Goal: Task Accomplishment & Management: Manage account settings

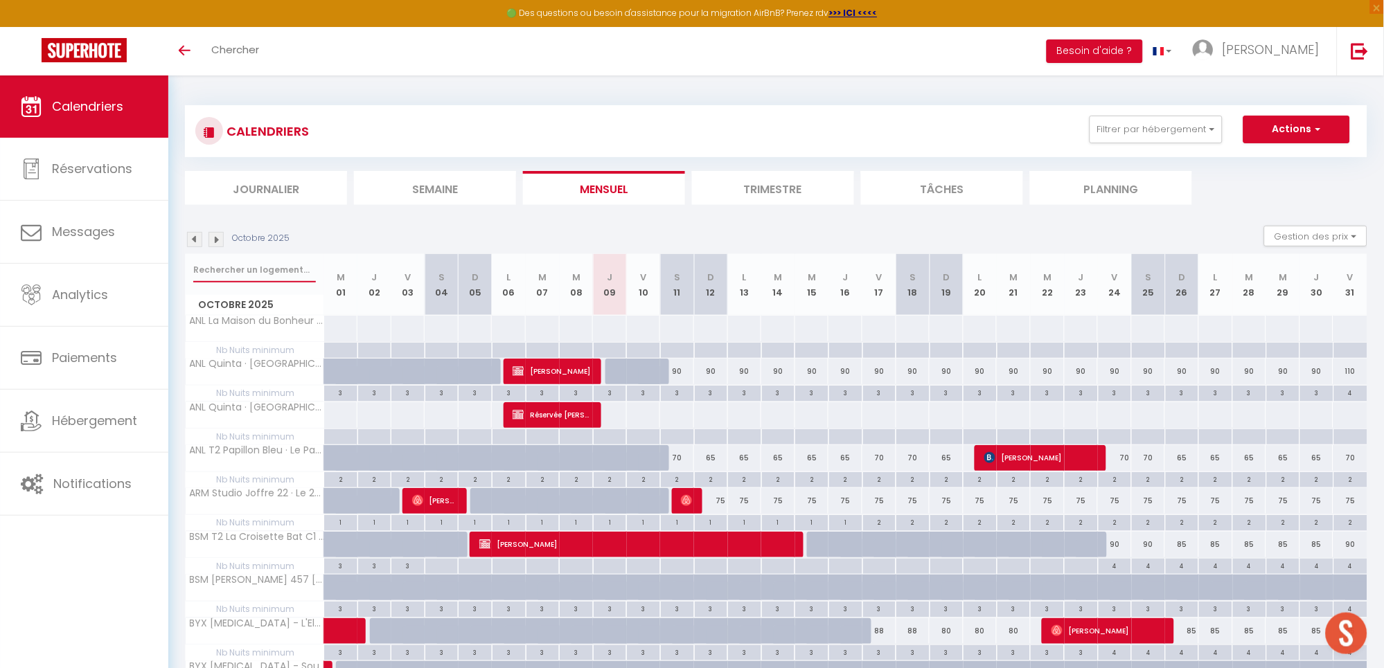
click at [219, 269] on input "text" at bounding box center [254, 270] width 123 height 25
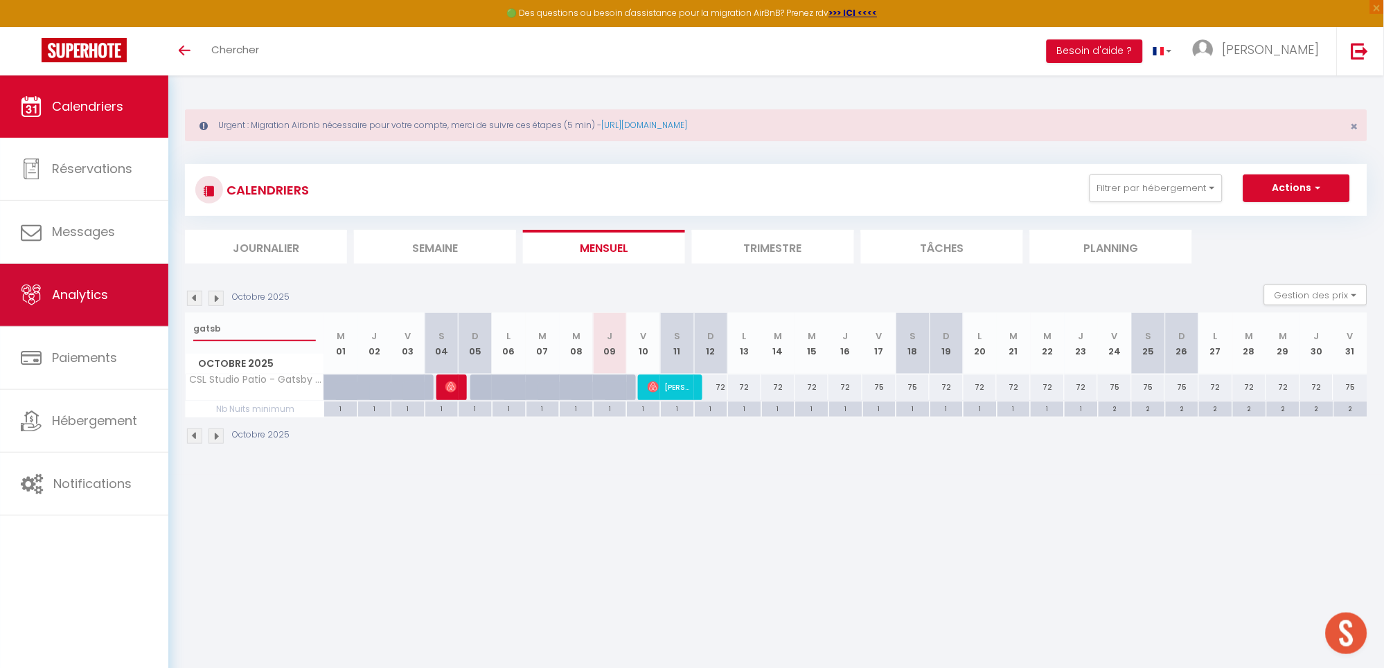
drag, startPoint x: 168, startPoint y: 326, endPoint x: 147, endPoint y: 326, distance: 20.8
click at [147, 326] on div "🟢 Des questions ou besoin d'assistance pour la migration AirBnB? Prenez rdv >>>…" at bounding box center [692, 275] width 1384 height 400
type input "crin"
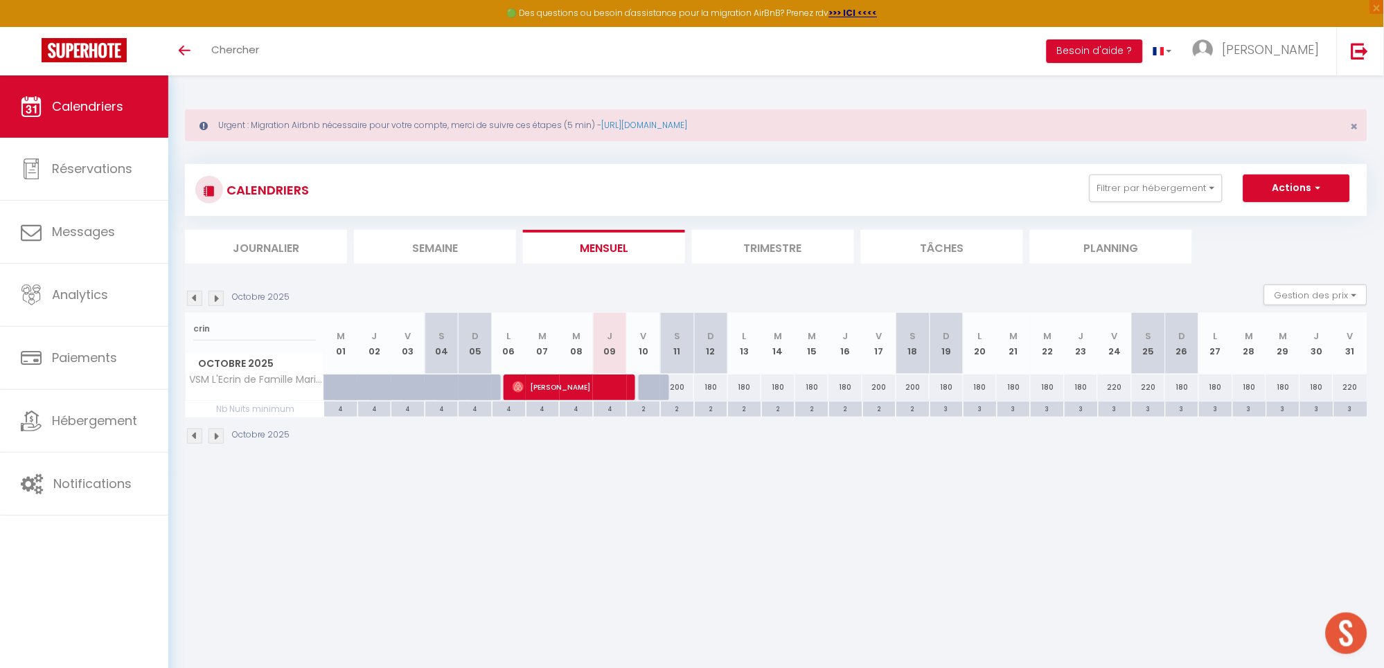
click at [940, 393] on div "180" at bounding box center [946, 388] width 34 height 26
type input "180"
type input "Dim 19 Octobre 2025"
type input "Lun 20 Octobre 2025"
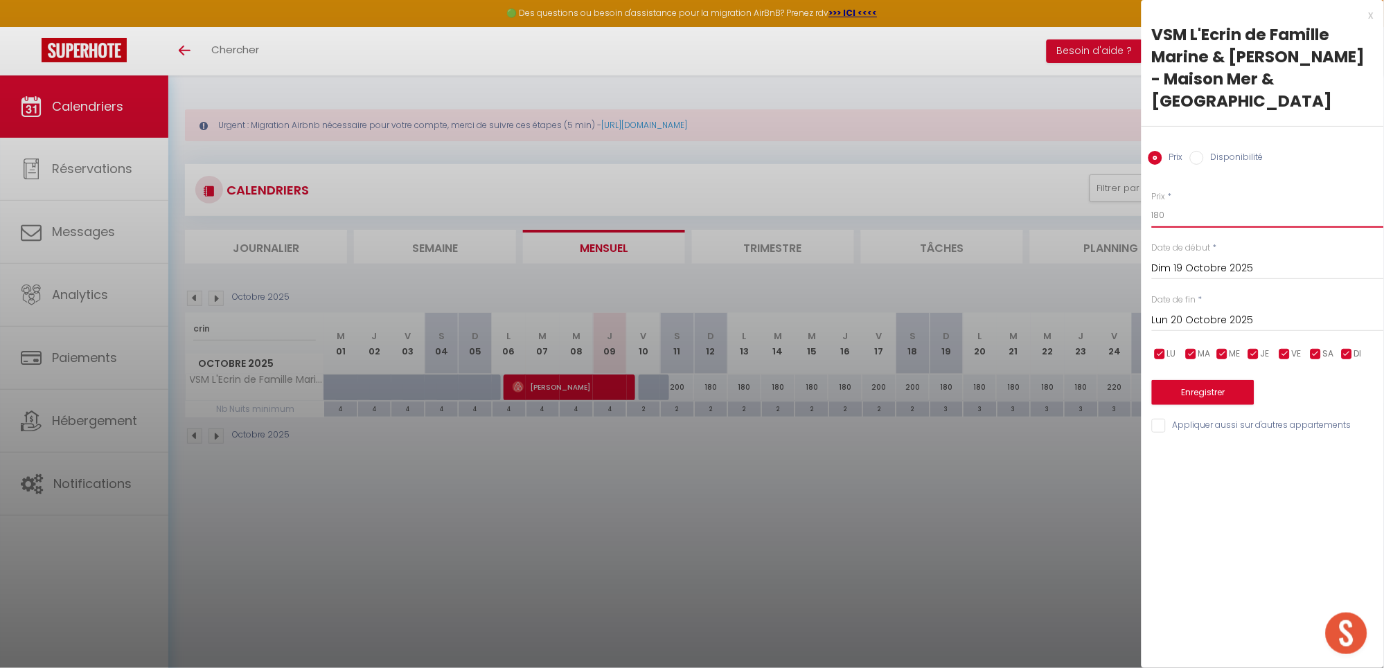
drag, startPoint x: 1144, startPoint y: 217, endPoint x: 1111, endPoint y: 217, distance: 33.2
click at [1111, 217] on body "🟢 Des questions ou besoin d'assistance pour la migration AirBnB? Prenez rdv >>>…" at bounding box center [692, 409] width 1384 height 668
type input "200"
click at [1215, 389] on button "Enregistrer" at bounding box center [1203, 392] width 102 height 25
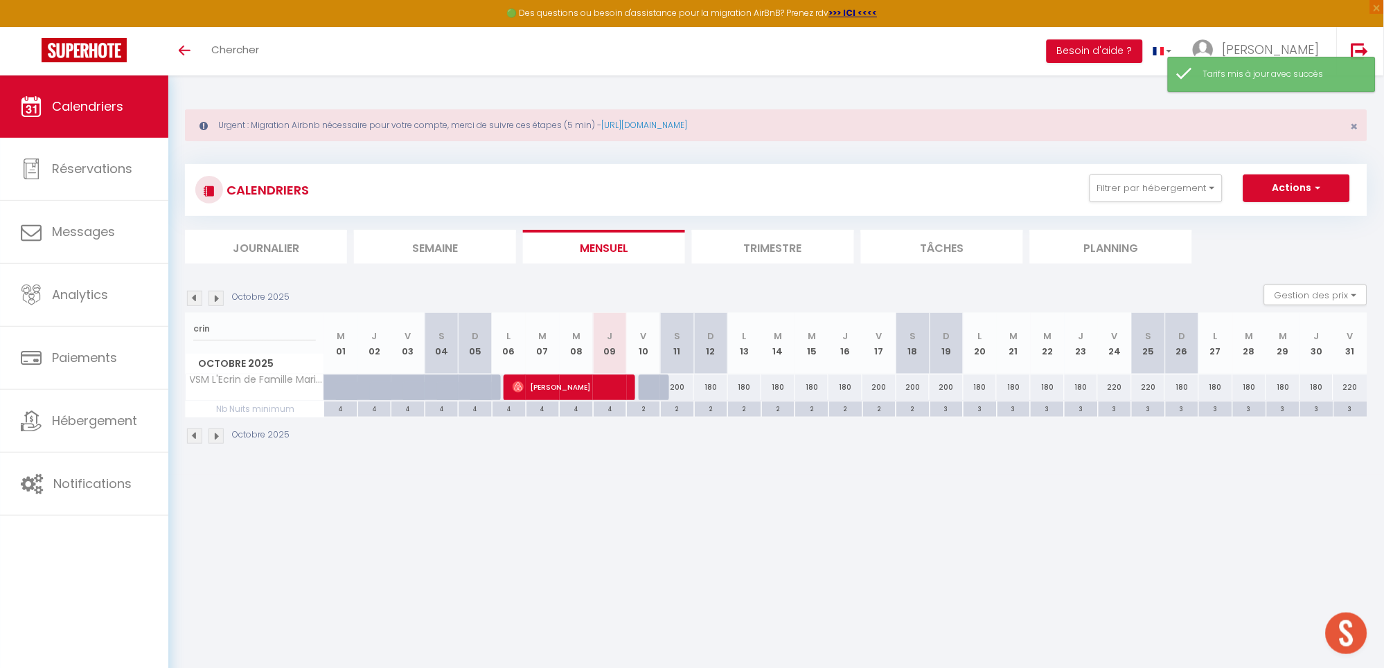
click at [1112, 386] on div "220" at bounding box center [1115, 388] width 34 height 26
type input "220"
type input "Ven 24 Octobre 2025"
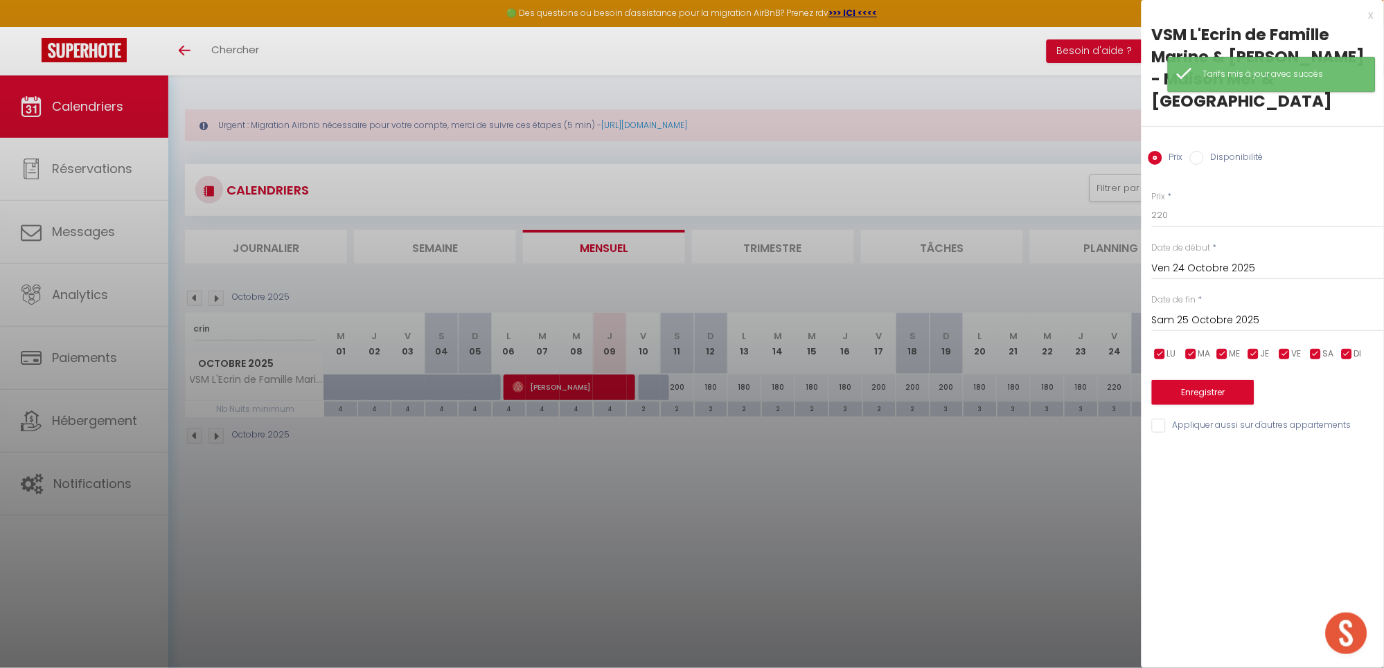
click at [1219, 317] on input "Sam 25 Octobre 2025" at bounding box center [1268, 321] width 232 height 18
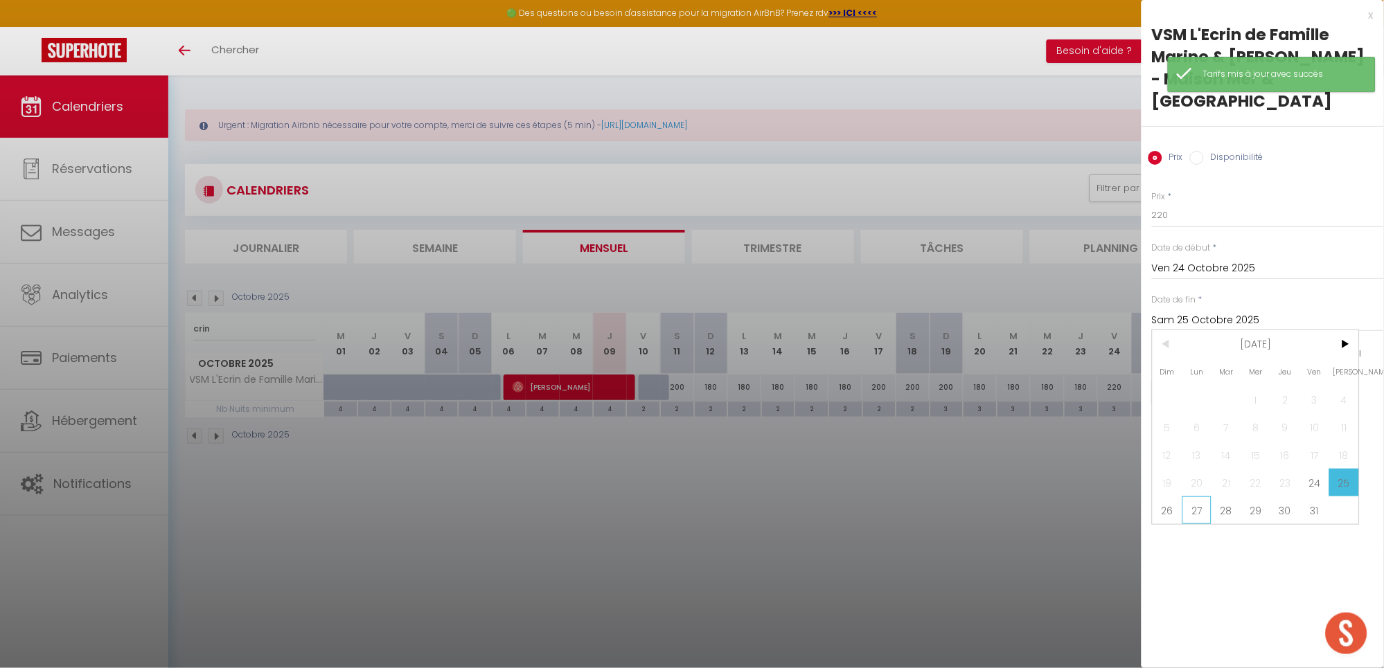
click at [1194, 511] on span "27" at bounding box center [1197, 511] width 30 height 28
type input "Lun 27 Octobre 2025"
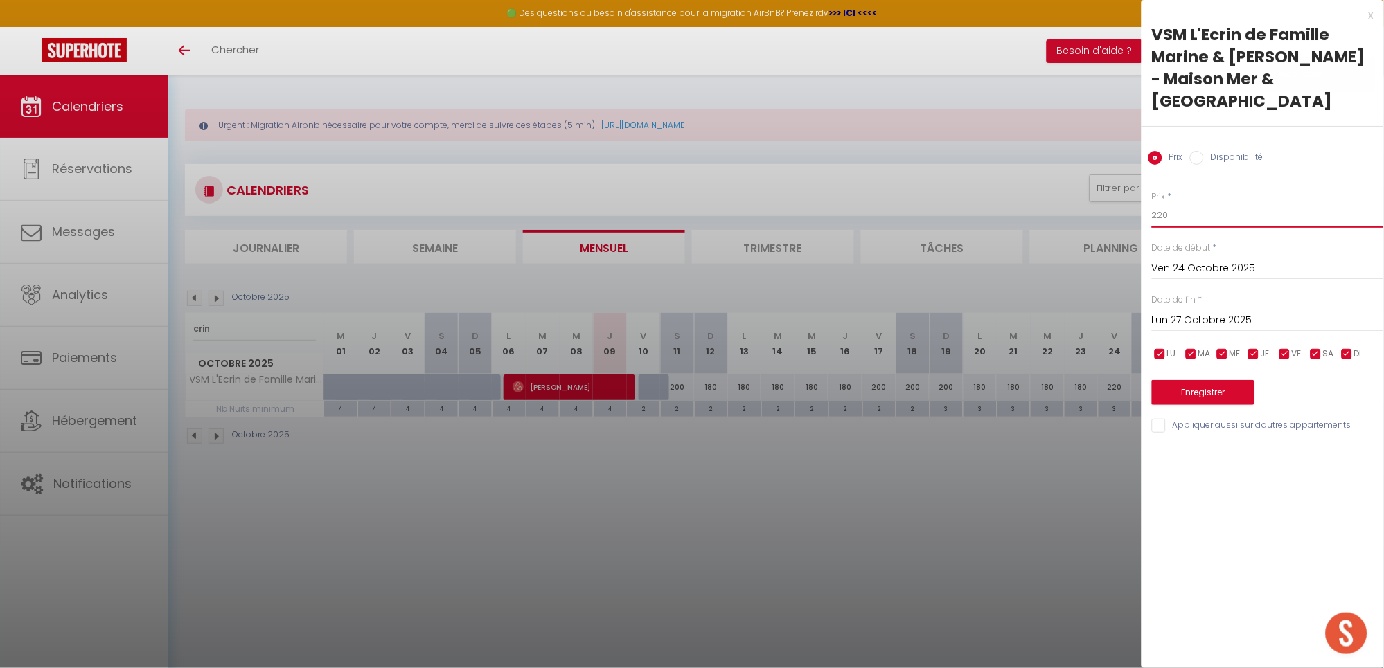
drag, startPoint x: 1193, startPoint y: 211, endPoint x: 995, endPoint y: 244, distance: 200.1
click at [995, 244] on body "🟢 Des questions ou besoin d'assistance pour la migration AirBnB? Prenez rdv >>>…" at bounding box center [692, 409] width 1384 height 668
type input "200"
click at [1181, 385] on button "Enregistrer" at bounding box center [1203, 392] width 102 height 25
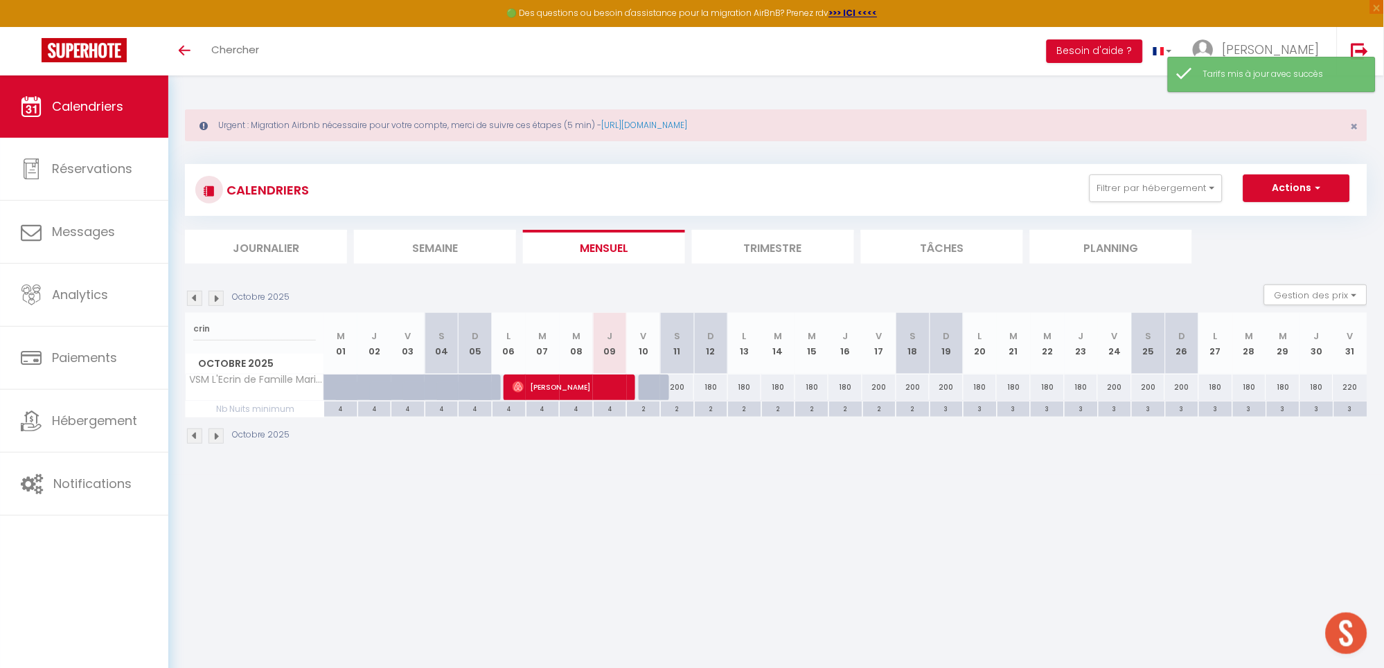
click at [1350, 393] on div "220" at bounding box center [1350, 388] width 34 height 26
type input "220"
type input "Ven 31 Octobre 2025"
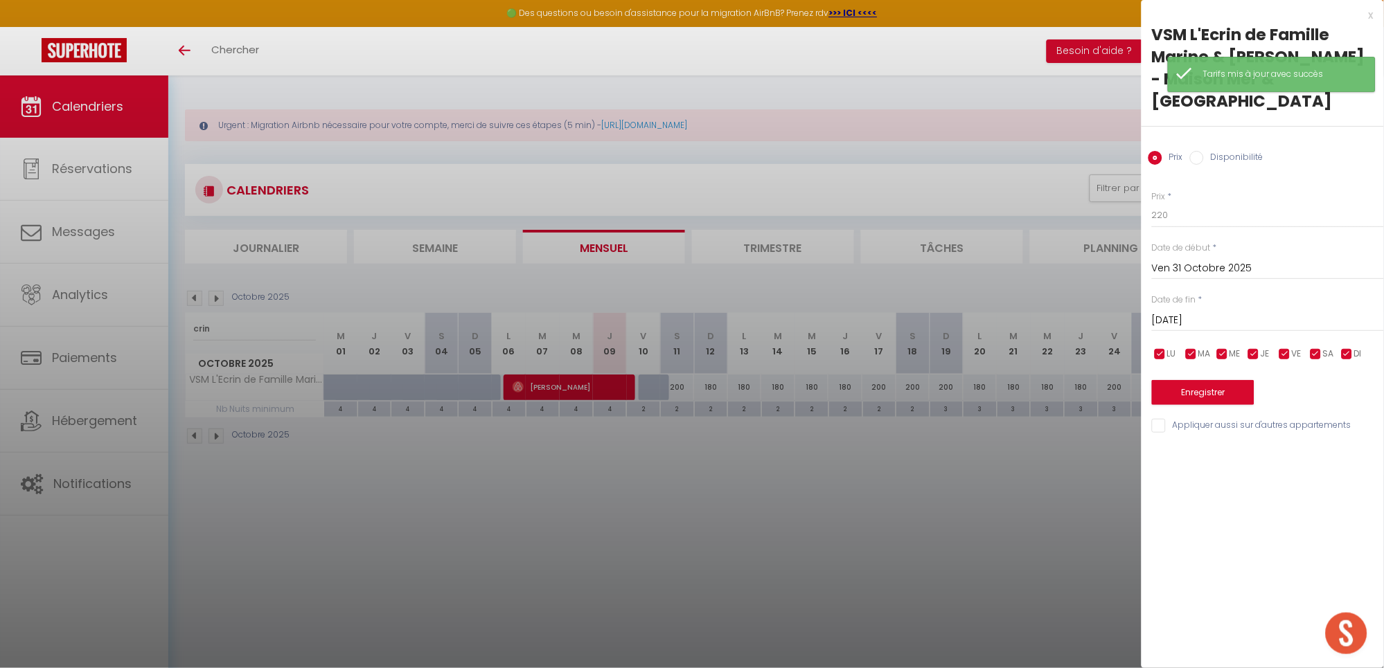
click at [1190, 299] on label "Date de fin" at bounding box center [1174, 300] width 44 height 13
click at [1193, 319] on input "[DATE]" at bounding box center [1268, 321] width 232 height 18
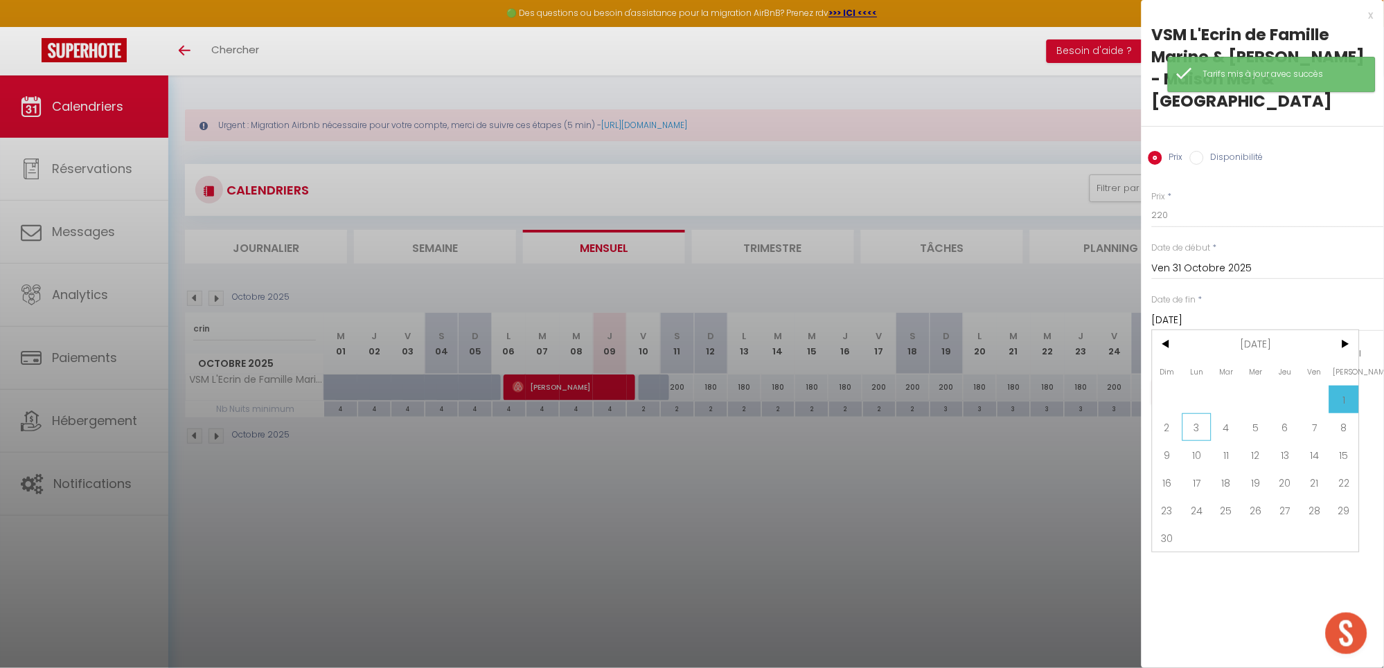
click at [1194, 429] on span "3" at bounding box center [1197, 427] width 30 height 28
type input "Lun 03 Novembre 2025"
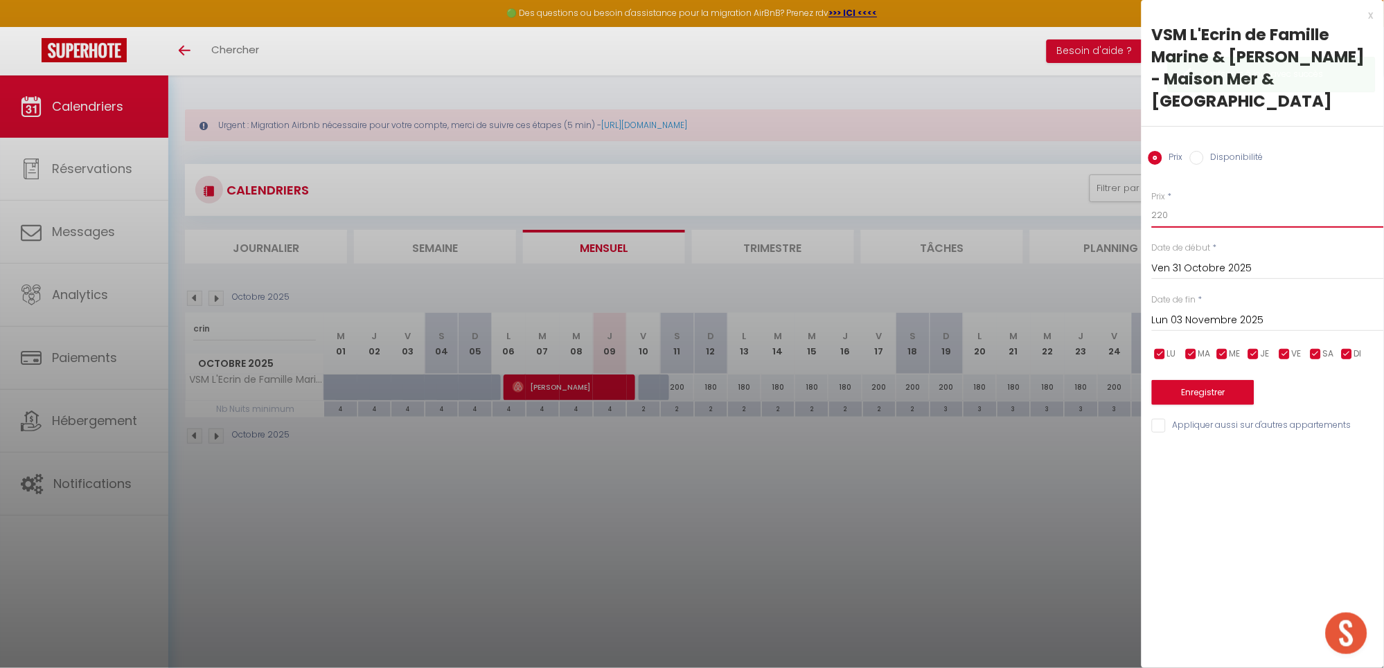
click at [1088, 209] on body "🟢 Des questions ou besoin d'assistance pour la migration AirBnB? Prenez rdv >>>…" at bounding box center [692, 409] width 1384 height 668
type input "200"
click at [1206, 389] on button "Enregistrer" at bounding box center [1203, 392] width 102 height 25
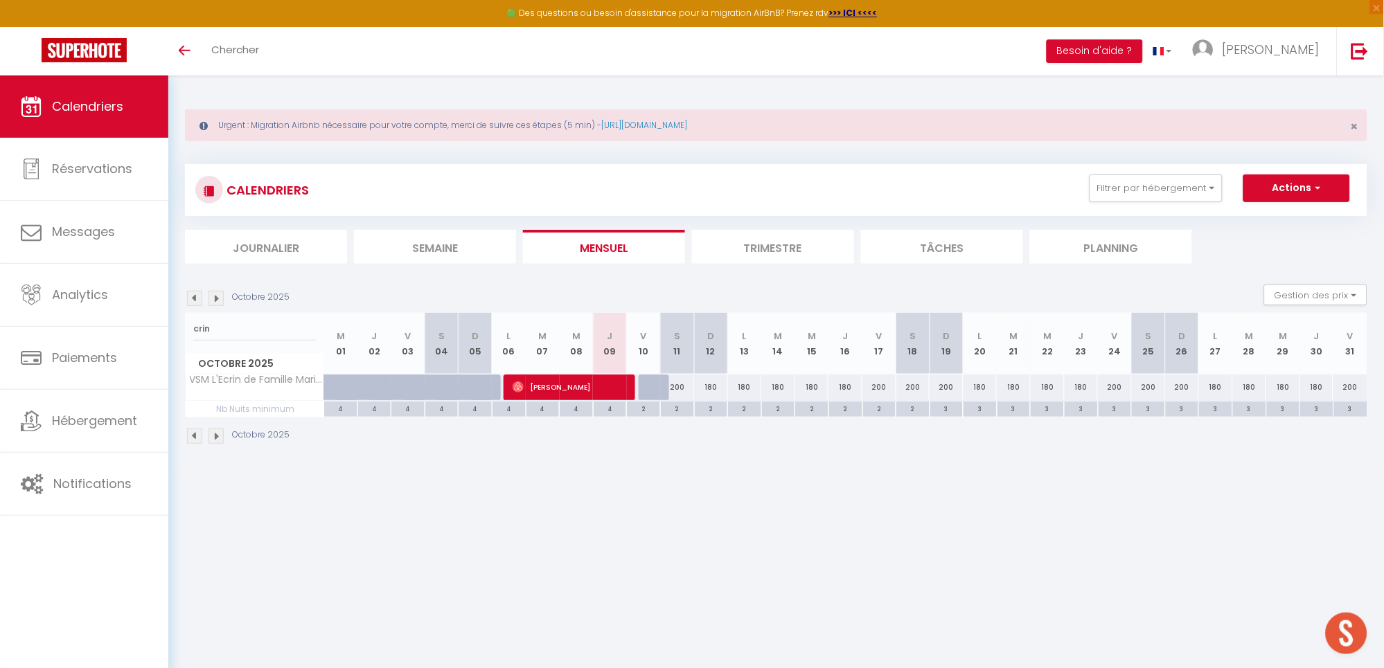
click at [793, 245] on li "Trimestre" at bounding box center [773, 247] width 162 height 34
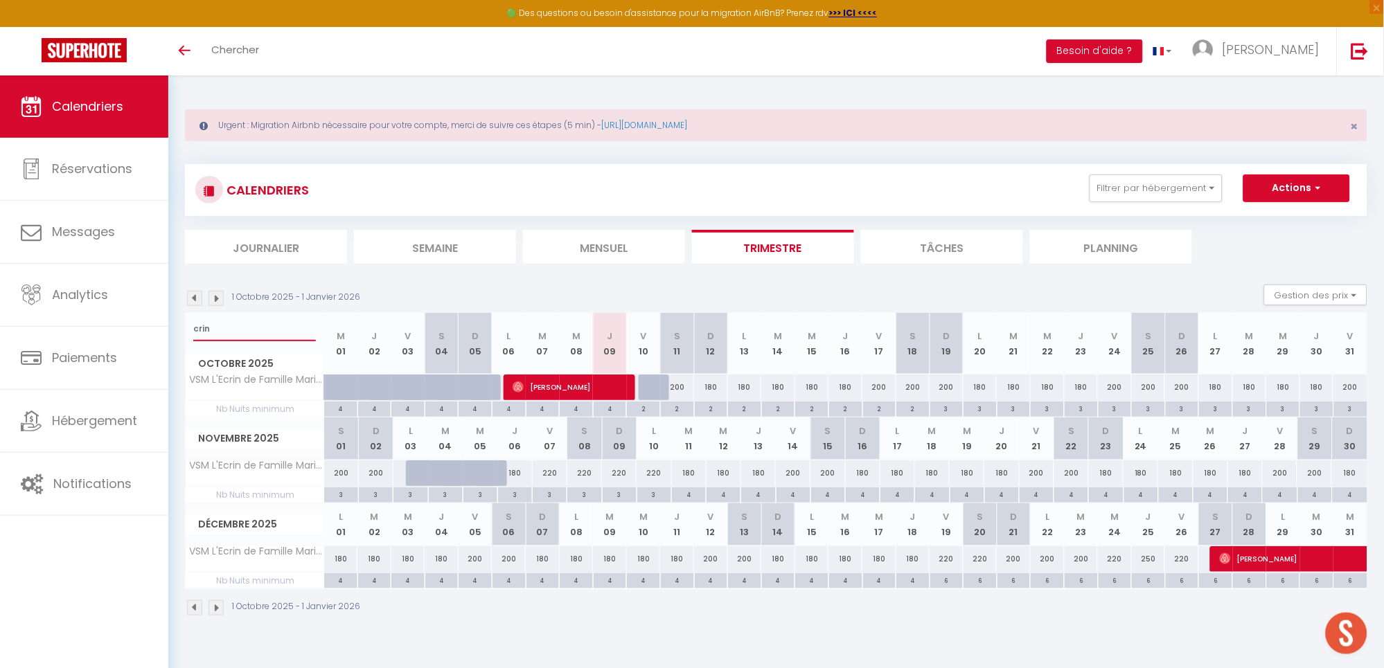
click at [267, 328] on input "crin" at bounding box center [254, 328] width 123 height 25
click at [402, 475] on div "180" at bounding box center [410, 474] width 35 height 26
type input "180"
select select "1"
type input "Lun 03 Novembre 2025"
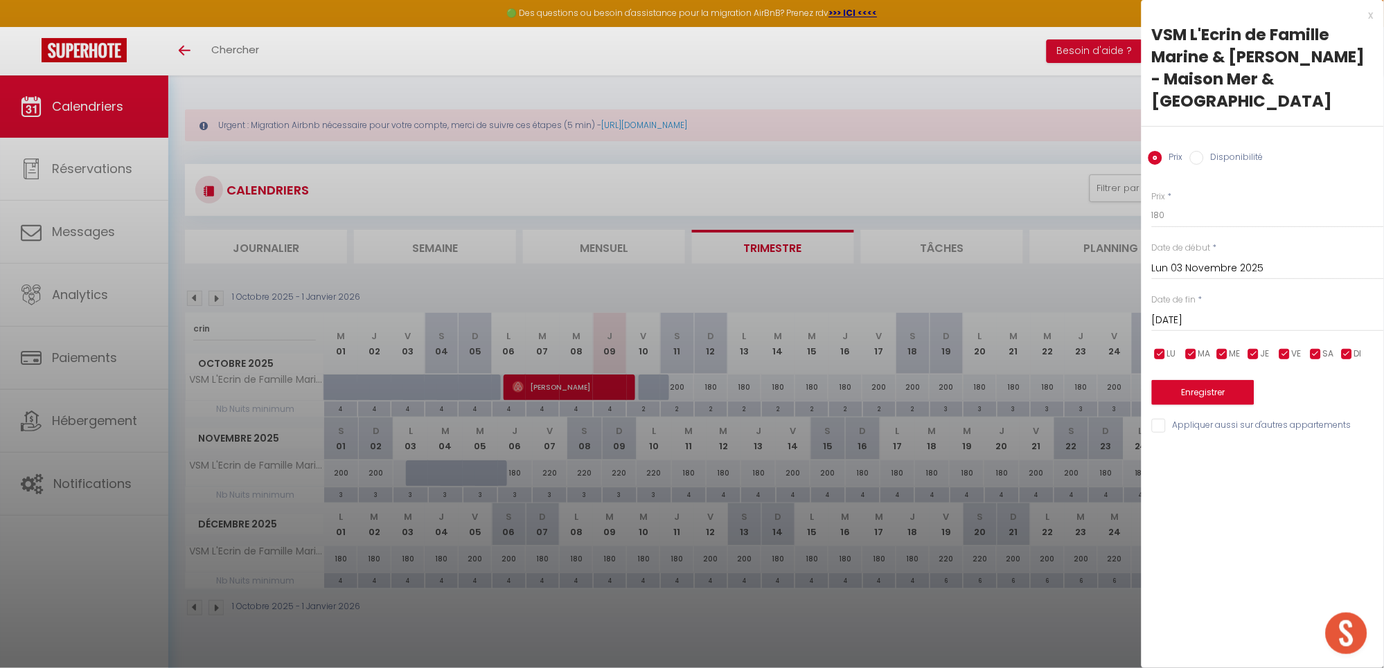
click at [1199, 330] on div "[DATE] < [DATE] > Dim Lun Mar Mer Jeu Ven Sam 1 2 3 4 5 6 7 8 9 10 11 12 13 14 …" at bounding box center [1268, 319] width 232 height 25
click at [1216, 319] on input "[DATE]" at bounding box center [1268, 321] width 232 height 18
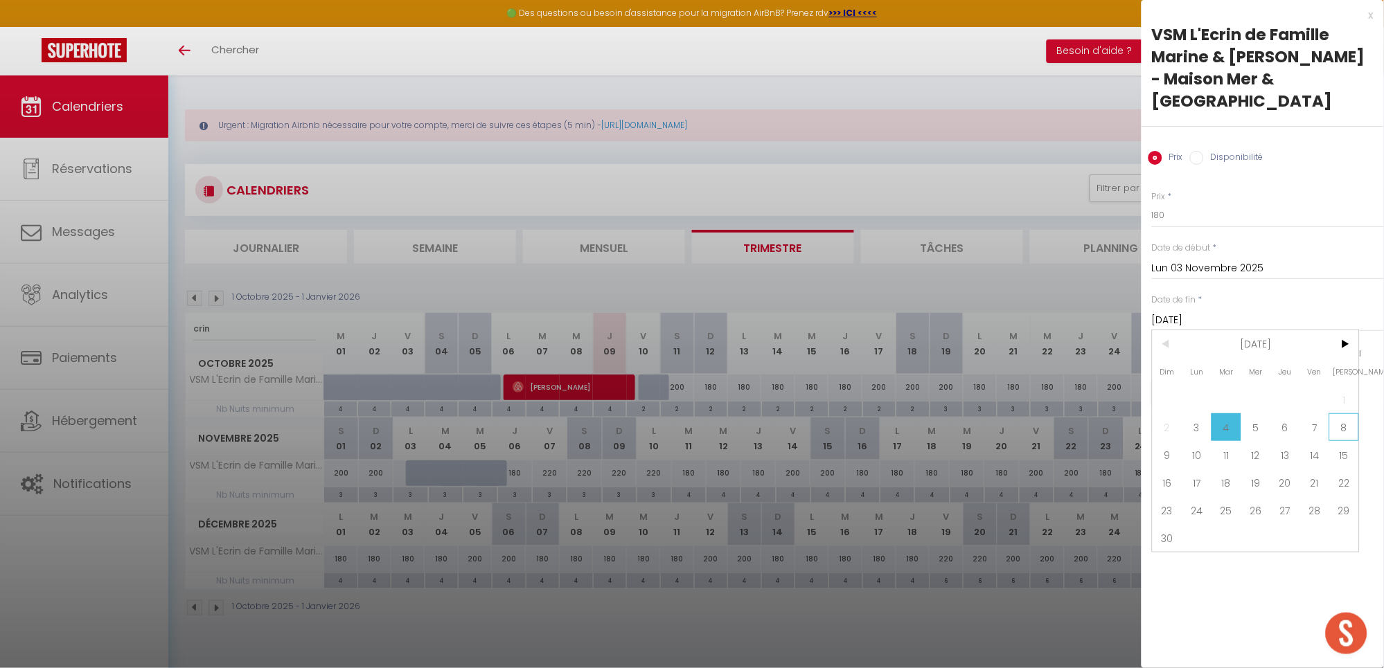
click at [1348, 420] on span "8" at bounding box center [1344, 427] width 30 height 28
type input "Sam 08 Novembre 2025"
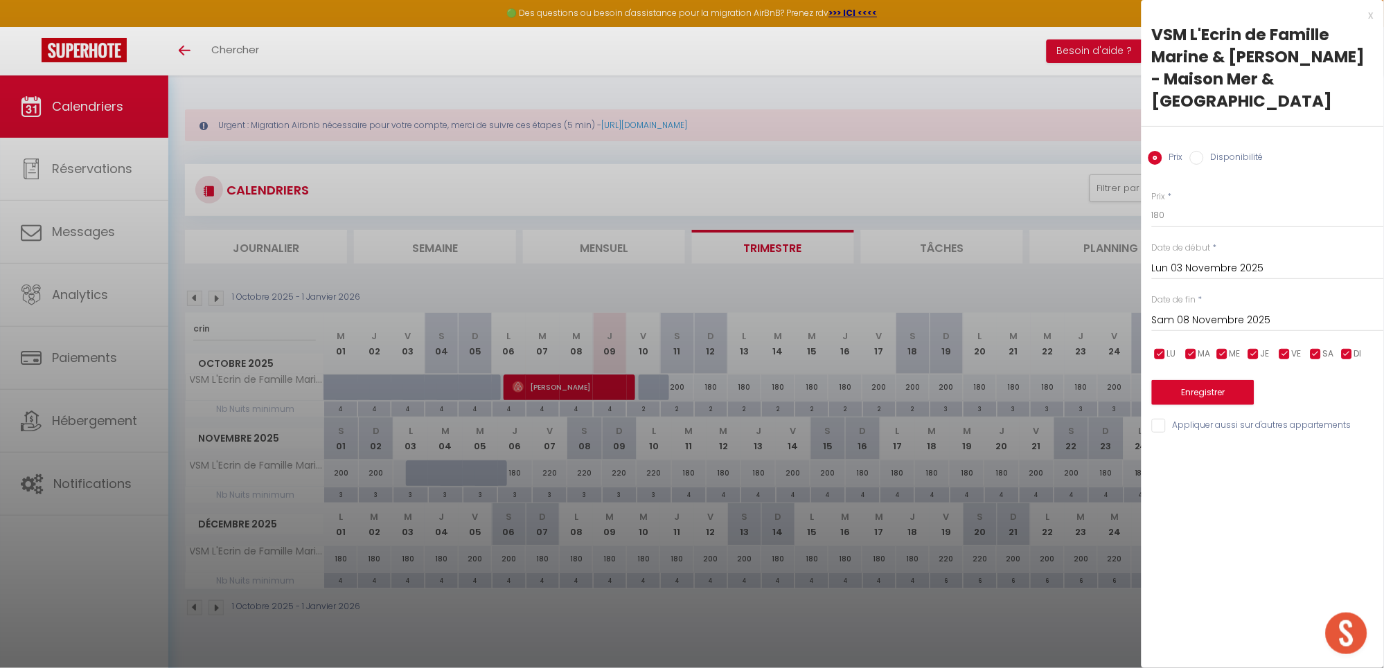
click at [1197, 158] on input "Disponibilité" at bounding box center [1197, 158] width 14 height 14
radio input "true"
radio input "false"
click at [1203, 398] on button "Enregistrer" at bounding box center [1203, 394] width 102 height 25
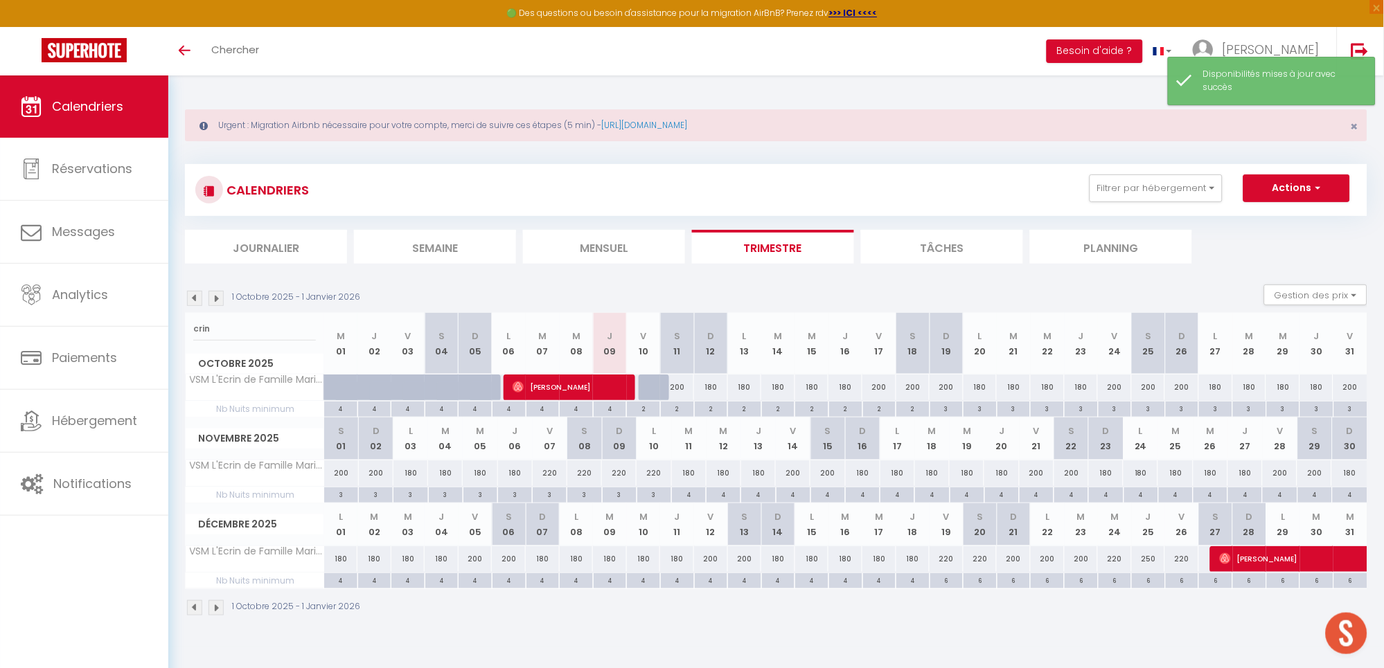
click at [550, 481] on div "220" at bounding box center [550, 474] width 35 height 26
select select "1"
type input "Ven 07 Novembre 2025"
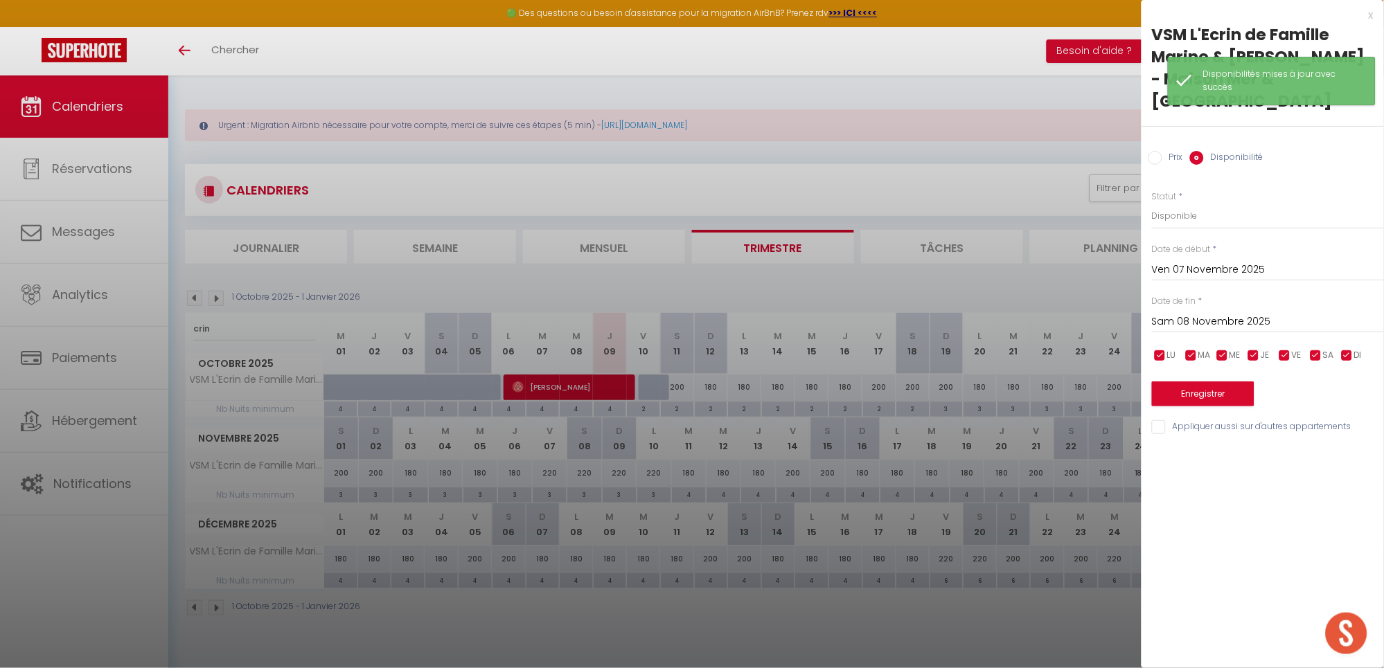
click at [1167, 321] on input "Sam 08 Novembre 2025" at bounding box center [1268, 322] width 232 height 18
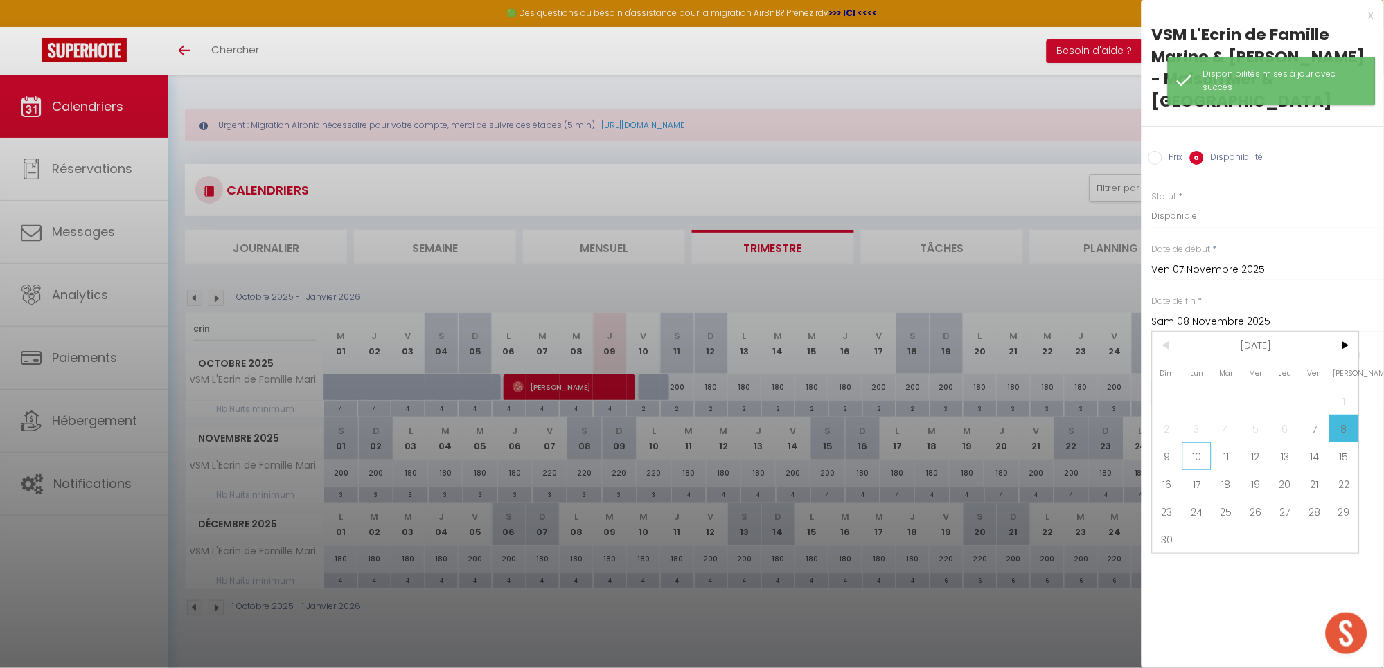
click at [1194, 453] on span "10" at bounding box center [1197, 457] width 30 height 28
type input "Lun 10 Novembre 2025"
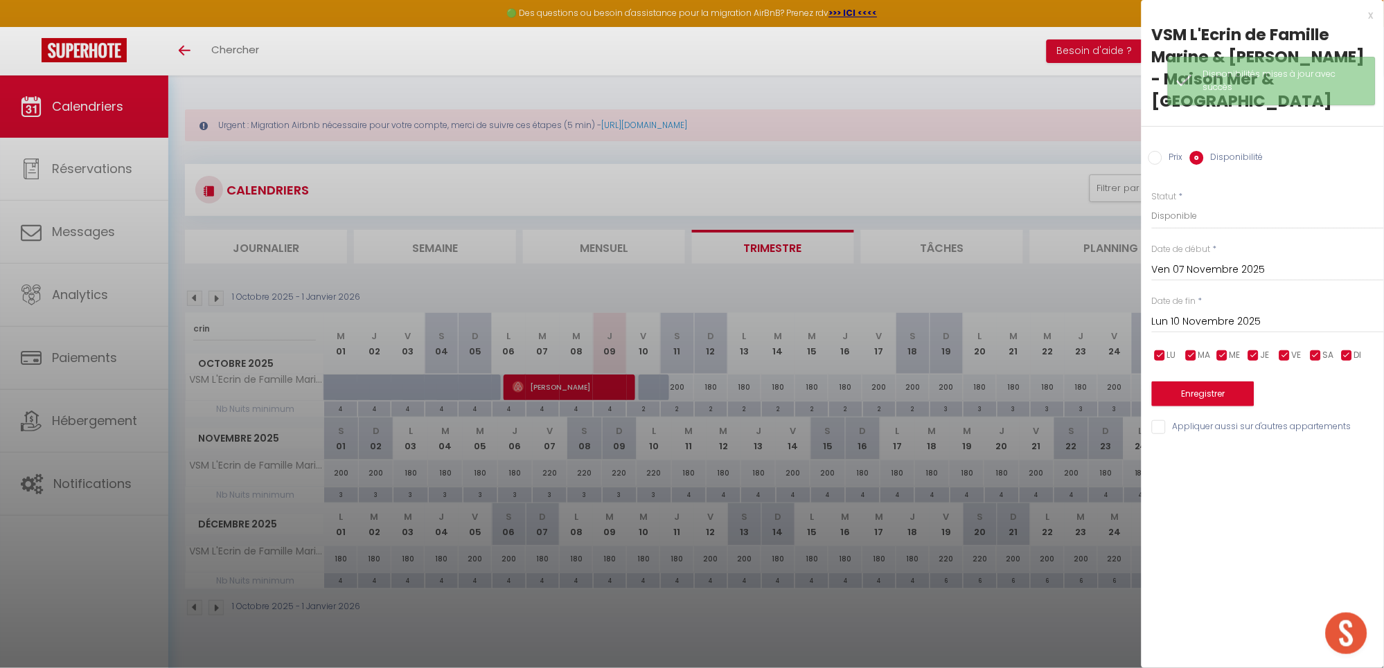
click at [1158, 156] on input "Prix" at bounding box center [1155, 158] width 14 height 14
radio input "true"
radio input "false"
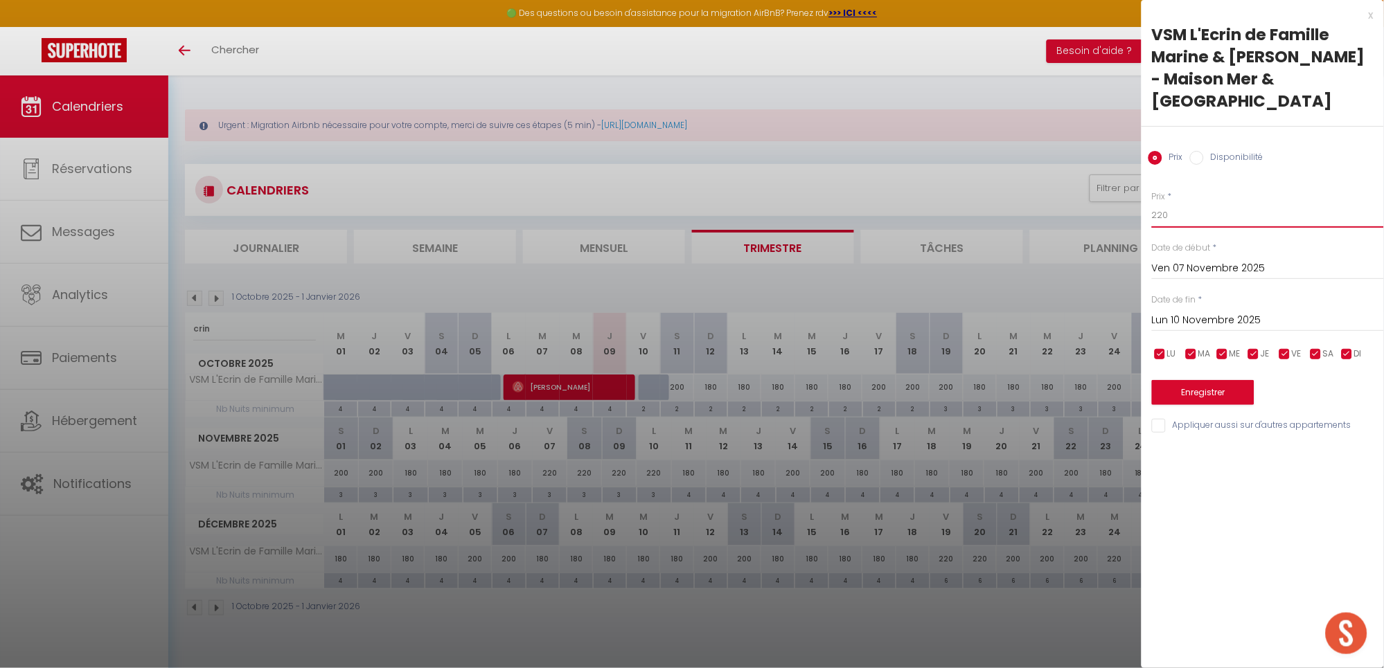
drag, startPoint x: 1181, startPoint y: 211, endPoint x: 1071, endPoint y: 222, distance: 110.7
click at [1071, 222] on body "🟢 Des questions ou besoin d'assistance pour la migration AirBnB? Prenez rdv >>>…" at bounding box center [692, 409] width 1384 height 668
type input "200"
click at [1223, 394] on button "Enregistrer" at bounding box center [1203, 392] width 102 height 25
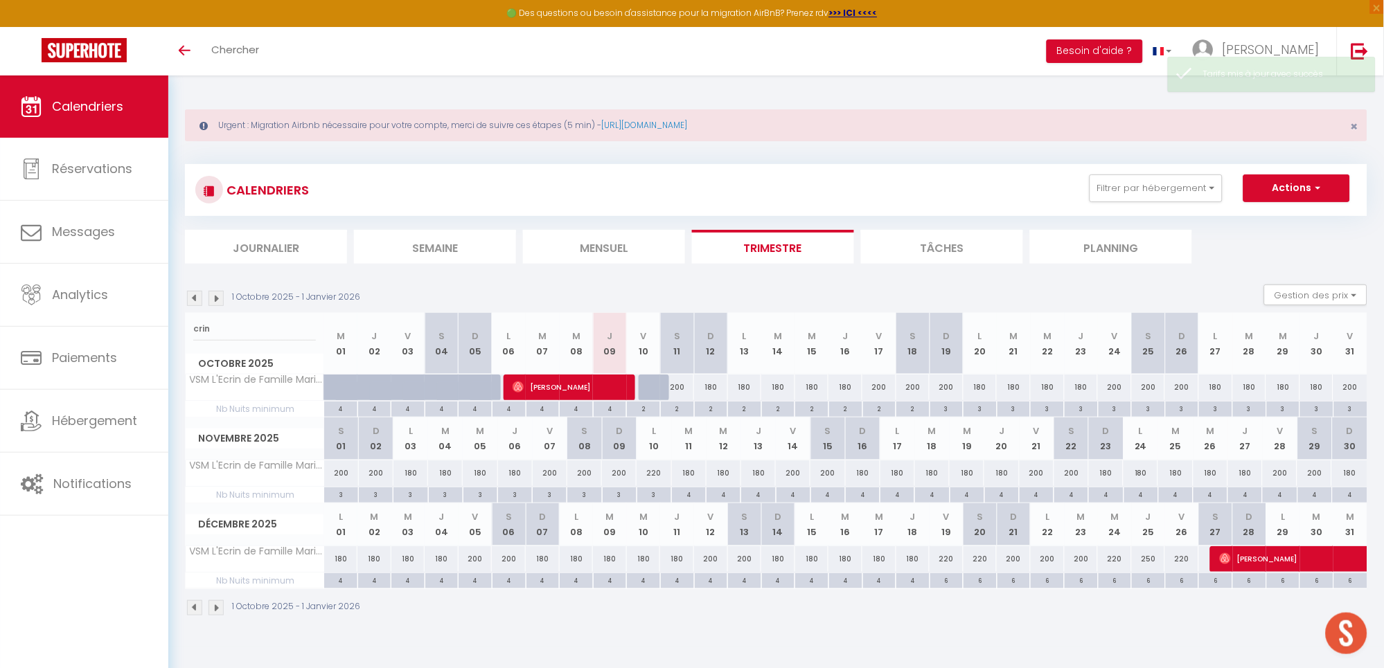
click at [684, 495] on div "4" at bounding box center [689, 494] width 34 height 13
type input "4"
type input "[DATE]"
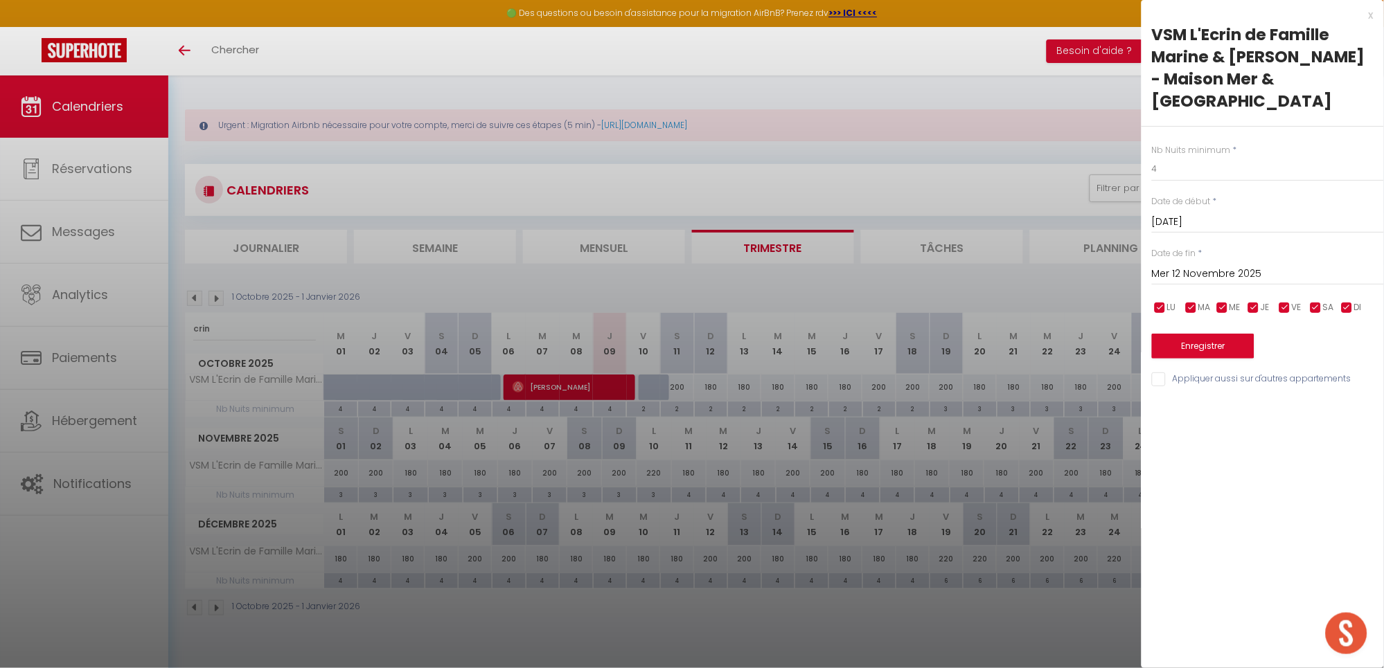
click at [1224, 276] on input "Mer 12 Novembre 2025" at bounding box center [1268, 274] width 232 height 18
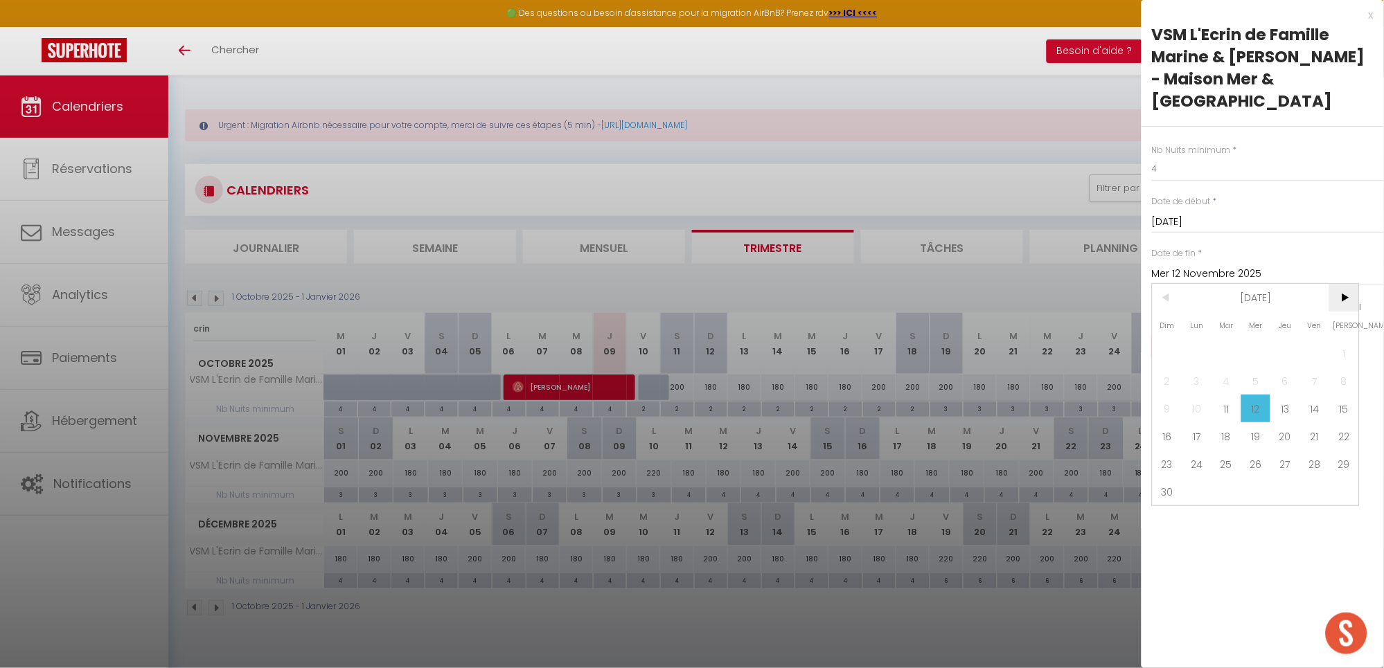
click at [1355, 305] on span ">" at bounding box center [1344, 298] width 30 height 28
click at [1316, 411] on span "19" at bounding box center [1315, 409] width 30 height 28
type input "Ven 19 Décembre 2025"
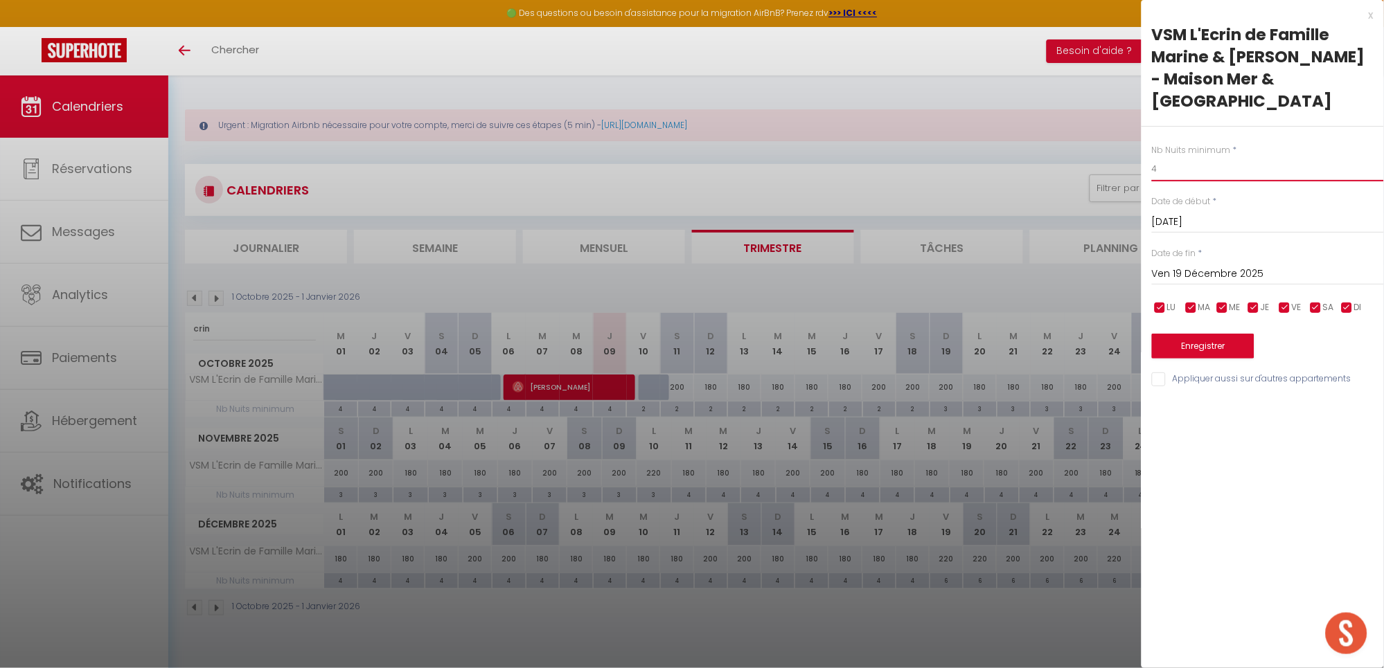
click at [1161, 172] on input "4" at bounding box center [1268, 169] width 232 height 25
type input "2"
click at [1184, 343] on button "Enregistrer" at bounding box center [1203, 346] width 102 height 25
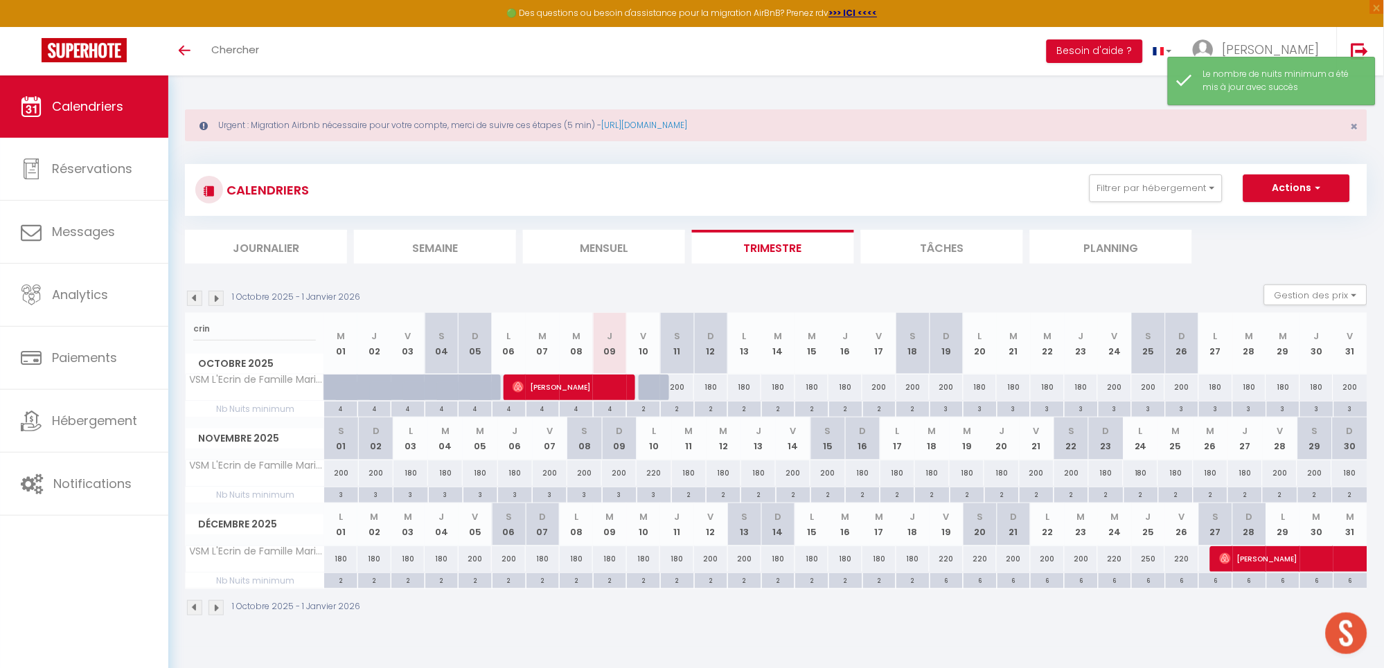
click at [688, 384] on div "200" at bounding box center [677, 388] width 34 height 26
type input "200"
type input "[DATE]"
type input "Dim 12 Octobre 2025"
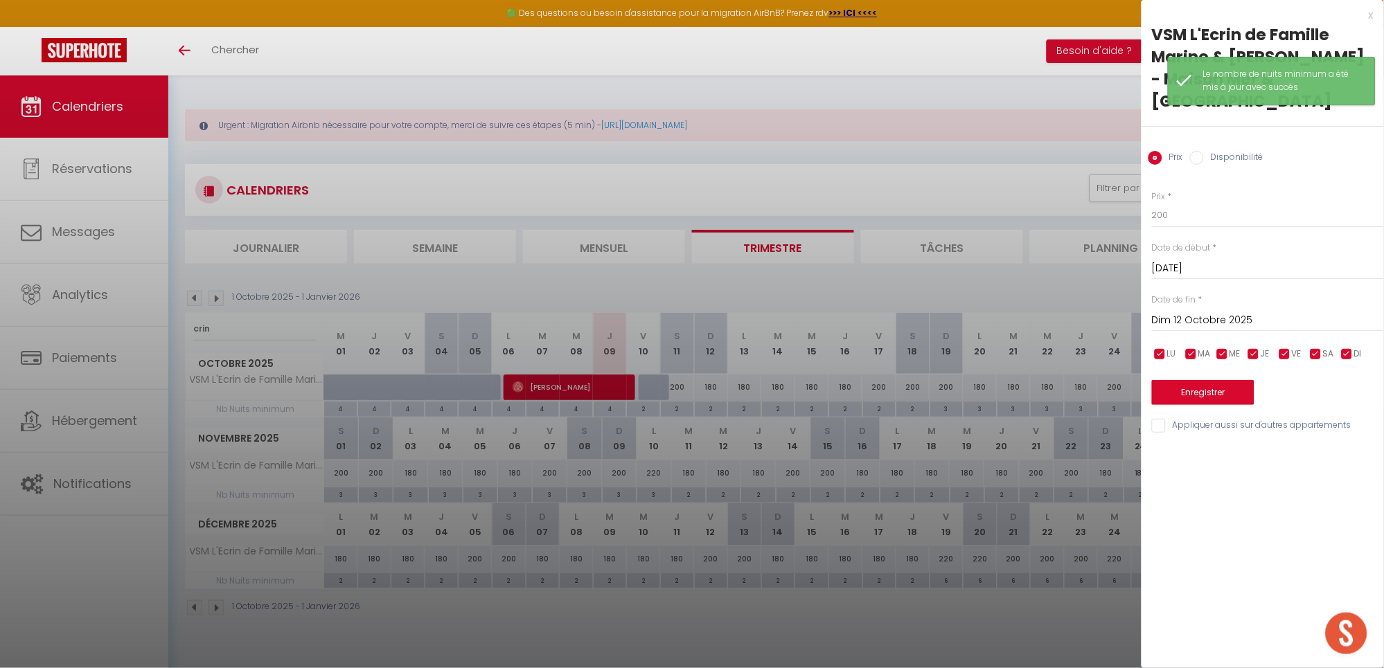
click at [1213, 313] on input "Dim 12 Octobre 2025" at bounding box center [1268, 321] width 232 height 18
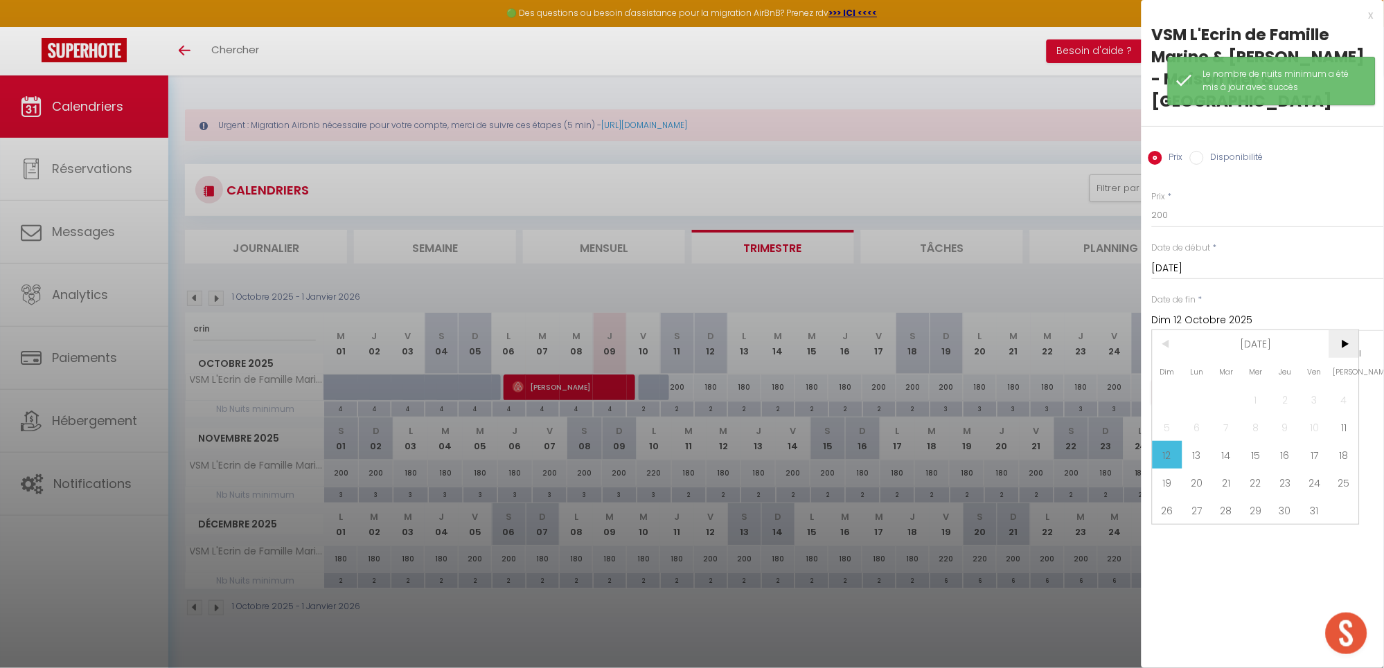
click at [1354, 341] on span ">" at bounding box center [1344, 344] width 30 height 28
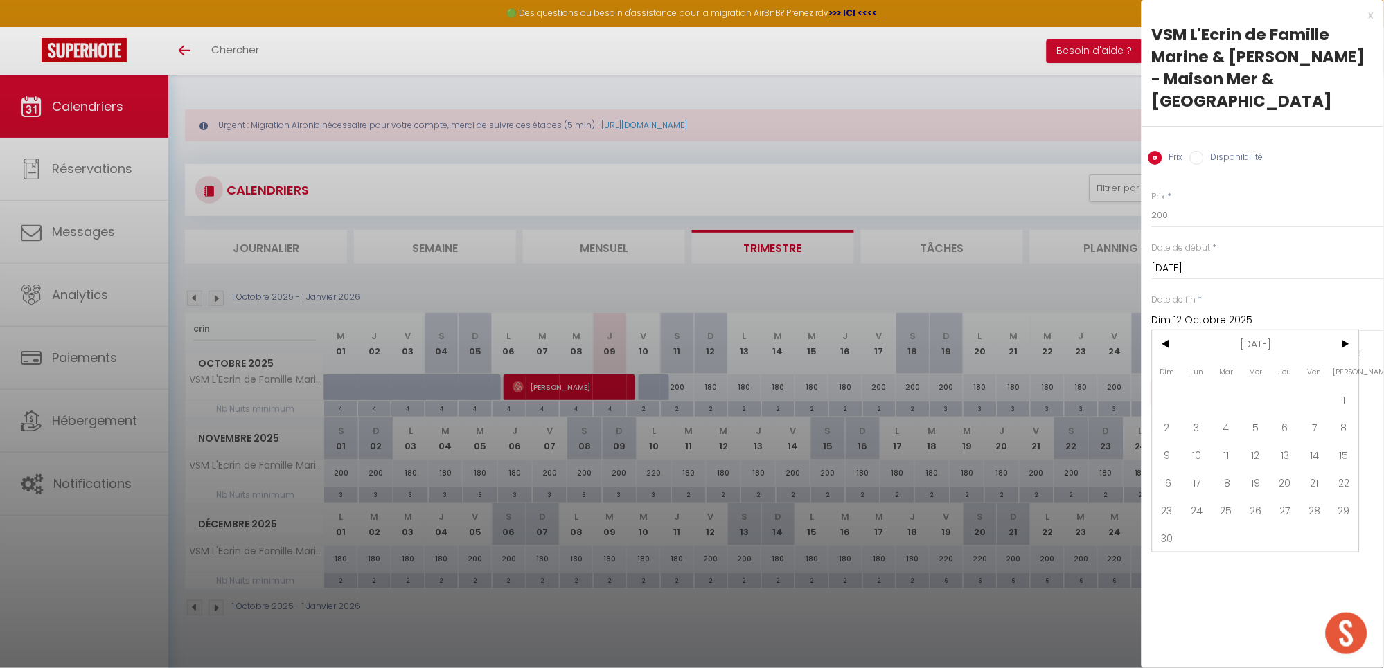
click at [1212, 269] on input "[DATE]" at bounding box center [1268, 269] width 232 height 18
click at [1353, 292] on span ">" at bounding box center [1344, 292] width 30 height 28
click at [1168, 288] on span "<" at bounding box center [1167, 292] width 30 height 28
click at [1292, 405] on span "16" at bounding box center [1285, 403] width 30 height 28
type input "Jeu 16 Octobre 2025"
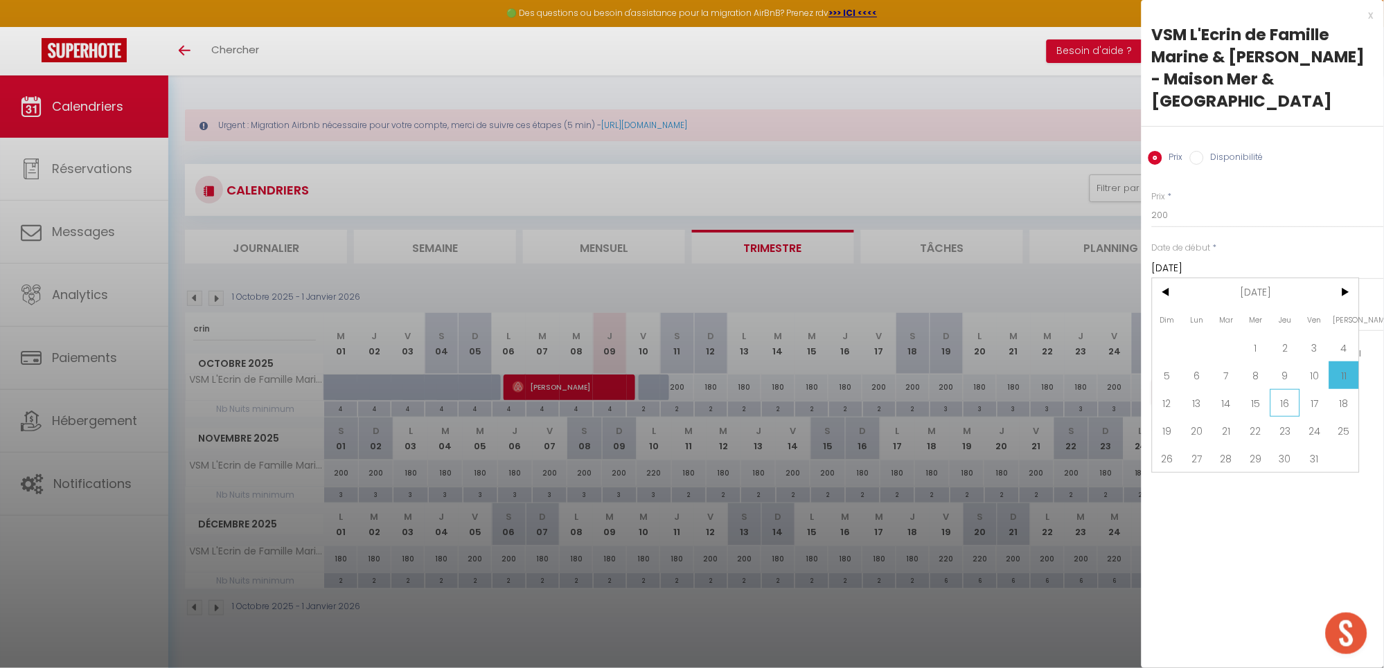
type input "Ven 17 Octobre 2025"
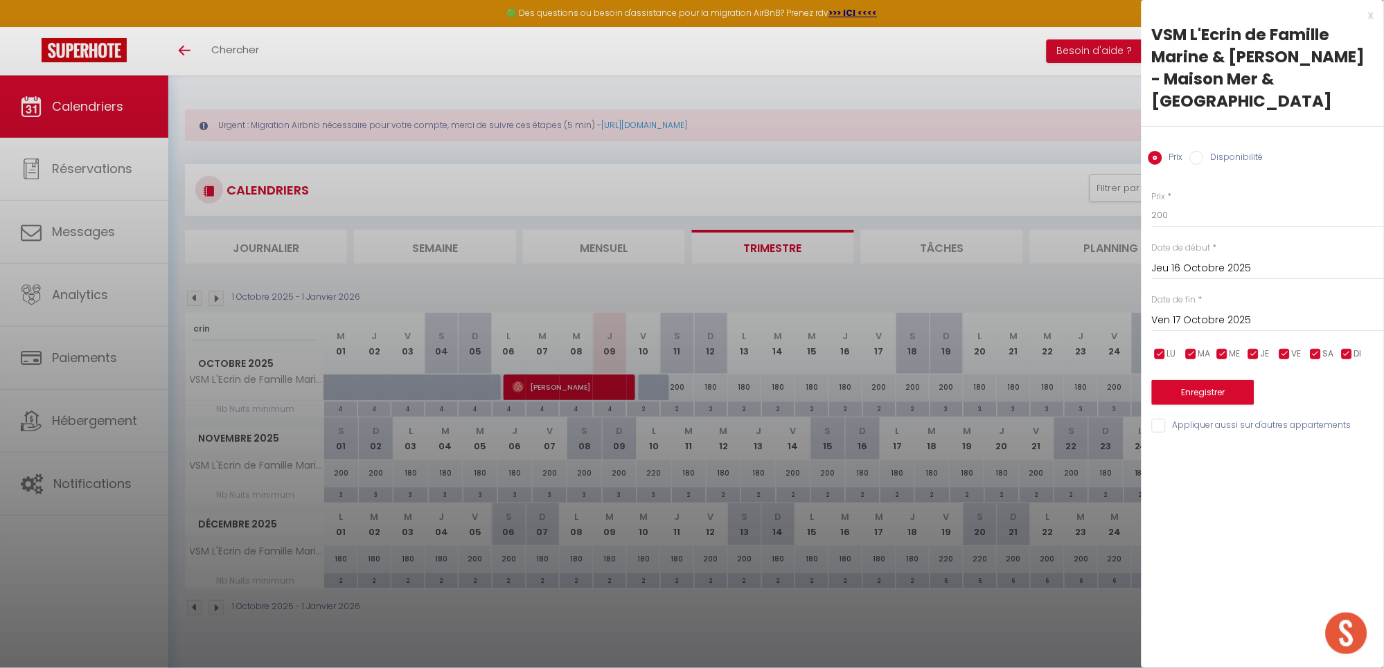
click at [1187, 261] on input "Jeu 16 Octobre 2025" at bounding box center [1268, 269] width 232 height 18
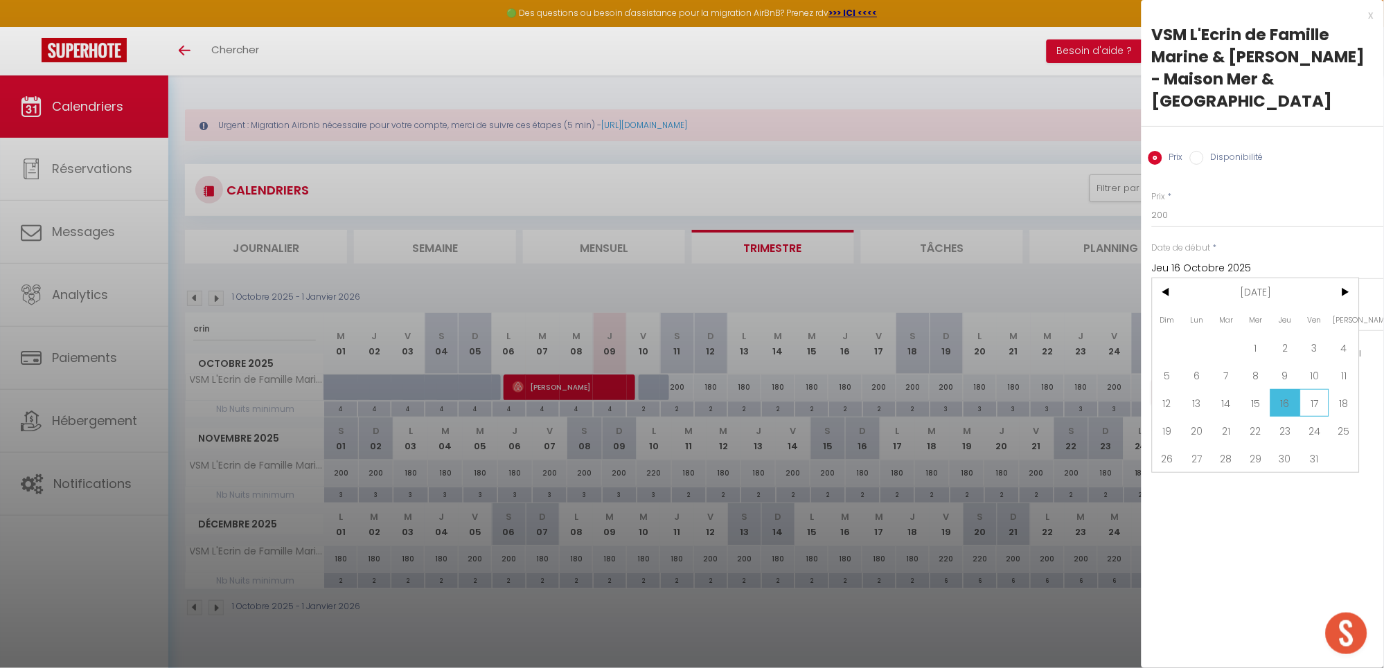
click at [1314, 399] on span "17" at bounding box center [1315, 403] width 30 height 28
type input "Ven 17 Octobre 2025"
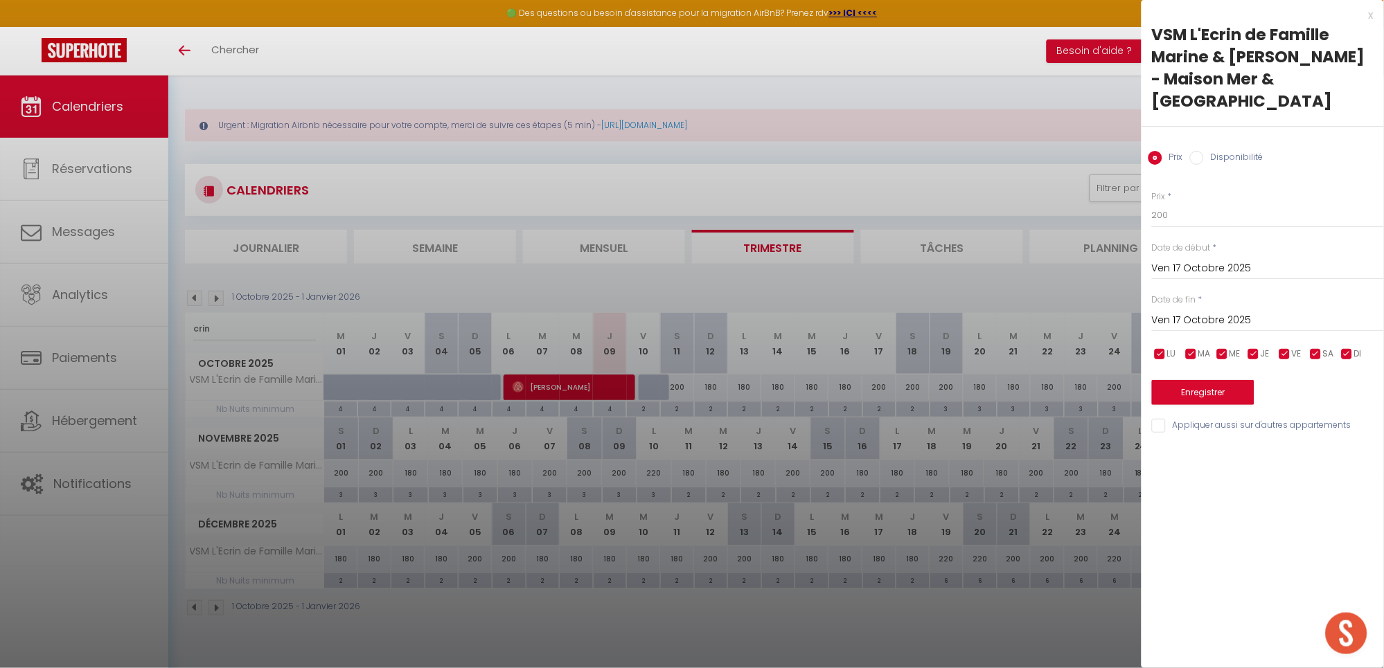
click at [1217, 317] on input "Ven 17 Octobre 2025" at bounding box center [1268, 321] width 232 height 18
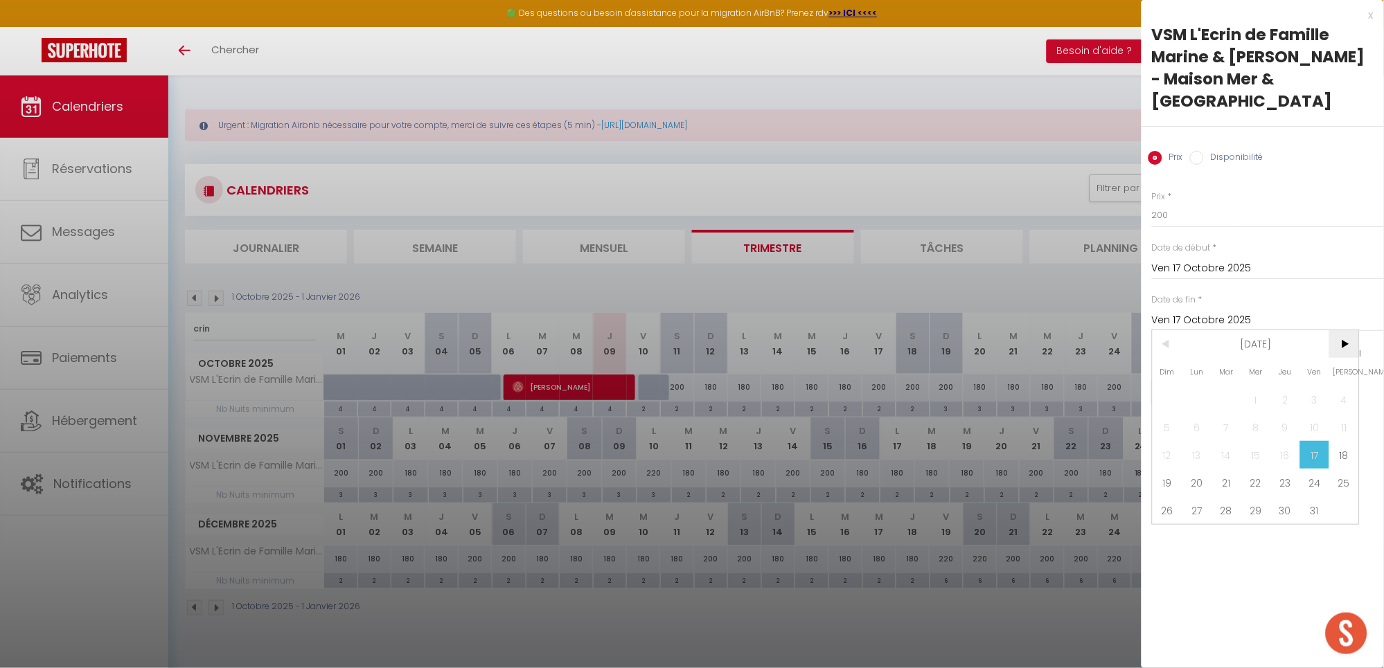
click at [1346, 340] on span ">" at bounding box center [1344, 344] width 30 height 28
click at [1230, 448] on span "11" at bounding box center [1226, 455] width 30 height 28
type input "[DATE]"
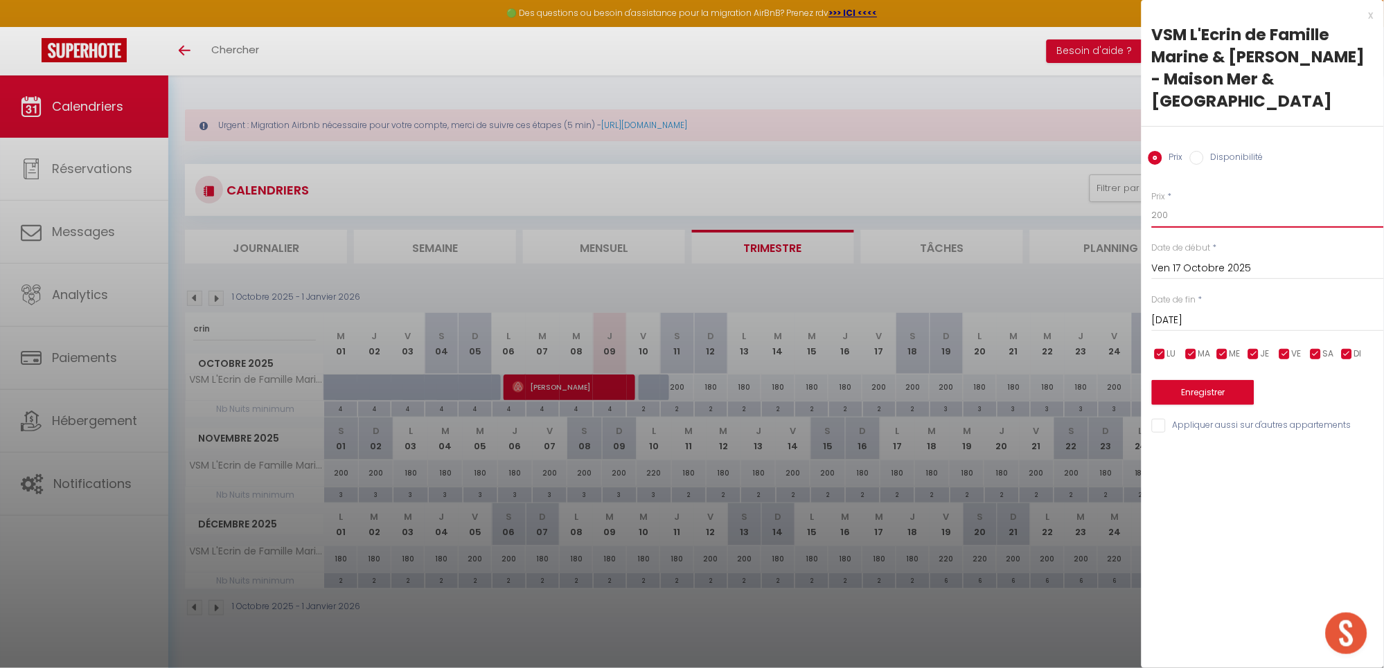
drag, startPoint x: 1178, startPoint y: 215, endPoint x: 1117, endPoint y: 214, distance: 60.9
click at [1117, 214] on body "🟢 Des questions ou besoin d'assistance pour la migration AirBnB? Prenez rdv >>>…" at bounding box center [692, 409] width 1384 height 668
type input "180"
click at [1233, 389] on button "Enregistrer" at bounding box center [1203, 392] width 102 height 25
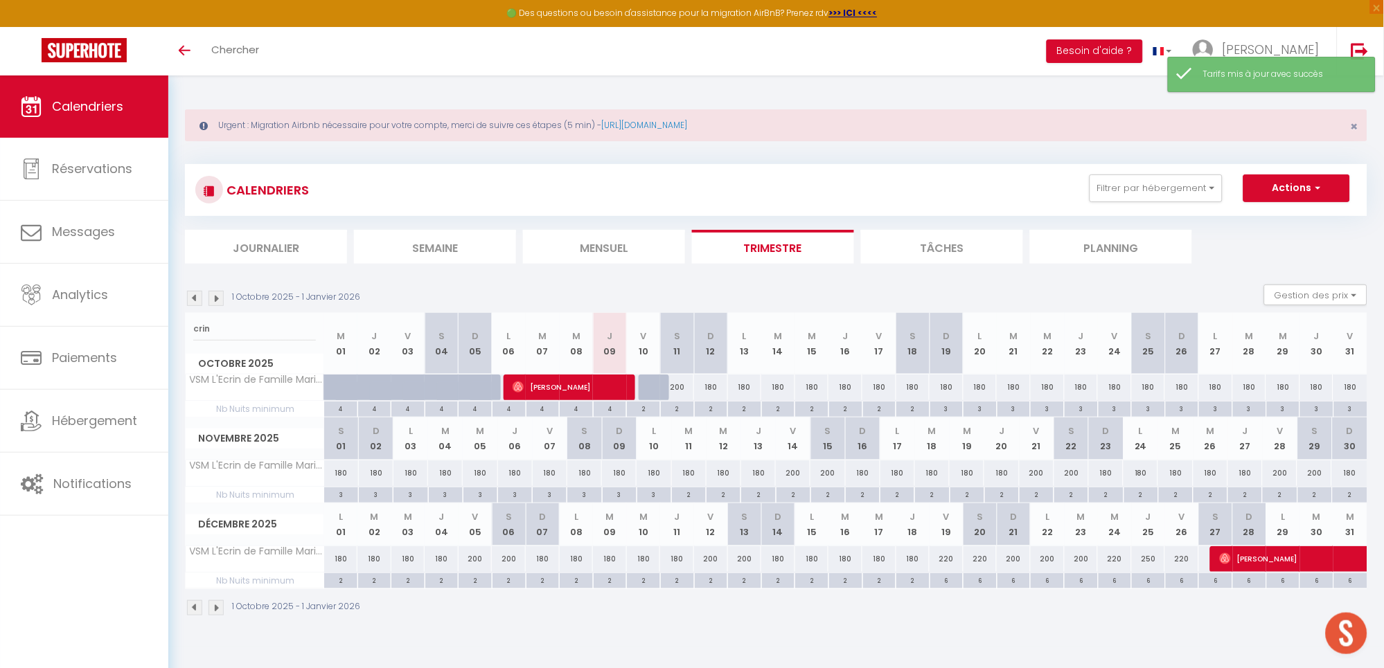
click at [882, 389] on div "180" at bounding box center [879, 388] width 34 height 26
type input "180"
type input "Ven 17 Octobre 2025"
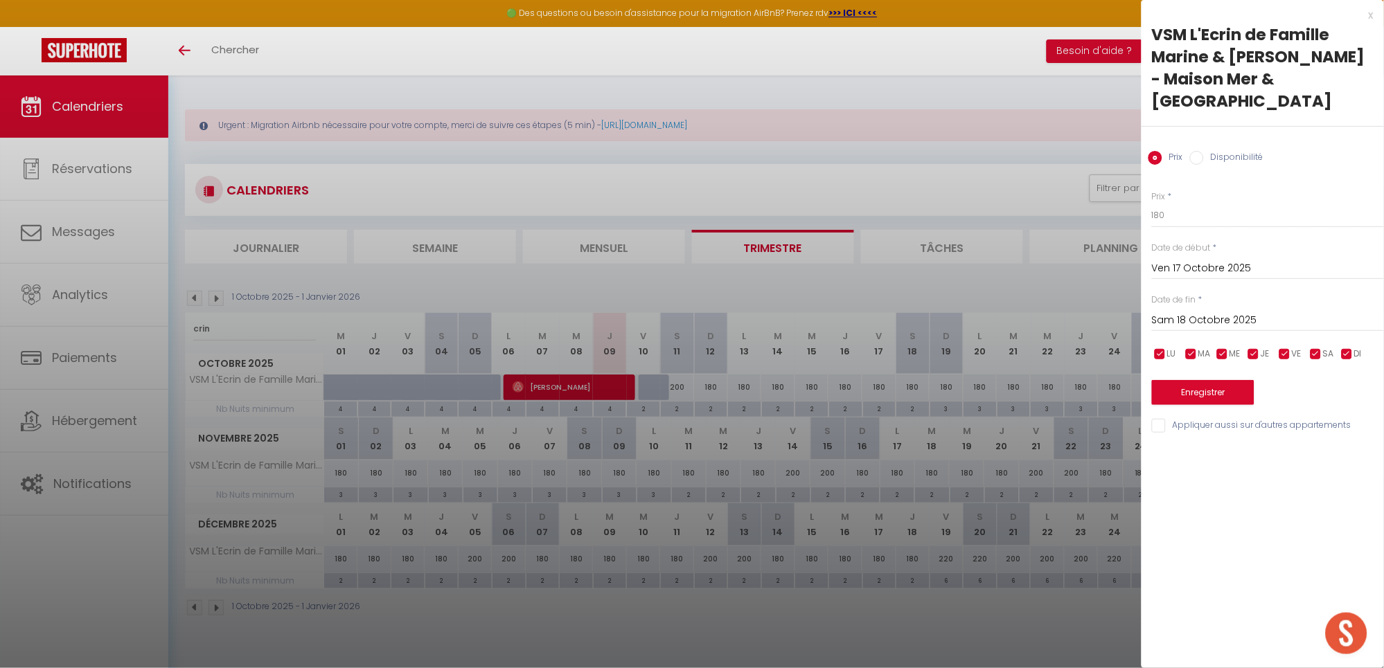
click at [1159, 321] on input "Sam 18 Octobre 2025" at bounding box center [1268, 321] width 232 height 18
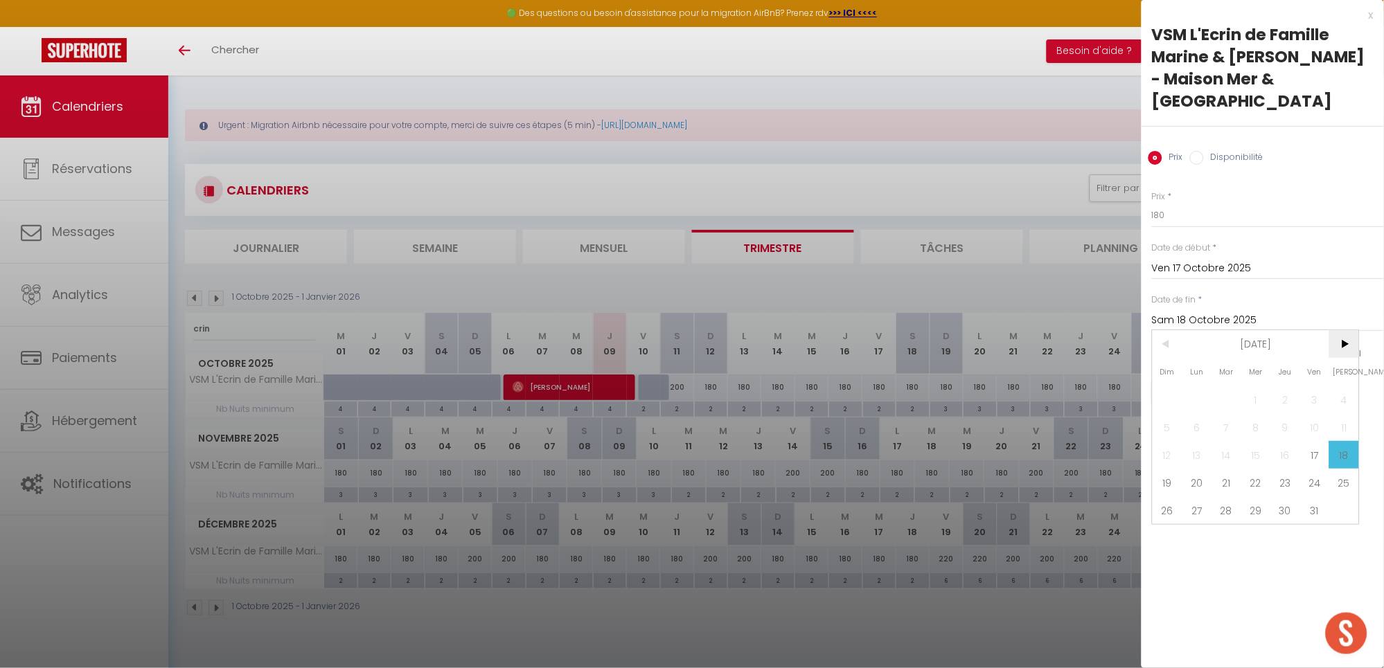
click at [1344, 343] on span ">" at bounding box center [1344, 344] width 30 height 28
click at [1227, 452] on span "11" at bounding box center [1226, 455] width 30 height 28
type input "[DATE]"
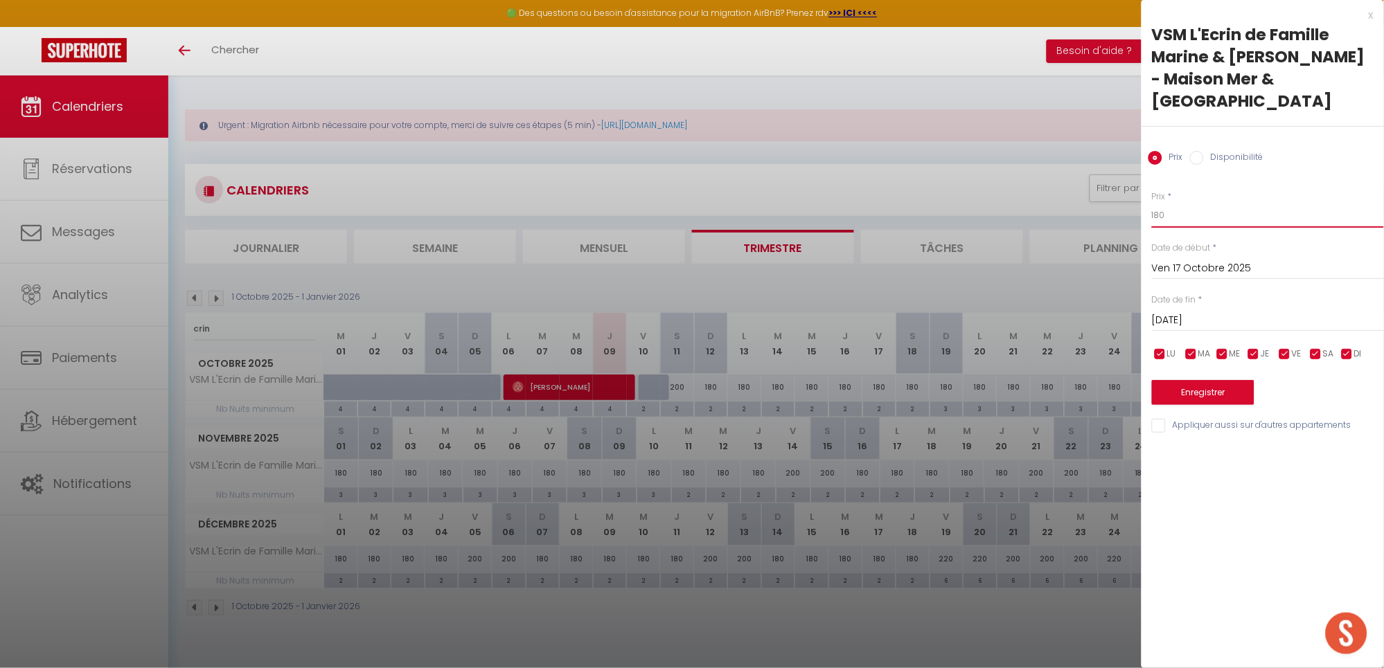
drag, startPoint x: 1179, startPoint y: 214, endPoint x: 1125, endPoint y: 214, distance: 54.0
click at [1125, 214] on body "🟢 Des questions ou besoin d'assistance pour la migration AirBnB? Prenez rdv >>>…" at bounding box center [692, 409] width 1384 height 668
type input "150"
click at [1280, 351] on input "checkbox" at bounding box center [1285, 355] width 14 height 14
checkbox input "false"
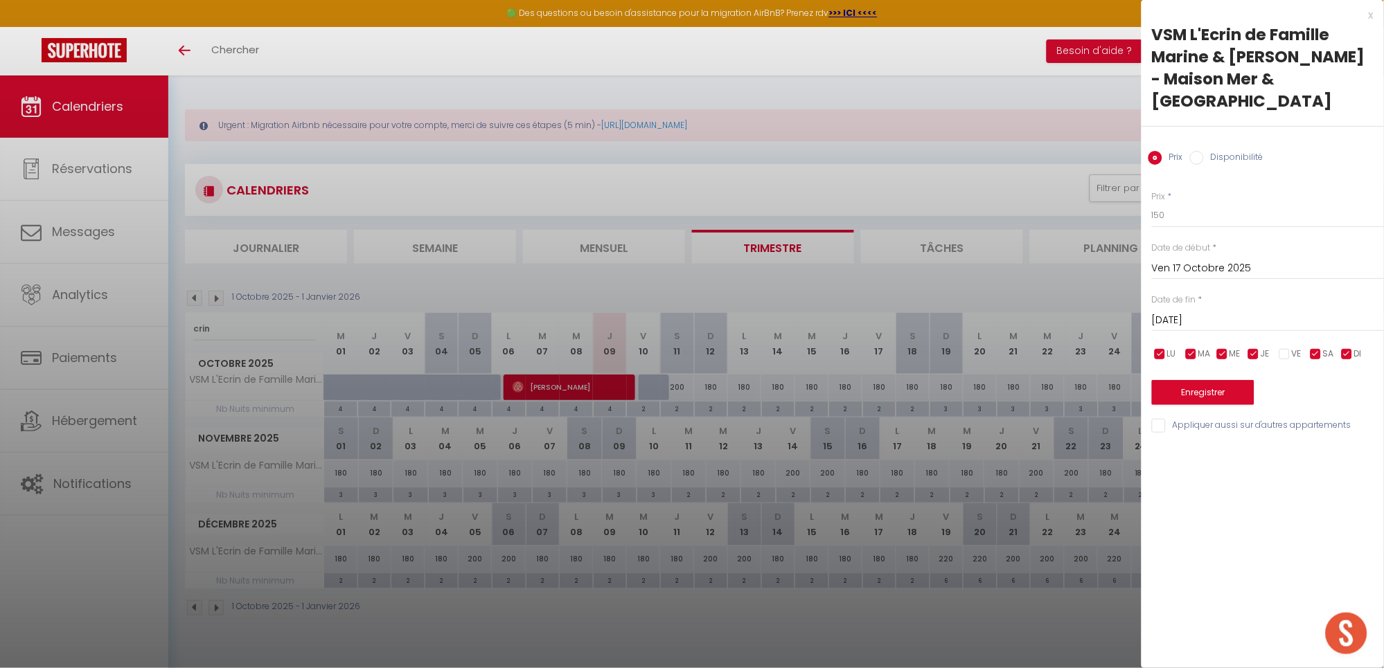
click at [1320, 352] on input "checkbox" at bounding box center [1316, 355] width 14 height 14
checkbox input "false"
click at [1343, 352] on input "checkbox" at bounding box center [1347, 355] width 14 height 14
checkbox input "false"
click at [1165, 215] on input "150" at bounding box center [1268, 215] width 232 height 25
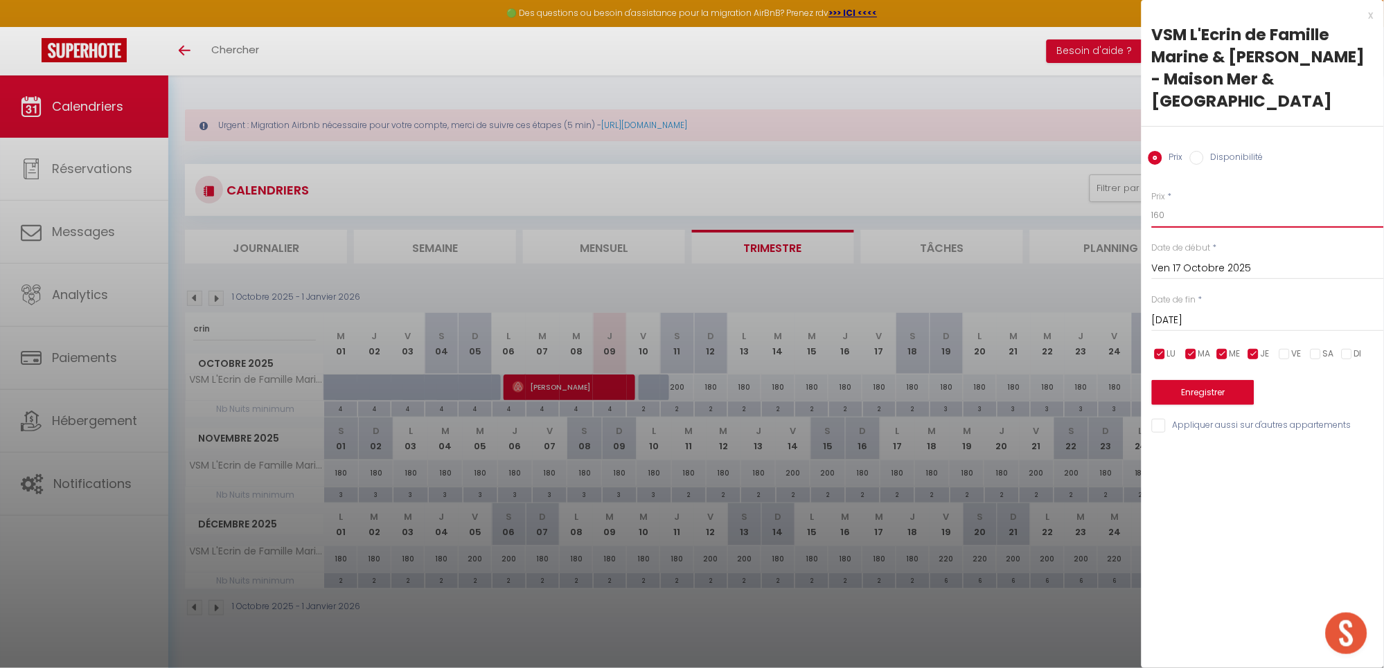
type input "160"
click at [1219, 393] on button "Enregistrer" at bounding box center [1203, 392] width 102 height 25
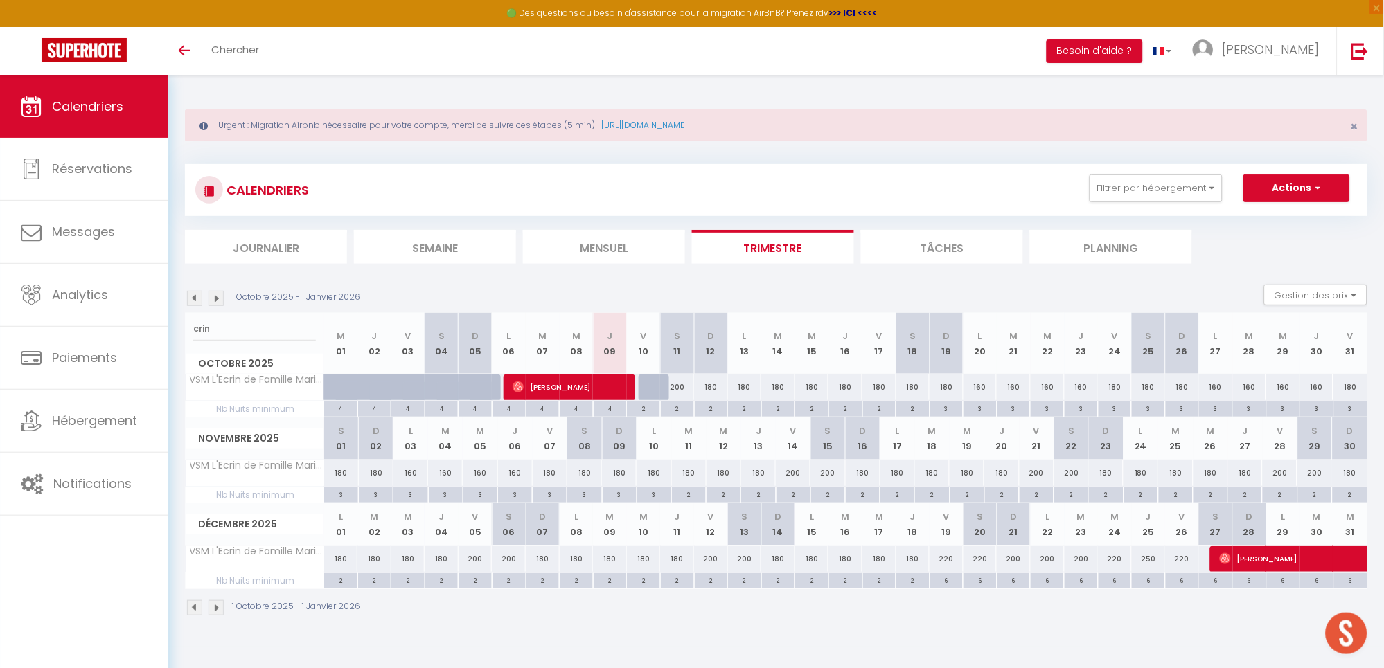
click at [976, 393] on div "160" at bounding box center [980, 388] width 34 height 26
type input "160"
type input "Lun 20 Octobre 2025"
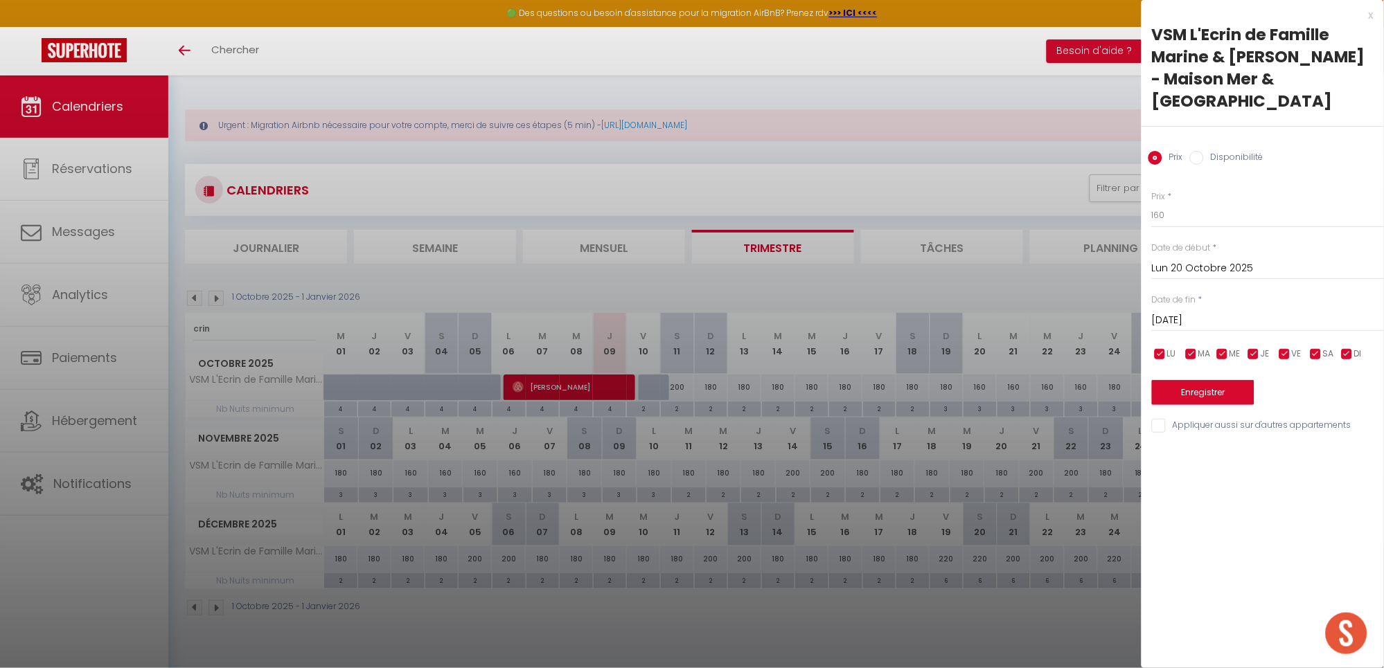
click at [1199, 316] on input "[DATE]" at bounding box center [1268, 321] width 232 height 18
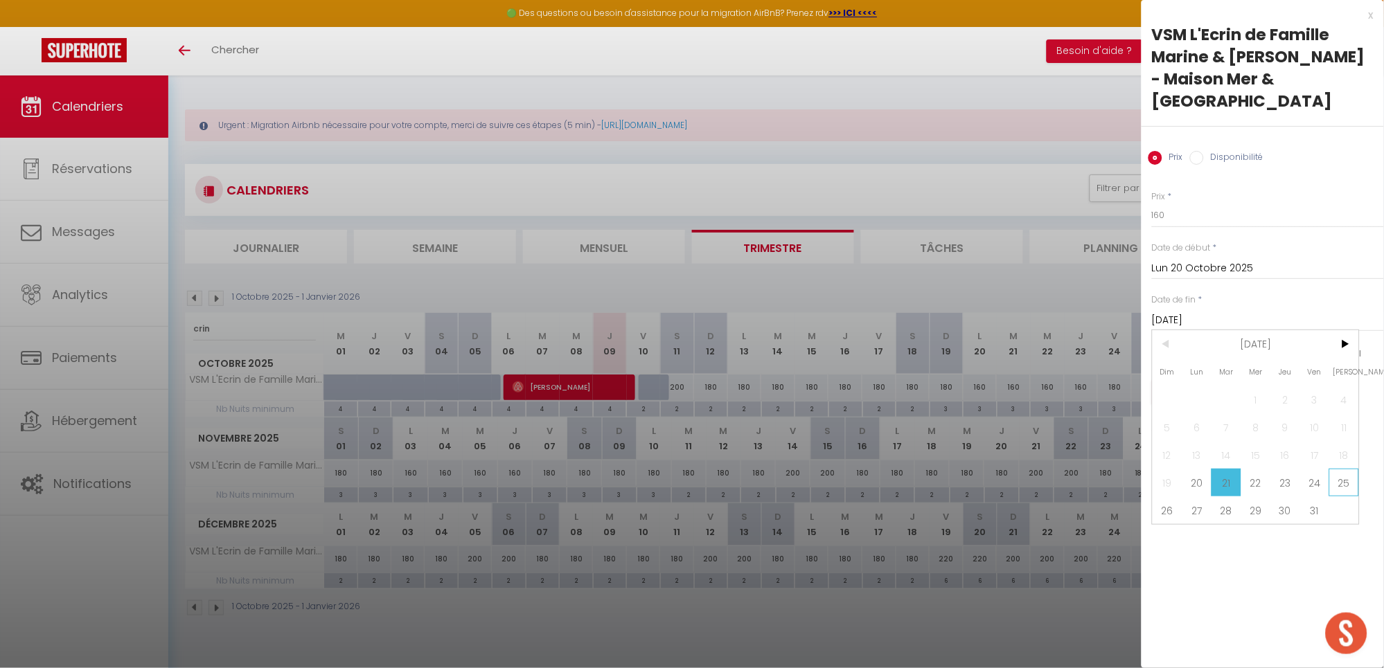
click at [1346, 487] on span "25" at bounding box center [1344, 483] width 30 height 28
type input "Sam 25 Octobre 2025"
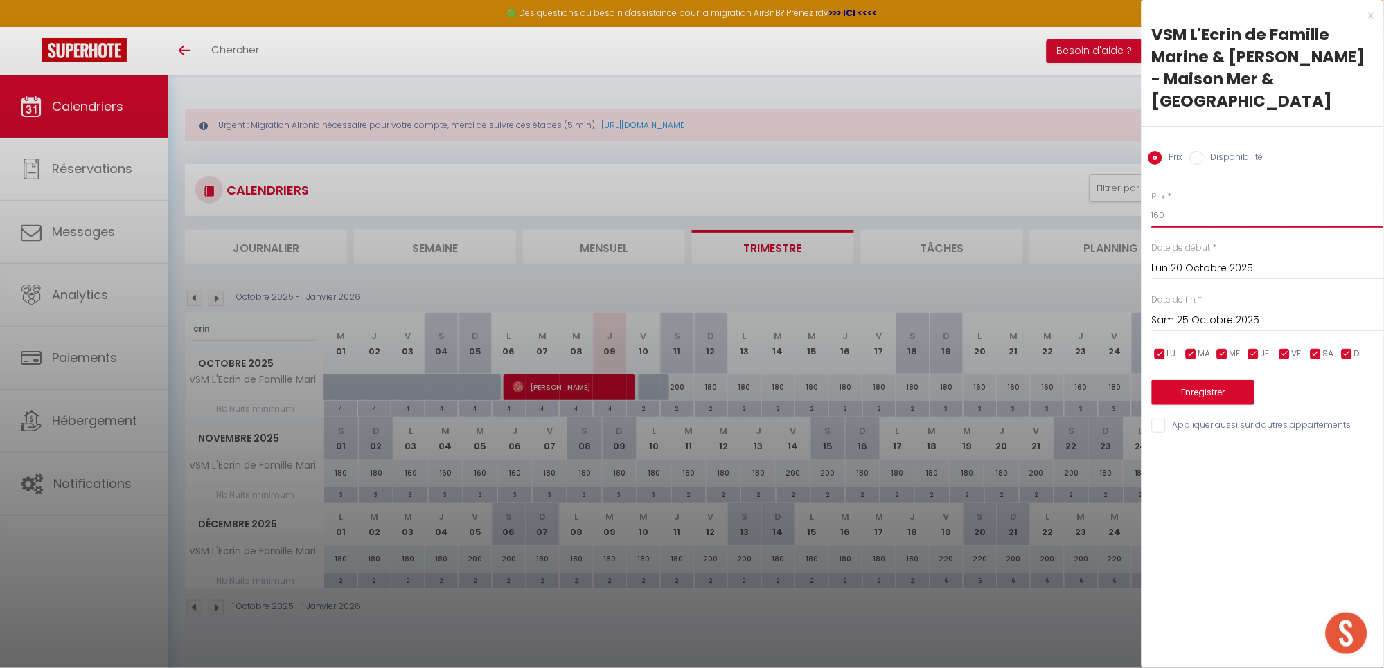
drag, startPoint x: 1180, startPoint y: 218, endPoint x: 1089, endPoint y: 214, distance: 91.5
click at [1089, 214] on body "🟢 Des questions ou besoin d'assistance pour la migration AirBnB? Prenez rdv >>>…" at bounding box center [692, 409] width 1384 height 668
type input "180"
click at [1197, 398] on button "Enregistrer" at bounding box center [1203, 392] width 102 height 25
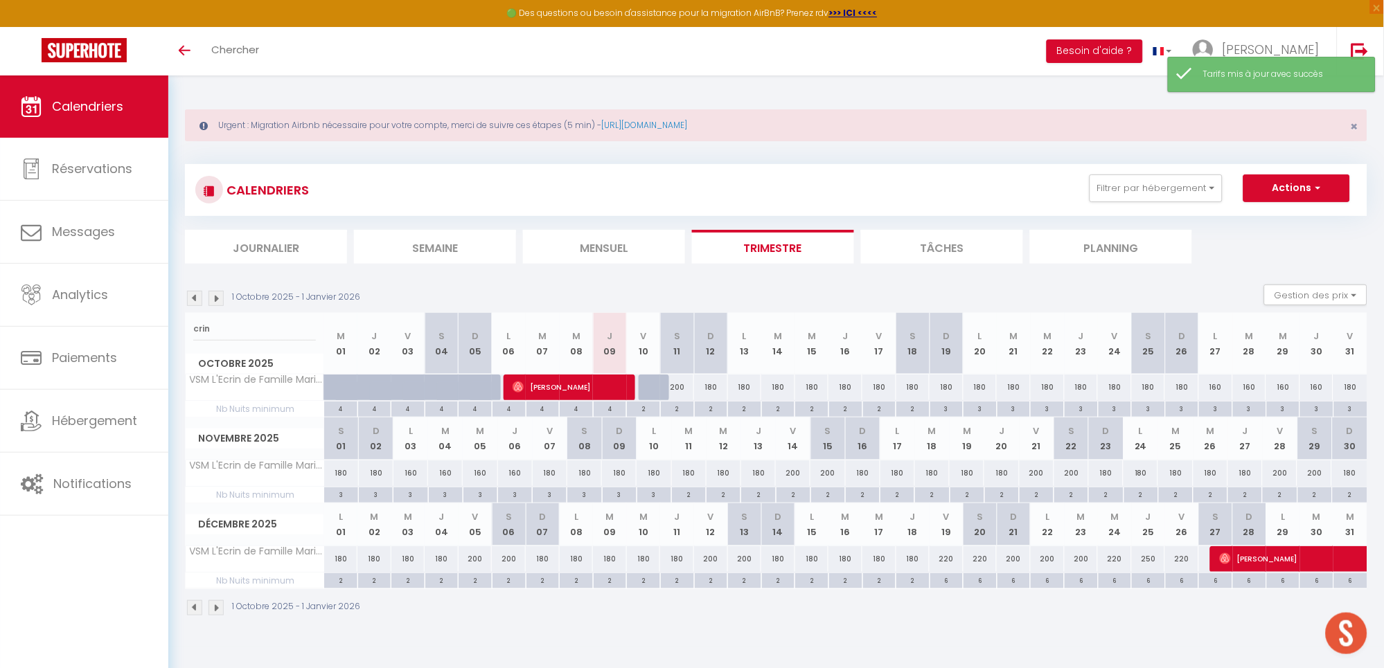
click at [413, 479] on div "160" at bounding box center [410, 474] width 35 height 26
type input "160"
type input "Lun 03 Novembre 2025"
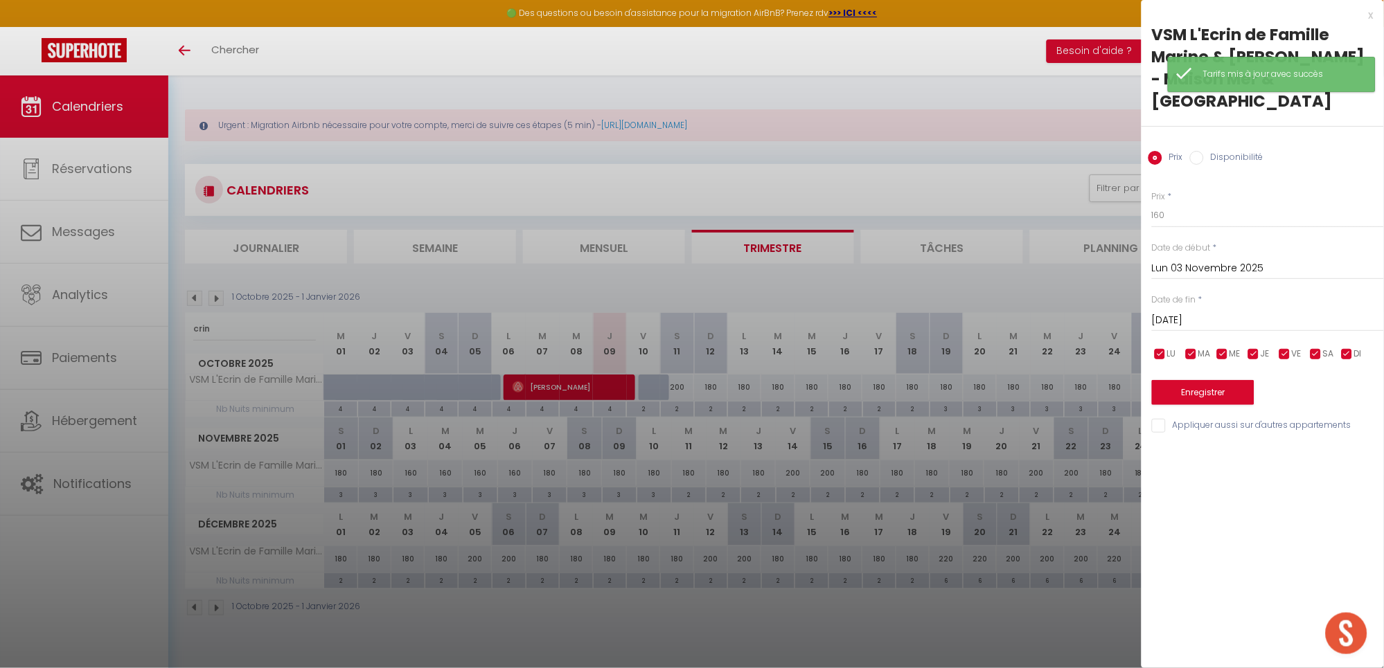
click at [1197, 325] on input "[DATE]" at bounding box center [1268, 321] width 232 height 18
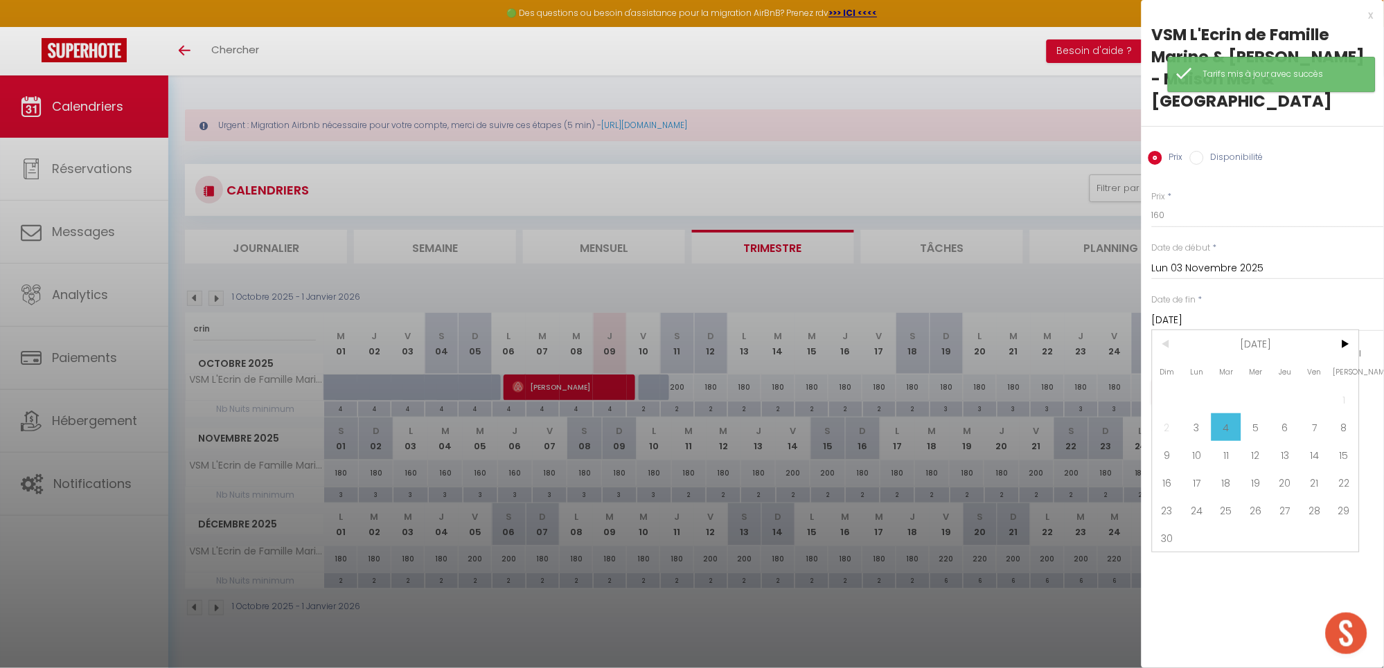
click at [1343, 425] on span "8" at bounding box center [1344, 427] width 30 height 28
type input "Sam 08 Novembre 2025"
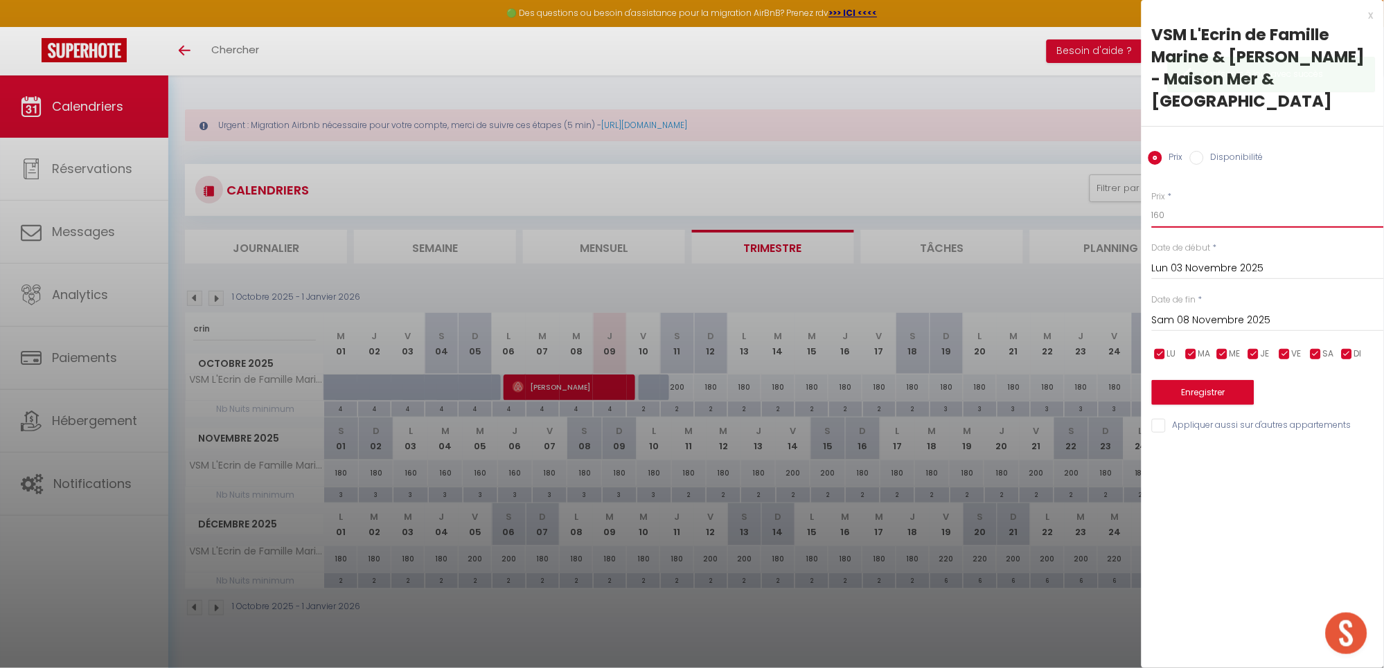
drag, startPoint x: 1208, startPoint y: 217, endPoint x: 1033, endPoint y: 220, distance: 175.2
click at [1033, 220] on body "🟢 Des questions ou besoin d'assistance pour la migration AirBnB? Prenez rdv >>>…" at bounding box center [692, 409] width 1384 height 668
type input "180"
click at [1184, 386] on button "Enregistrer" at bounding box center [1203, 392] width 102 height 25
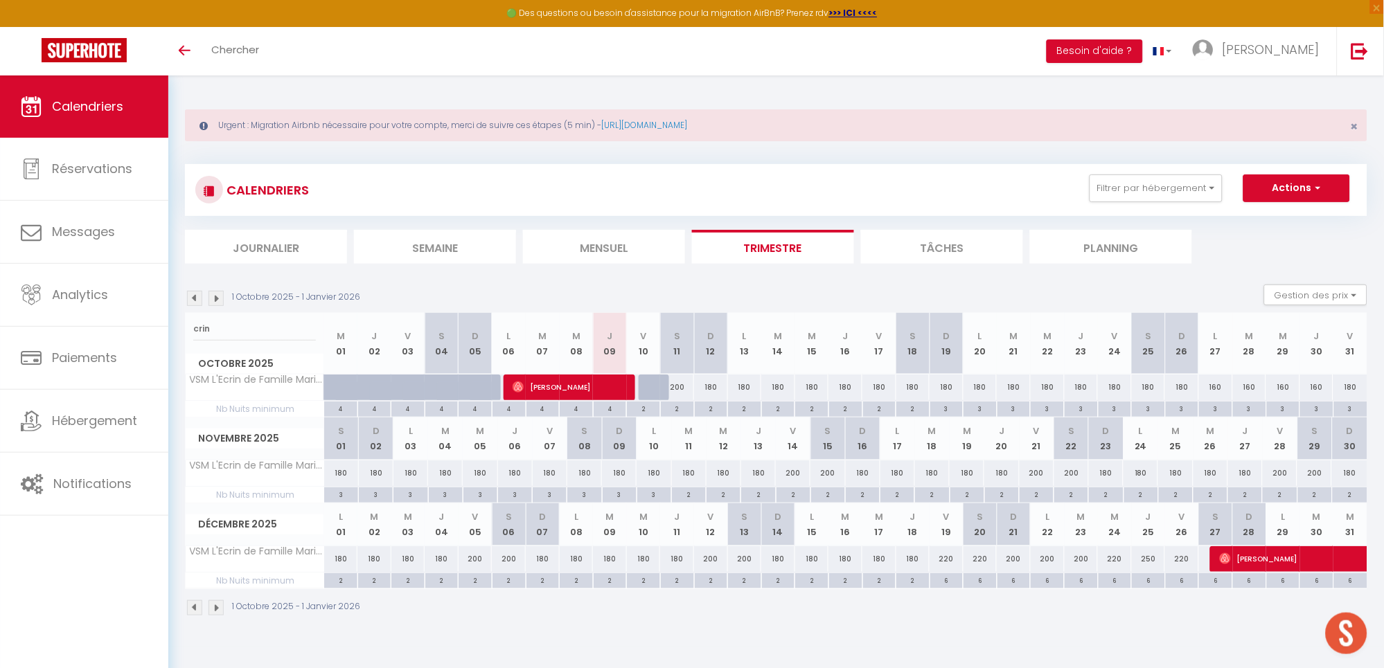
click at [722, 474] on div "180" at bounding box center [723, 474] width 35 height 26
type input "180"
type input "Mer 12 Novembre 2025"
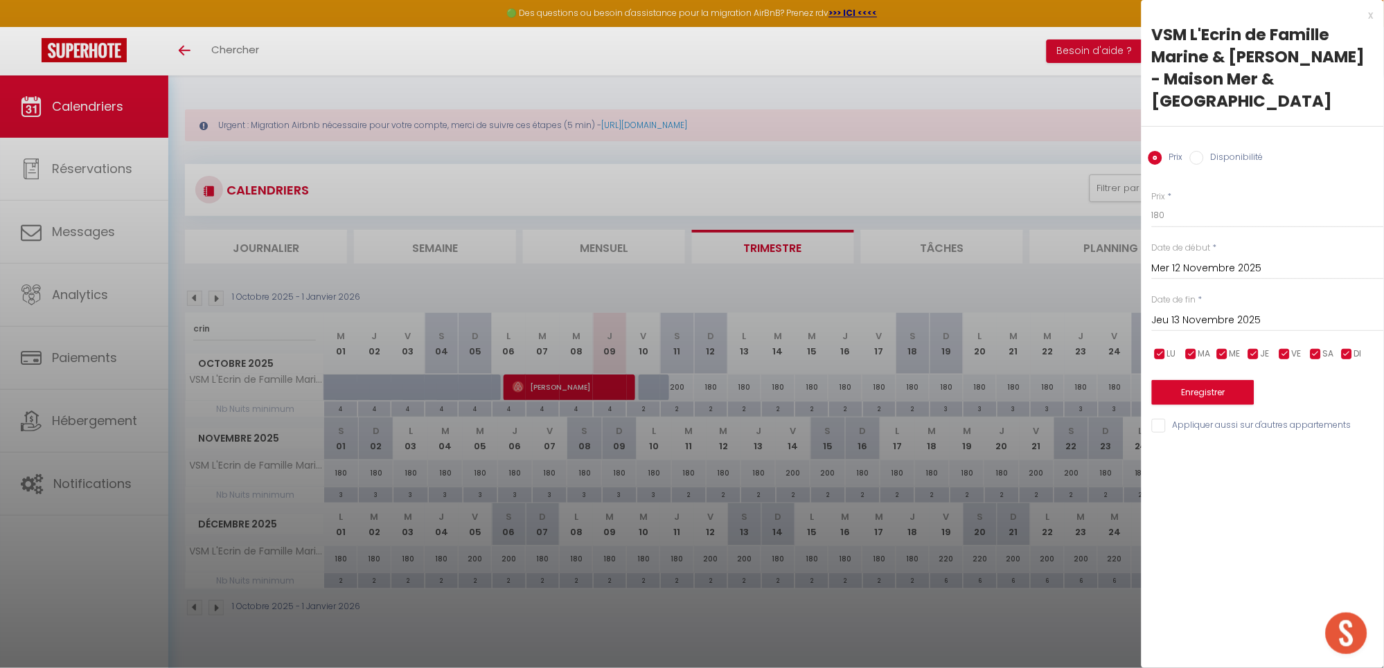
click at [1264, 314] on input "Jeu 13 Novembre 2025" at bounding box center [1268, 321] width 232 height 18
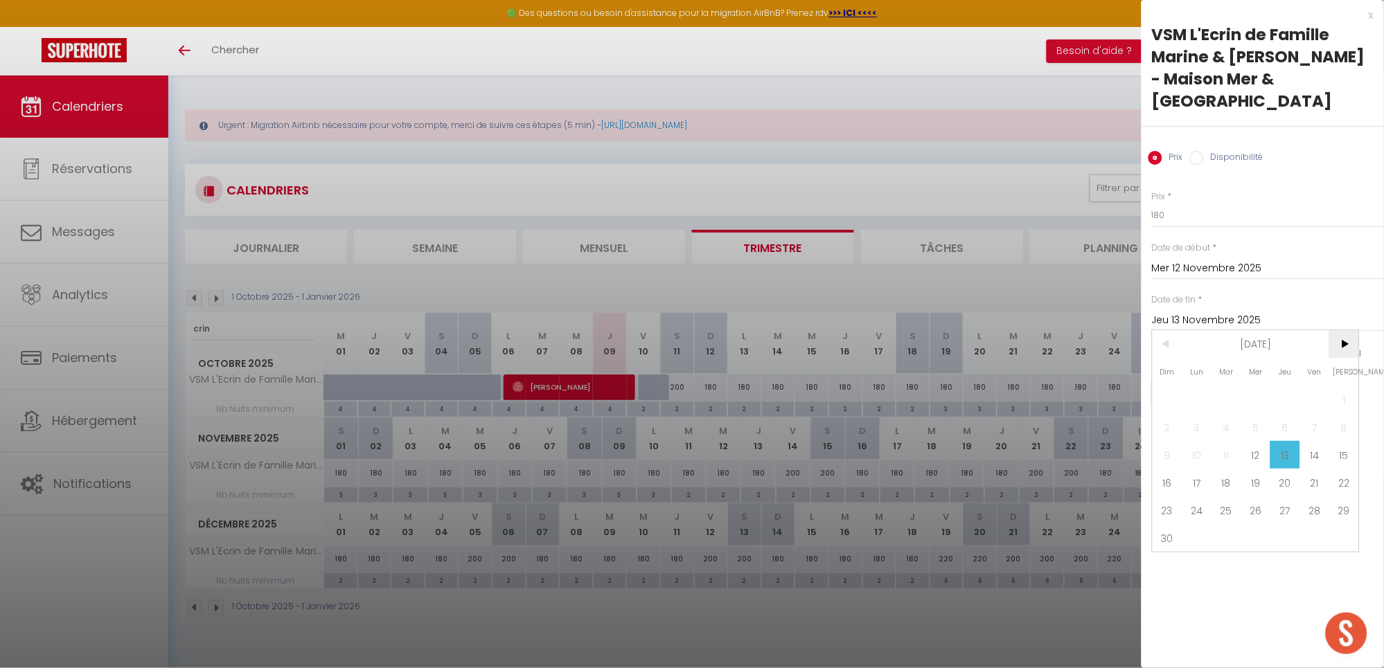
click at [1353, 340] on span ">" at bounding box center [1344, 344] width 30 height 28
click at [1350, 449] on span "20" at bounding box center [1344, 455] width 30 height 28
type input "Sam 20 Décembre 2025"
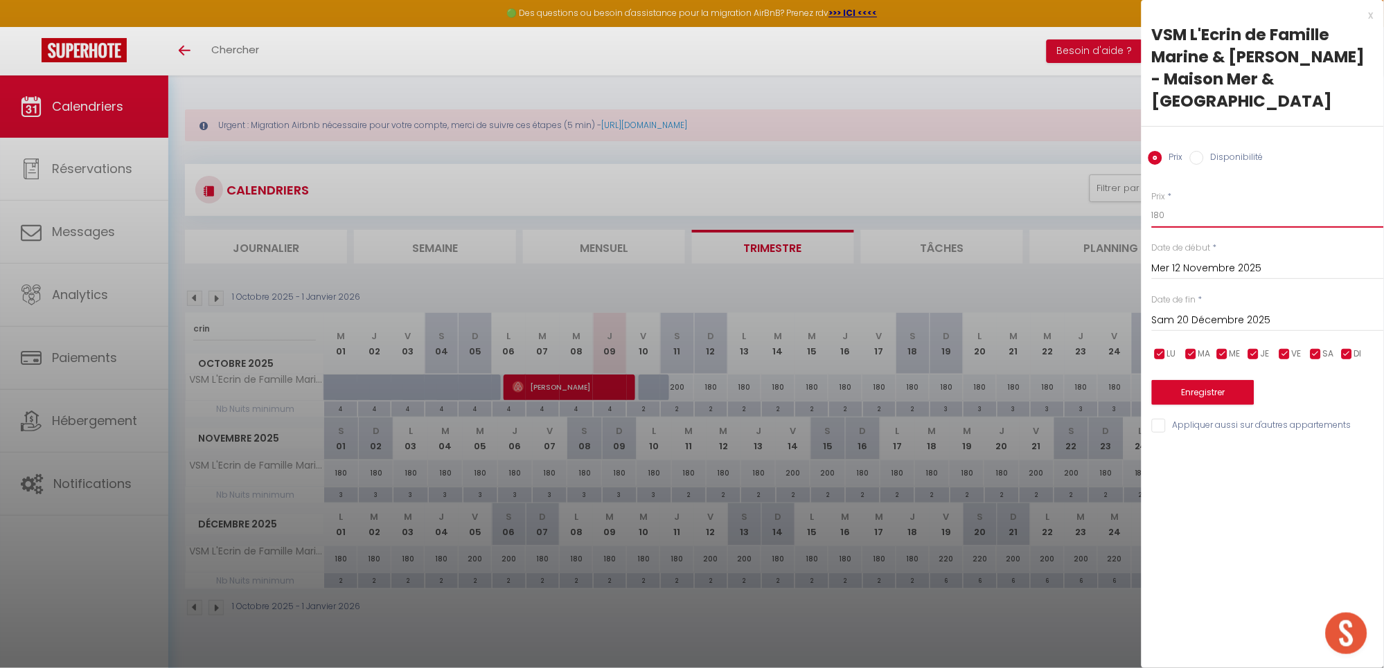
drag, startPoint x: 1177, startPoint y: 219, endPoint x: 1060, endPoint y: 208, distance: 117.5
click at [1060, 208] on body "🟢 Des questions ou besoin d'assistance pour la migration AirBnB? Prenez rdv >>>…" at bounding box center [692, 409] width 1384 height 668
type input "160"
click at [1285, 358] on input "checkbox" at bounding box center [1285, 355] width 14 height 14
checkbox input "false"
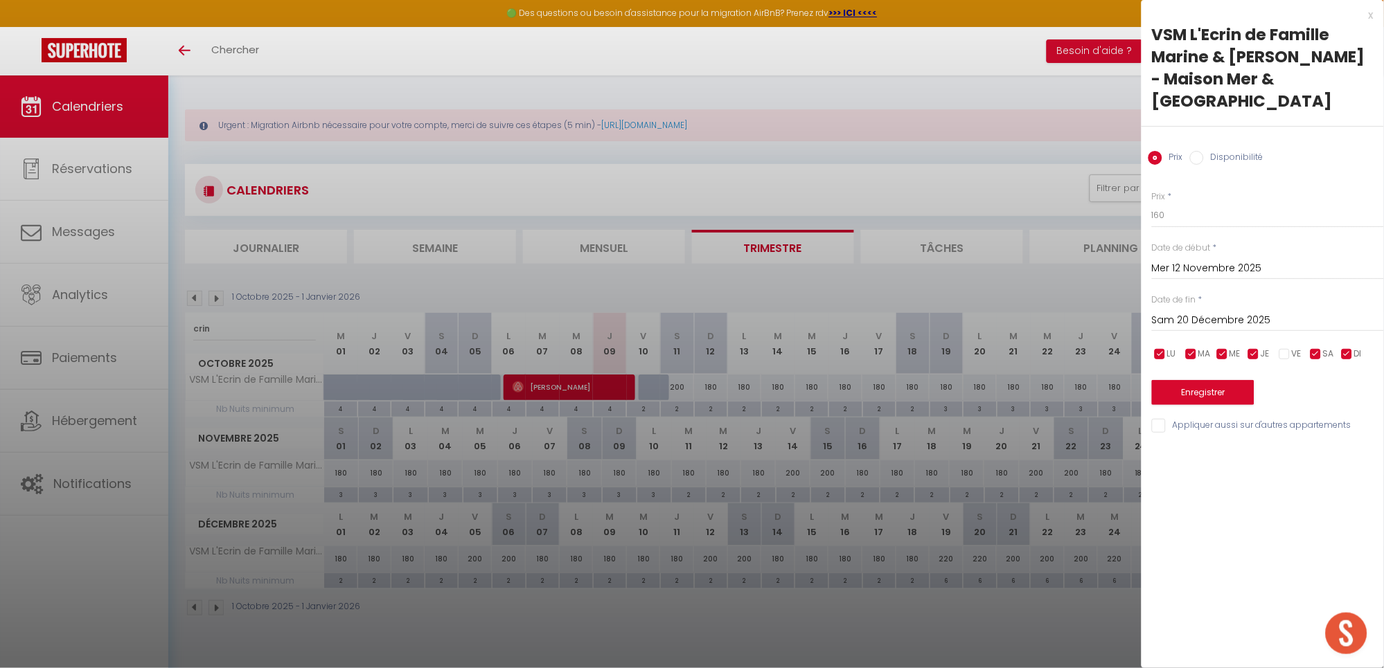
click at [1317, 354] on input "checkbox" at bounding box center [1316, 355] width 14 height 14
checkbox input "false"
click at [1346, 352] on input "checkbox" at bounding box center [1347, 355] width 14 height 14
checkbox input "false"
click at [1217, 393] on button "Enregistrer" at bounding box center [1203, 392] width 102 height 25
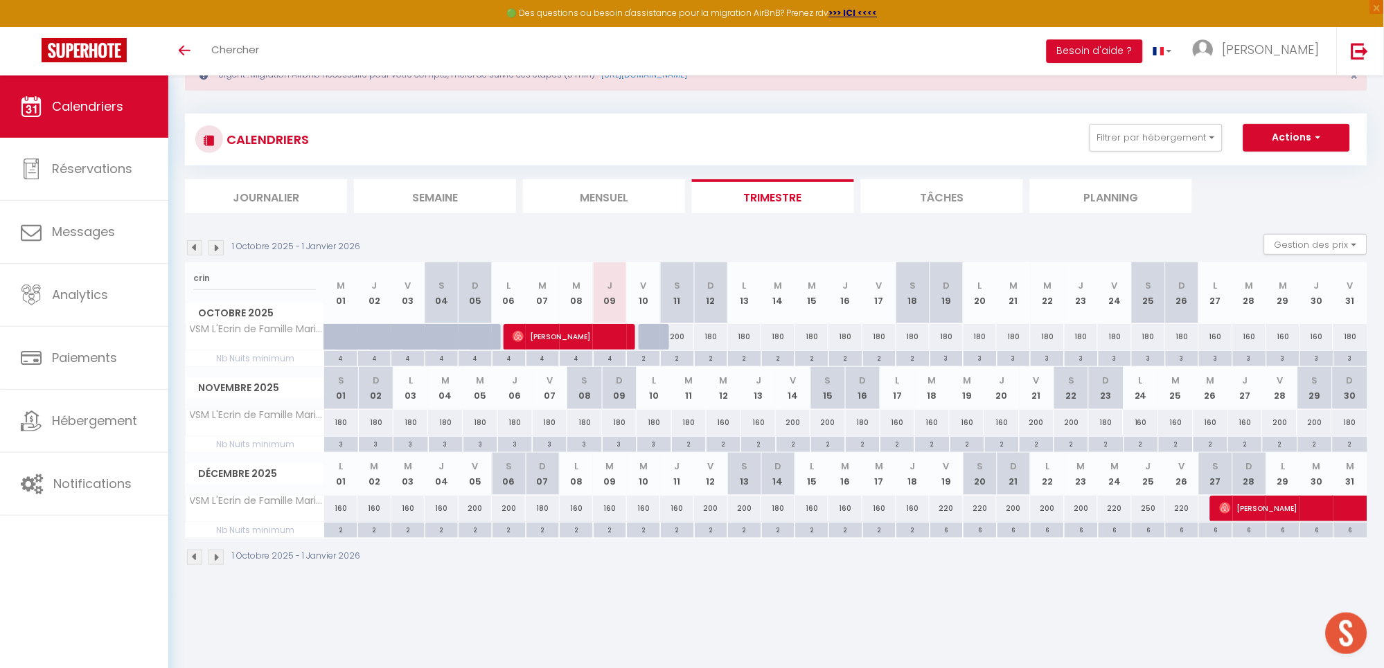
scroll to position [75, 0]
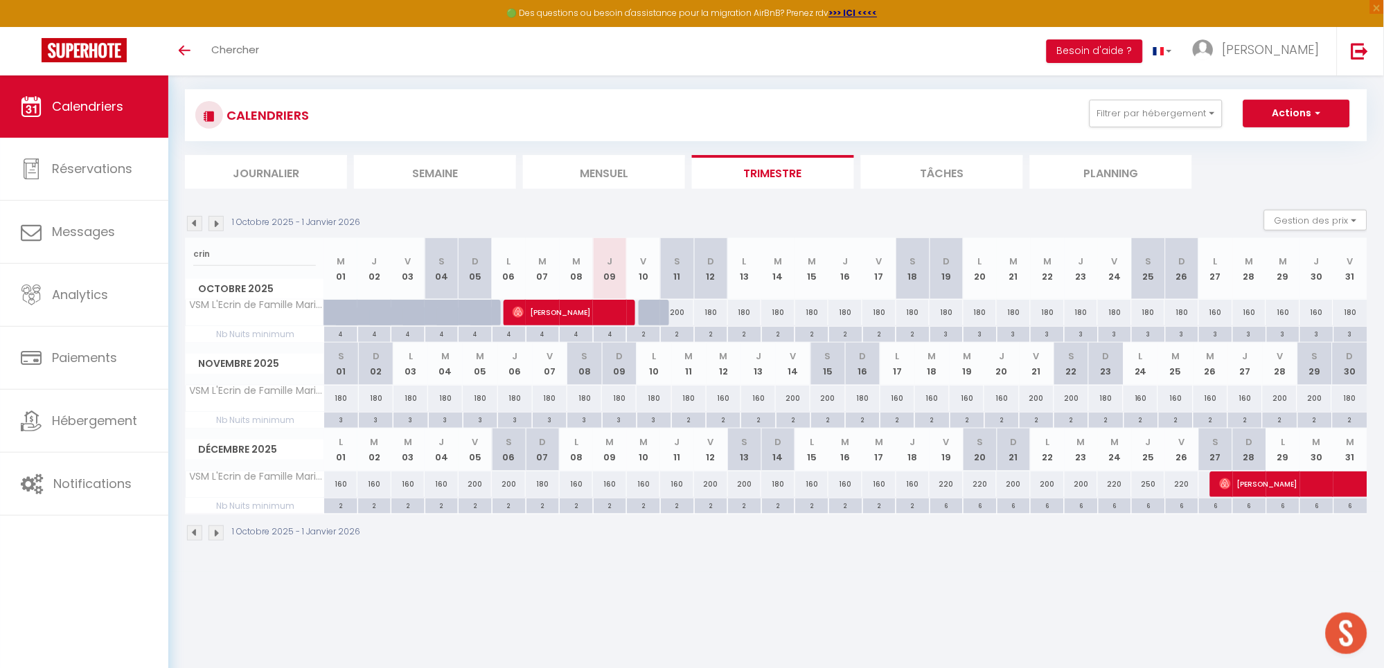
click at [793, 402] on div "200" at bounding box center [793, 399] width 35 height 26
type input "200"
type input "Ven 14 Novembre 2025"
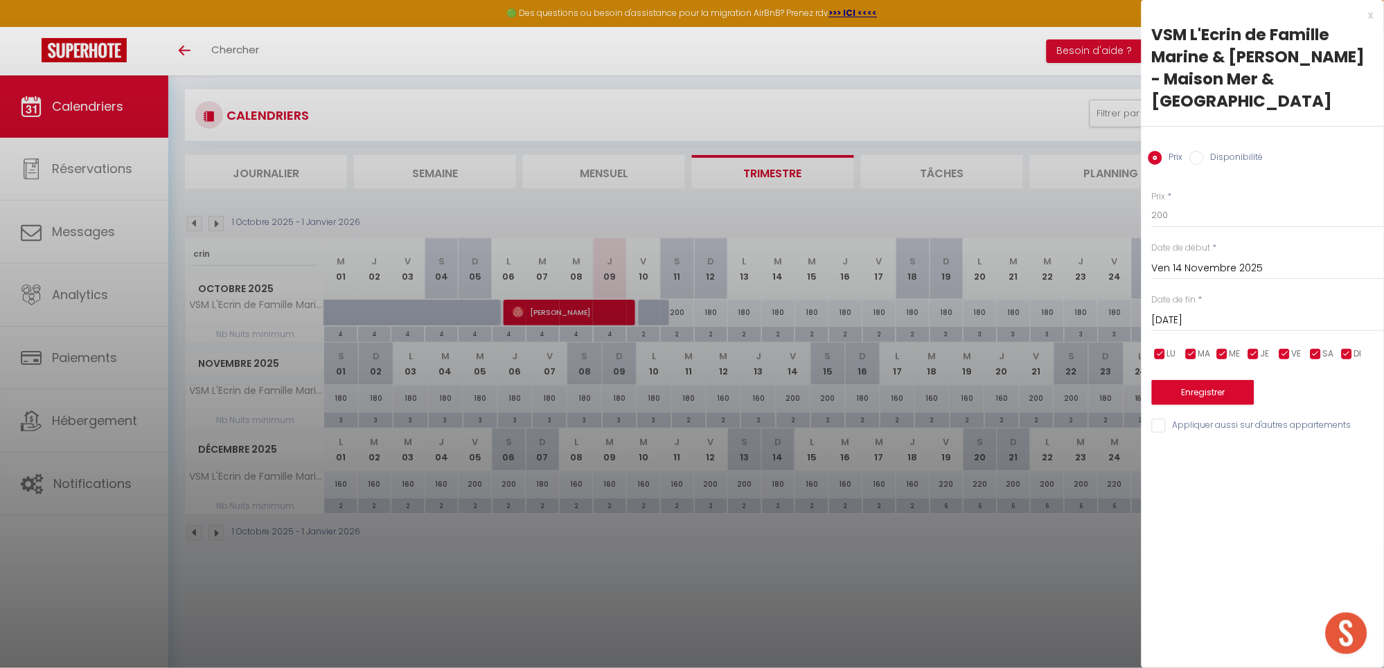
click at [1211, 310] on div "[DATE] < [DATE] > Dim Lun Mar Mer Jeu Ven Sam 1 2 3 4 5 6 7 8 9 10 11 12 13 14 …" at bounding box center [1268, 319] width 232 height 25
click at [1291, 321] on input "[DATE]" at bounding box center [1268, 321] width 232 height 18
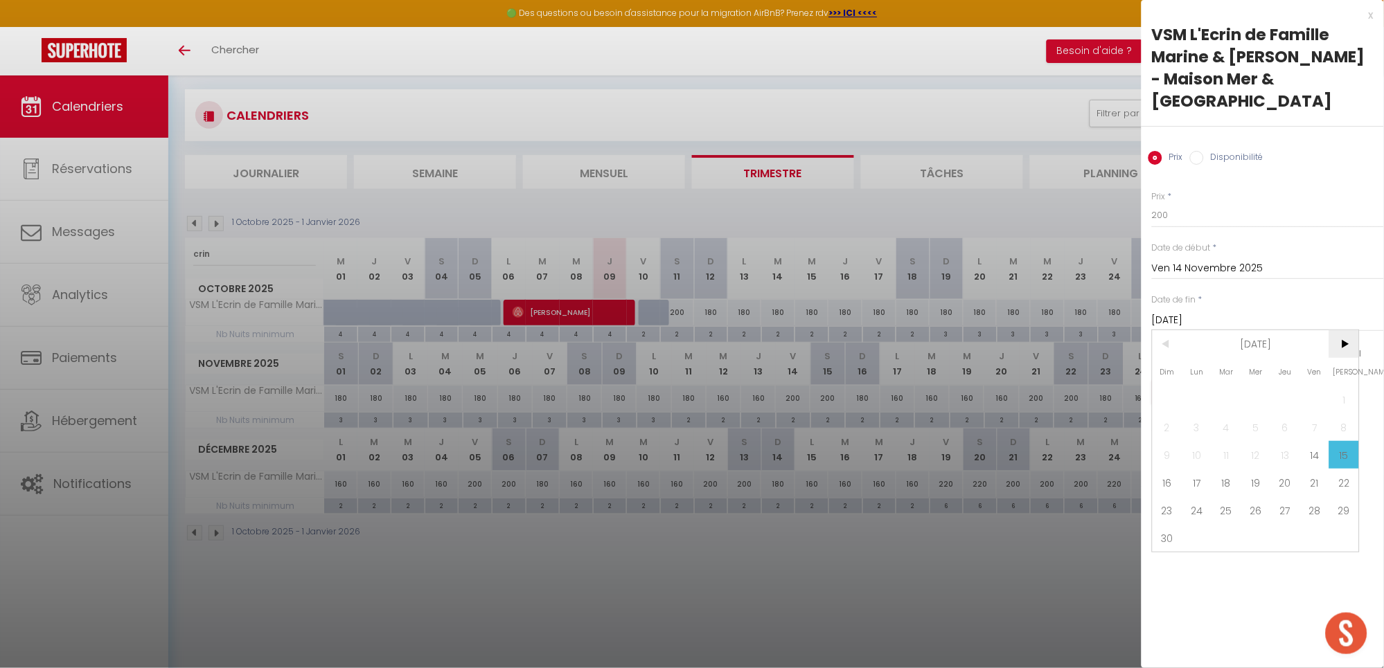
click at [1348, 346] on span ">" at bounding box center [1344, 344] width 30 height 28
click at [1314, 458] on span "19" at bounding box center [1315, 455] width 30 height 28
type input "Ven 19 Décembre 2025"
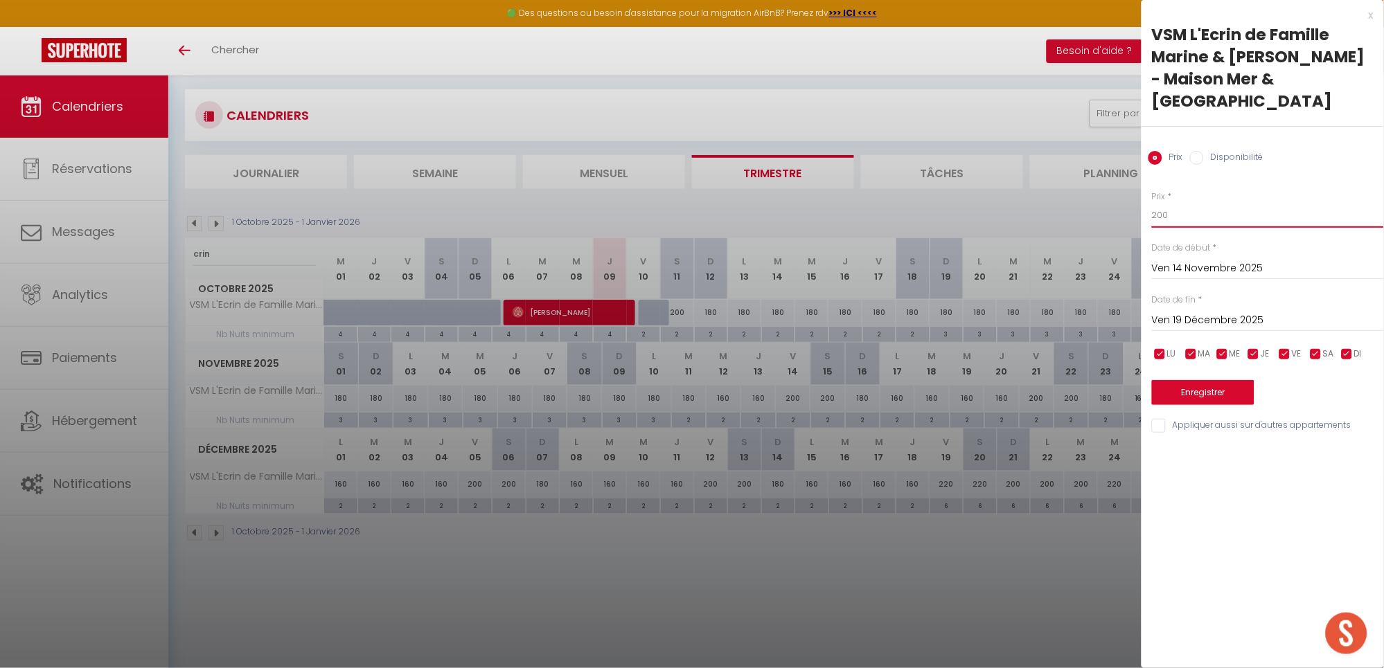
drag, startPoint x: 1208, startPoint y: 211, endPoint x: 1073, endPoint y: 218, distance: 134.5
click at [1073, 218] on body "🟢 Des questions ou besoin d'assistance pour la migration AirBnB? Prenez rdv >>>…" at bounding box center [692, 335] width 1384 height 668
type input "180"
click at [1220, 356] on input "checkbox" at bounding box center [1222, 355] width 14 height 14
checkbox input "false"
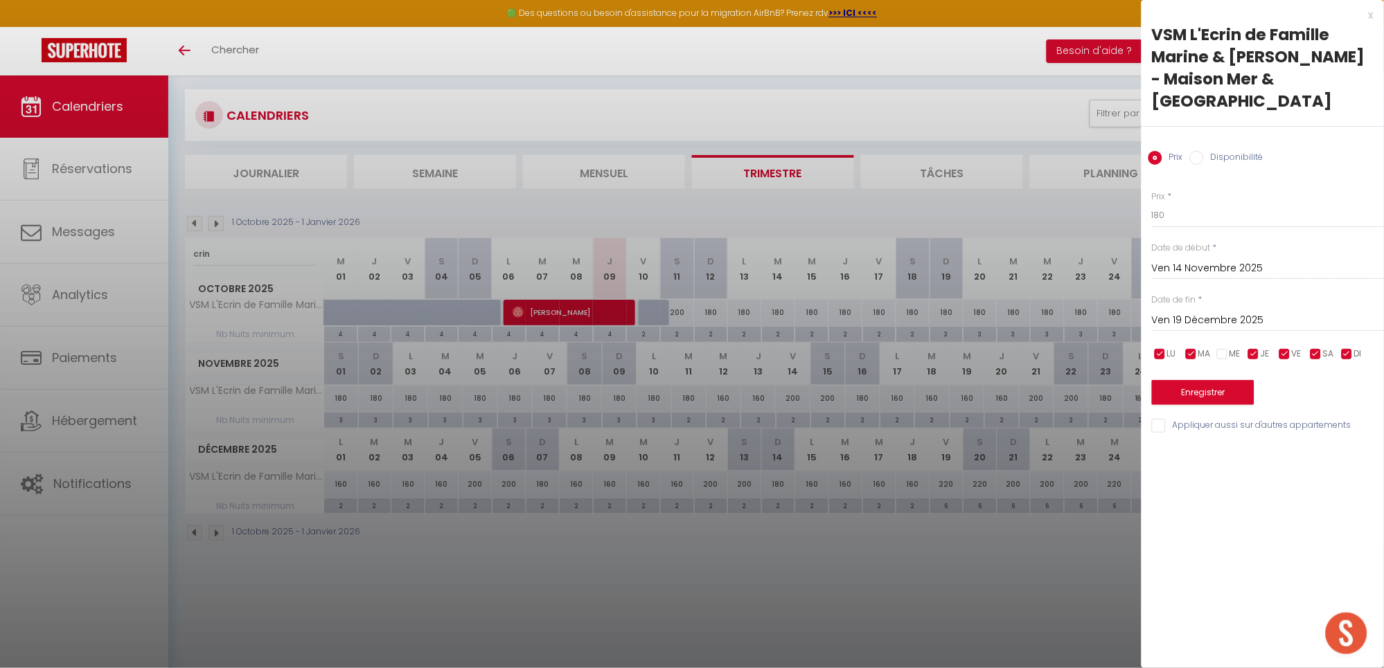
click at [1193, 352] on input "checkbox" at bounding box center [1191, 355] width 14 height 14
checkbox input "false"
drag, startPoint x: 1160, startPoint y: 353, endPoint x: 1195, endPoint y: 361, distance: 36.3
click at [1158, 353] on input "checkbox" at bounding box center [1160, 355] width 14 height 14
checkbox input "false"
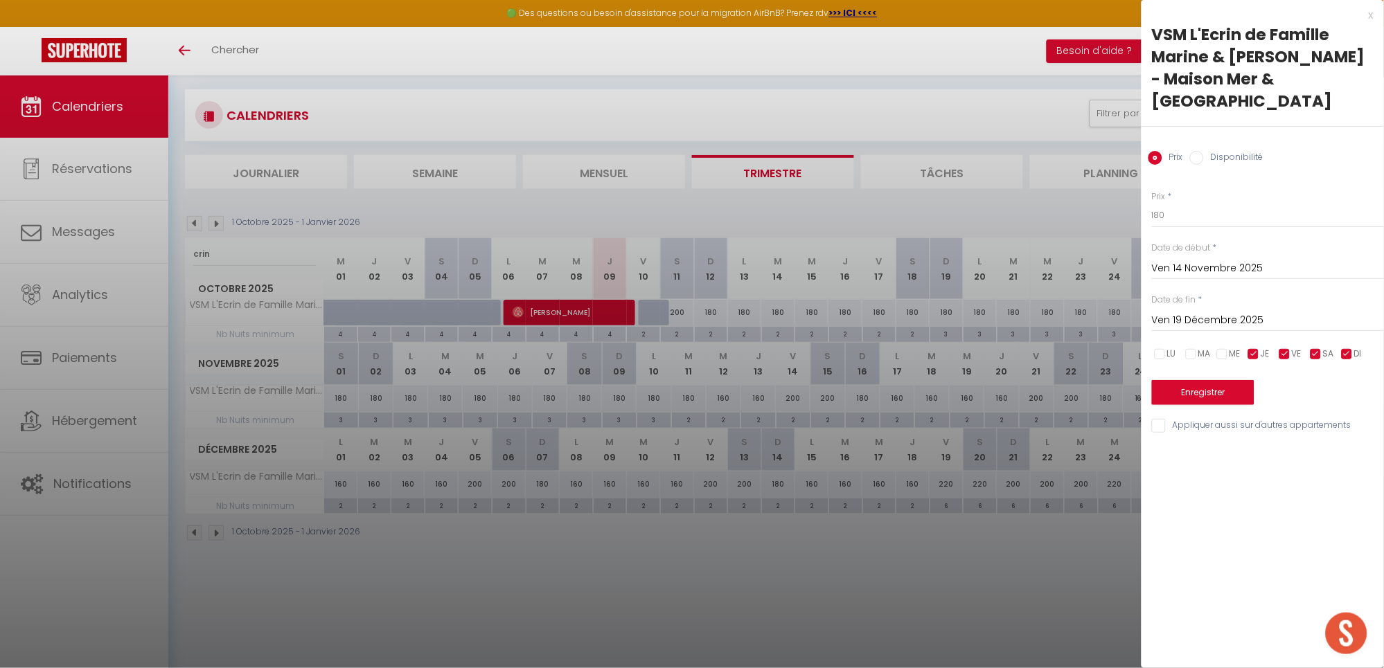
click at [1256, 355] on input "checkbox" at bounding box center [1254, 355] width 14 height 14
checkbox input "false"
click at [1222, 386] on button "Enregistrer" at bounding box center [1203, 392] width 102 height 25
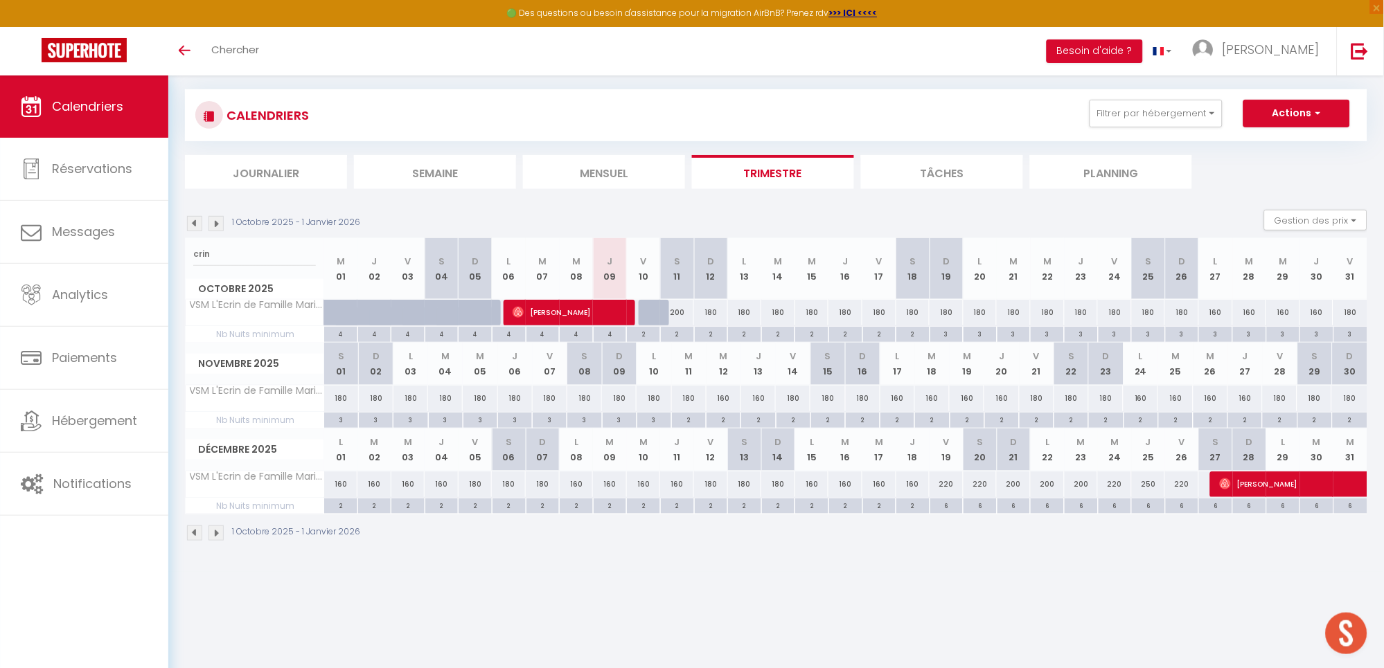
click at [950, 503] on div "6" at bounding box center [946, 505] width 33 height 13
type input "6"
type input "Ven 19 Décembre 2025"
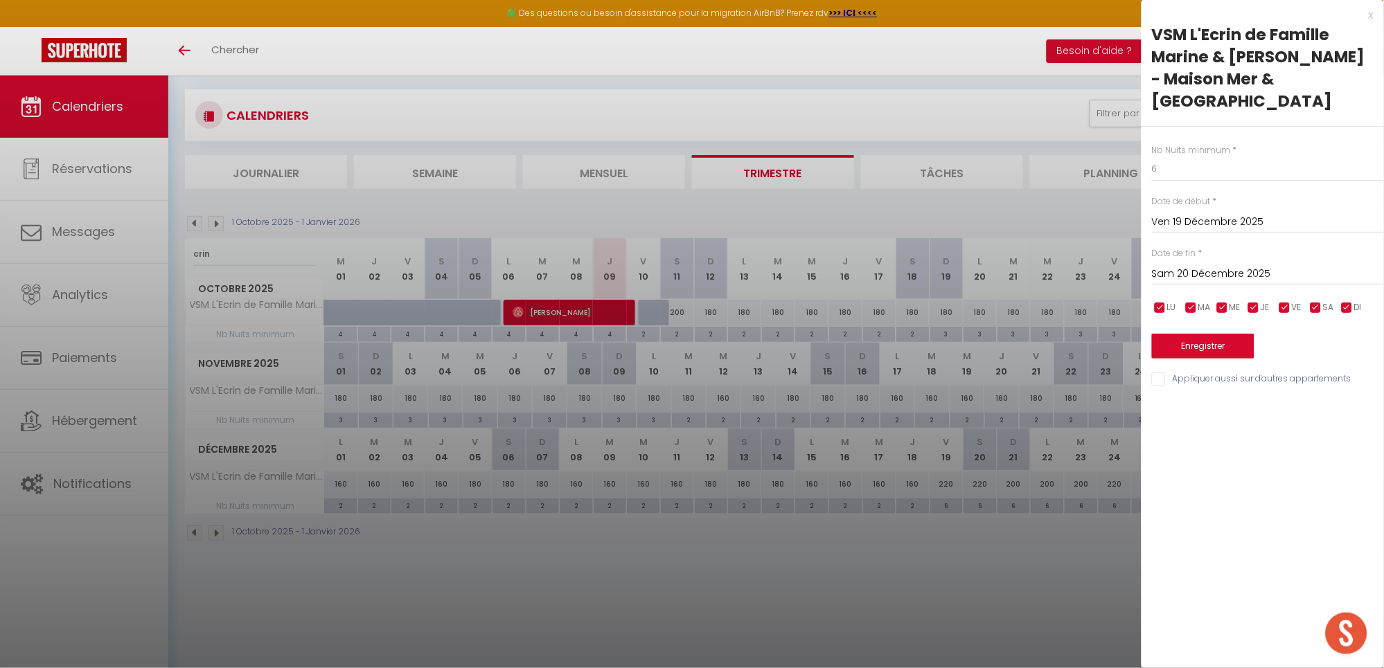
click at [1246, 269] on input "Sam 20 Décembre 2025" at bounding box center [1268, 274] width 232 height 18
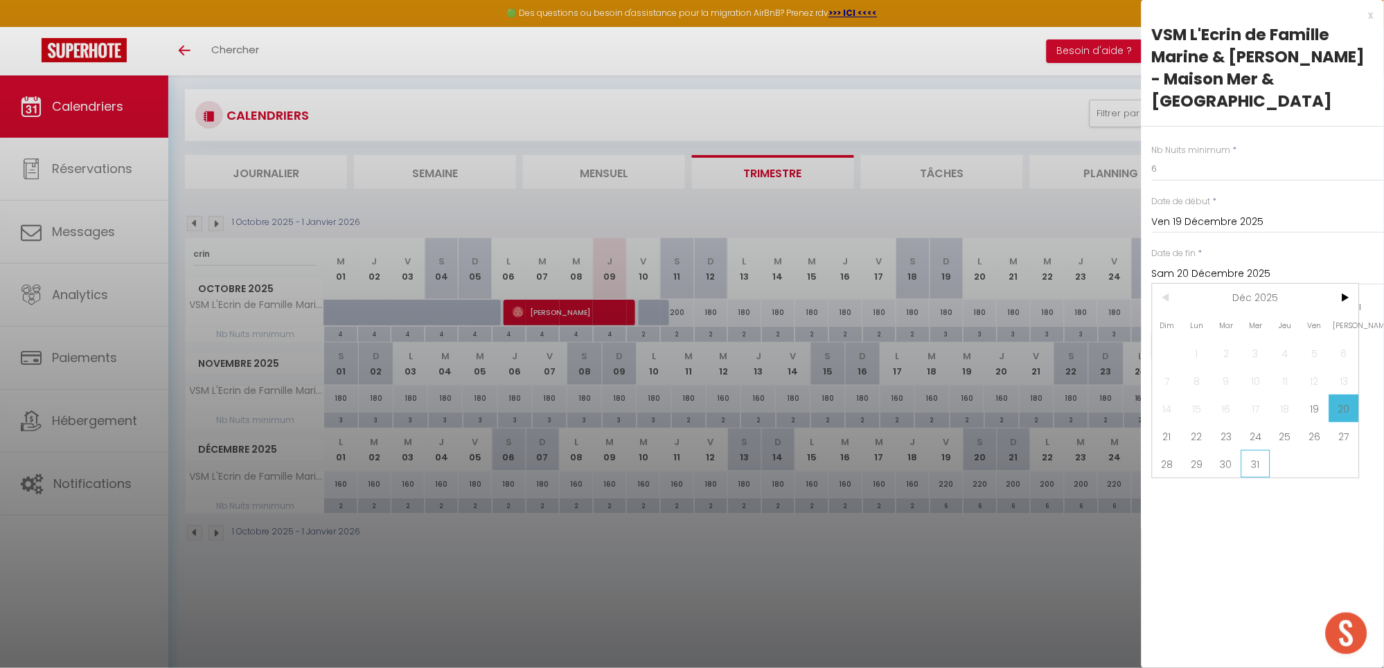
click at [1256, 465] on span "31" at bounding box center [1256, 464] width 30 height 28
type input "Mer 31 Décembre 2025"
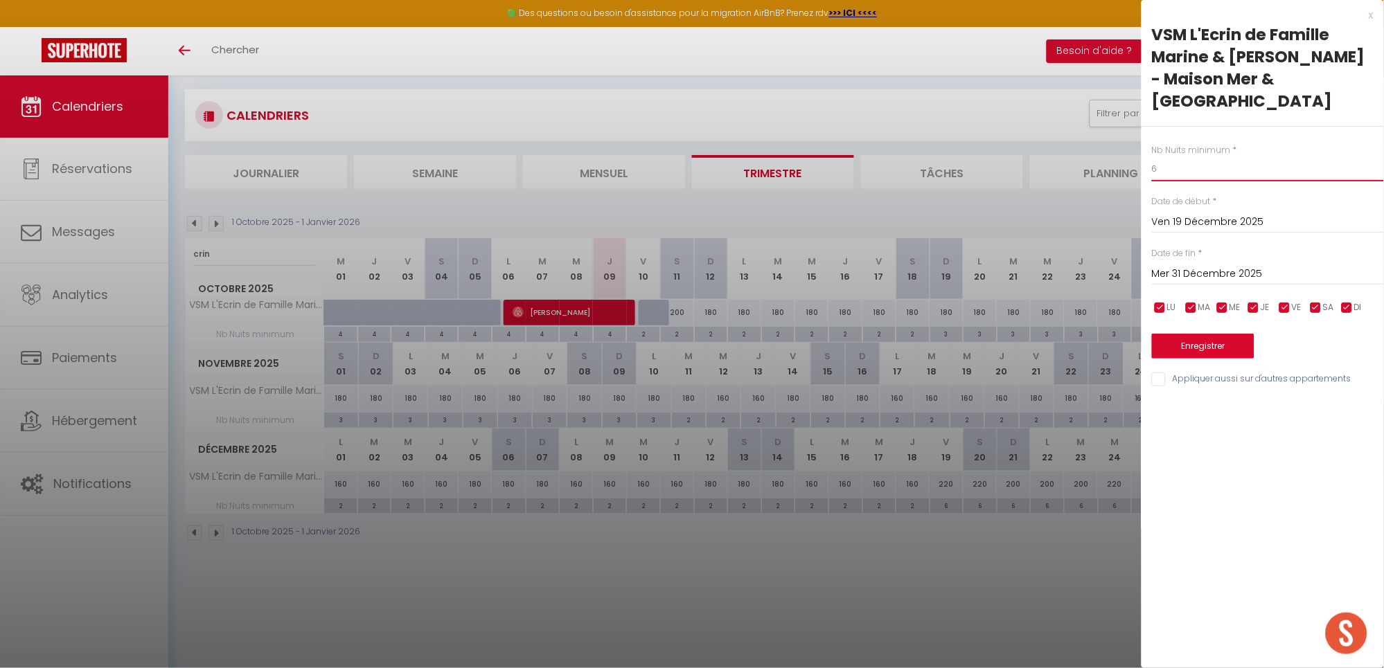
click at [1166, 177] on input "6" at bounding box center [1268, 169] width 232 height 25
type input "4"
drag, startPoint x: 1170, startPoint y: 347, endPoint x: 1071, endPoint y: 376, distance: 103.2
click at [1170, 347] on button "Enregistrer" at bounding box center [1203, 346] width 102 height 25
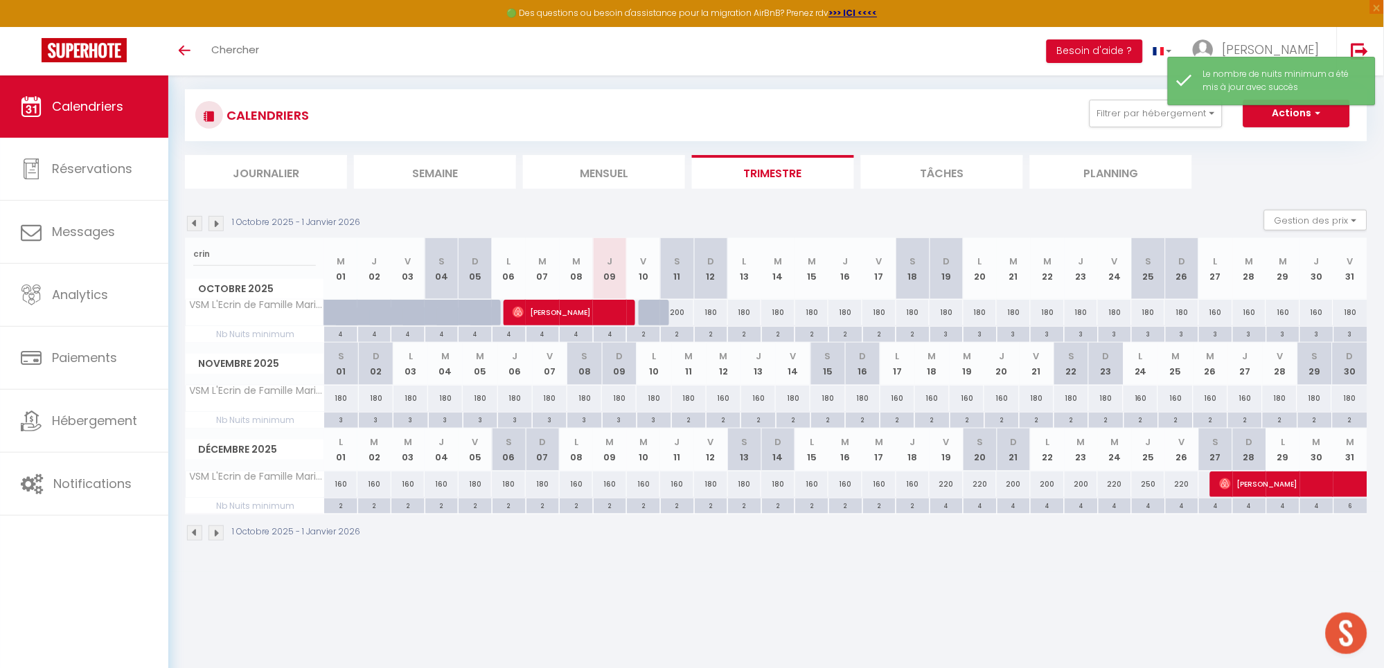
click at [217, 220] on img at bounding box center [215, 223] width 15 height 15
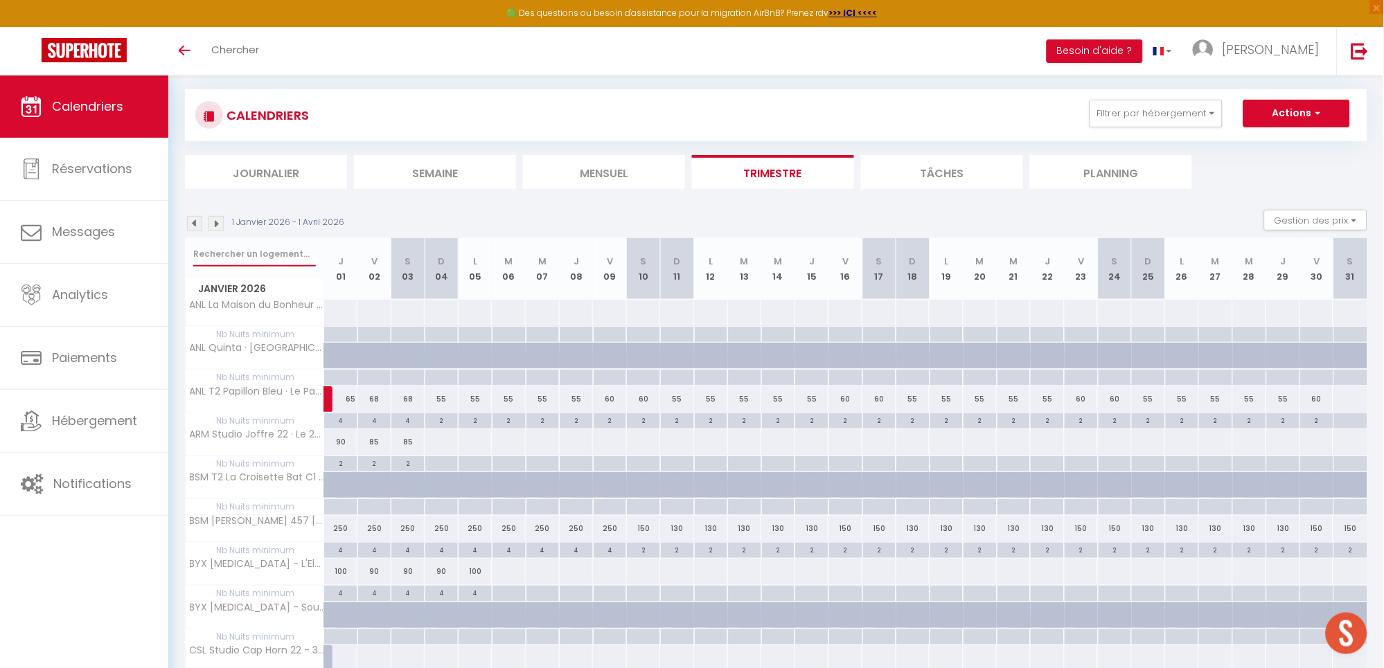
click at [238, 252] on input "text" at bounding box center [254, 254] width 123 height 25
type input "crin"
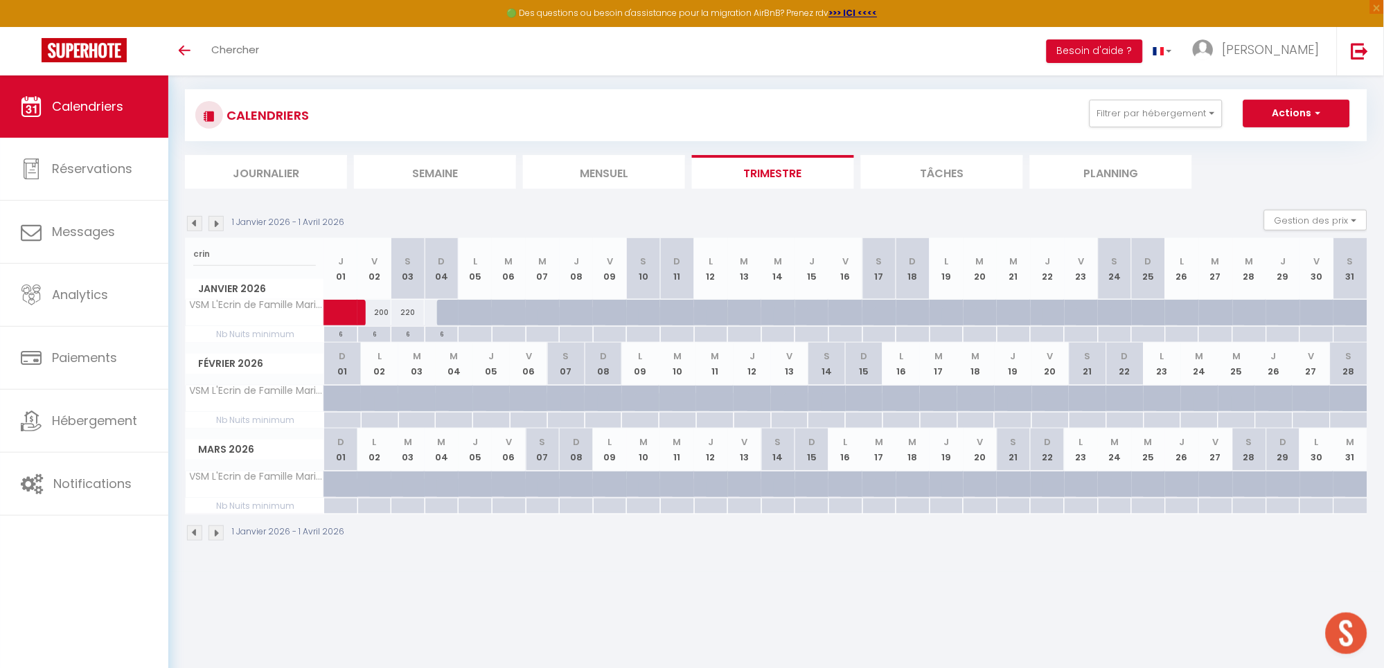
click at [436, 313] on div "200" at bounding box center [441, 313] width 35 height 26
type input "200"
type input "Dim 04 Janvier 2026"
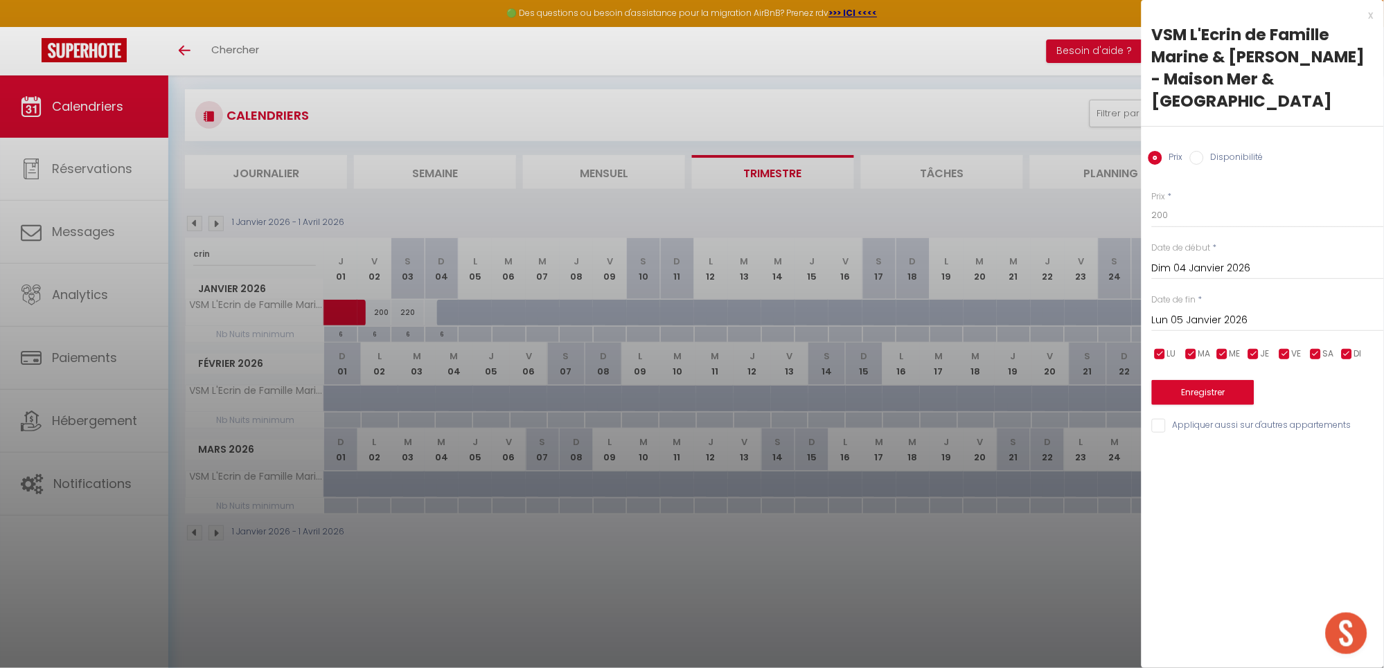
click at [1247, 308] on div "[DATE] < [PERSON_NAME][DATE] > Dim Lun Mar Mer Jeu Ven Sam 1 2 3 4 5 6 7 8 9 10…" at bounding box center [1268, 319] width 232 height 25
click at [1249, 321] on input "Lun 05 Janvier 2026" at bounding box center [1268, 321] width 232 height 18
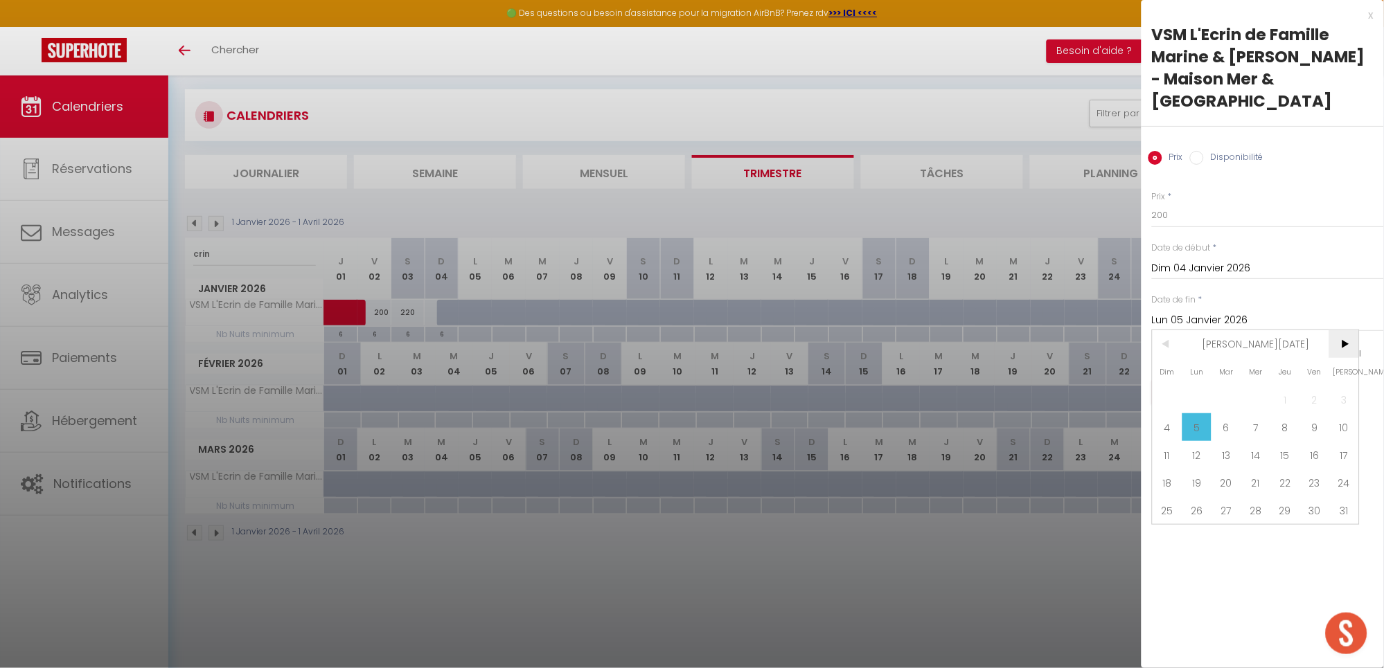
click at [1349, 339] on span ">" at bounding box center [1344, 344] width 30 height 28
click at [1345, 482] on span "28" at bounding box center [1344, 483] width 30 height 28
type input "[DATE]"
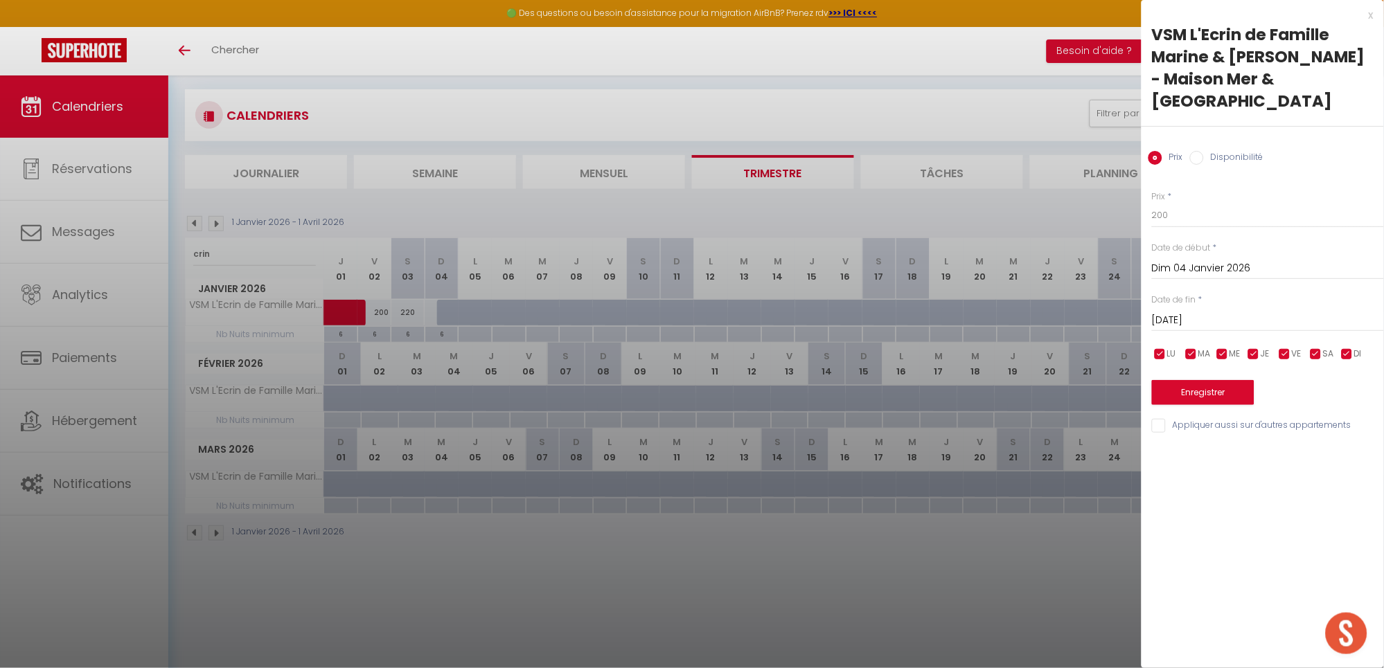
click at [1193, 154] on input "Disponibilité" at bounding box center [1197, 158] width 14 height 14
radio input "true"
radio input "false"
click at [1221, 395] on button "Enregistrer" at bounding box center [1203, 394] width 102 height 25
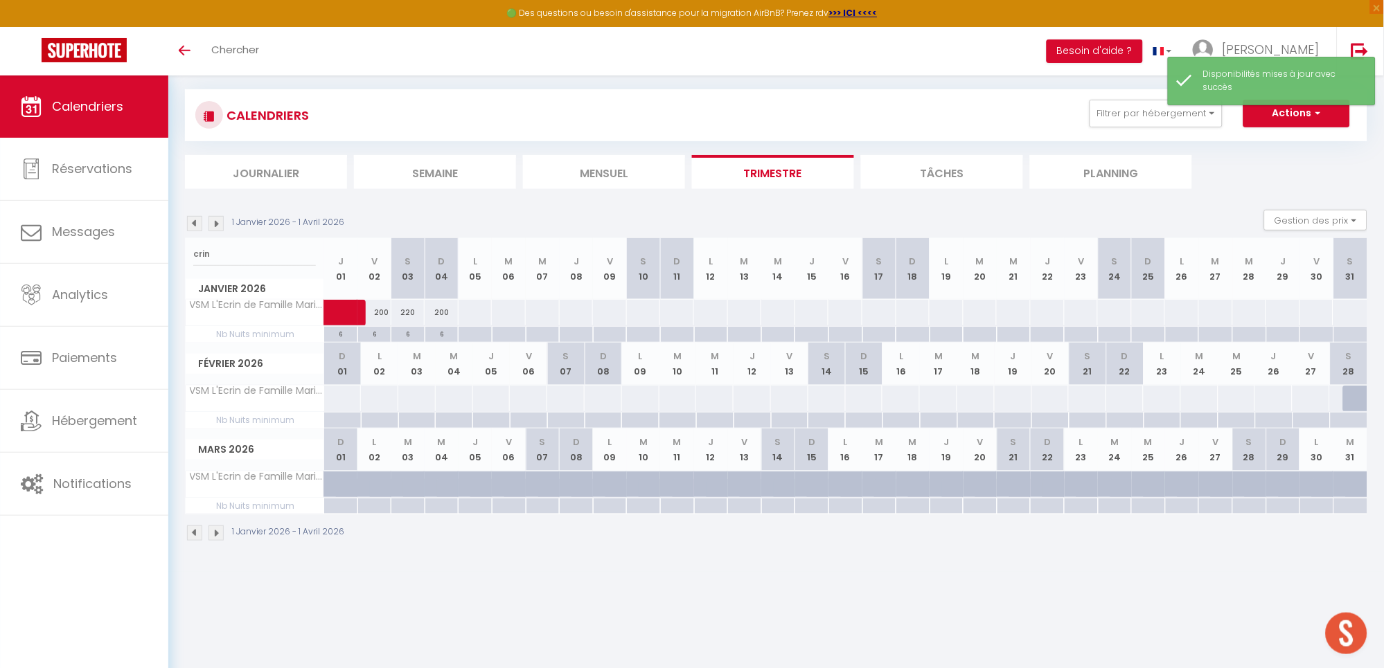
click at [375, 332] on div "6" at bounding box center [374, 333] width 33 height 13
type input "6"
type input "Ven 02 Janvier 2026"
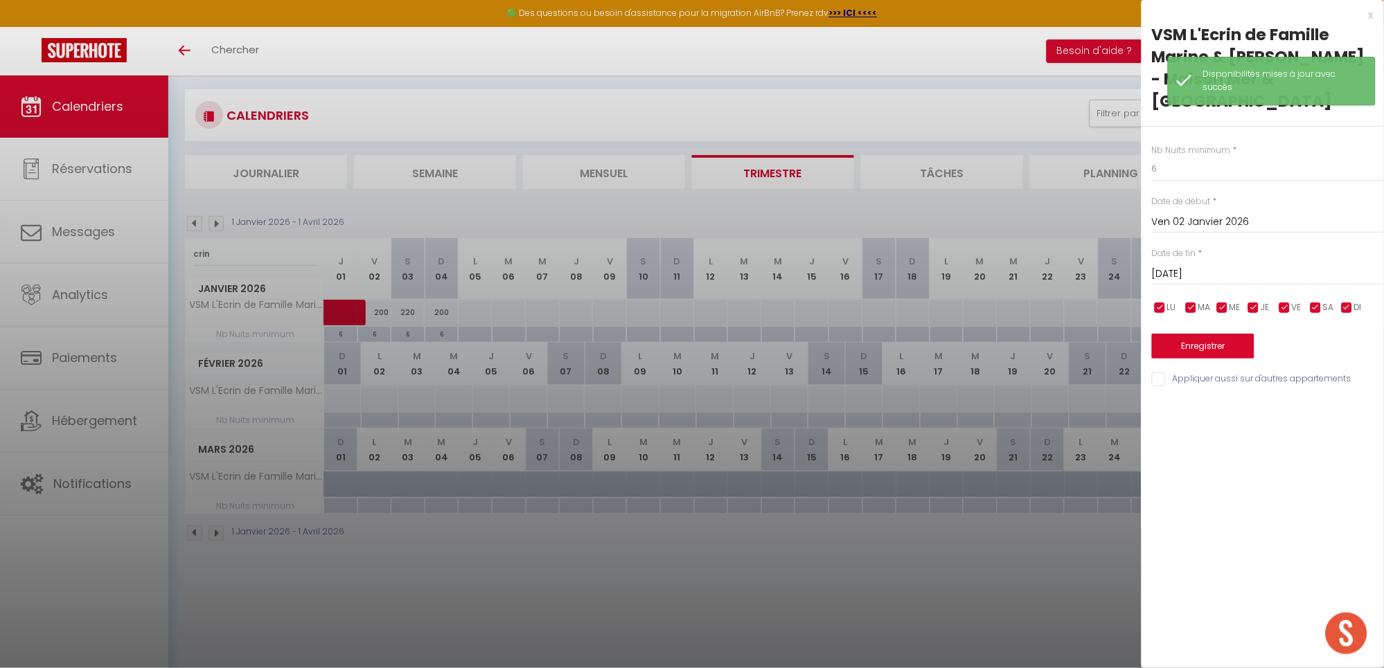
click at [1204, 278] on input "[DATE]" at bounding box center [1268, 274] width 232 height 18
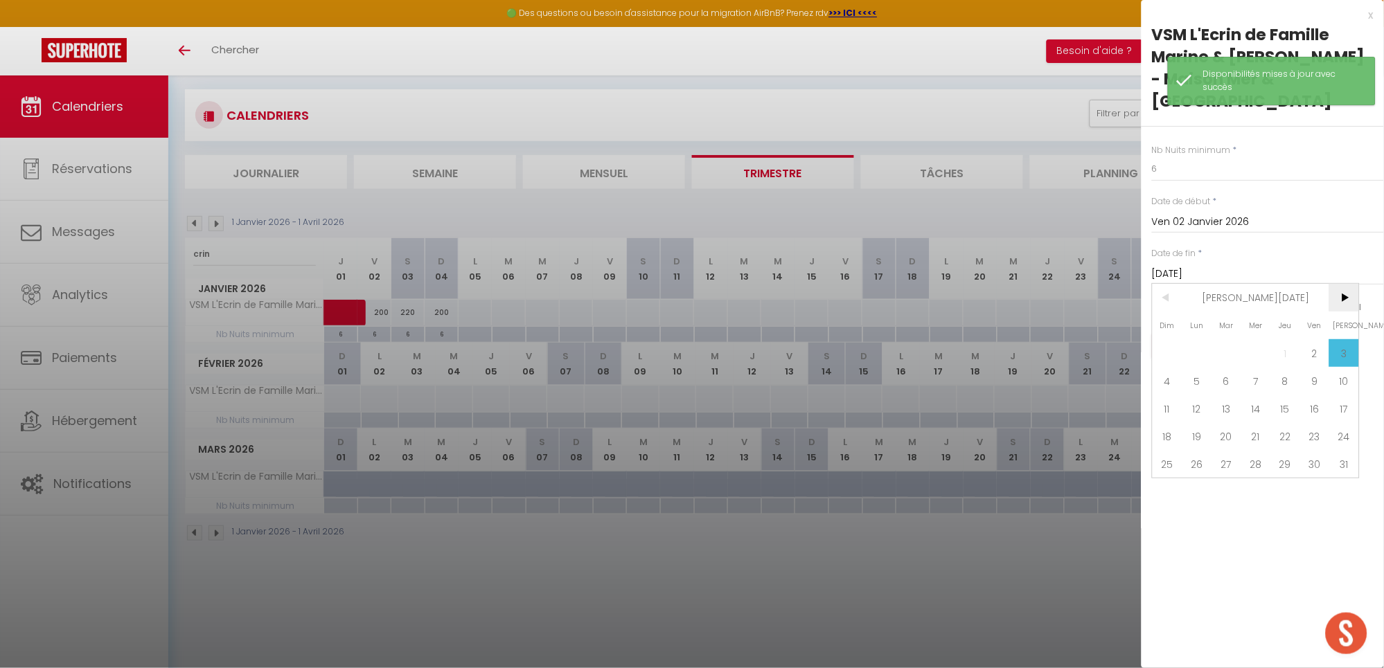
click at [1342, 294] on span ">" at bounding box center [1344, 298] width 30 height 28
click at [1339, 442] on span "28" at bounding box center [1344, 436] width 30 height 28
type input "[DATE]"
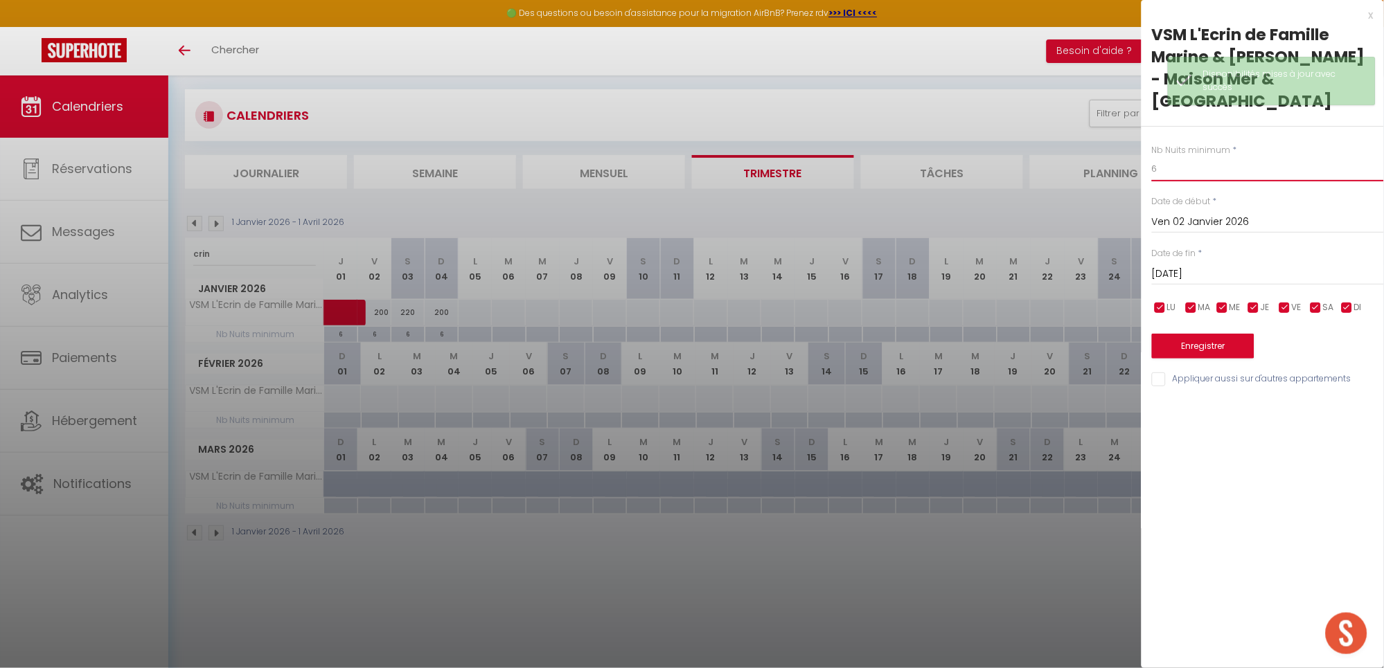
drag, startPoint x: 1177, startPoint y: 175, endPoint x: 1090, endPoint y: 183, distance: 87.0
click at [1090, 183] on body "🟢 Des questions ou besoin d'assistance pour la migration AirBnB? Prenez rdv >>>…" at bounding box center [692, 335] width 1384 height 668
type input "2"
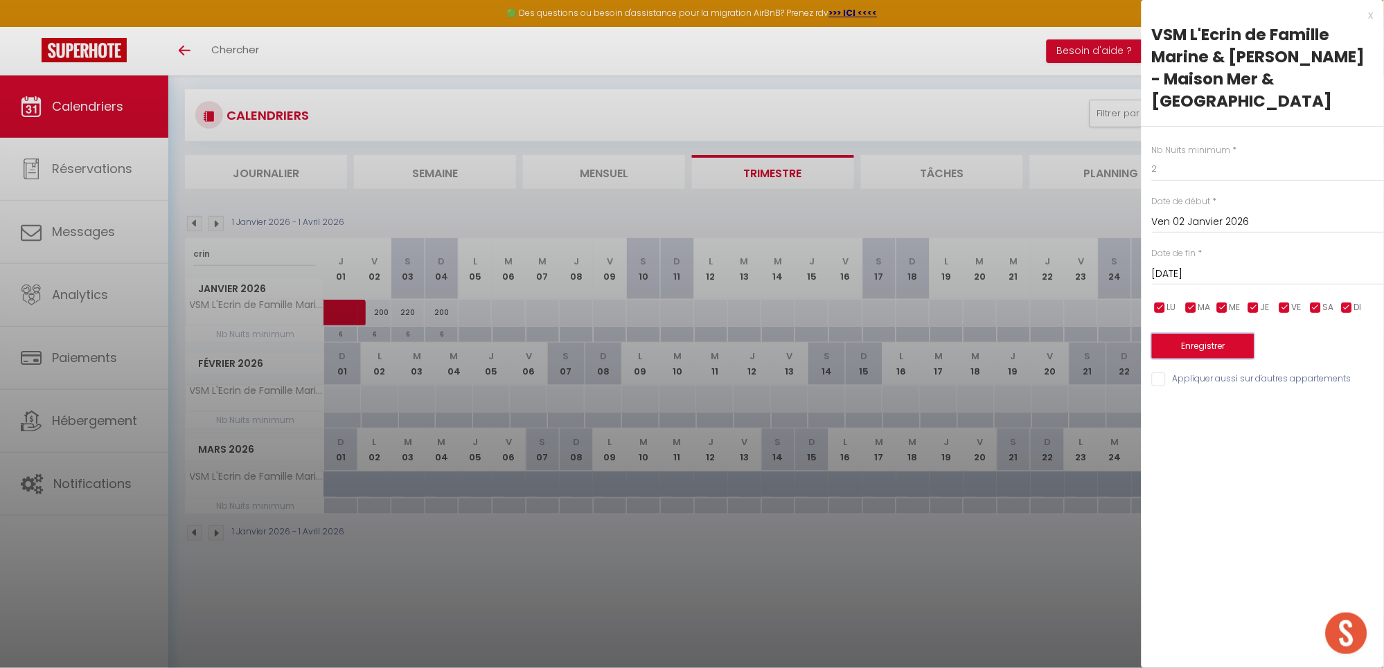
click at [1208, 344] on button "Enregistrer" at bounding box center [1203, 346] width 102 height 25
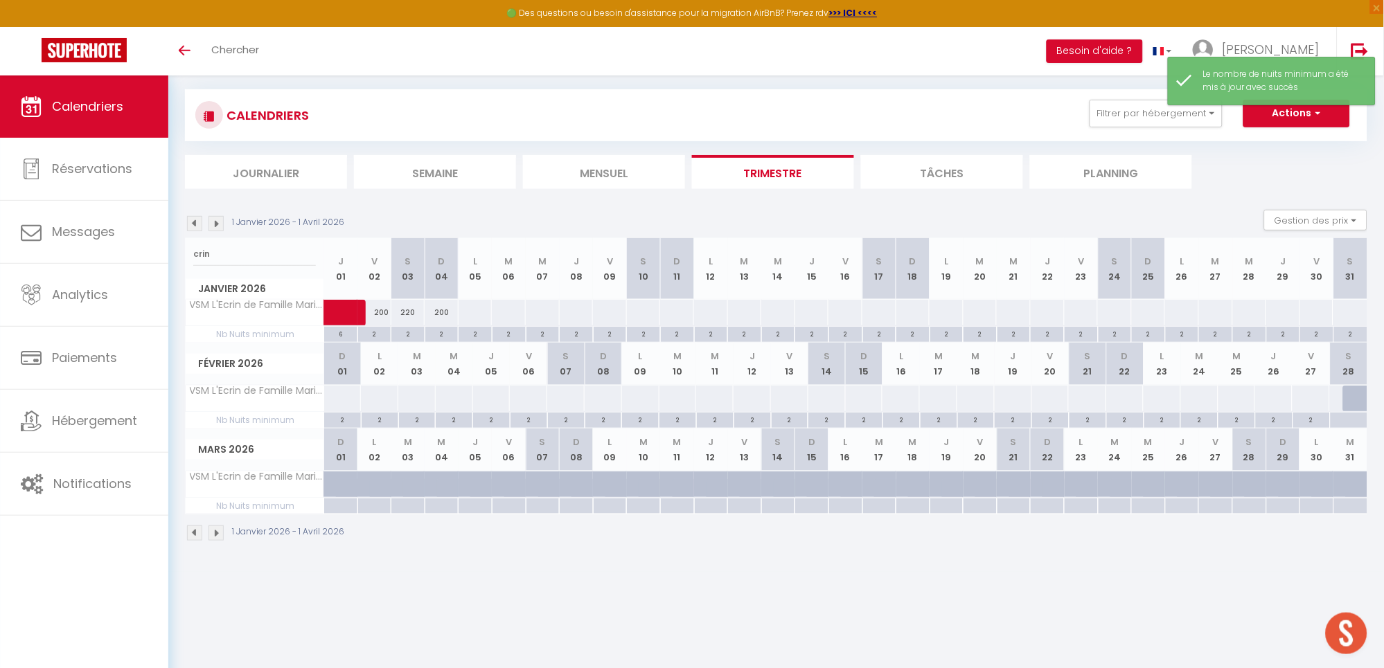
click at [377, 316] on div "200" at bounding box center [374, 313] width 34 height 26
select select "1"
type input "Ven 02 Janvier 2026"
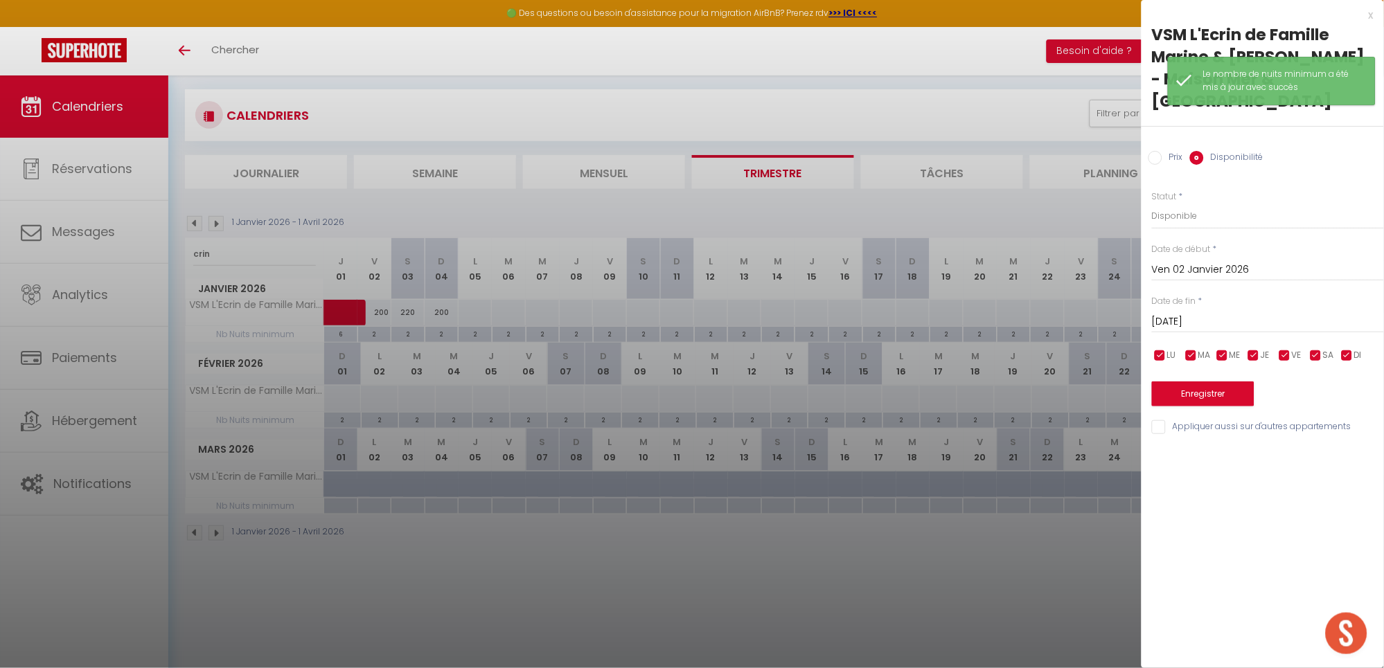
click at [1241, 328] on input "[DATE]" at bounding box center [1268, 322] width 232 height 18
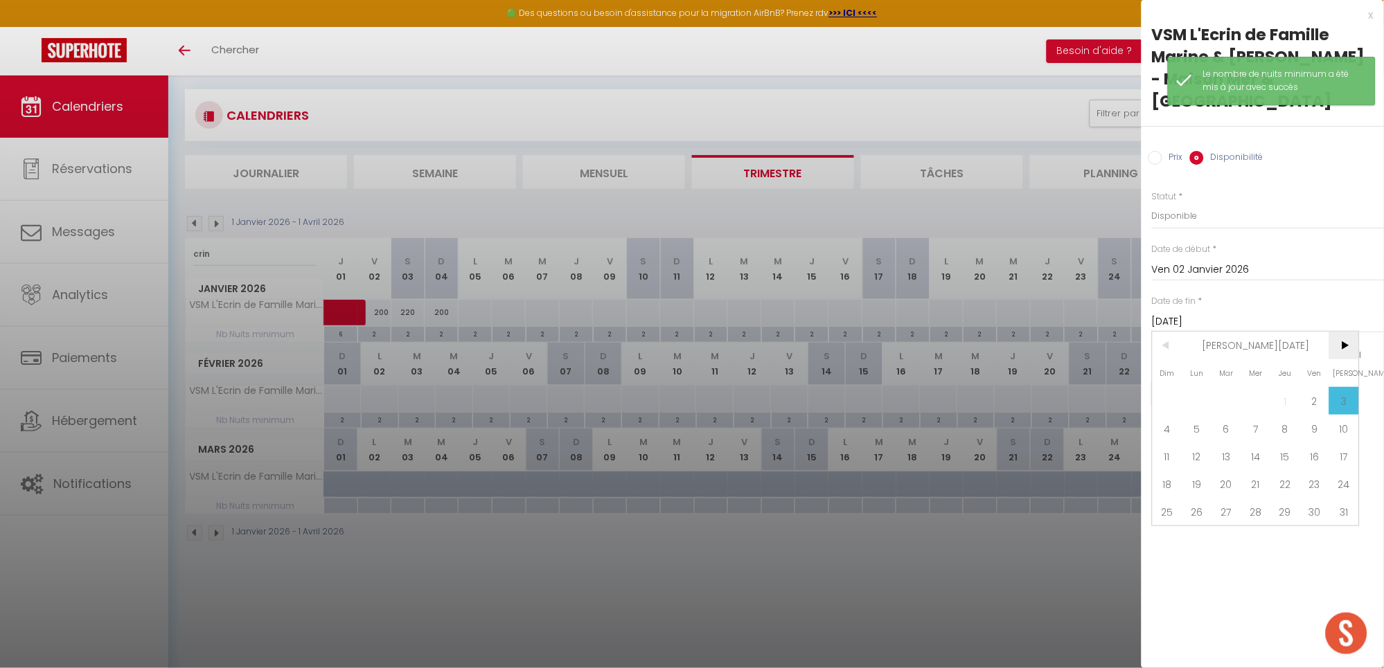
click at [1348, 345] on span ">" at bounding box center [1344, 346] width 30 height 28
click at [1165, 425] on span "8" at bounding box center [1167, 429] width 30 height 28
type input "Dim 08 Février 2026"
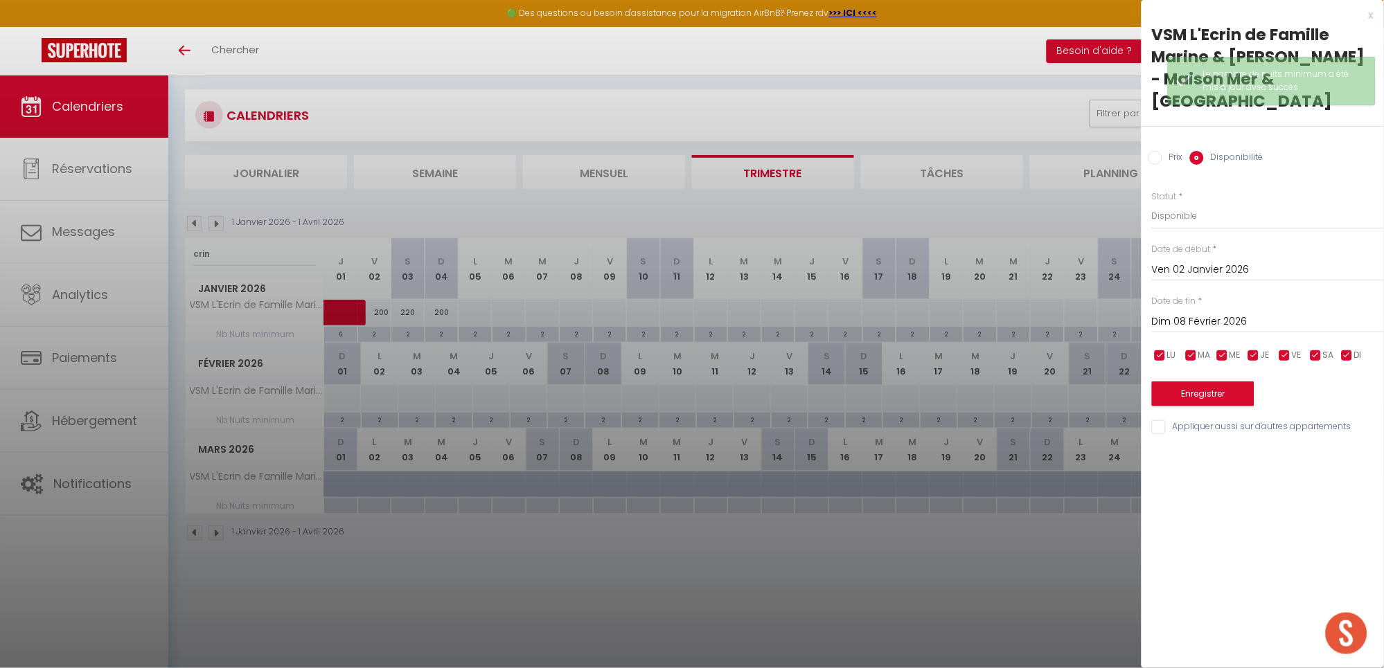
click at [1156, 161] on input "Prix" at bounding box center [1155, 158] width 14 height 14
radio input "true"
radio input "false"
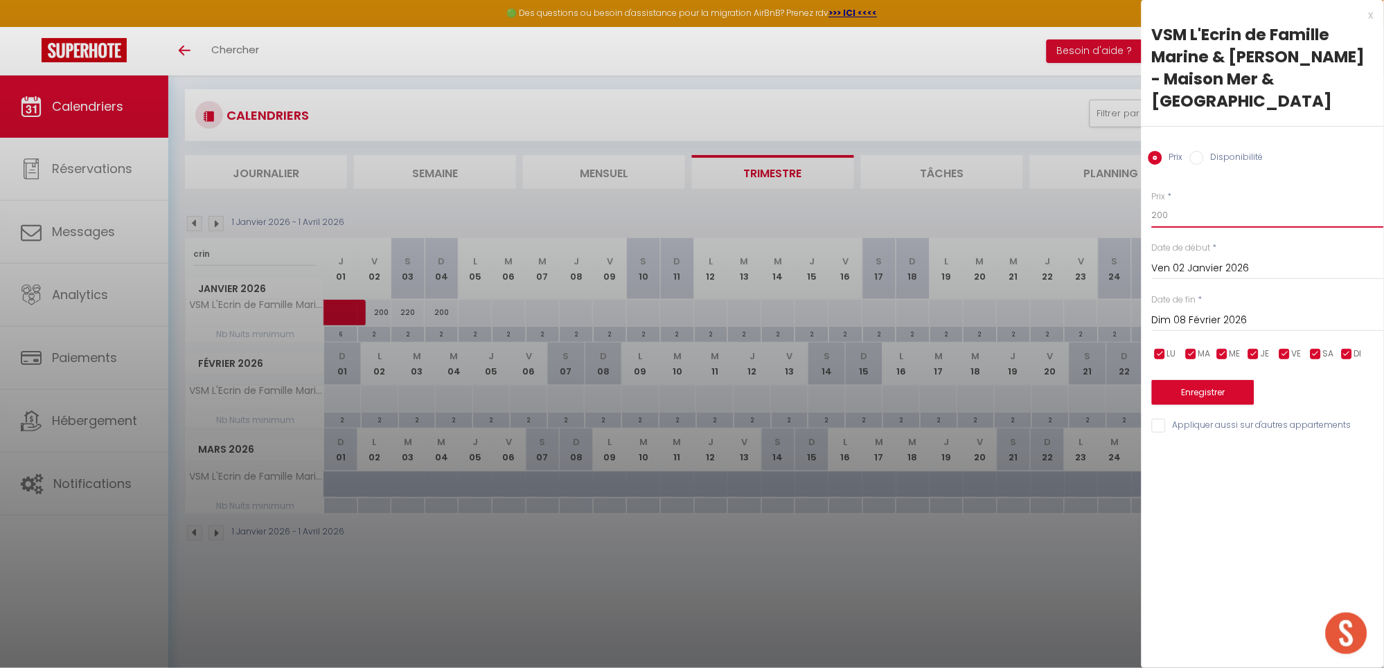
drag, startPoint x: 1191, startPoint y: 220, endPoint x: 1082, endPoint y: 215, distance: 108.8
click at [1082, 215] on body "🟢 Des questions ou besoin d'assistance pour la migration AirBnB? Prenez rdv >>>…" at bounding box center [692, 335] width 1384 height 668
type input "150"
click at [1195, 380] on div "Enregistrer" at bounding box center [1268, 384] width 232 height 42
click at [1187, 397] on button "Enregistrer" at bounding box center [1203, 392] width 102 height 25
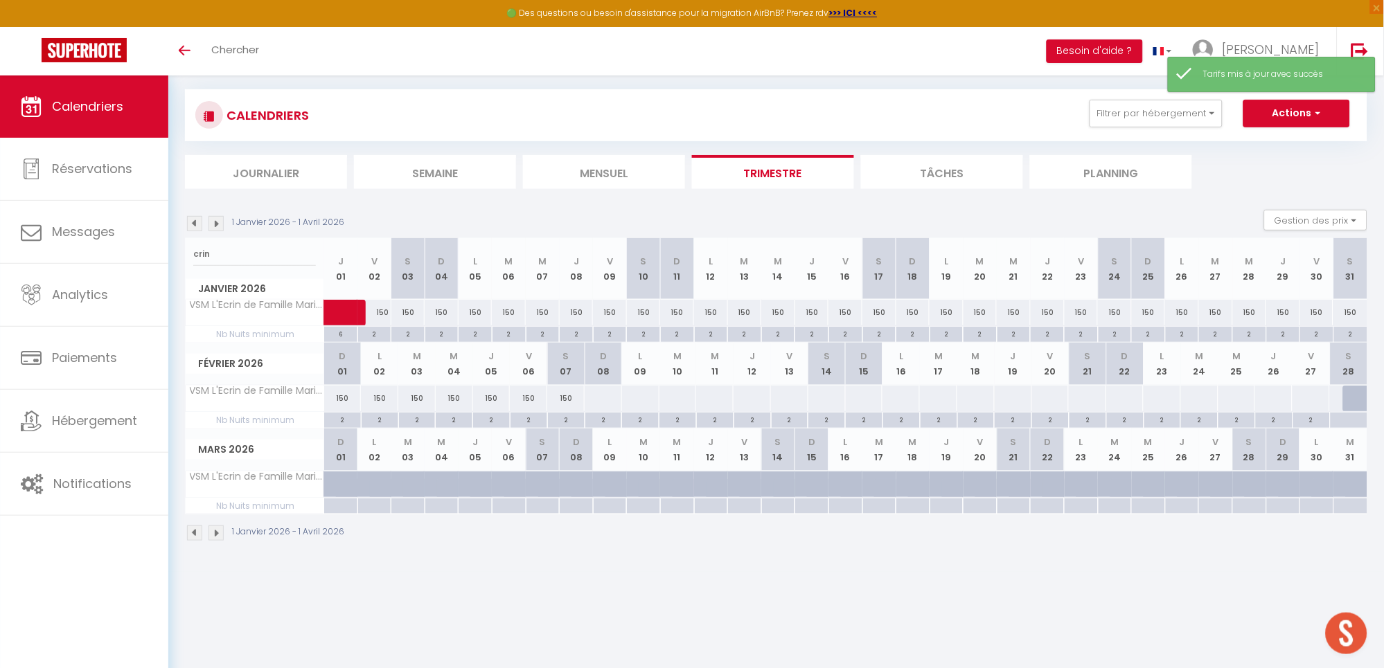
click at [379, 315] on div "150" at bounding box center [374, 313] width 34 height 26
type input "150"
type input "Ven 02 Janvier 2026"
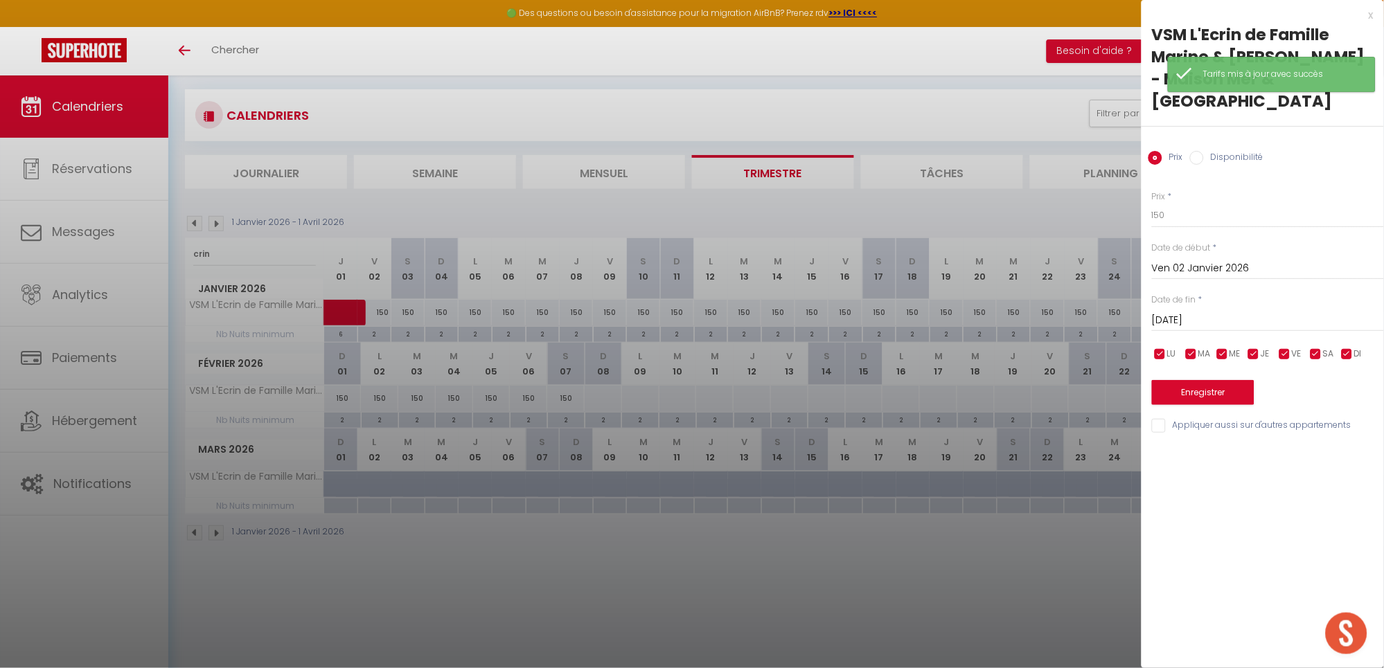
click at [1171, 320] on input "[DATE]" at bounding box center [1268, 321] width 232 height 18
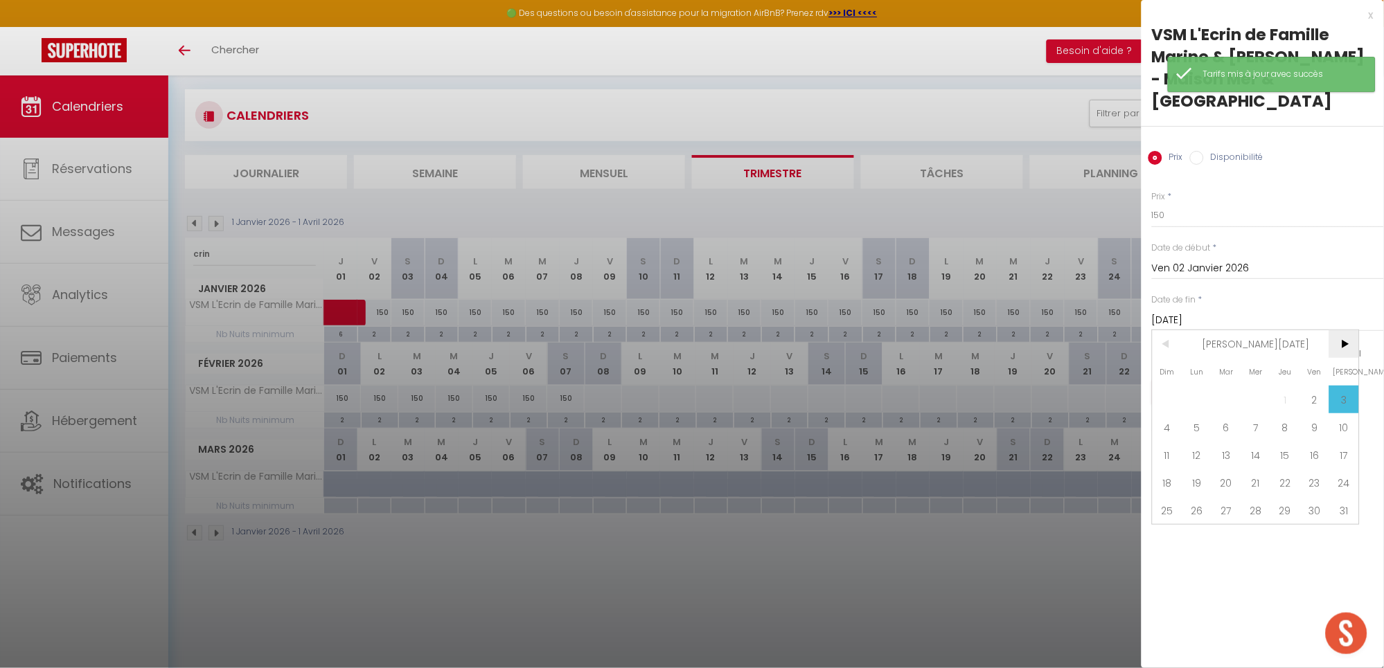
drag, startPoint x: 1171, startPoint y: 320, endPoint x: 1348, endPoint y: 338, distance: 177.5
click at [1348, 338] on span ">" at bounding box center [1344, 344] width 30 height 28
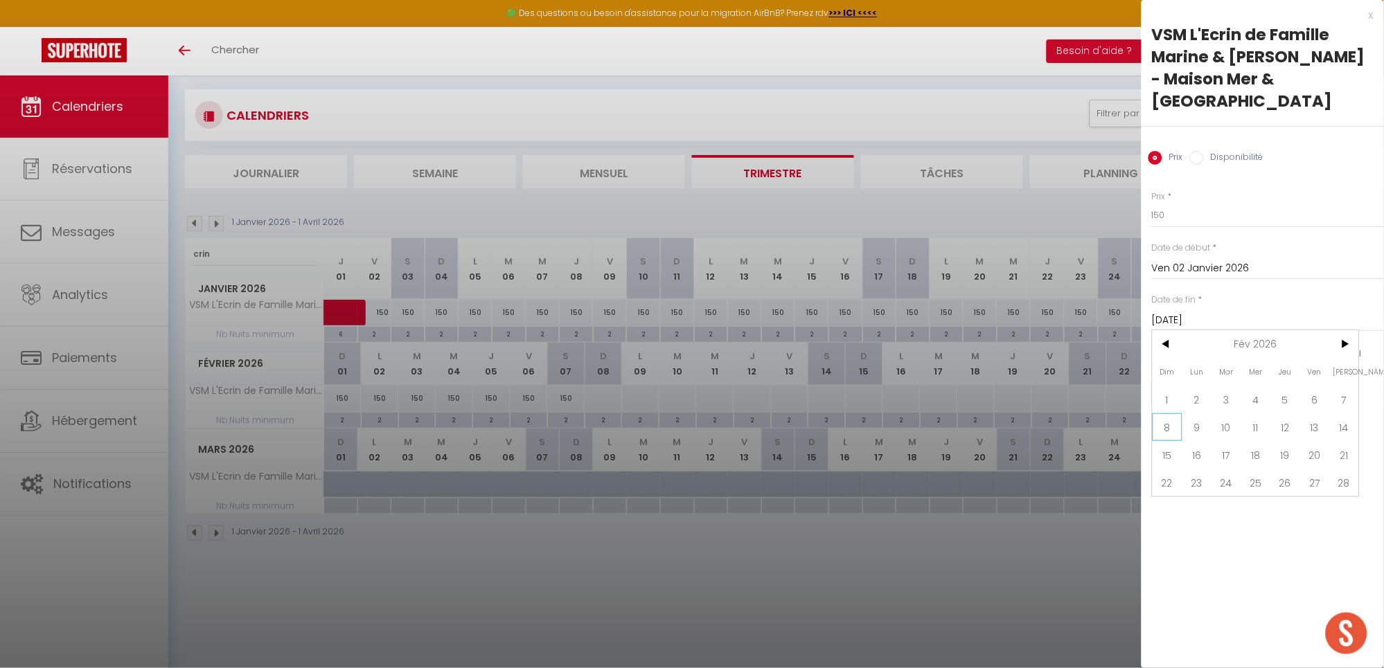
click at [1177, 436] on span "8" at bounding box center [1167, 427] width 30 height 28
type input "Dim 08 Février 2026"
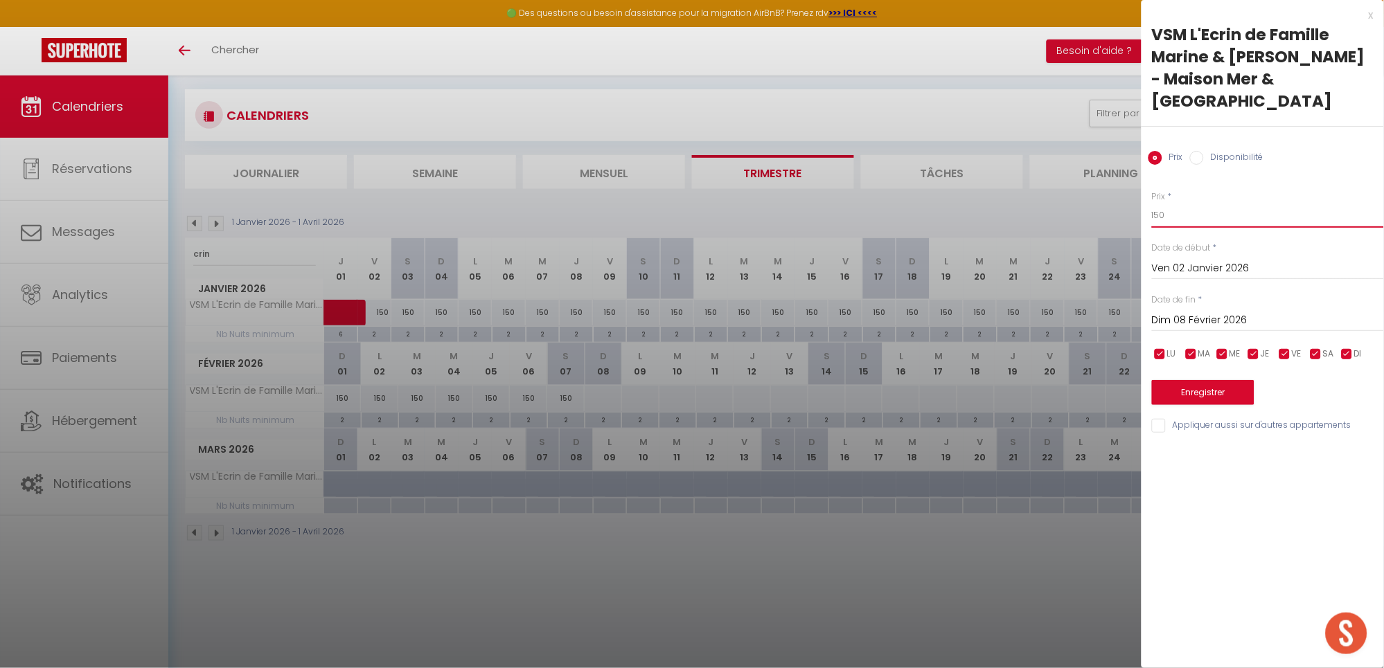
drag, startPoint x: 1197, startPoint y: 222, endPoint x: 1078, endPoint y: 222, distance: 119.1
click at [1078, 222] on body "🟢 Des questions ou besoin d'assistance pour la migration AirBnB? Prenez rdv >>>…" at bounding box center [692, 335] width 1384 height 668
type input "180"
click at [1254, 355] on input "checkbox" at bounding box center [1254, 355] width 14 height 14
checkbox input "false"
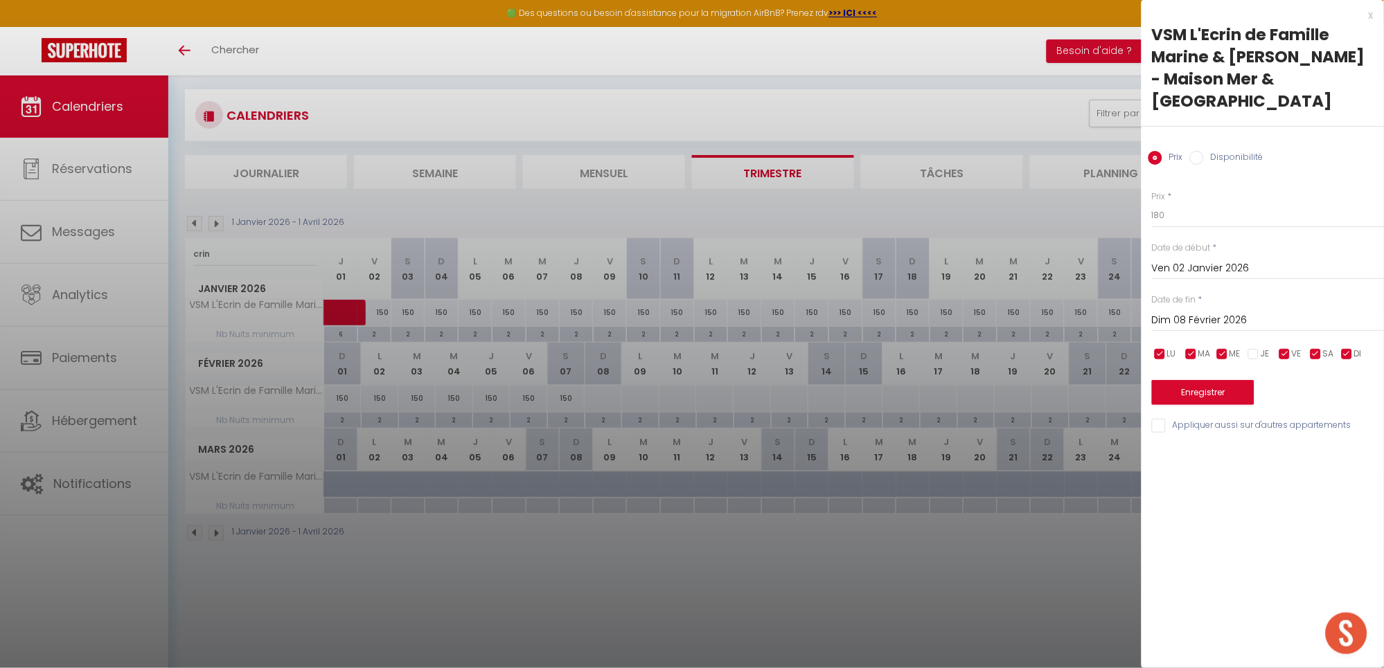
click at [1221, 352] on input "checkbox" at bounding box center [1222, 355] width 14 height 14
checkbox input "false"
click at [1194, 351] on input "checkbox" at bounding box center [1191, 355] width 14 height 14
checkbox input "false"
click at [1164, 351] on input "checkbox" at bounding box center [1160, 355] width 14 height 14
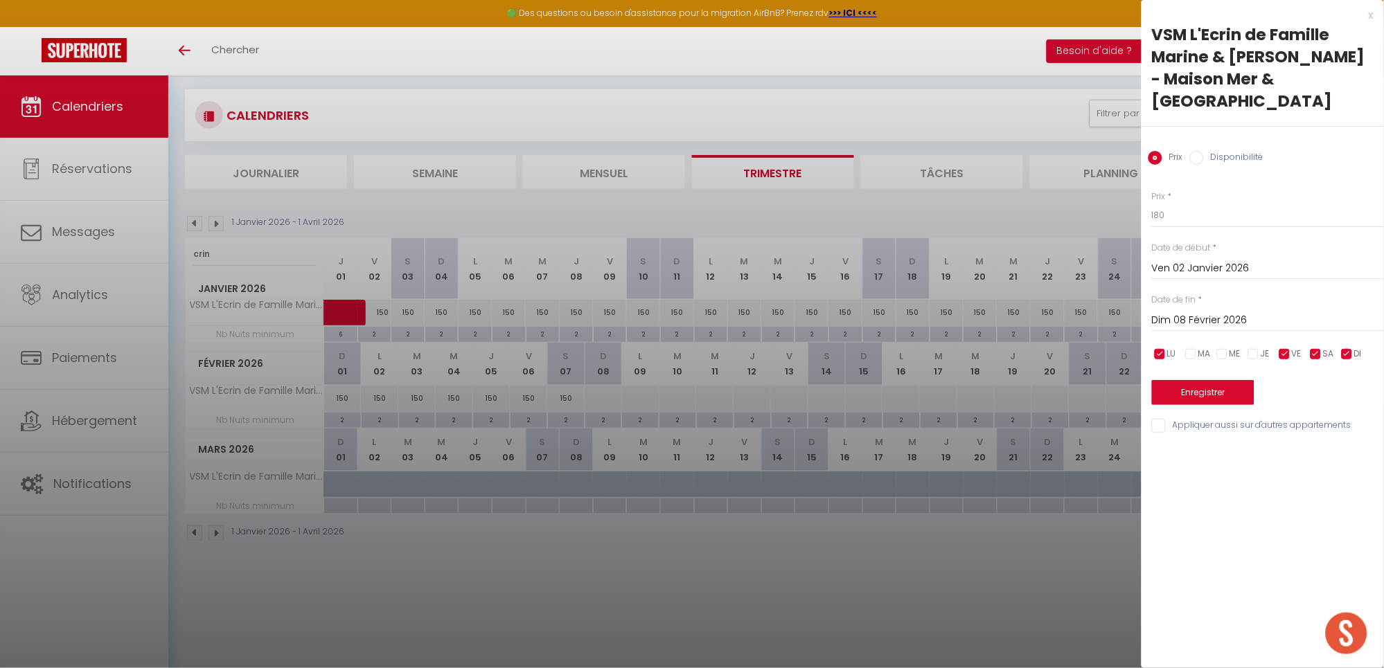
checkbox input "false"
click at [1188, 392] on button "Enregistrer" at bounding box center [1203, 392] width 102 height 25
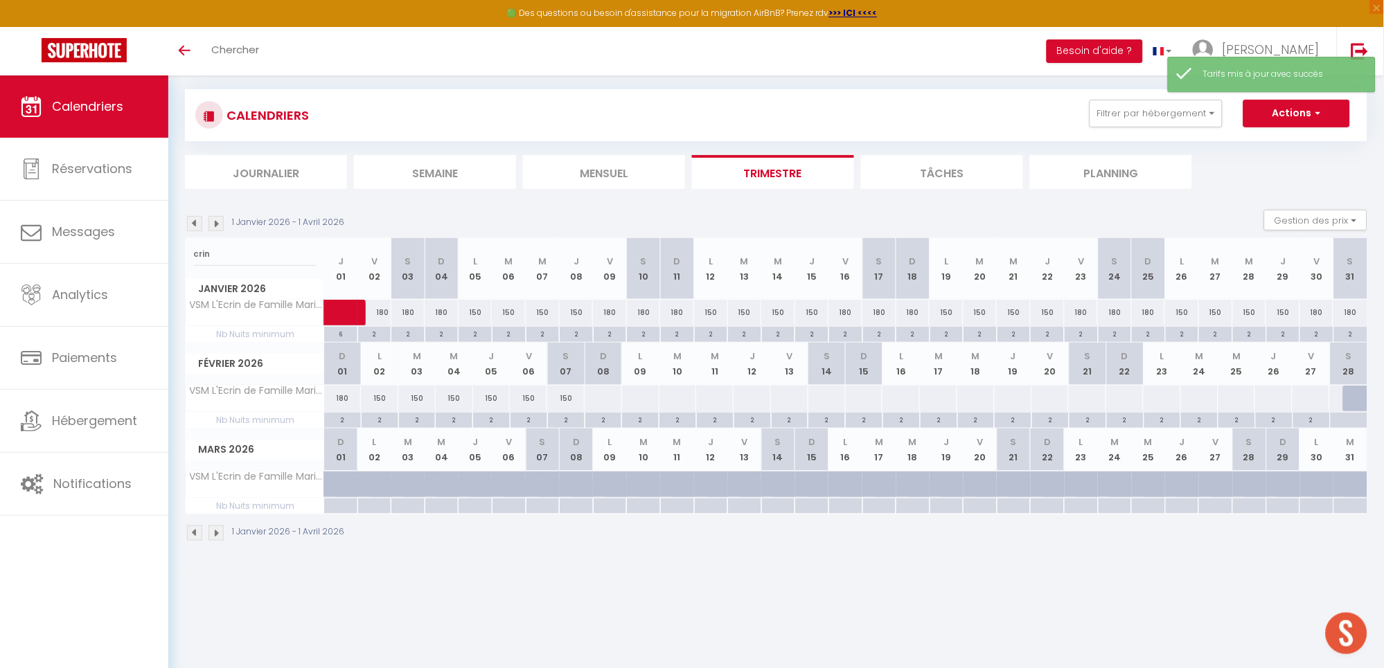
click at [530, 421] on div "2" at bounding box center [528, 419] width 37 height 13
type input "2"
type input "Ven 06 Février 2026"
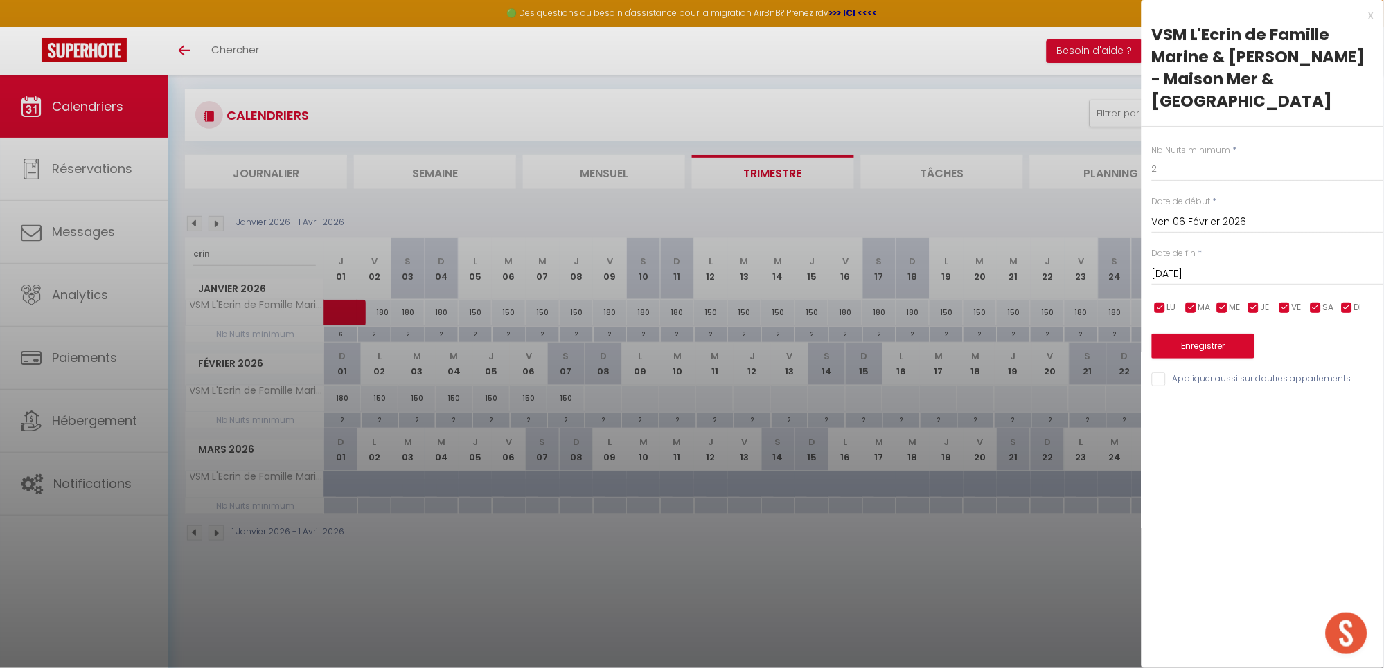
click at [1210, 265] on input "[DATE]" at bounding box center [1268, 274] width 232 height 18
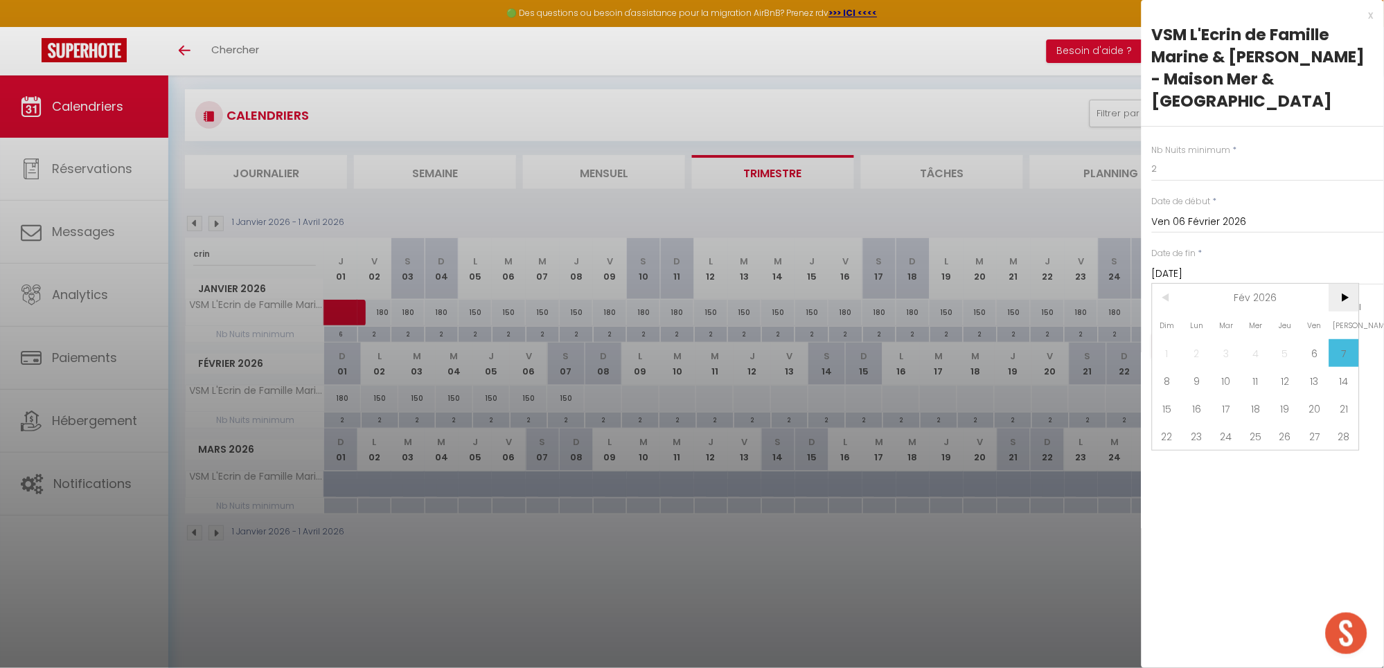
click at [1344, 292] on span ">" at bounding box center [1344, 298] width 30 height 28
click at [1166, 377] on span "8" at bounding box center [1167, 381] width 30 height 28
type input "Dim 08 Mars 2026"
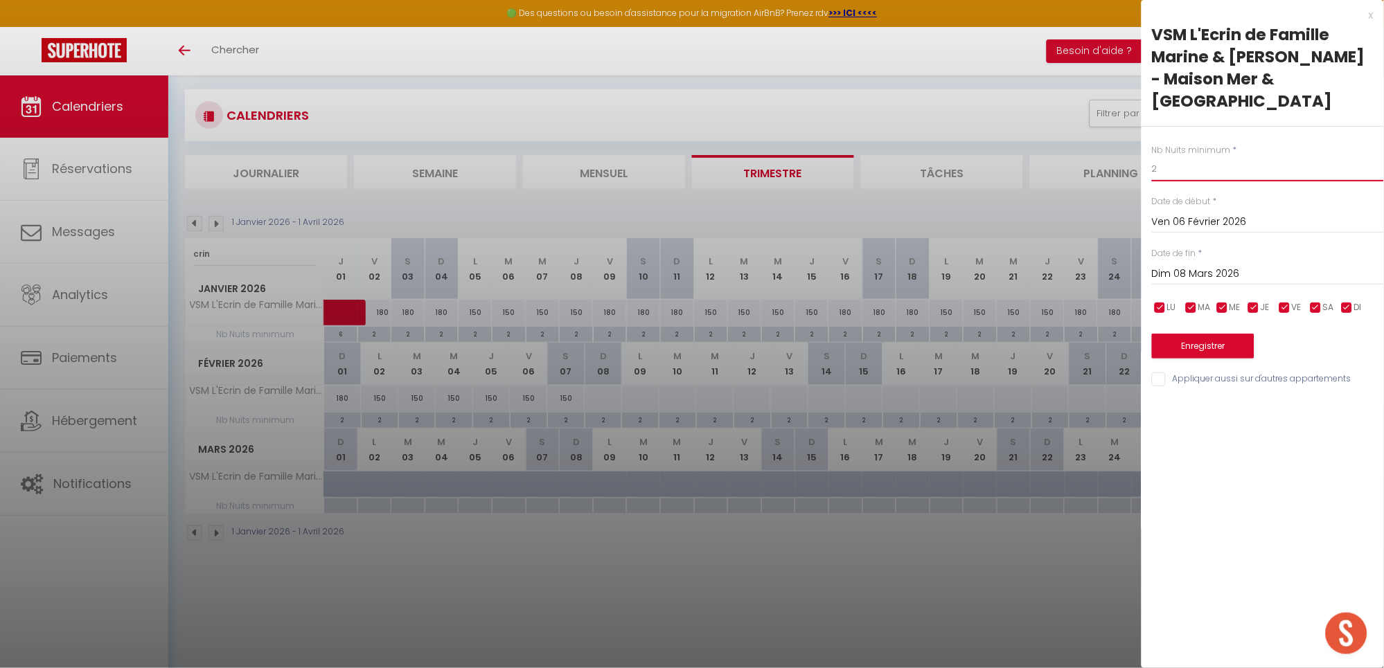
click at [1194, 177] on input "2" at bounding box center [1268, 169] width 232 height 25
type input "4"
click at [1204, 340] on button "Enregistrer" at bounding box center [1203, 346] width 102 height 25
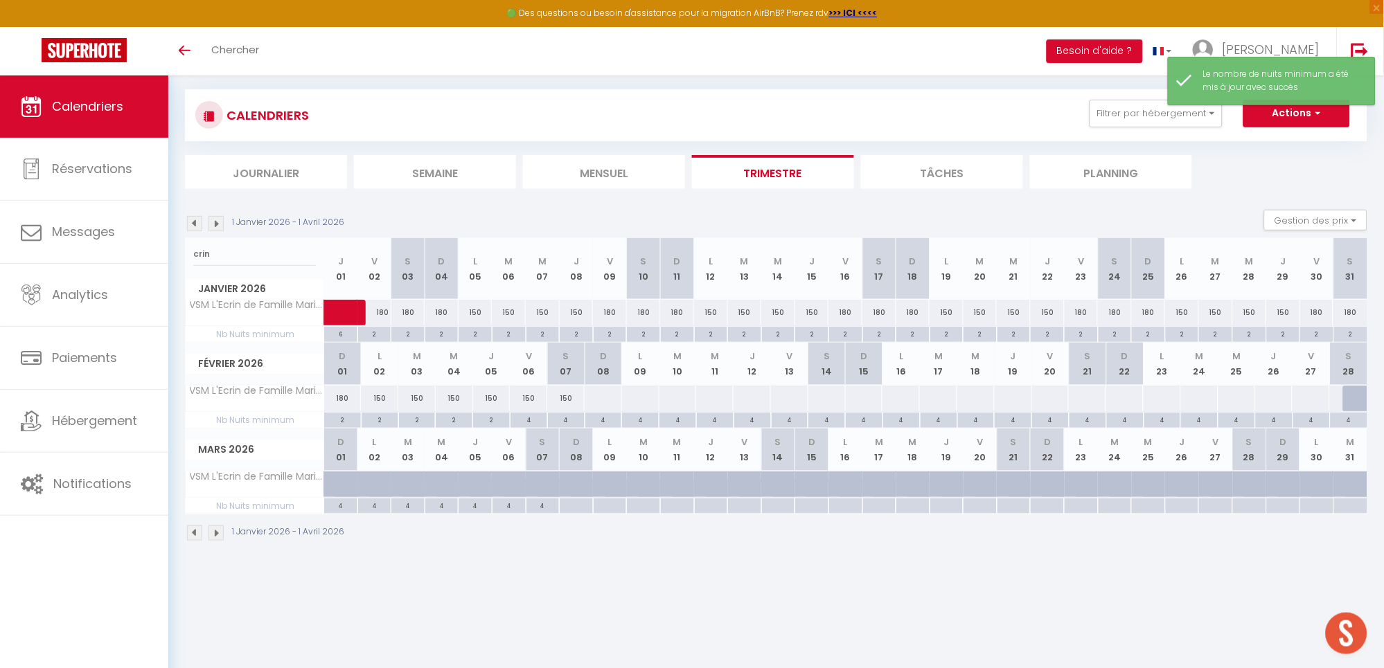
click at [528, 403] on div "150" at bounding box center [528, 399] width 37 height 26
type input "150"
type input "Ven 06 Février 2026"
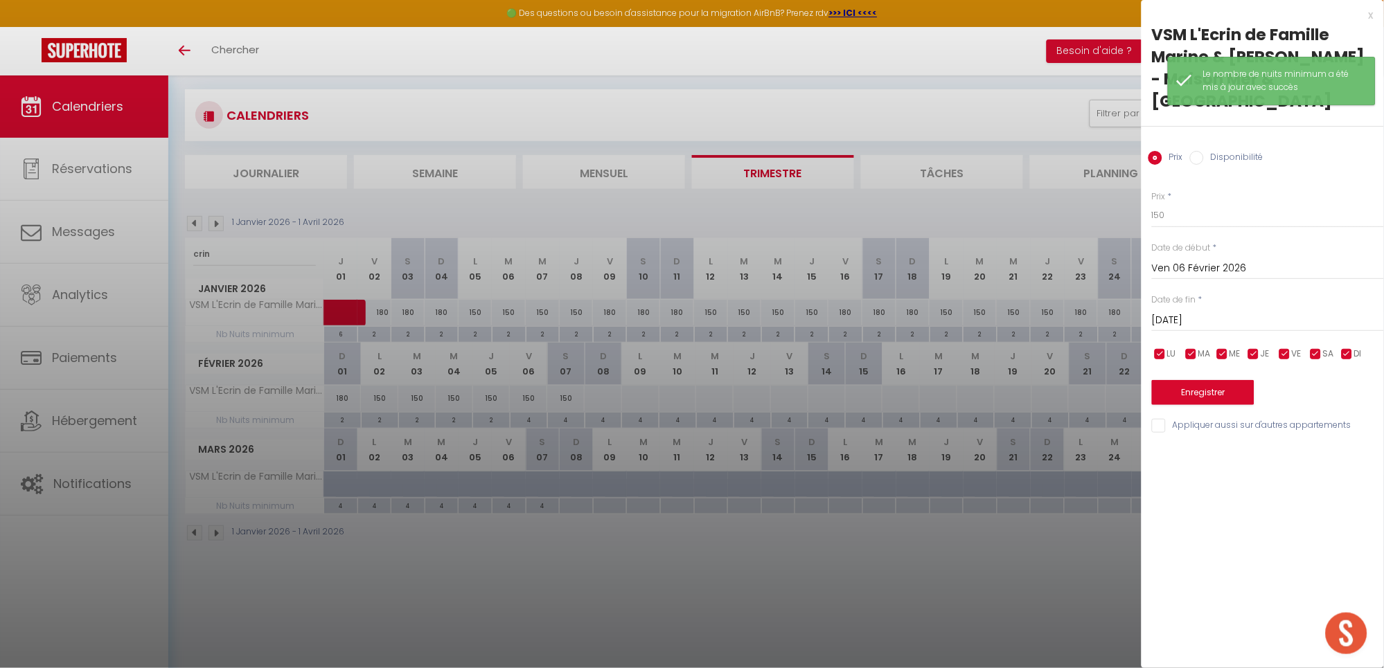
click at [1256, 319] on input "[DATE]" at bounding box center [1268, 321] width 232 height 18
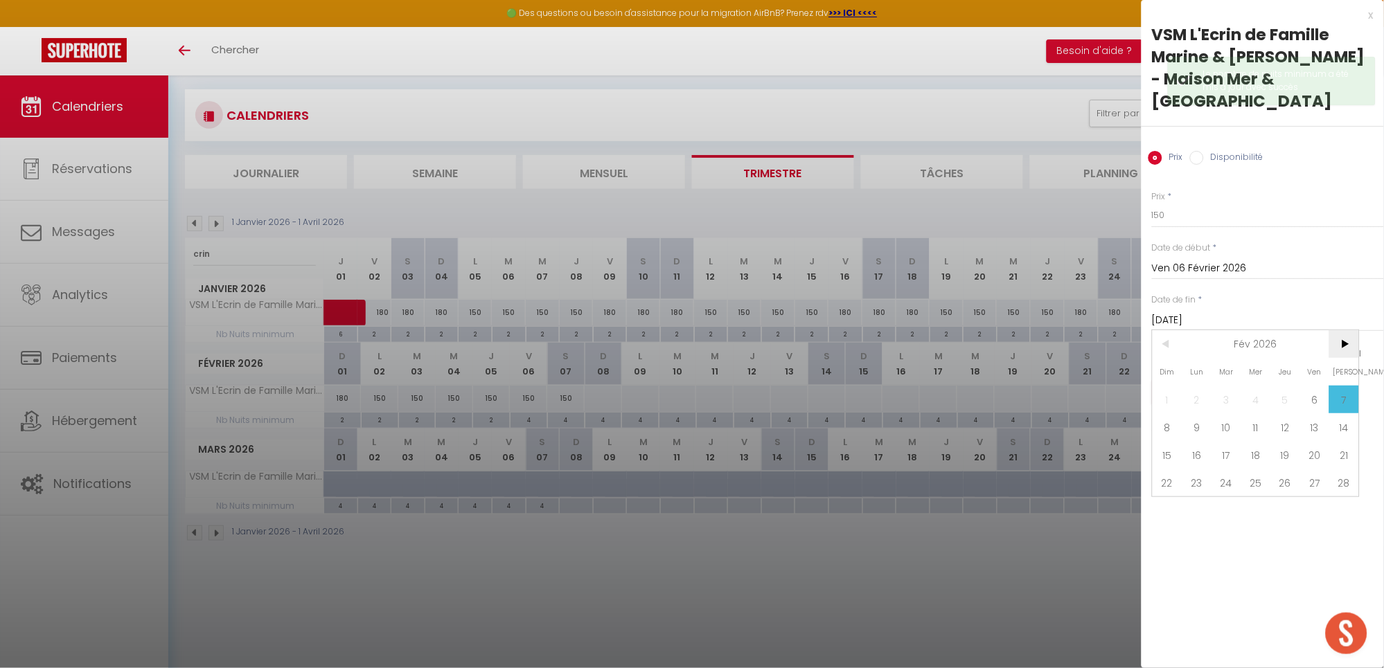
click at [1346, 341] on span ">" at bounding box center [1344, 344] width 30 height 28
click at [1168, 428] on span "8" at bounding box center [1167, 427] width 30 height 28
type input "Dim 08 Mars 2026"
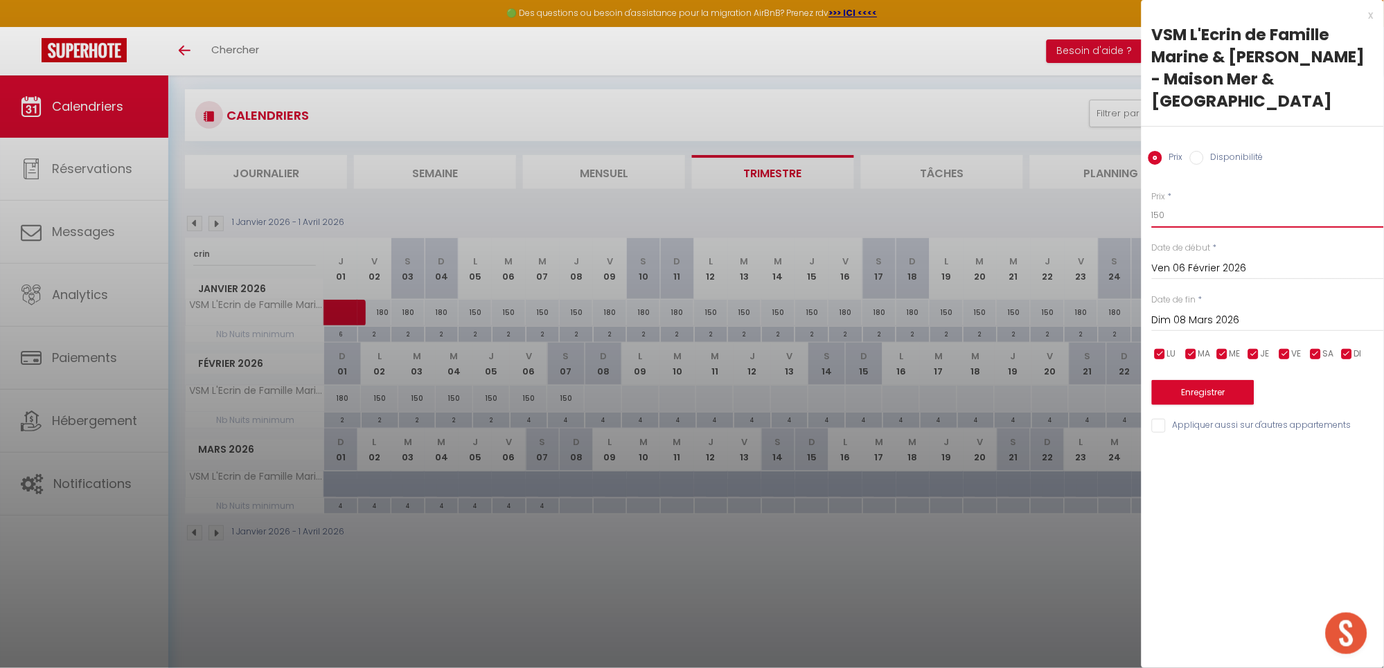
drag, startPoint x: 1171, startPoint y: 216, endPoint x: 1106, endPoint y: 212, distance: 65.2
click at [1106, 212] on body "🟢 Des questions ou besoin d'assistance pour la migration AirBnB? Prenez rdv >>>…" at bounding box center [692, 335] width 1384 height 668
type input "180"
click at [1212, 383] on button "Enregistrer" at bounding box center [1203, 392] width 102 height 25
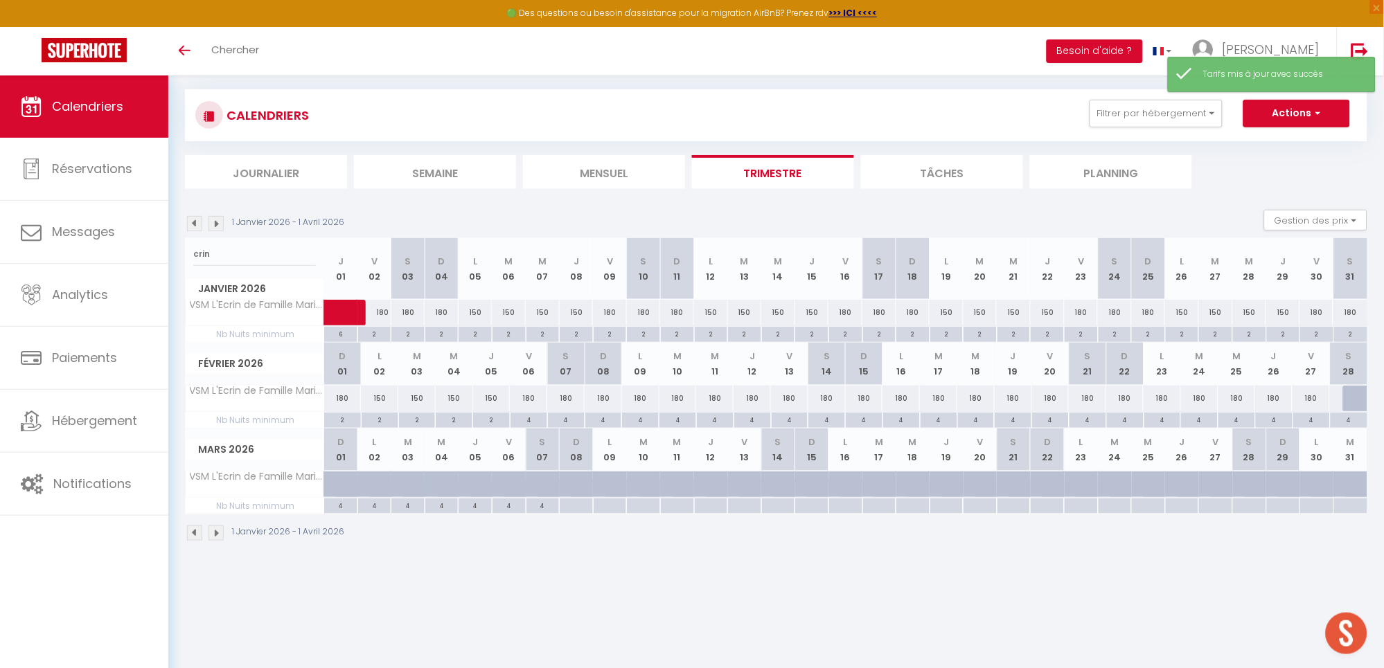
click at [530, 404] on div "180" at bounding box center [528, 399] width 37 height 26
type input "180"
type input "Ven 06 Février 2026"
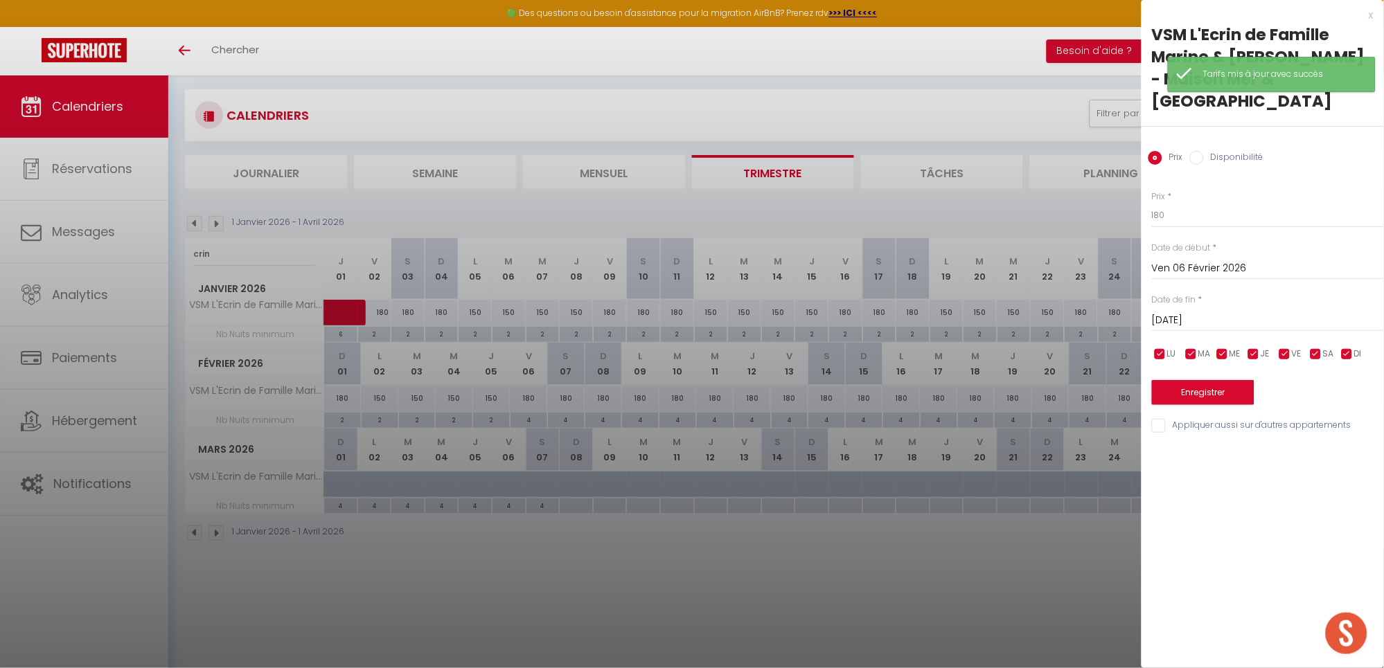
click at [1151, 319] on div "Prix * 180 Statut * Disponible Indisponible Date de début * [DATE] < [DATE] > D…" at bounding box center [1262, 304] width 242 height 262
click at [1233, 319] on input "[DATE]" at bounding box center [1268, 321] width 232 height 18
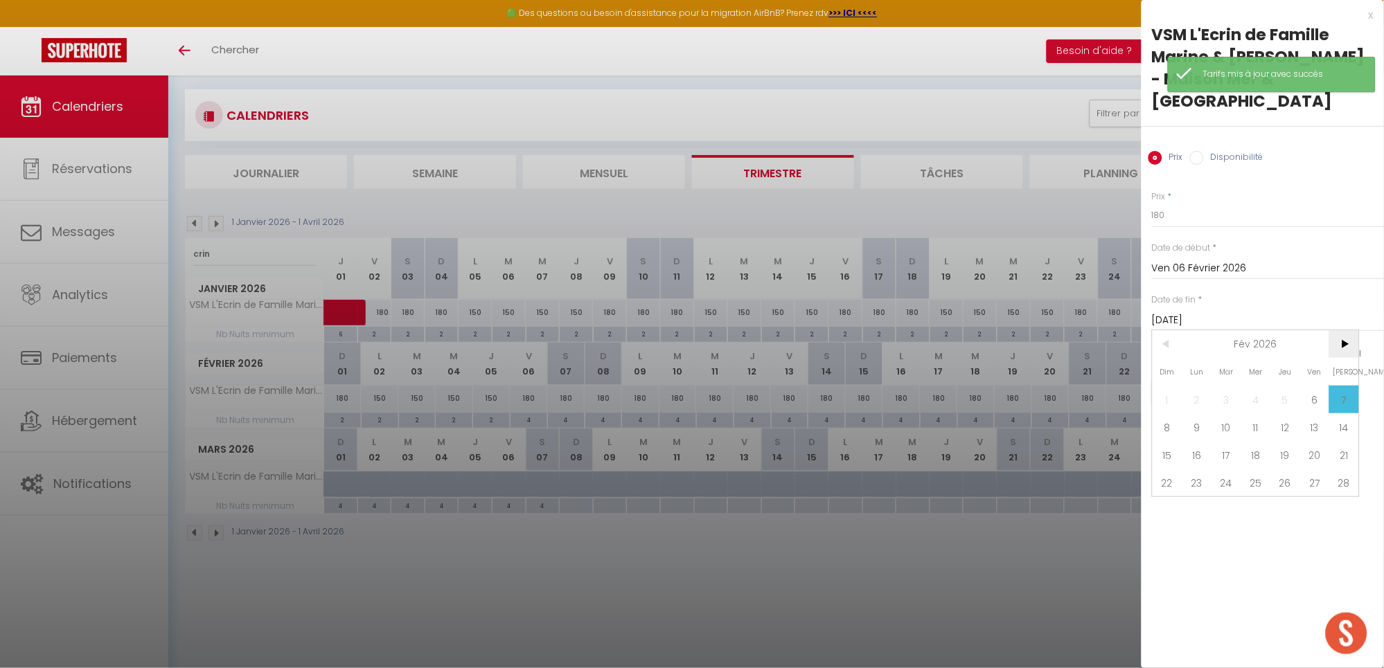
click at [1346, 337] on span ">" at bounding box center [1344, 344] width 30 height 28
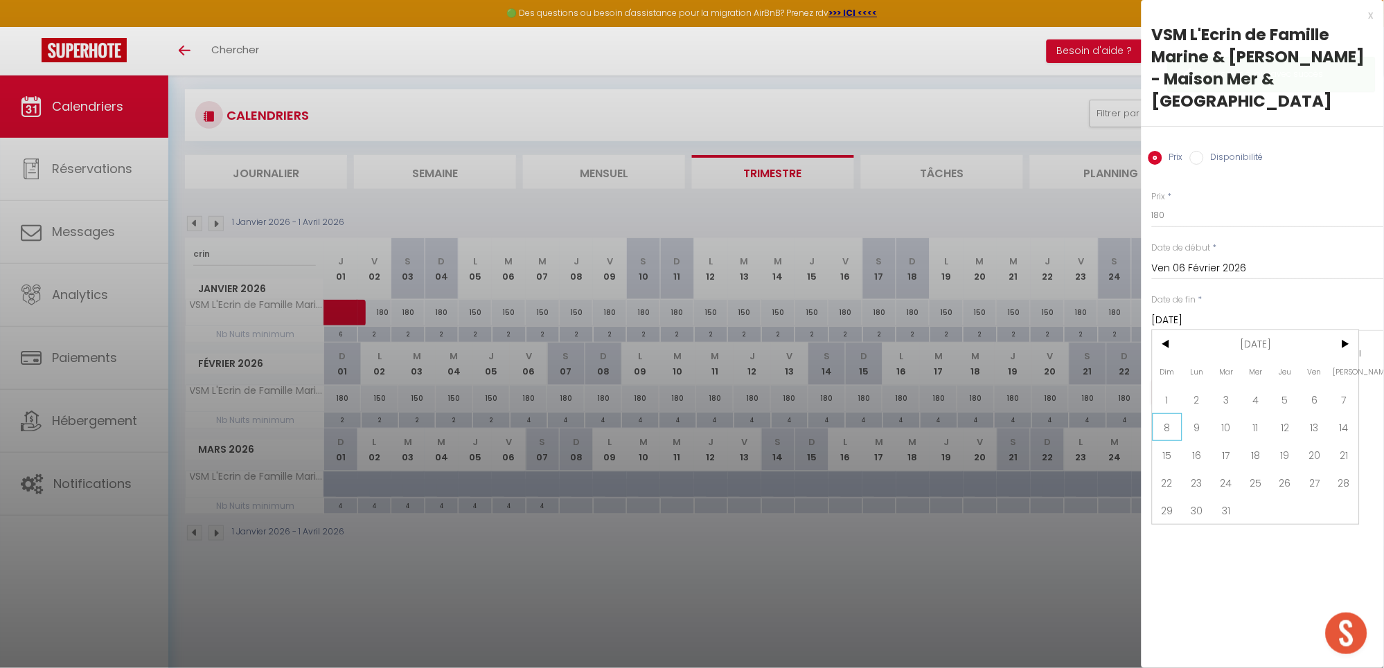
click at [1169, 427] on span "8" at bounding box center [1167, 427] width 30 height 28
type input "Dim 08 Mars 2026"
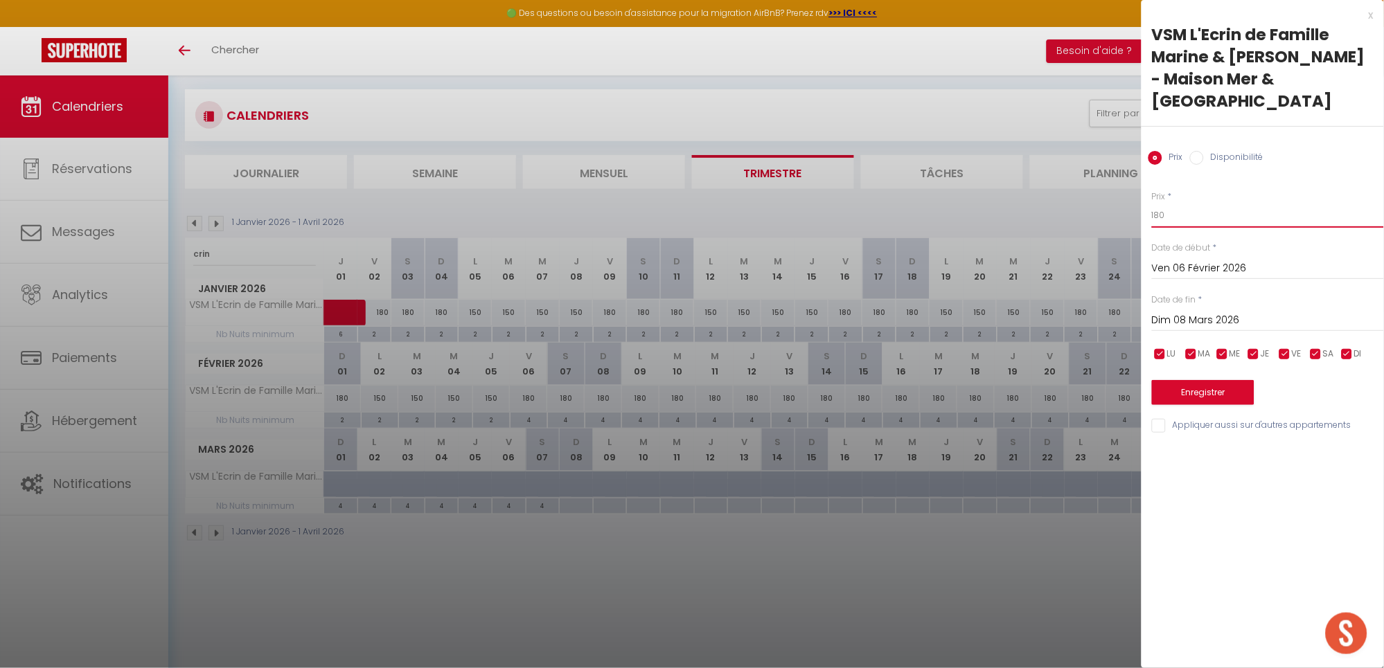
drag, startPoint x: 1186, startPoint y: 215, endPoint x: 1084, endPoint y: 217, distance: 101.8
click at [1084, 217] on body "🟢 Des questions ou besoin d'assistance pour la migration AirBnB? Prenez rdv >>>…" at bounding box center [692, 335] width 1384 height 668
type input "200"
click at [1254, 356] on input "checkbox" at bounding box center [1254, 355] width 14 height 14
checkbox input "false"
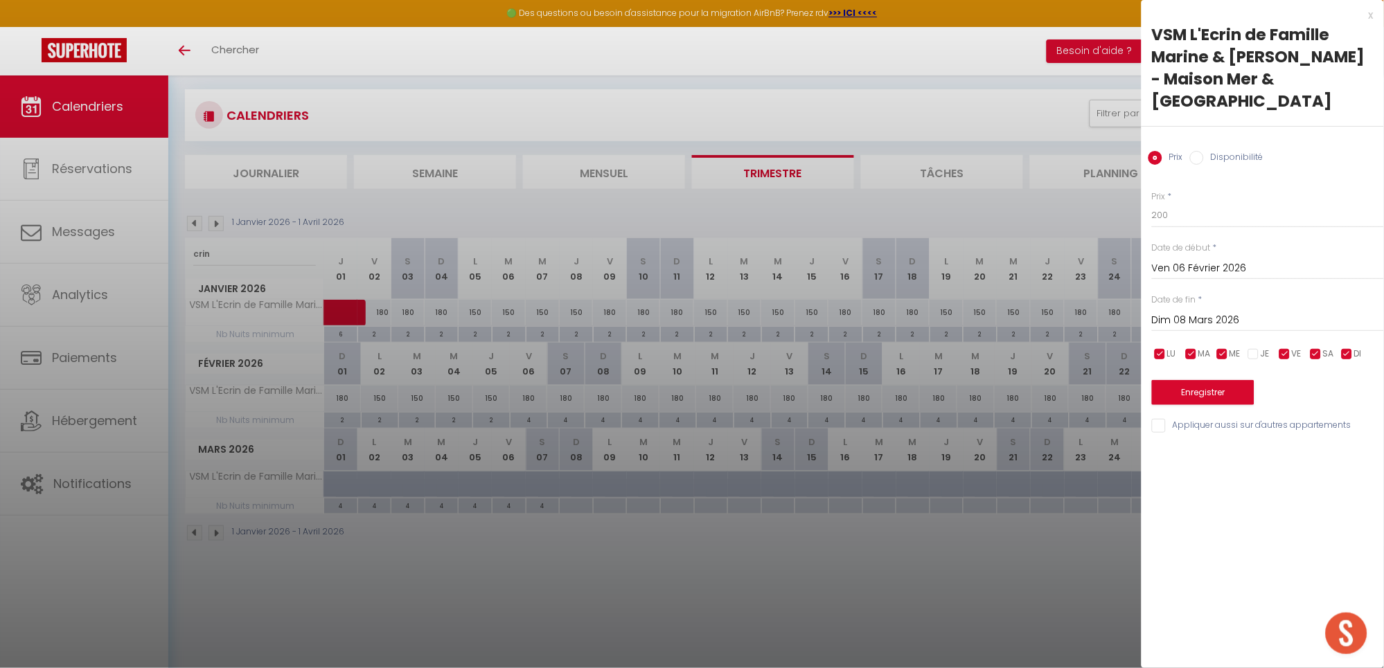
click at [1220, 354] on input "checkbox" at bounding box center [1222, 355] width 14 height 14
checkbox input "false"
click at [1189, 358] on input "checkbox" at bounding box center [1191, 355] width 14 height 14
checkbox input "false"
click at [1155, 354] on input "checkbox" at bounding box center [1160, 355] width 14 height 14
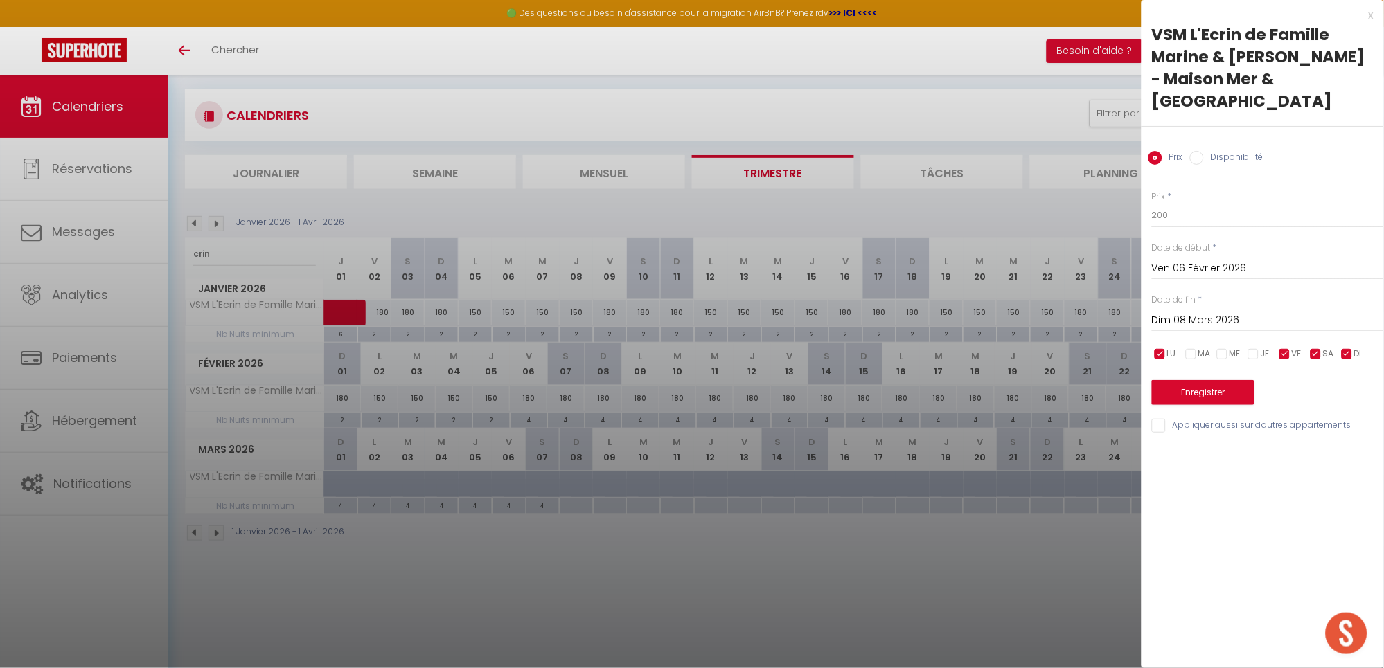
checkbox input "false"
click at [1188, 392] on button "Enregistrer" at bounding box center [1203, 392] width 102 height 25
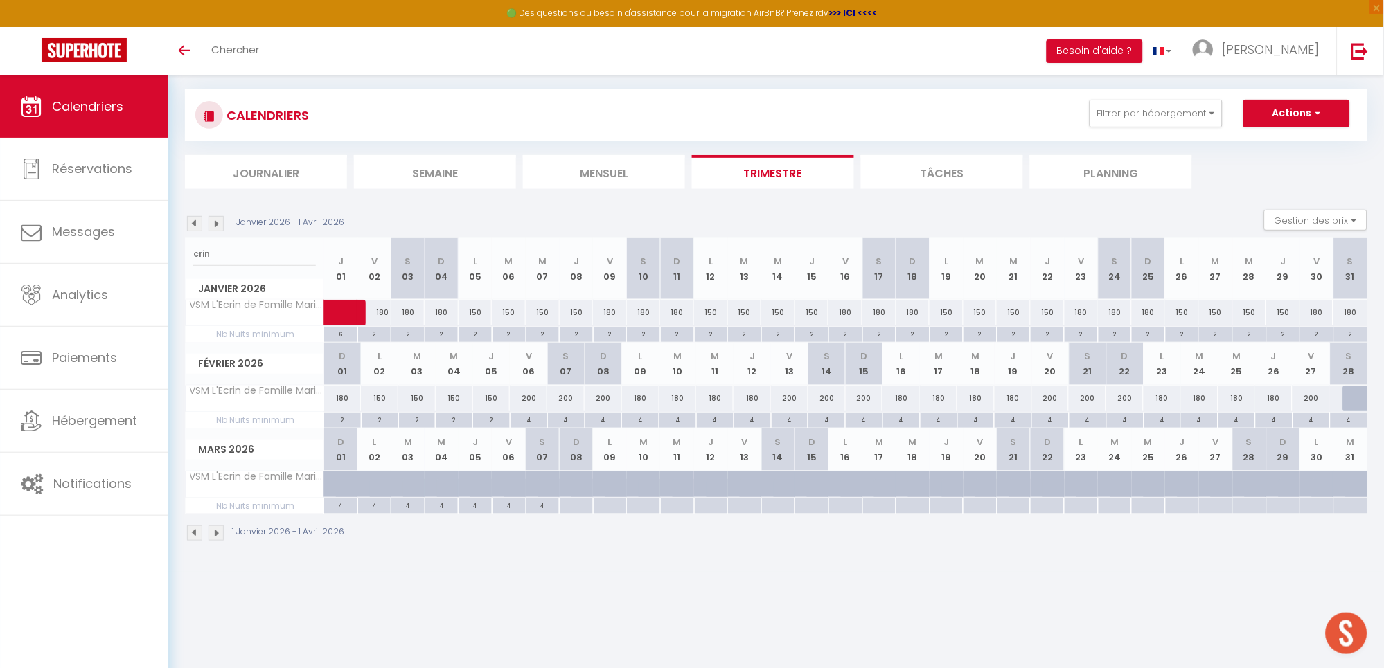
click at [1339, 395] on div "200" at bounding box center [1348, 399] width 38 height 26
type input "200"
type input "[DATE]"
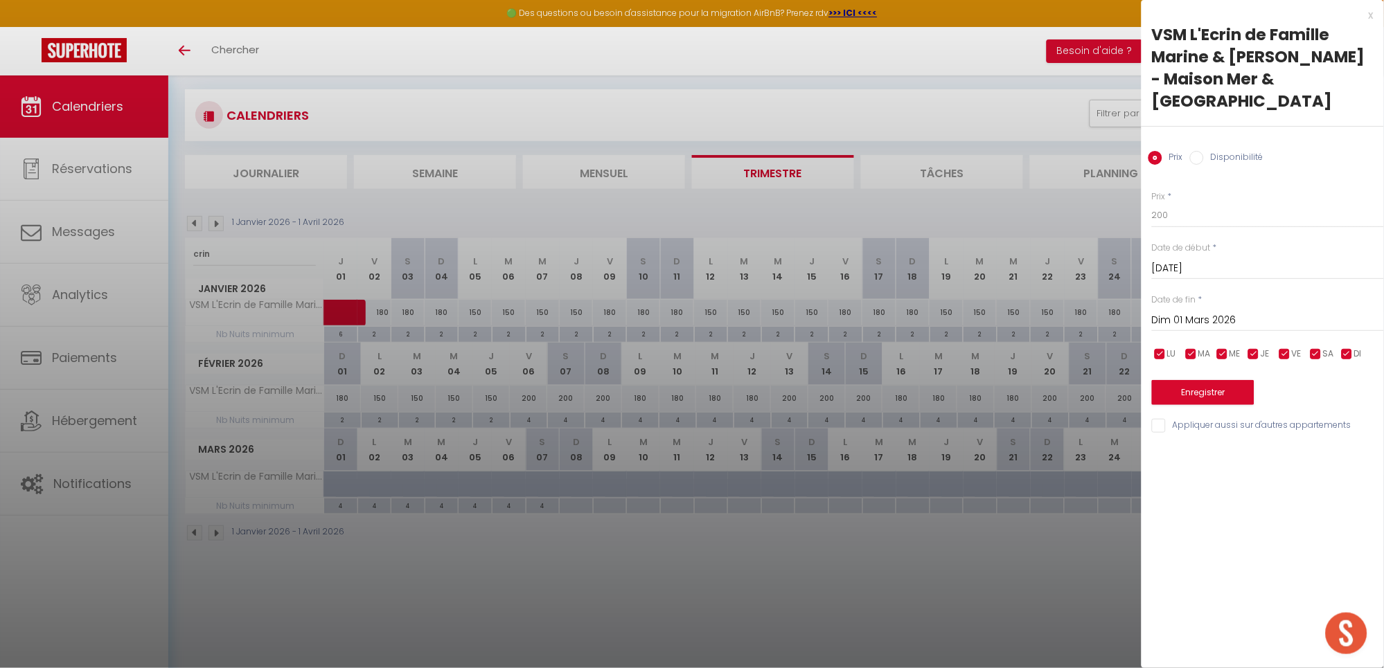
click at [1201, 316] on input "Dim 01 Mars 2026" at bounding box center [1268, 321] width 232 height 18
click at [1348, 342] on span ">" at bounding box center [1344, 344] width 30 height 28
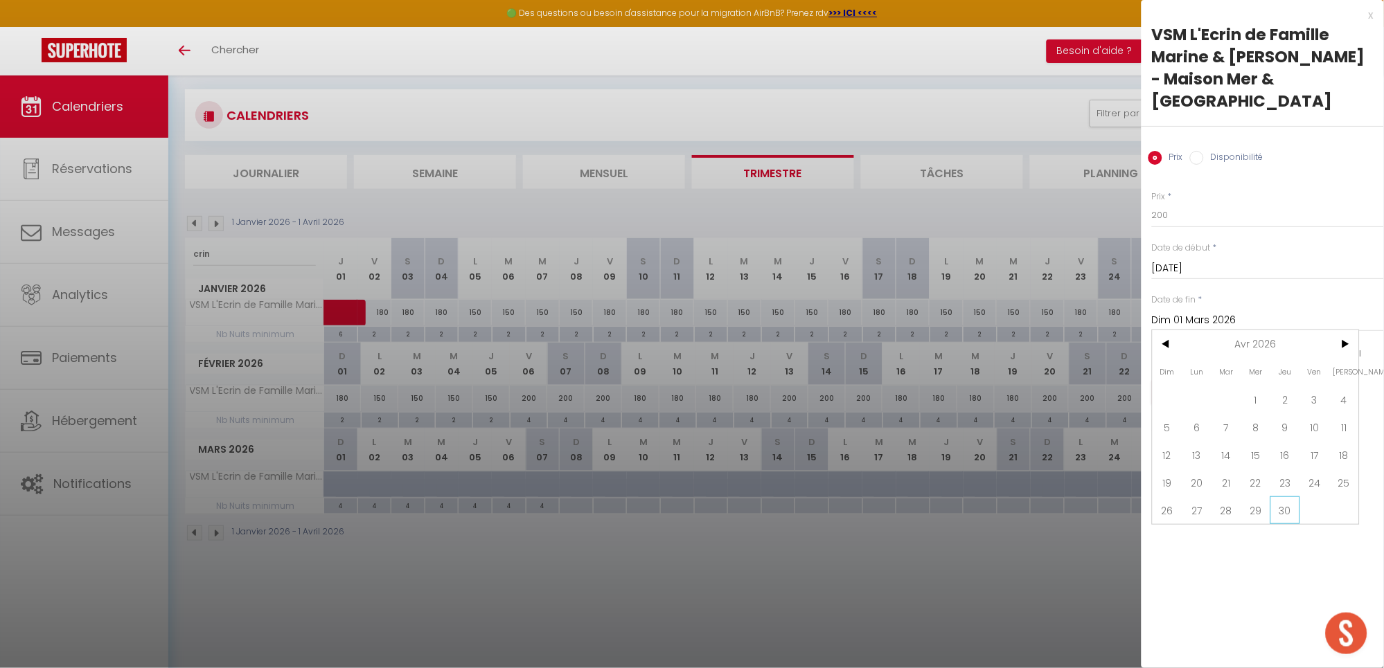
click at [1284, 510] on span "30" at bounding box center [1285, 511] width 30 height 28
type input "Jeu 30 Avril 2026"
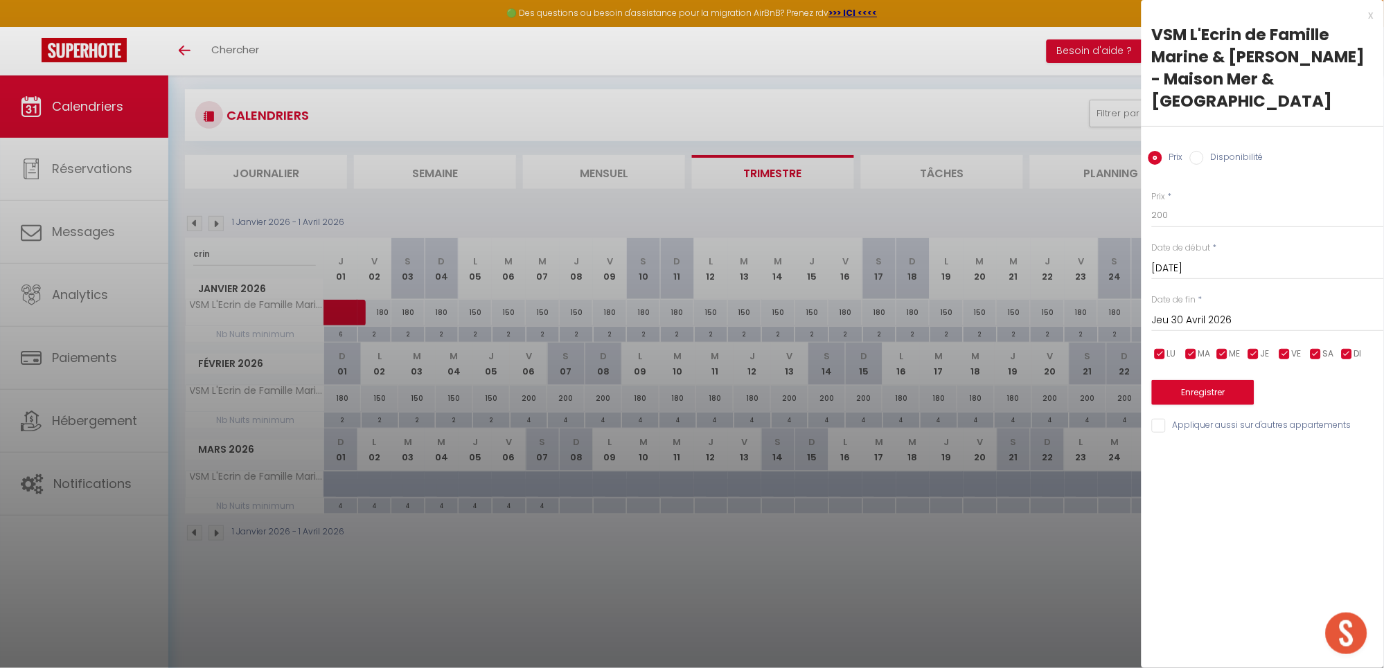
click at [1192, 157] on input "Disponibilité" at bounding box center [1197, 158] width 14 height 14
radio input "true"
radio input "false"
click at [1228, 396] on button "Enregistrer" at bounding box center [1203, 394] width 102 height 25
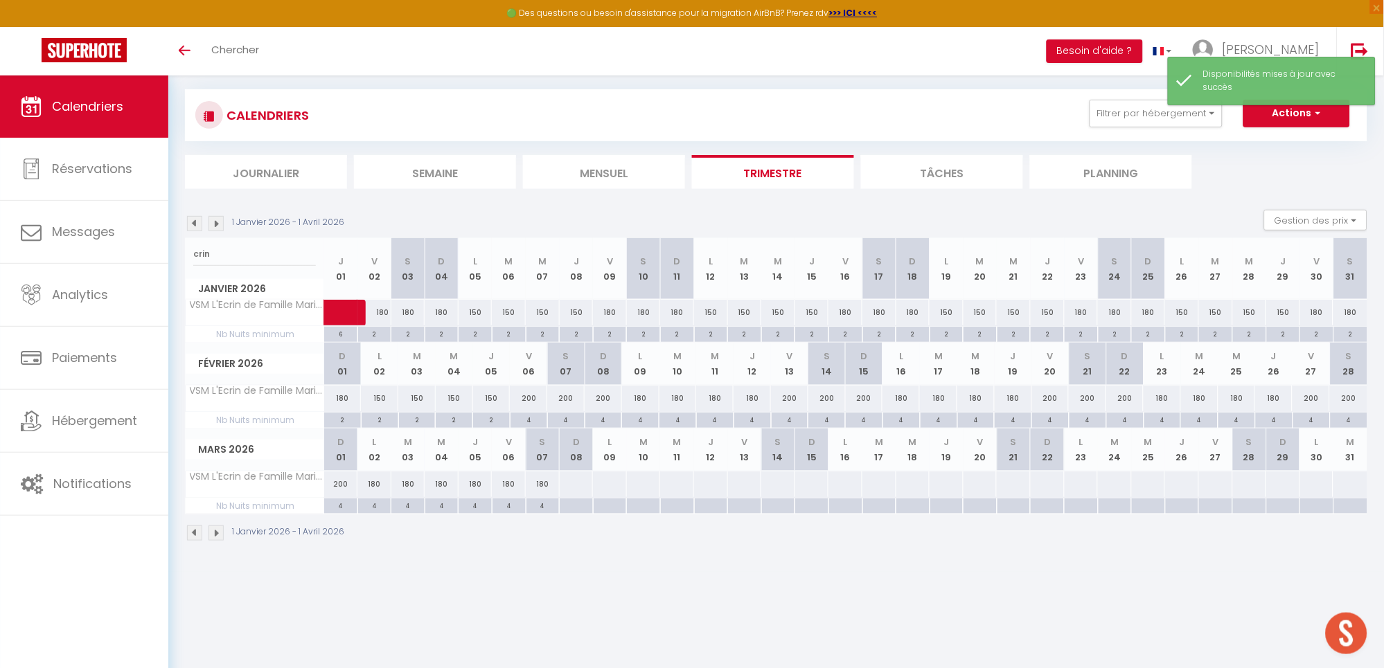
click at [572, 506] on div at bounding box center [576, 507] width 34 height 16
type input "Dim 08 Mars 2026"
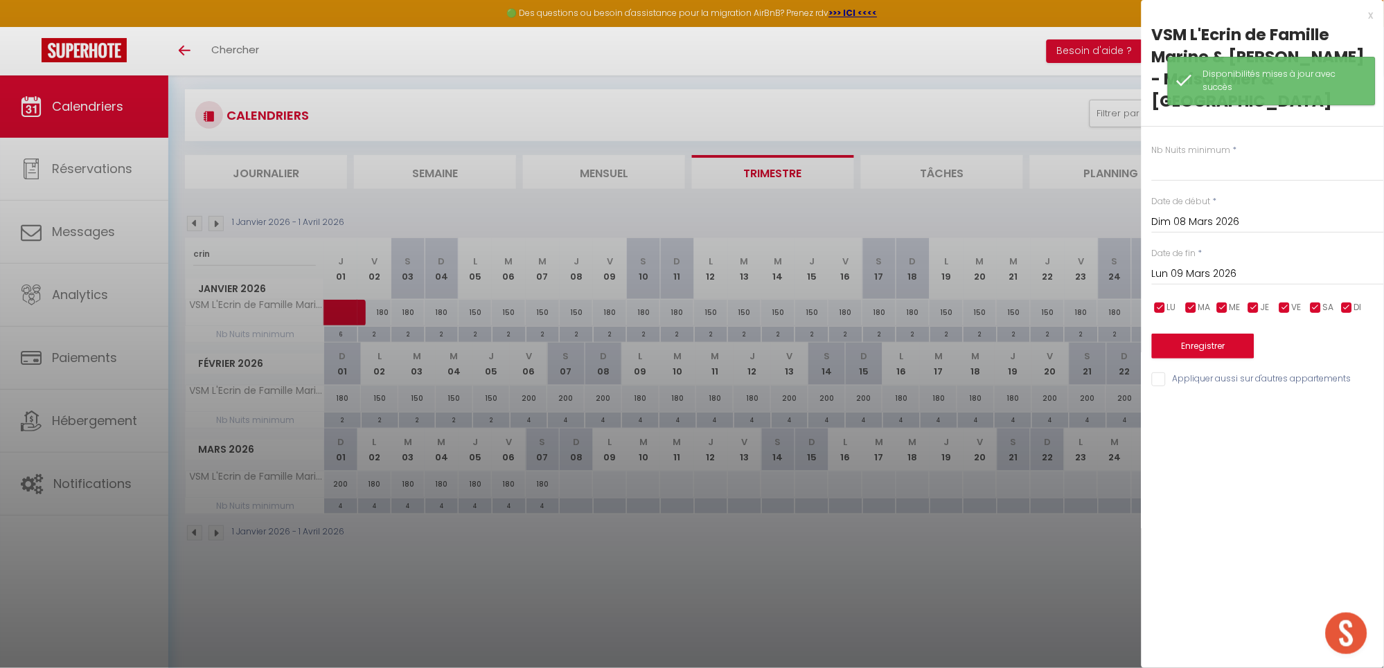
click at [1229, 267] on input "Lun 09 Mars 2026" at bounding box center [1268, 274] width 232 height 18
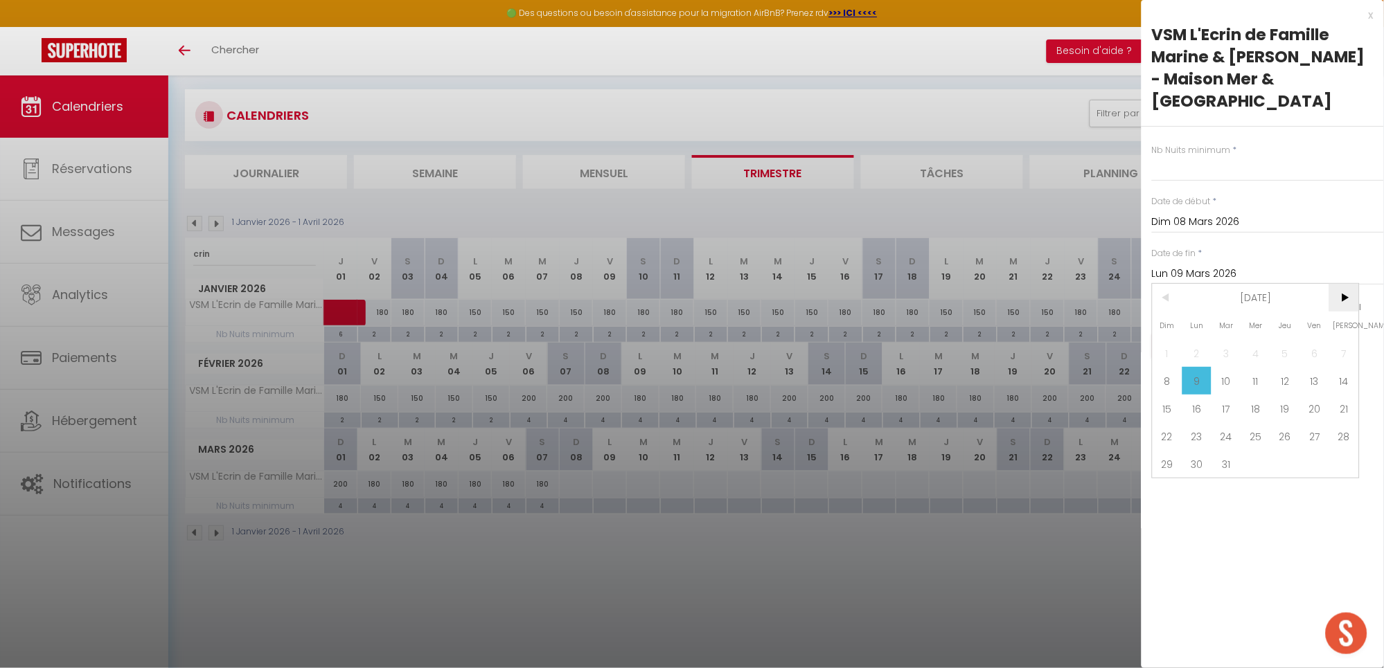
click at [1345, 291] on span ">" at bounding box center [1344, 298] width 30 height 28
click at [1291, 355] on span "2" at bounding box center [1285, 353] width 30 height 28
type input "Jeu 02 Avril 2026"
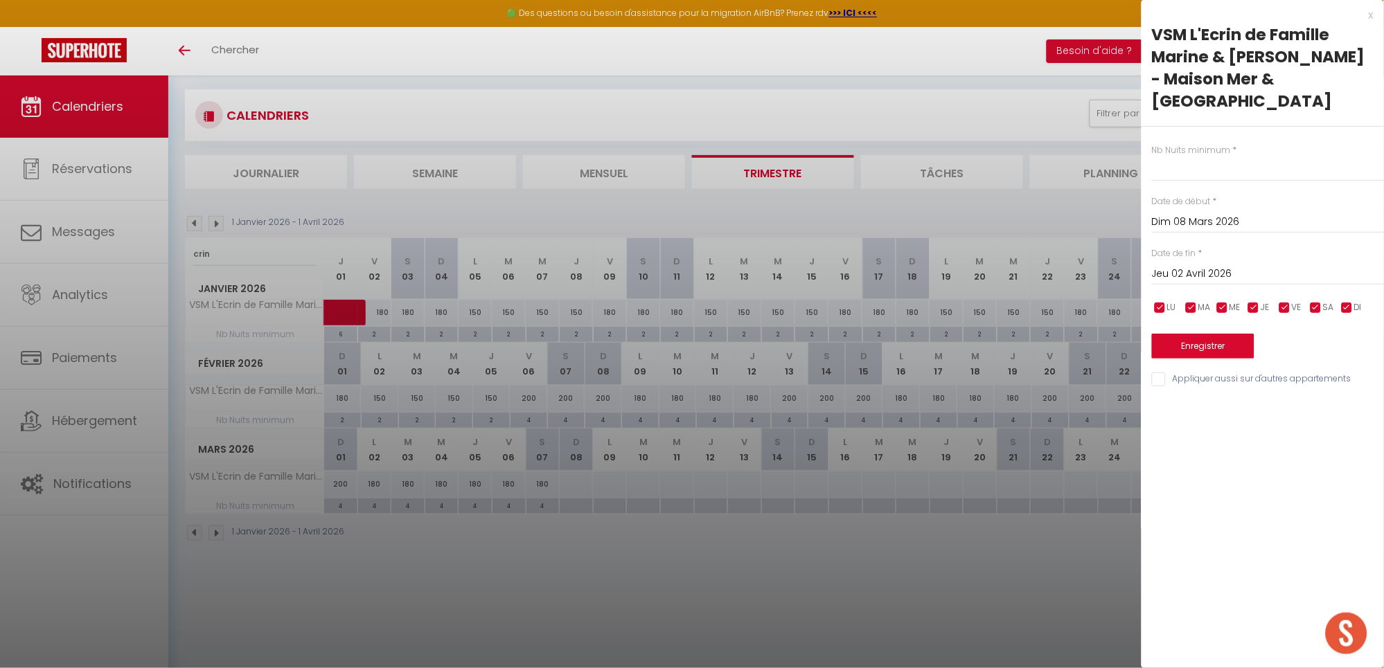
click at [1172, 183] on div "Nb Nuits minimum * Date de début * [DATE] < [DATE] > Dim Lun Mar Mer Jeu Ven Sa…" at bounding box center [1262, 258] width 242 height 262
click at [1172, 170] on input "text" at bounding box center [1268, 169] width 232 height 25
type input "2"
click at [1203, 344] on button "Enregistrer" at bounding box center [1203, 346] width 102 height 25
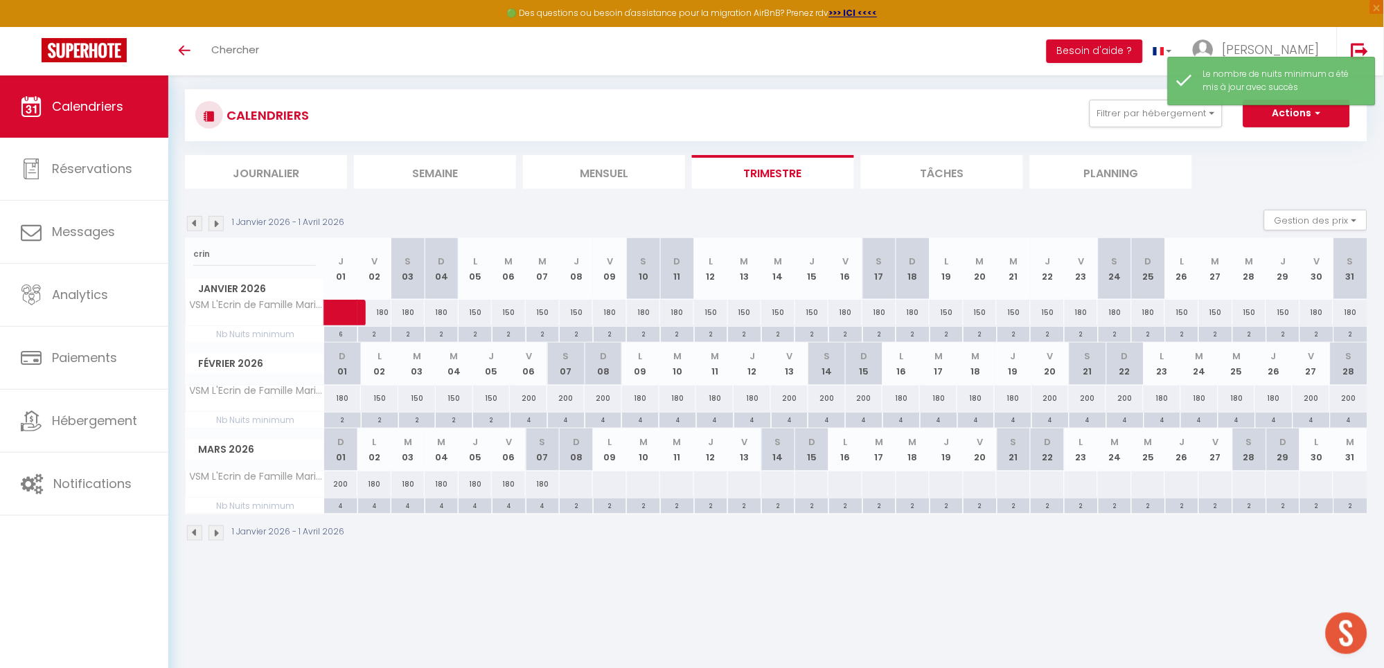
click at [580, 488] on div at bounding box center [576, 485] width 35 height 26
select select "1"
type input "Dim 08 Mars 2026"
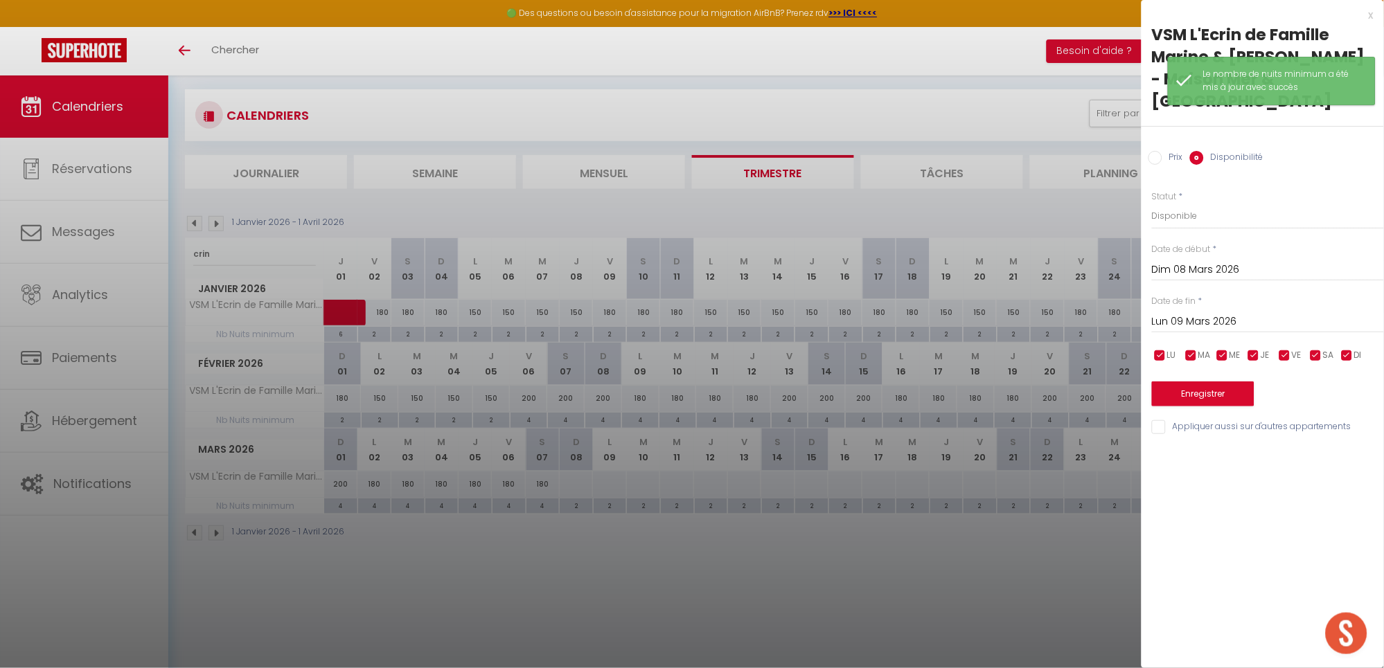
click at [1203, 323] on input "Lun 09 Mars 2026" at bounding box center [1268, 322] width 232 height 18
click at [1350, 339] on span ">" at bounding box center [1344, 346] width 30 height 28
drag, startPoint x: 1312, startPoint y: 400, endPoint x: 1285, endPoint y: 281, distance: 121.3
click at [1310, 400] on span "3" at bounding box center [1315, 401] width 30 height 28
type input "Ven 03 Avril 2026"
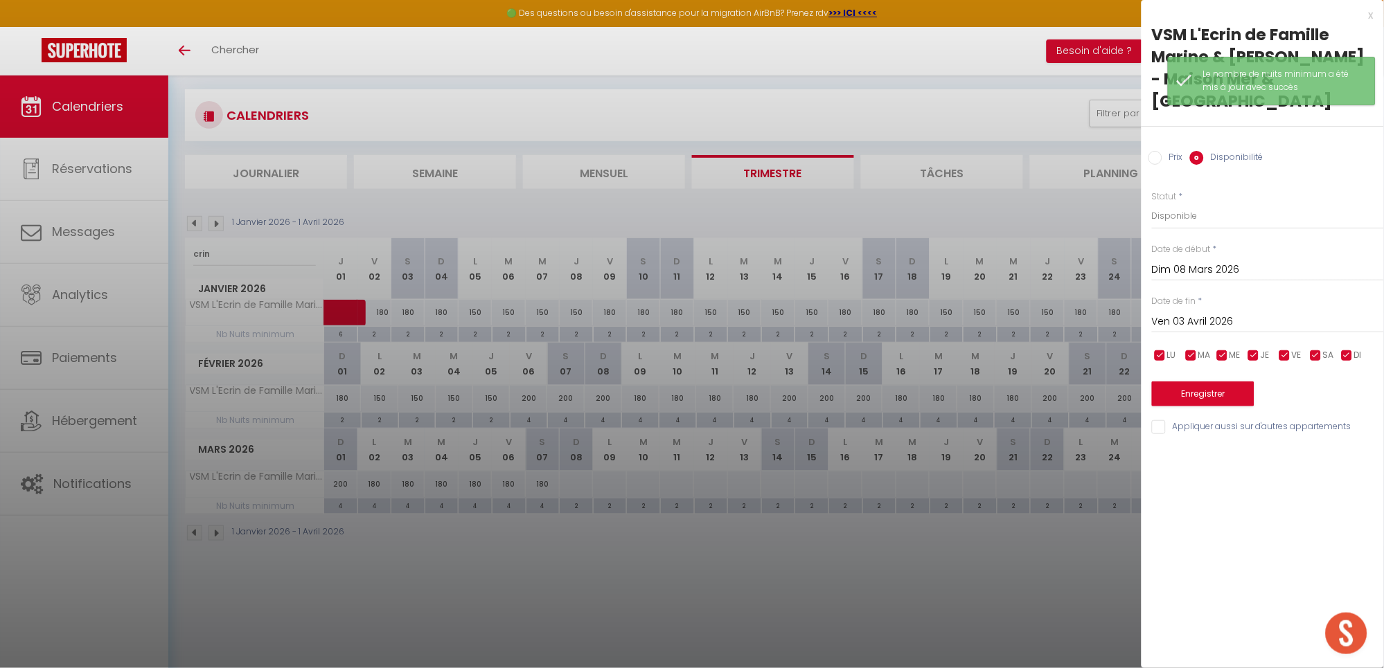
click at [1159, 162] on input "Prix" at bounding box center [1155, 158] width 14 height 14
radio input "true"
radio input "false"
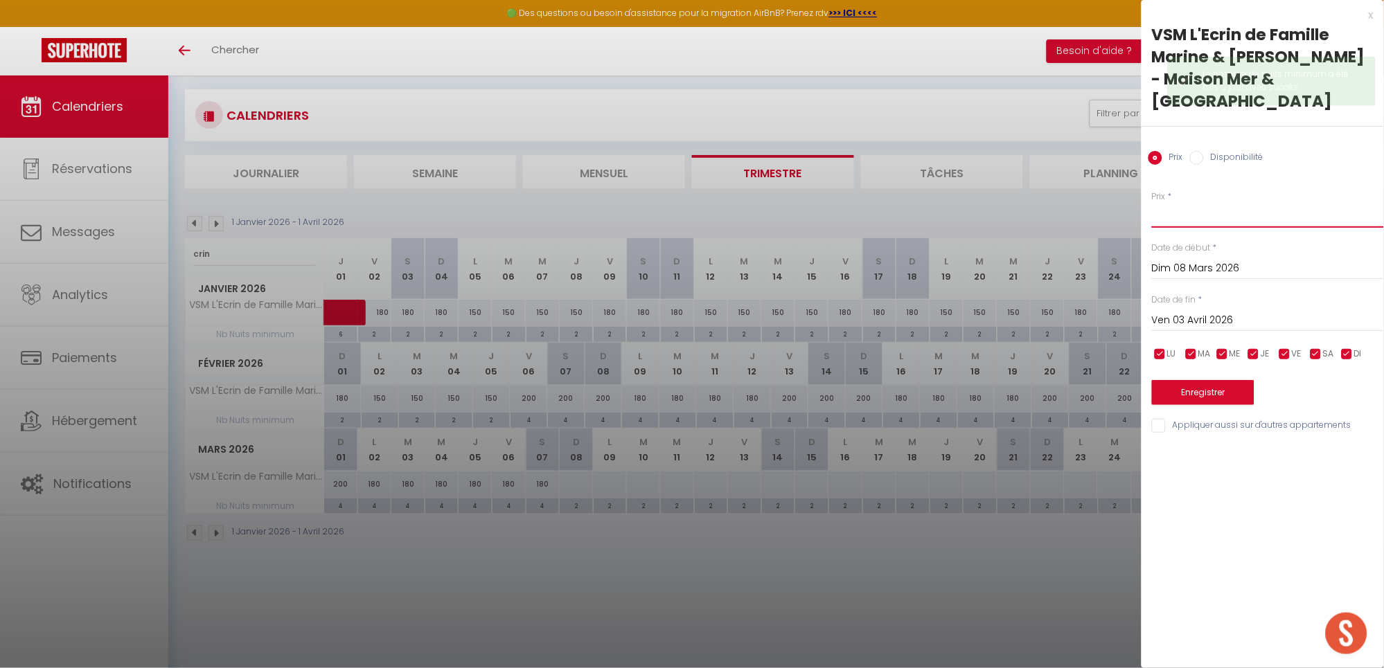
click at [1170, 216] on input "Prix" at bounding box center [1268, 215] width 232 height 25
type input "150"
click at [1206, 385] on button "Enregistrer" at bounding box center [1203, 392] width 102 height 25
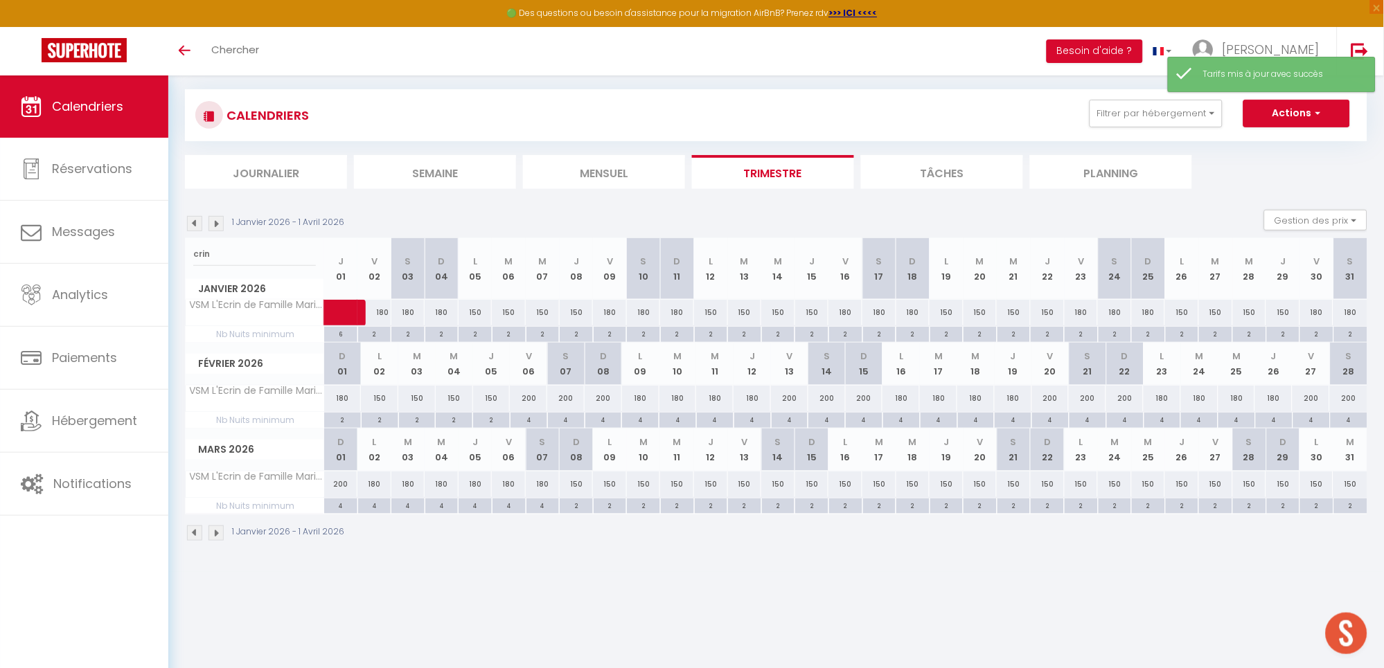
click at [575, 485] on div "150" at bounding box center [577, 485] width 34 height 26
type input "150"
type input "Dim 08 Mars 2026"
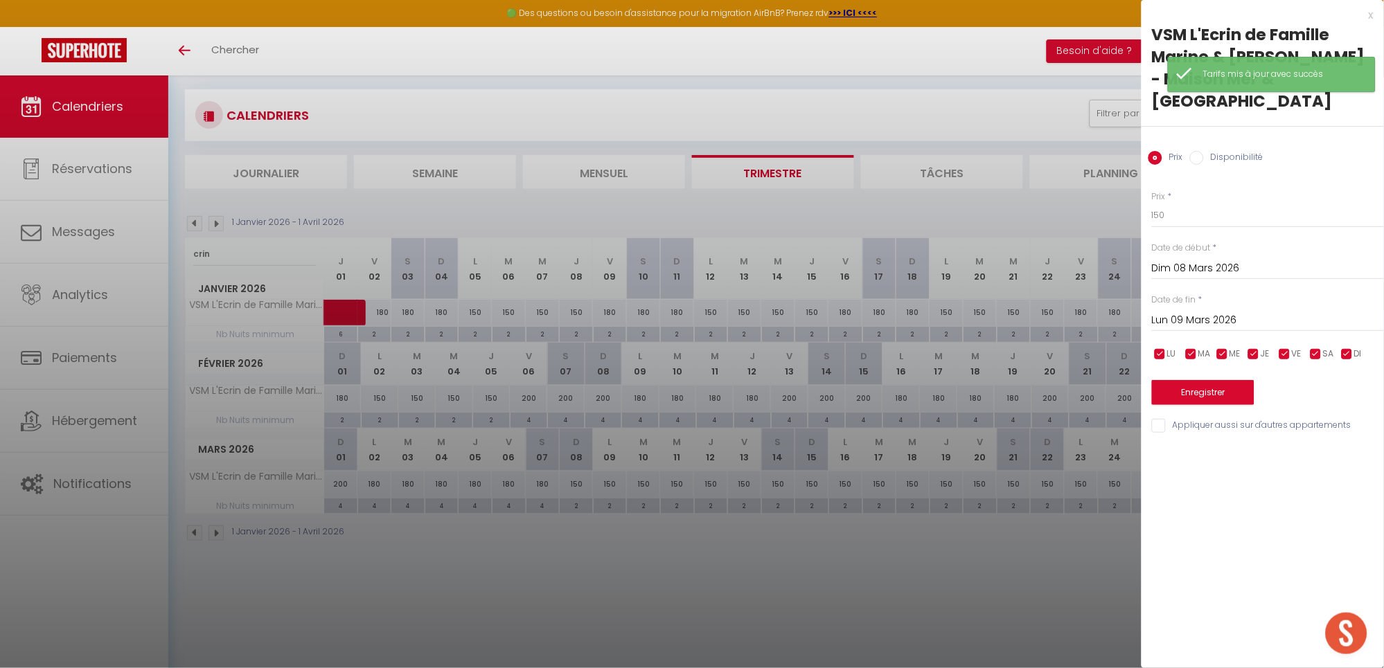
click at [1181, 321] on input "Lun 09 Mars 2026" at bounding box center [1268, 321] width 232 height 18
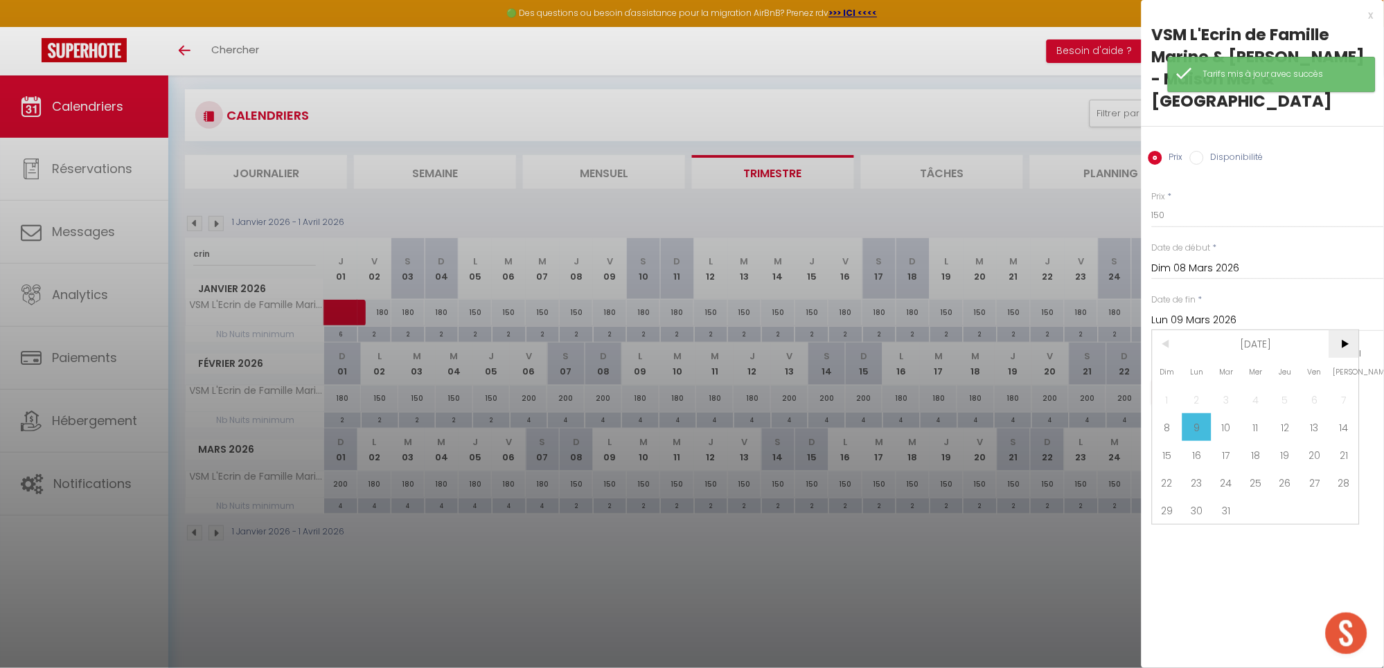
click at [1339, 346] on span ">" at bounding box center [1344, 344] width 30 height 28
click at [1317, 393] on span "3" at bounding box center [1315, 400] width 30 height 28
type input "Ven 03 Avril 2026"
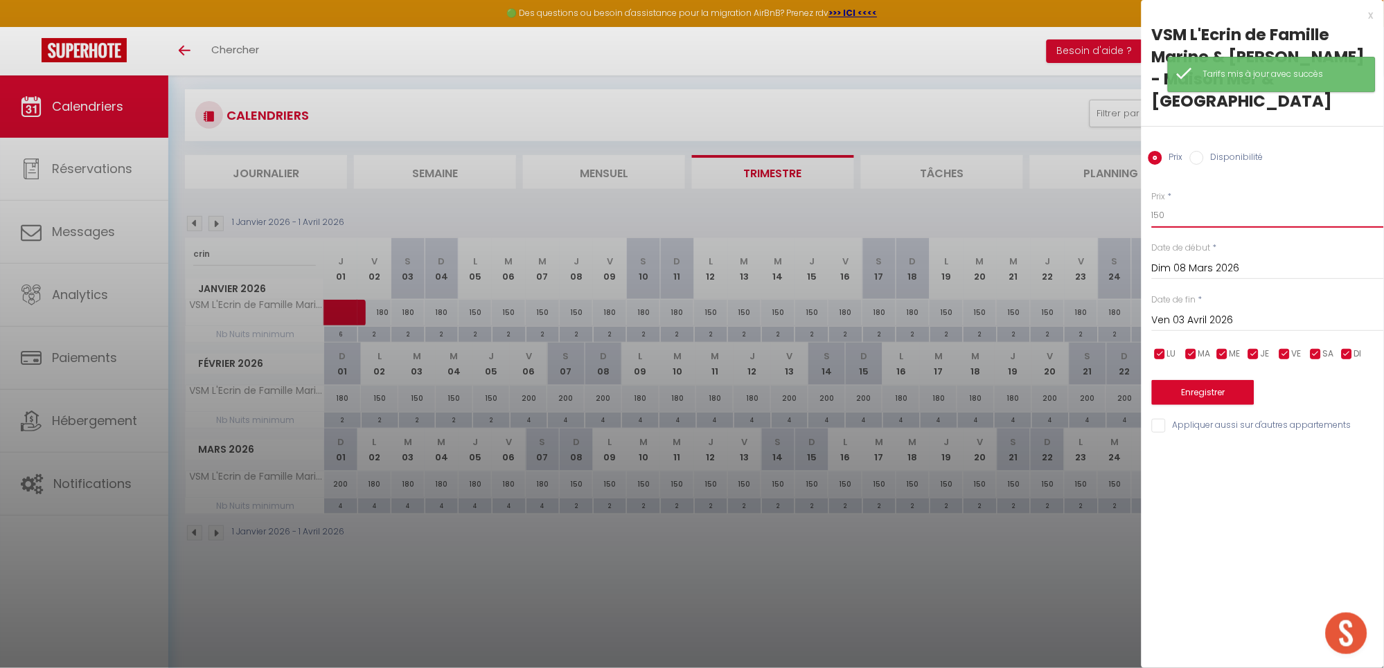
drag, startPoint x: 1182, startPoint y: 218, endPoint x: 1039, endPoint y: 217, distance: 143.4
click at [1039, 217] on body "🟢 Des questions ou besoin d'assistance pour la migration AirBnB? Prenez rdv >>>…" at bounding box center [692, 335] width 1384 height 668
type input "180"
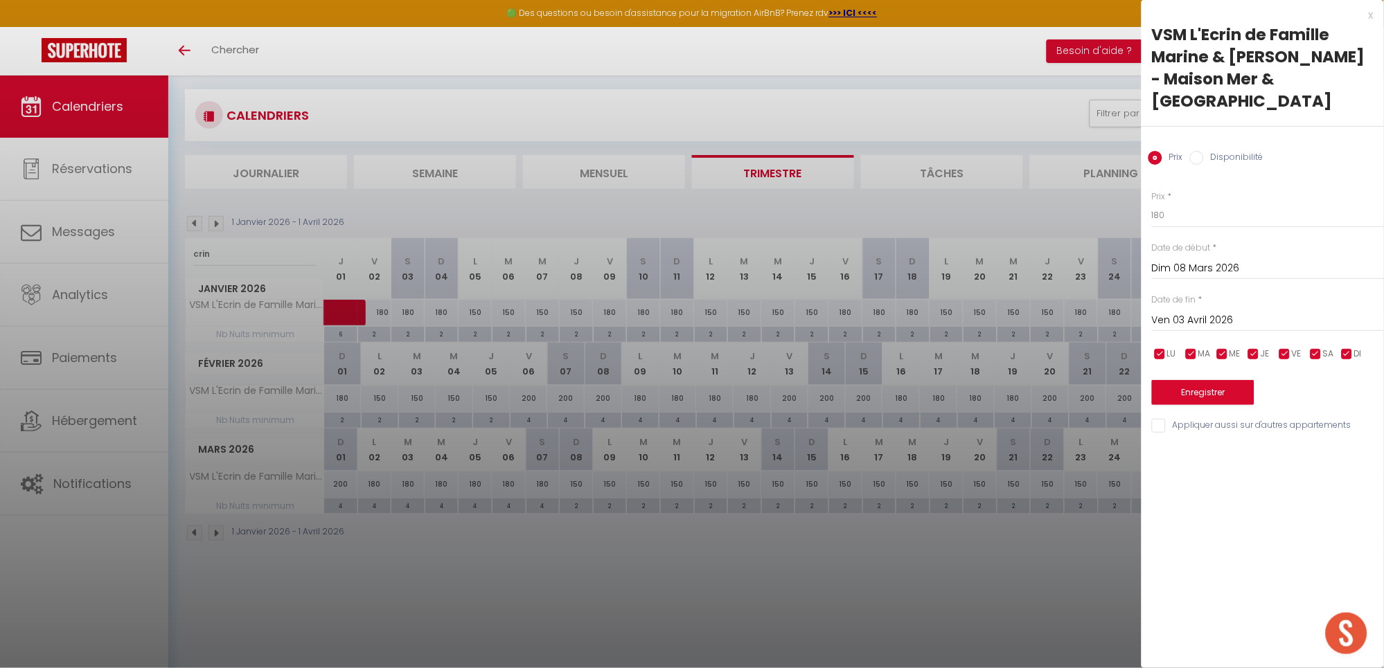
click at [1252, 358] on input "checkbox" at bounding box center [1254, 355] width 14 height 14
checkbox input "false"
drag, startPoint x: 1220, startPoint y: 352, endPoint x: 1199, endPoint y: 352, distance: 20.1
click at [1219, 352] on input "checkbox" at bounding box center [1222, 355] width 14 height 14
checkbox input "false"
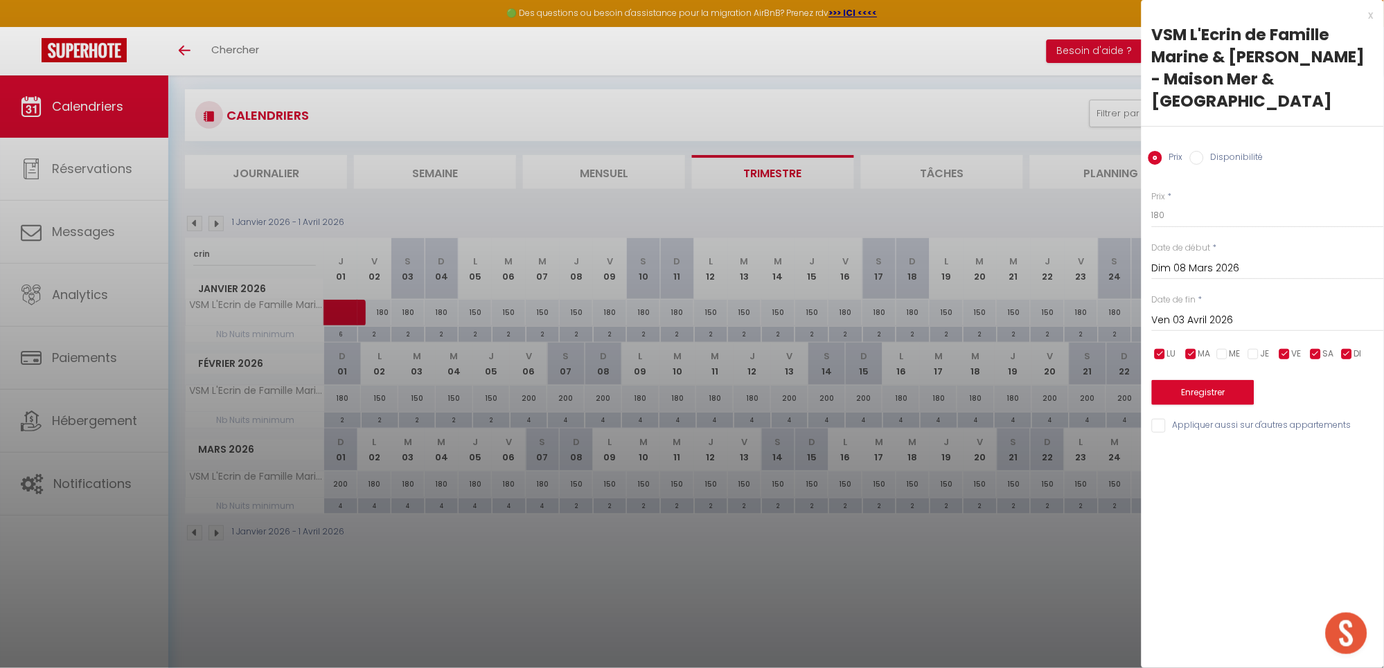
click at [1186, 350] on input "checkbox" at bounding box center [1191, 355] width 14 height 14
checkbox input "false"
click at [1163, 354] on input "checkbox" at bounding box center [1160, 355] width 14 height 14
checkbox input "false"
click at [1193, 399] on button "Enregistrer" at bounding box center [1203, 392] width 102 height 25
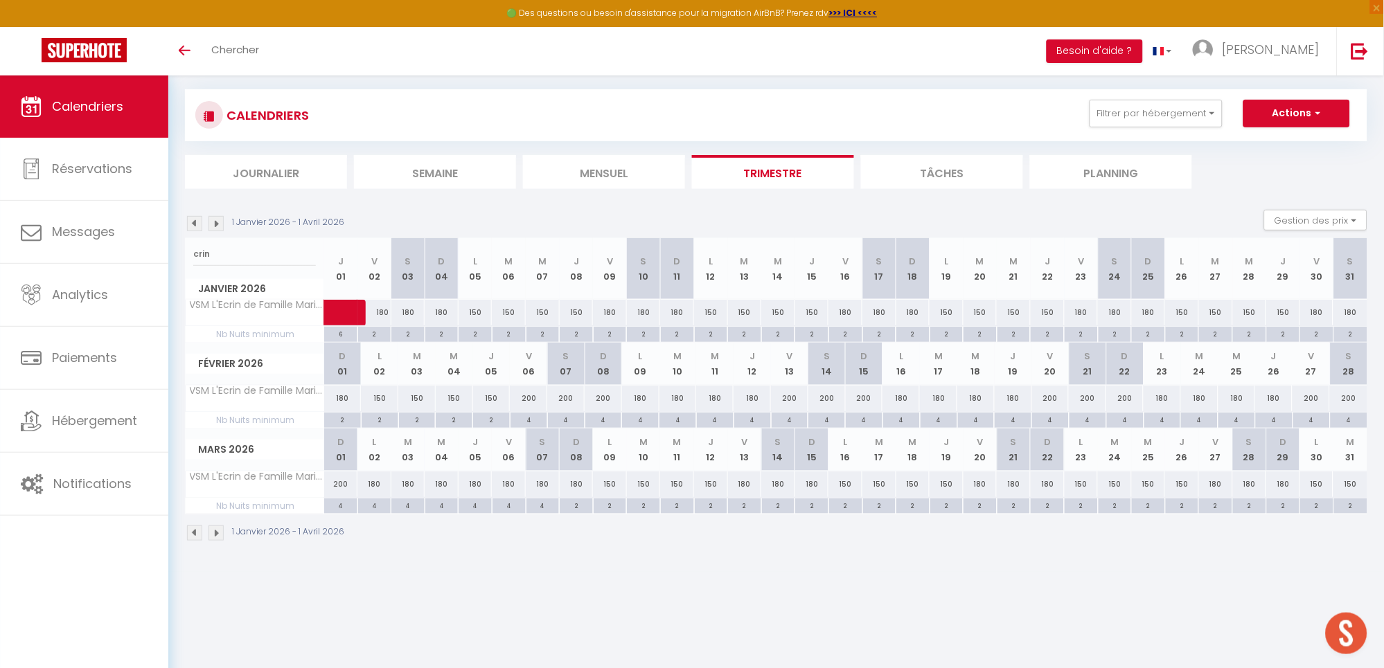
click at [220, 226] on img at bounding box center [215, 223] width 15 height 15
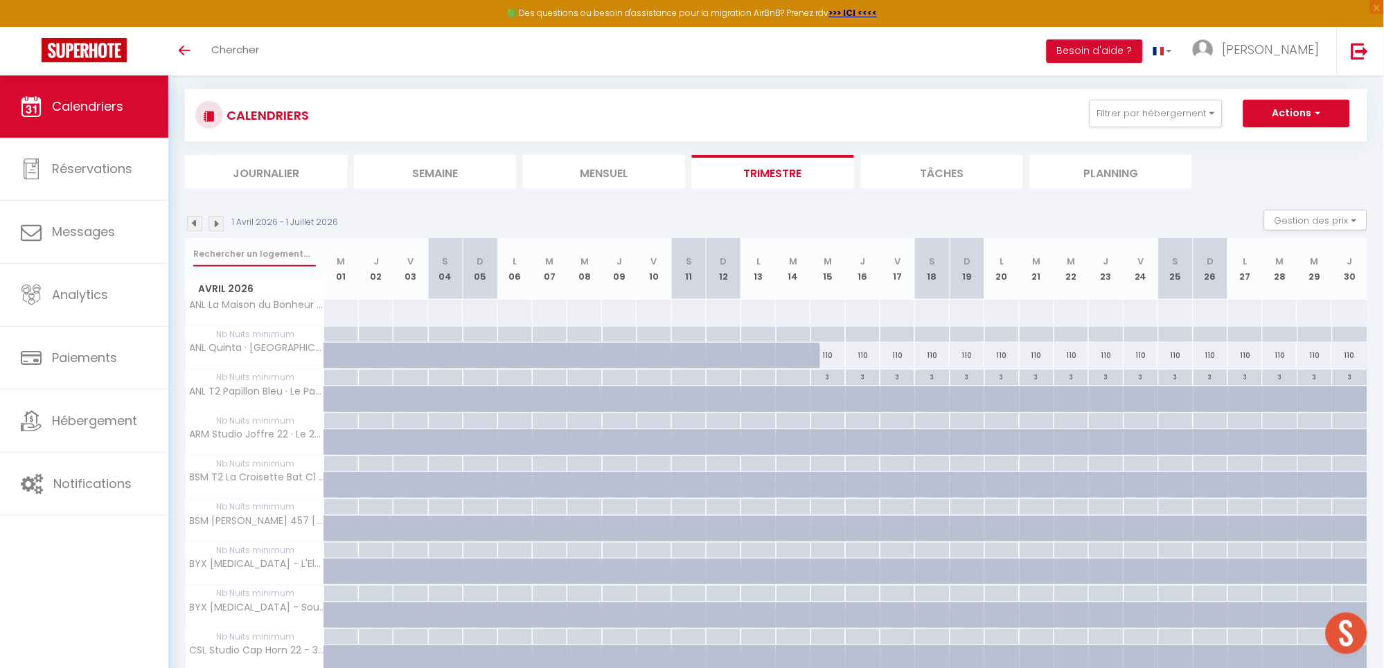
click at [239, 256] on input "text" at bounding box center [254, 254] width 123 height 25
type input "crin"
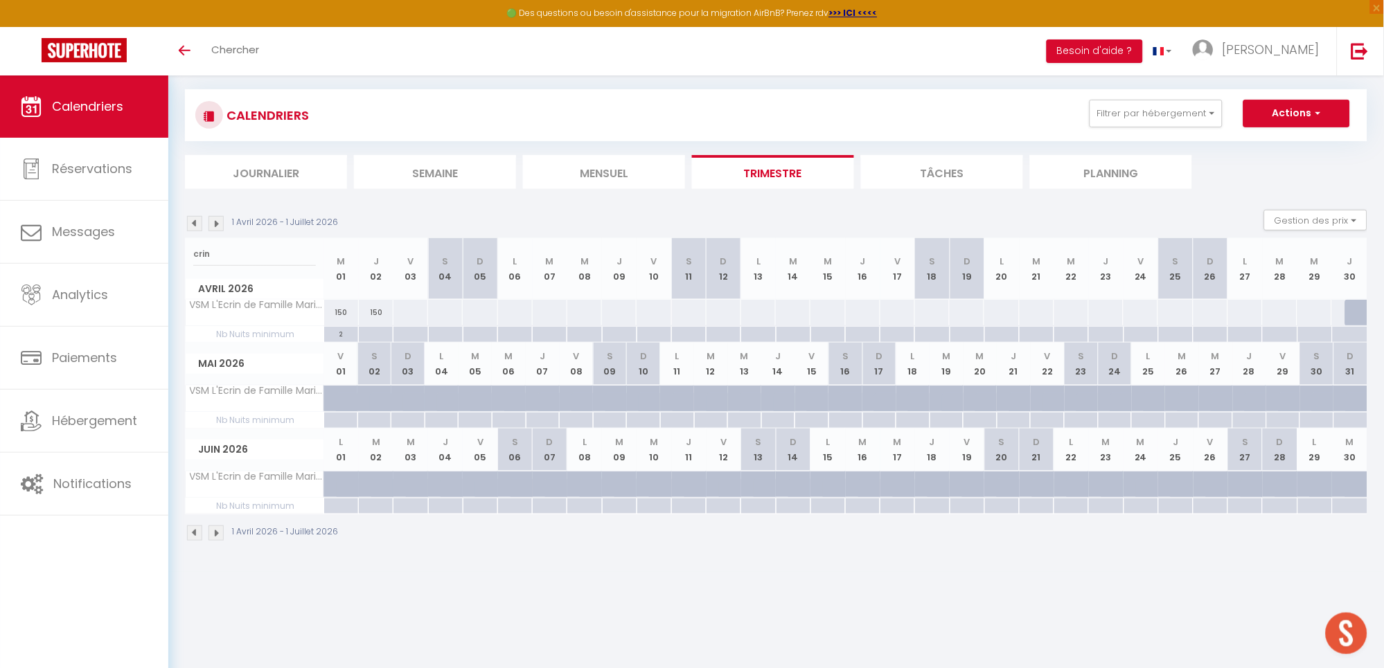
click at [374, 330] on div at bounding box center [375, 335] width 35 height 16
type input "Jeu 02 Avril 2026"
type input "Ven 03 Avril 2026"
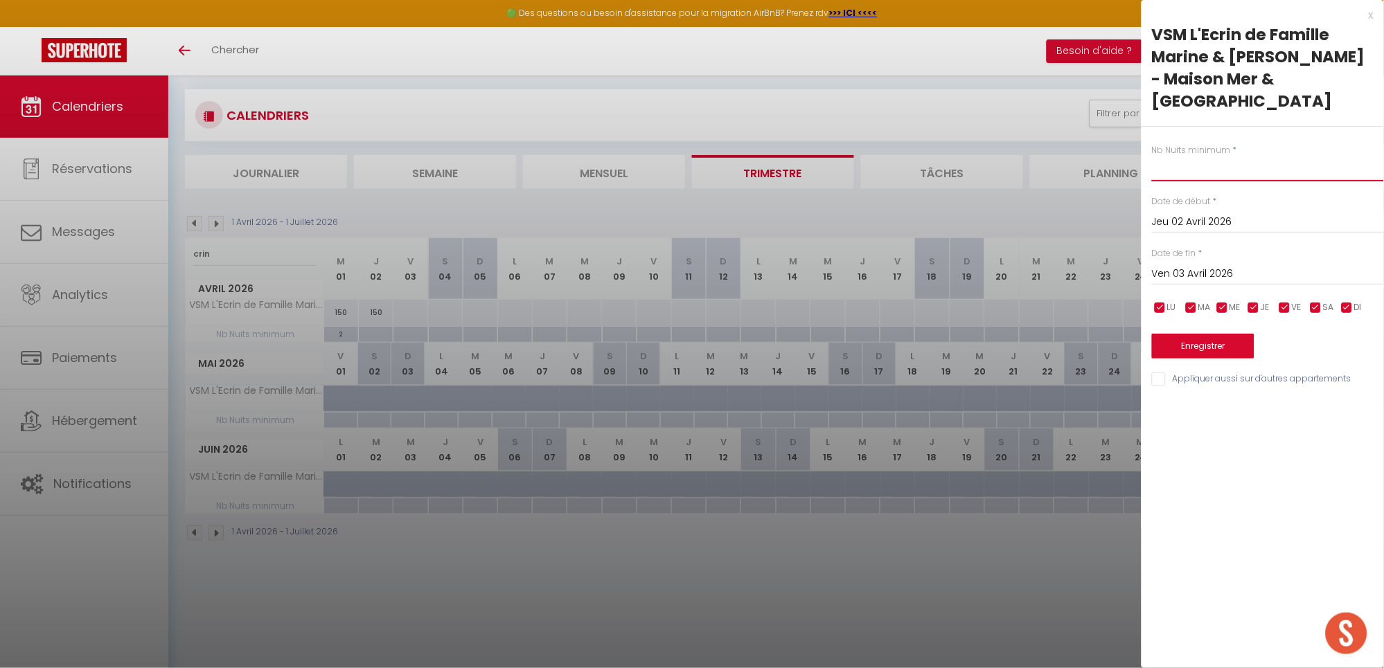
click at [1159, 168] on input "text" at bounding box center [1268, 169] width 232 height 25
type input "2"
click at [1199, 348] on button "Enregistrer" at bounding box center [1203, 346] width 102 height 25
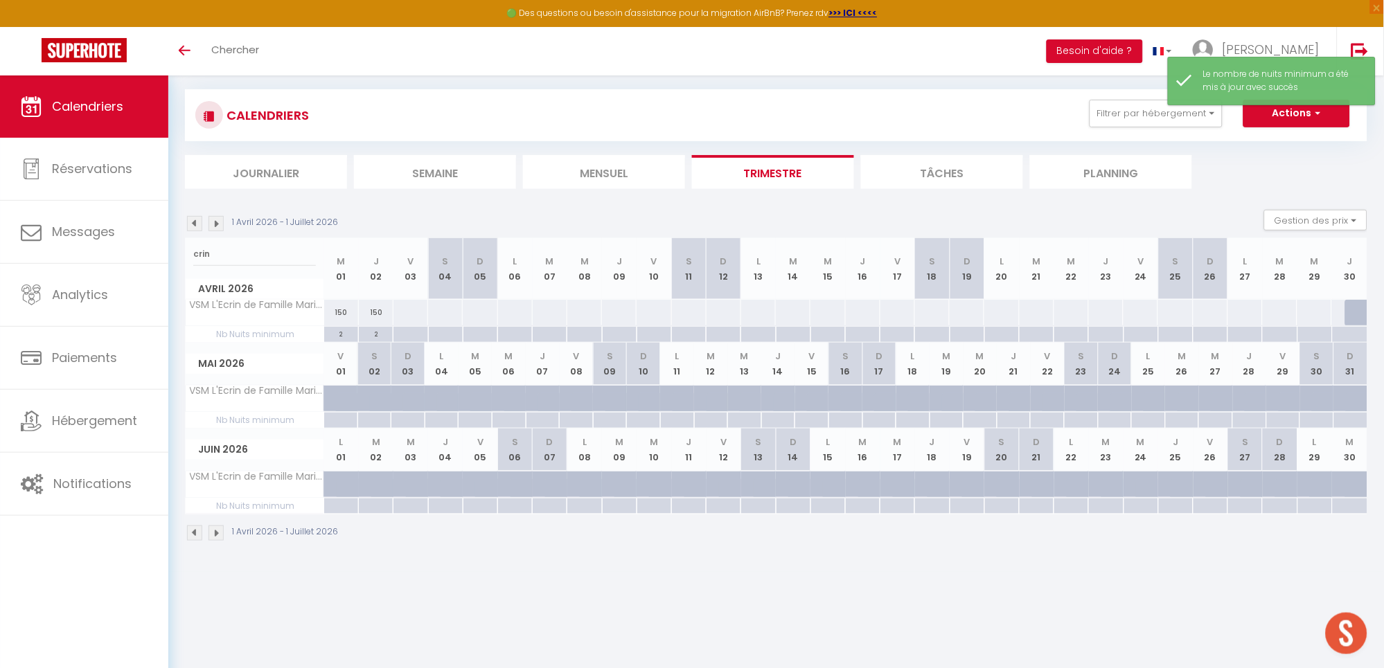
click at [410, 332] on div at bounding box center [410, 335] width 35 height 16
type input "Ven 03 Avril 2026"
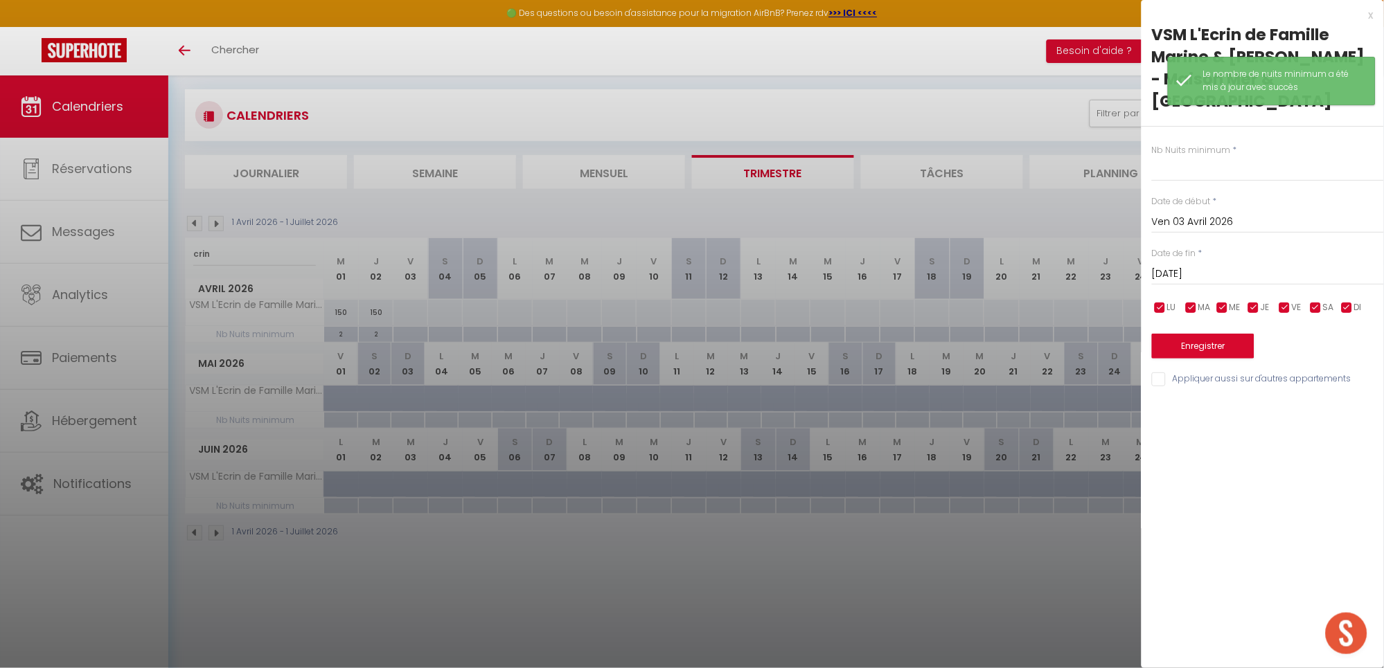
click at [1224, 265] on input "[DATE]" at bounding box center [1268, 274] width 232 height 18
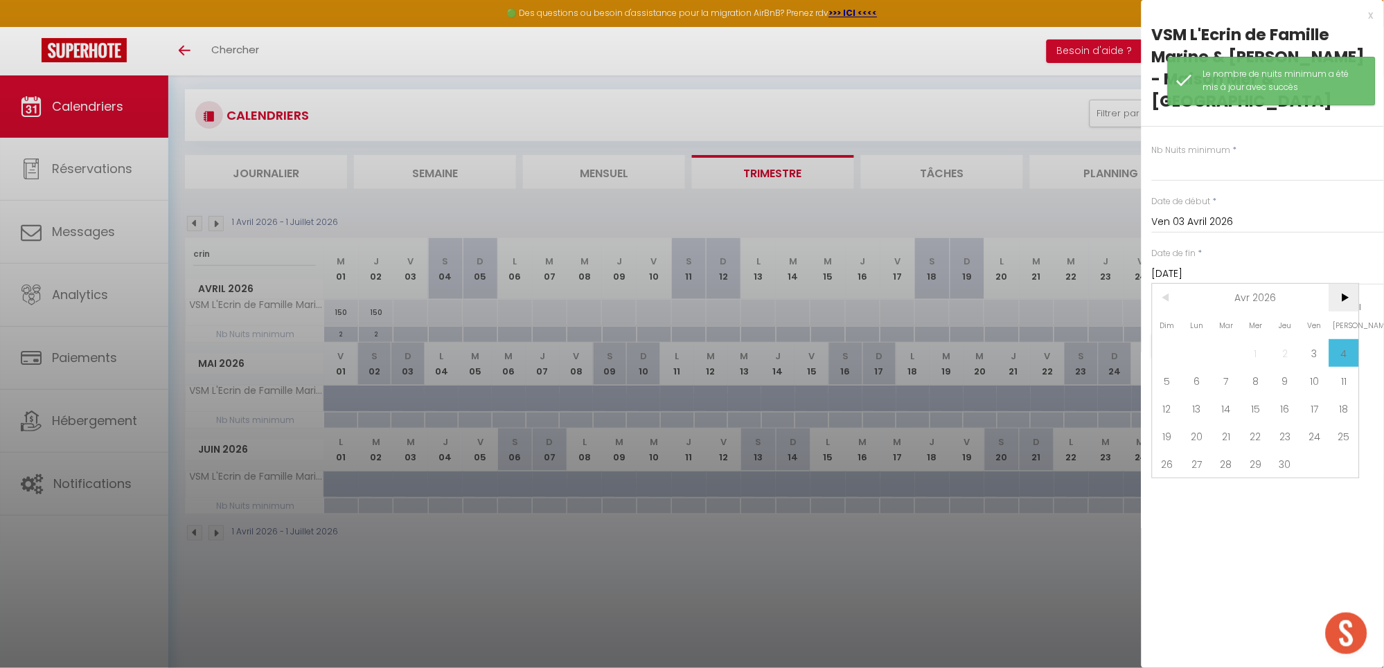
click at [1353, 299] on span ">" at bounding box center [1344, 298] width 30 height 28
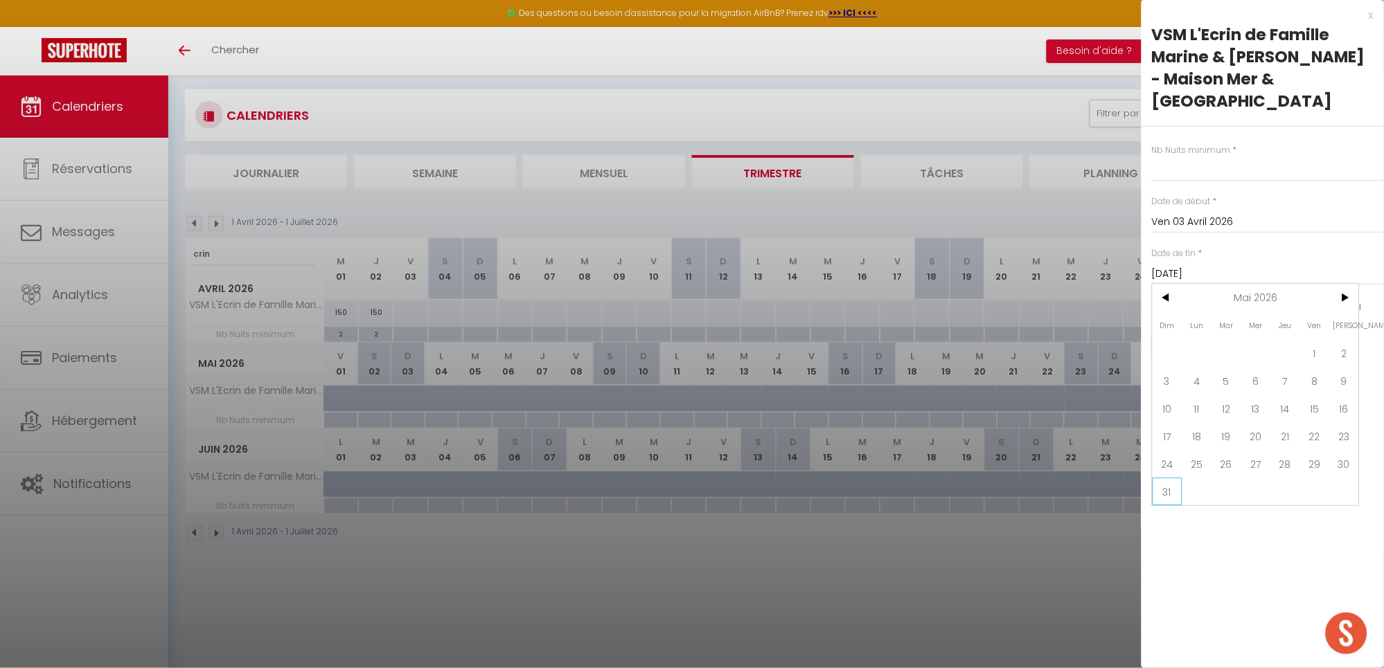
click at [1163, 488] on span "31" at bounding box center [1167, 492] width 30 height 28
type input "Dim 31 Mai 2026"
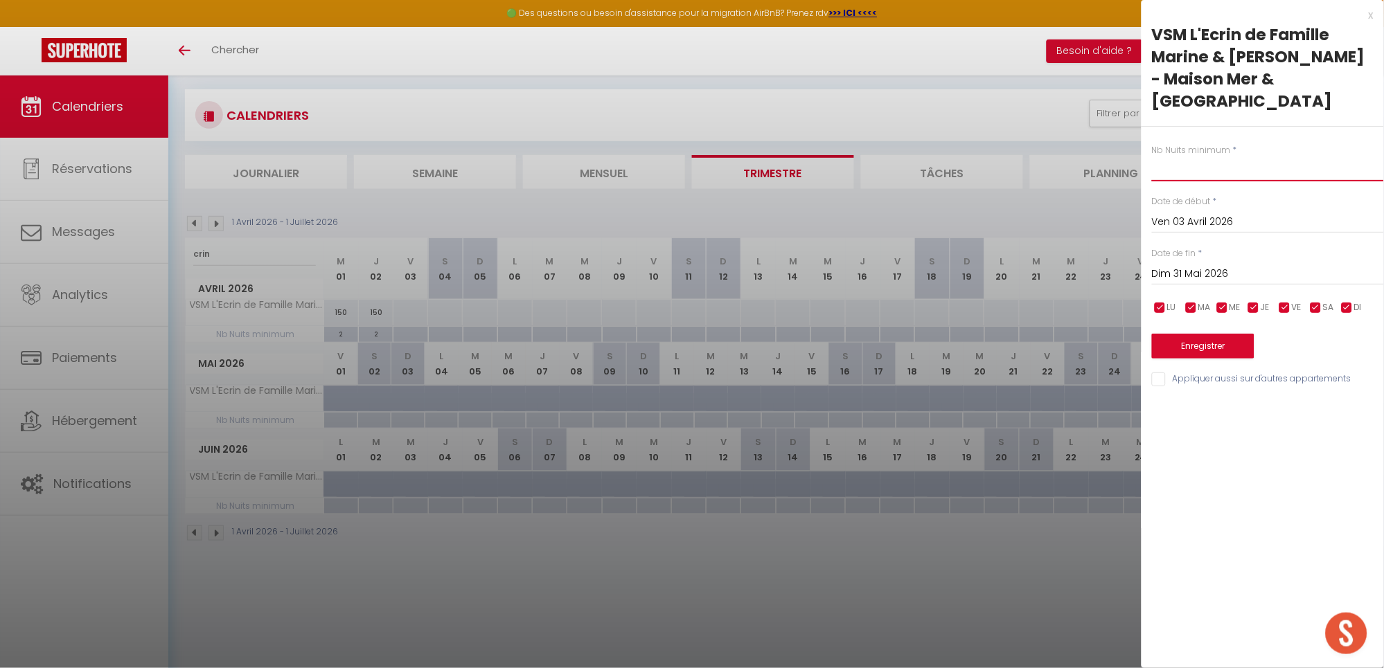
click at [1161, 180] on input "text" at bounding box center [1268, 169] width 232 height 25
type input "3"
click at [1194, 350] on button "Enregistrer" at bounding box center [1203, 346] width 102 height 25
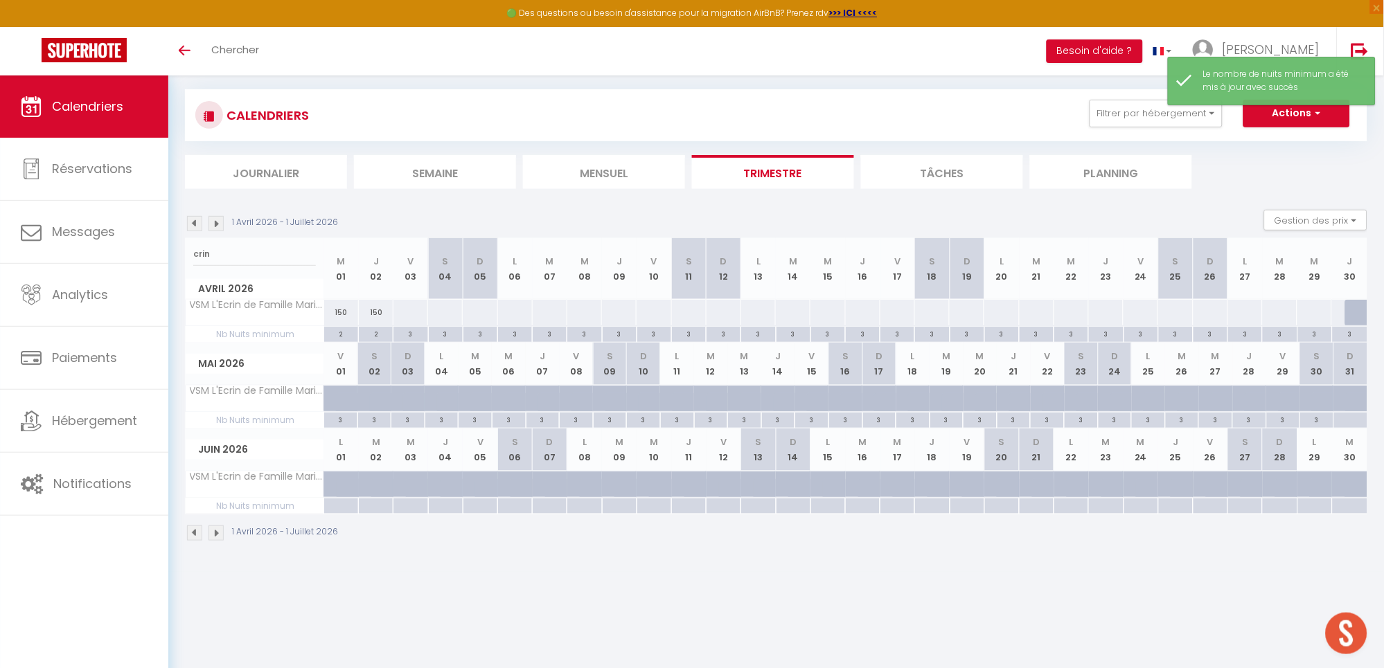
click at [404, 314] on div at bounding box center [410, 313] width 35 height 26
type input "Ven 03 Avril 2026"
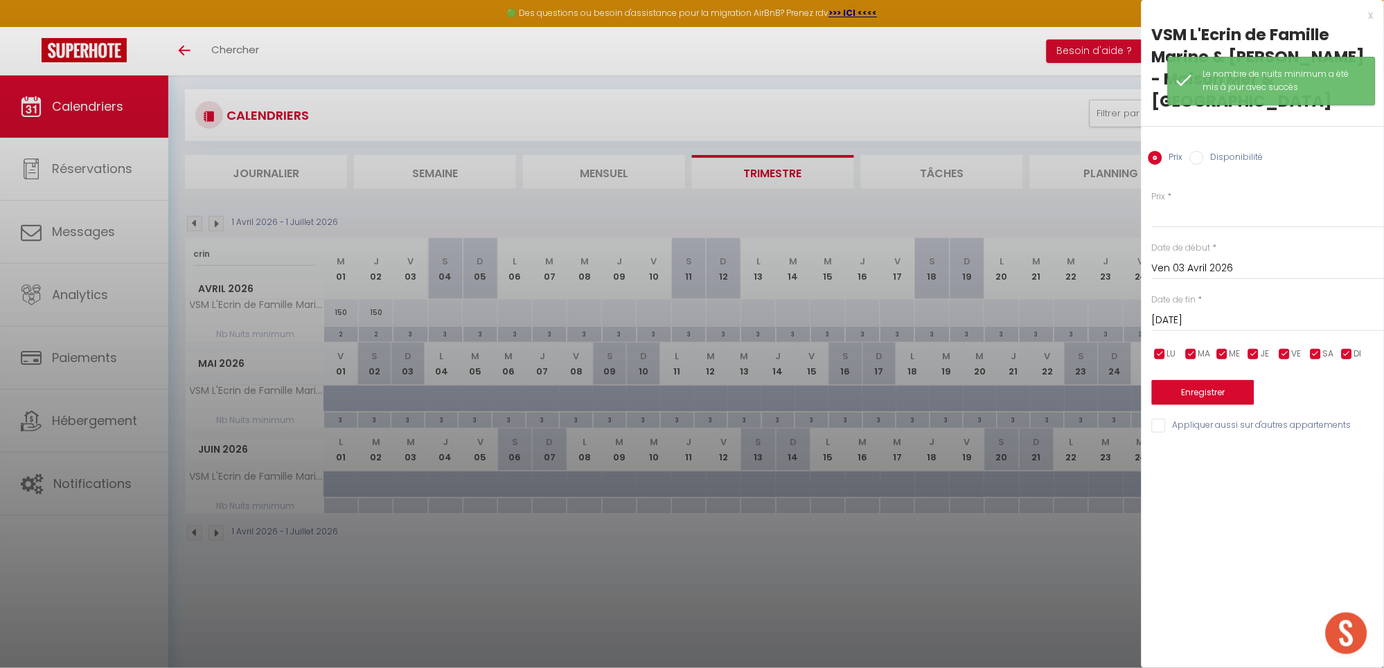
click at [1175, 320] on input "[DATE]" at bounding box center [1268, 321] width 232 height 18
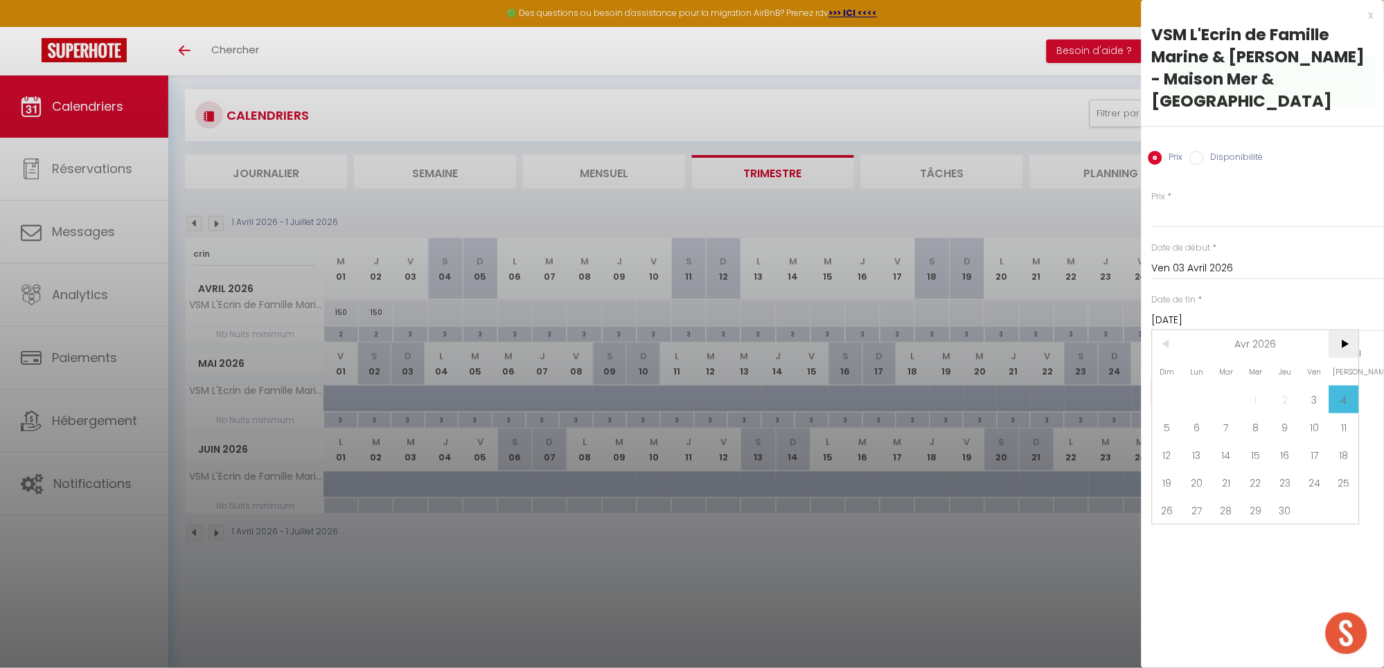
click at [1352, 341] on span ">" at bounding box center [1344, 344] width 30 height 28
click at [1159, 542] on span "31" at bounding box center [1167, 538] width 30 height 28
type input "Dim 31 Mai 2026"
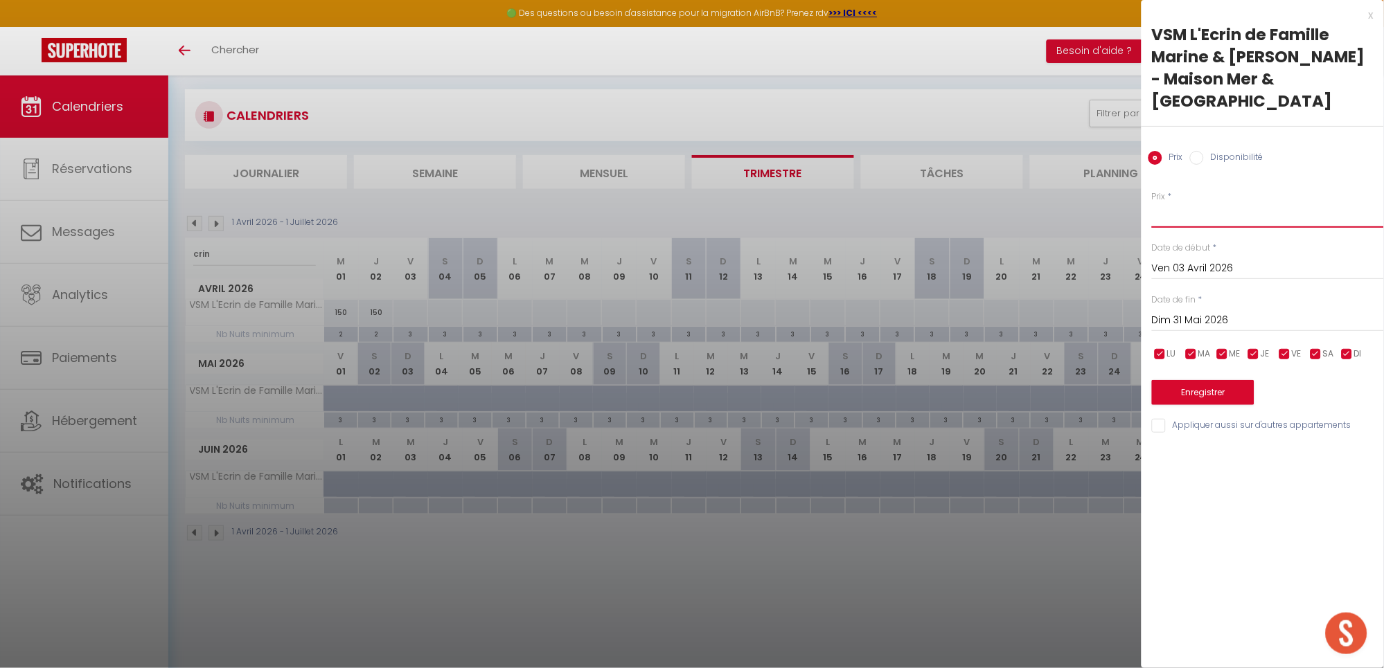
click at [1179, 220] on input "Prix" at bounding box center [1268, 215] width 232 height 25
type input "250"
click at [1202, 388] on button "Enregistrer" at bounding box center [1203, 392] width 102 height 25
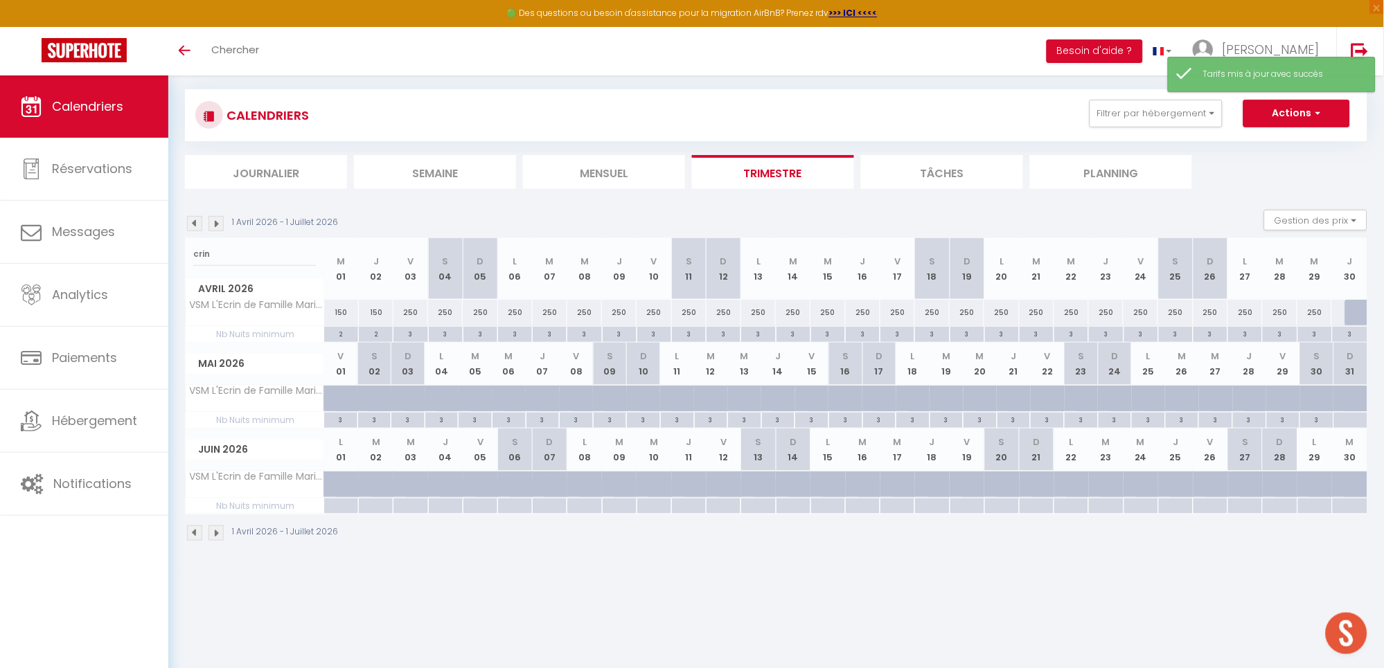
click at [414, 312] on div "250" at bounding box center [410, 313] width 35 height 26
type input "250"
type input "Ven 03 Avril 2026"
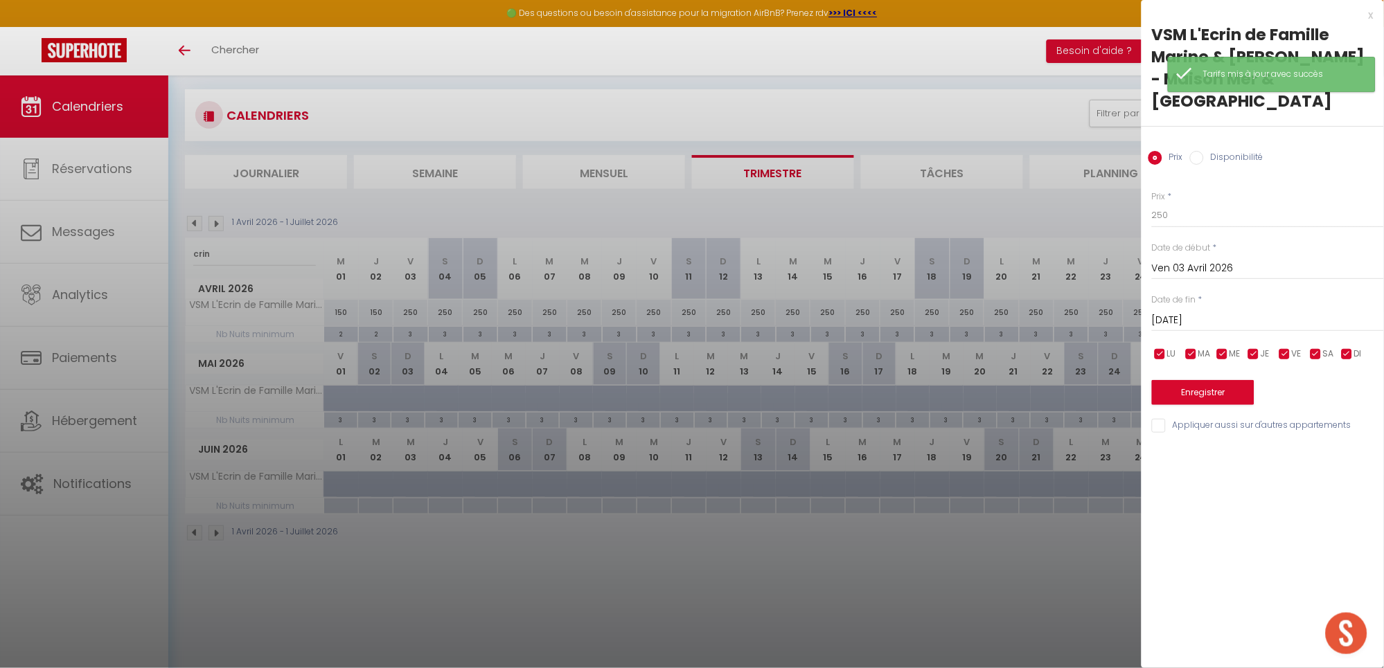
click at [1177, 318] on input "[DATE]" at bounding box center [1268, 321] width 232 height 18
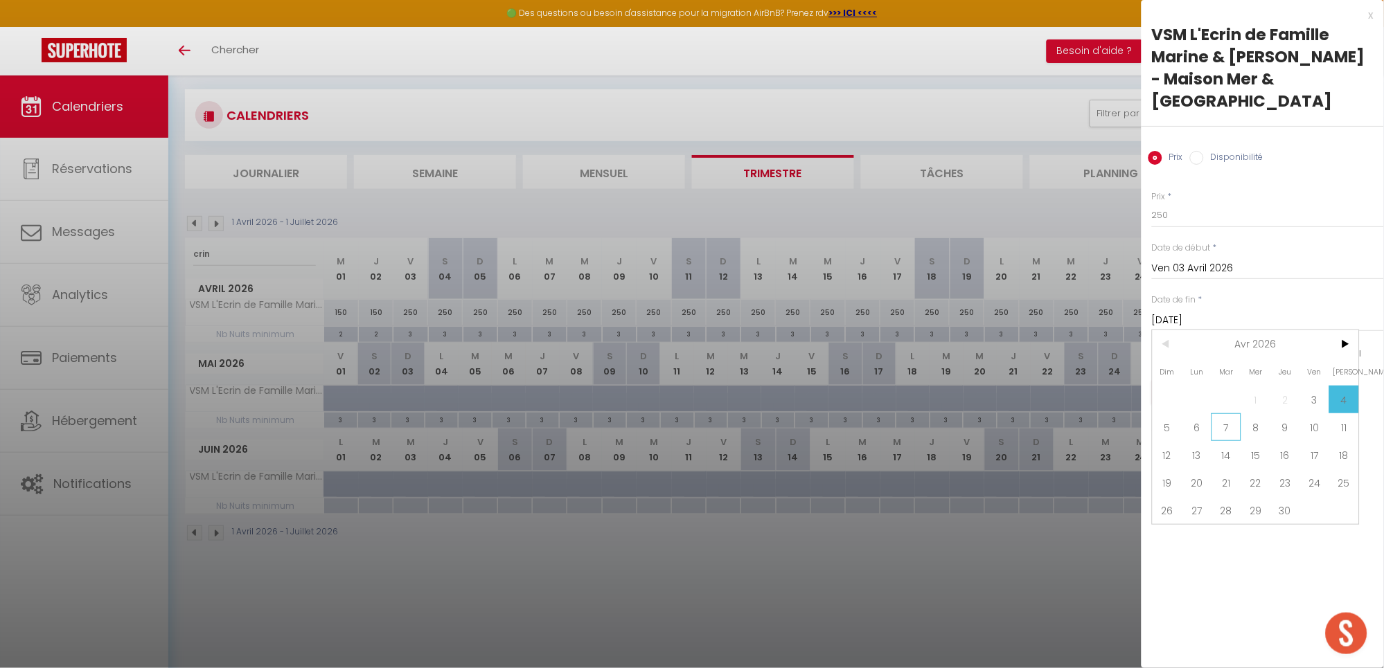
click at [1226, 427] on span "7" at bounding box center [1226, 427] width 30 height 28
type input "[DATE]"
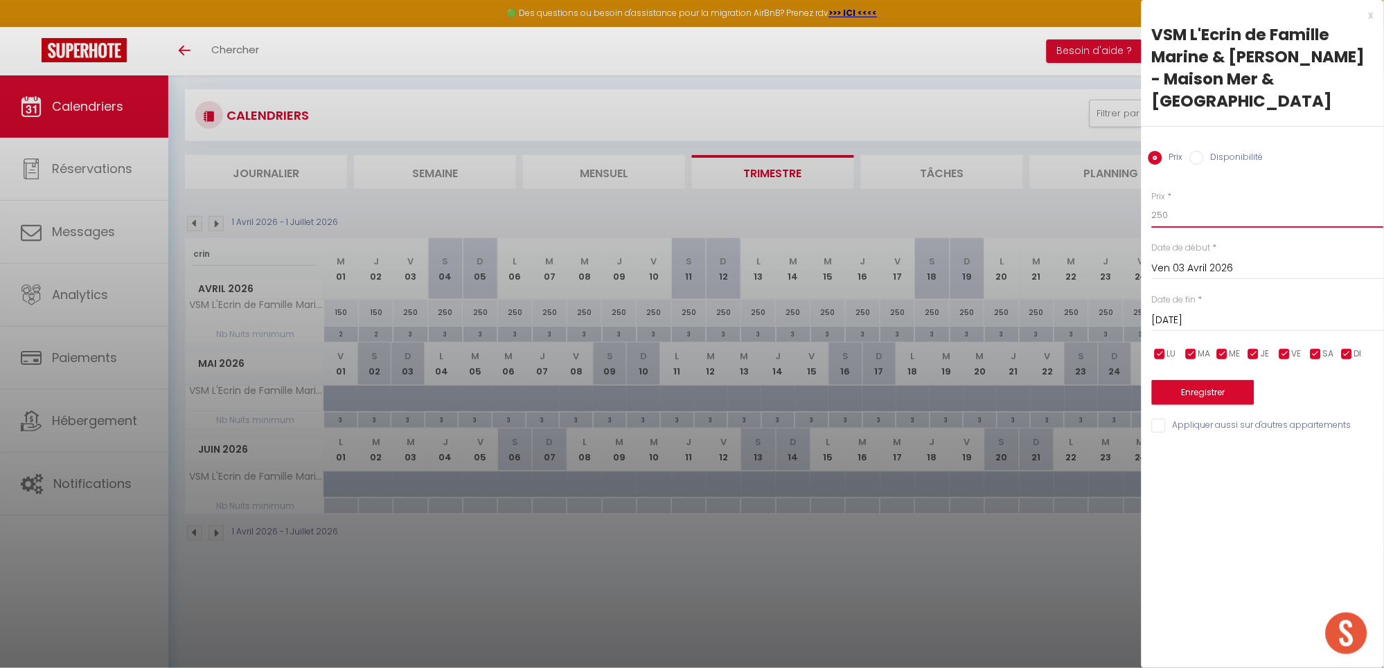
drag, startPoint x: 1184, startPoint y: 222, endPoint x: 1100, endPoint y: 213, distance: 84.2
click at [1100, 213] on body "🟢 Des questions ou besoin d'assistance pour la migration AirBnB? Prenez rdv >>>…" at bounding box center [692, 335] width 1384 height 668
click at [1189, 398] on button "Enregistrer" at bounding box center [1203, 392] width 102 height 25
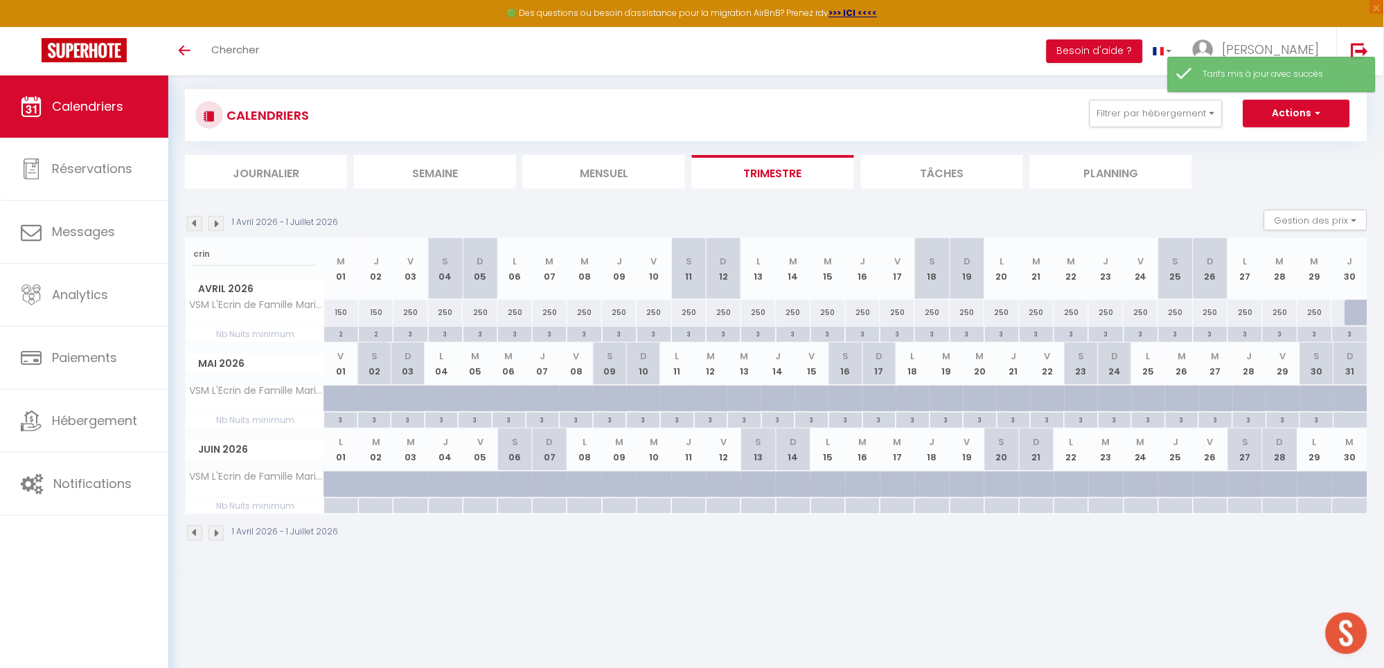
click at [549, 312] on div "250" at bounding box center [550, 313] width 35 height 26
type input "250"
type input "[DATE]"
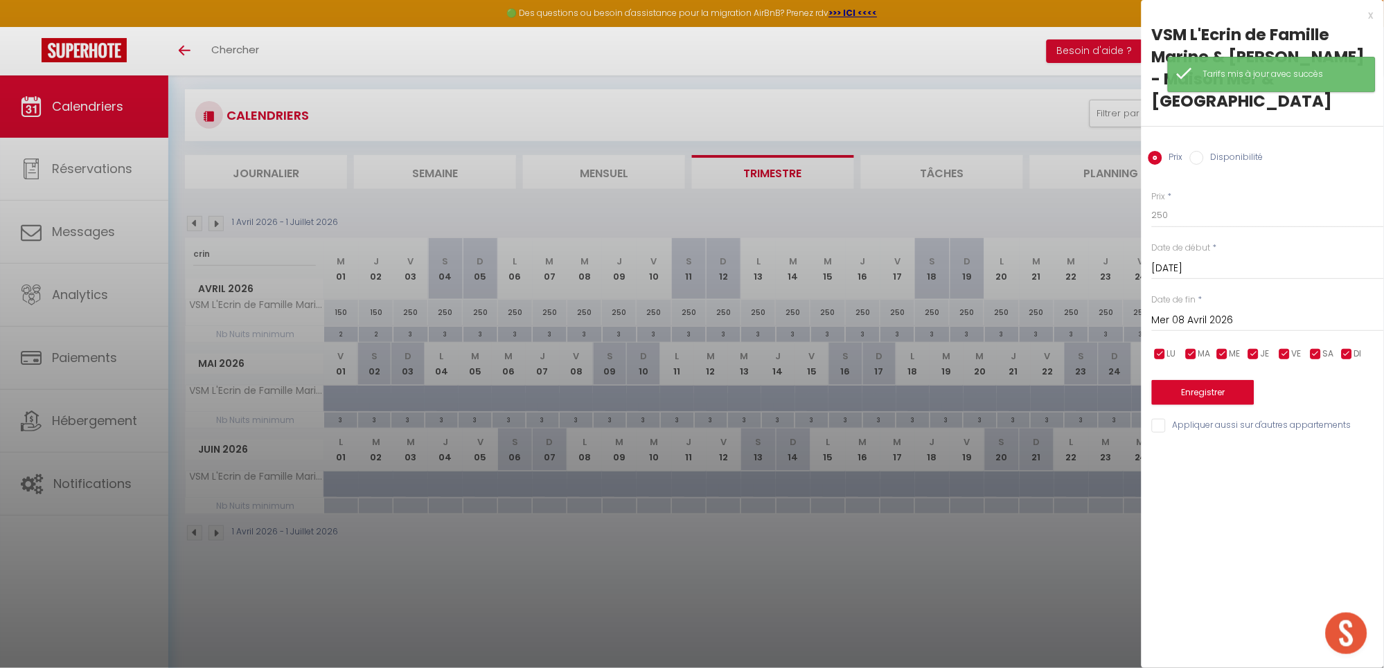
click at [1231, 313] on input "Mer 08 Avril 2026" at bounding box center [1268, 321] width 232 height 18
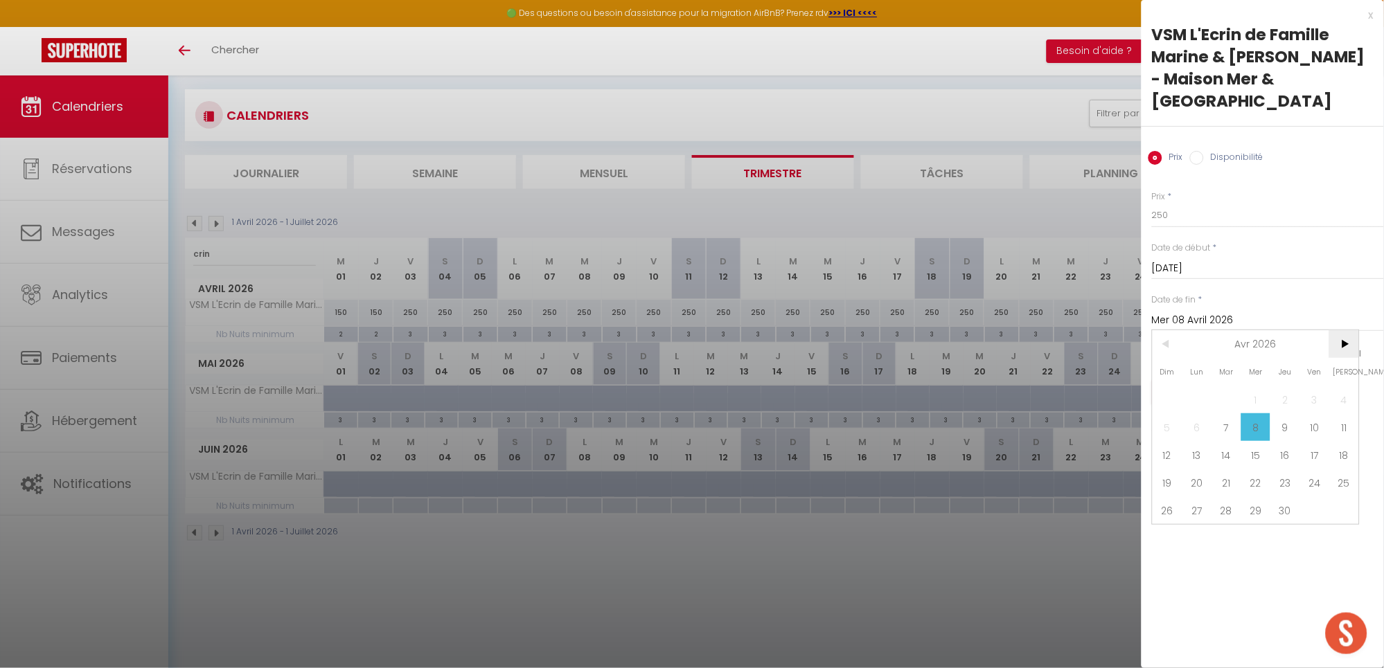
click at [1353, 344] on span ">" at bounding box center [1344, 344] width 30 height 28
click at [1315, 397] on span "1" at bounding box center [1315, 400] width 30 height 28
type input "Ven 01 Mai 2026"
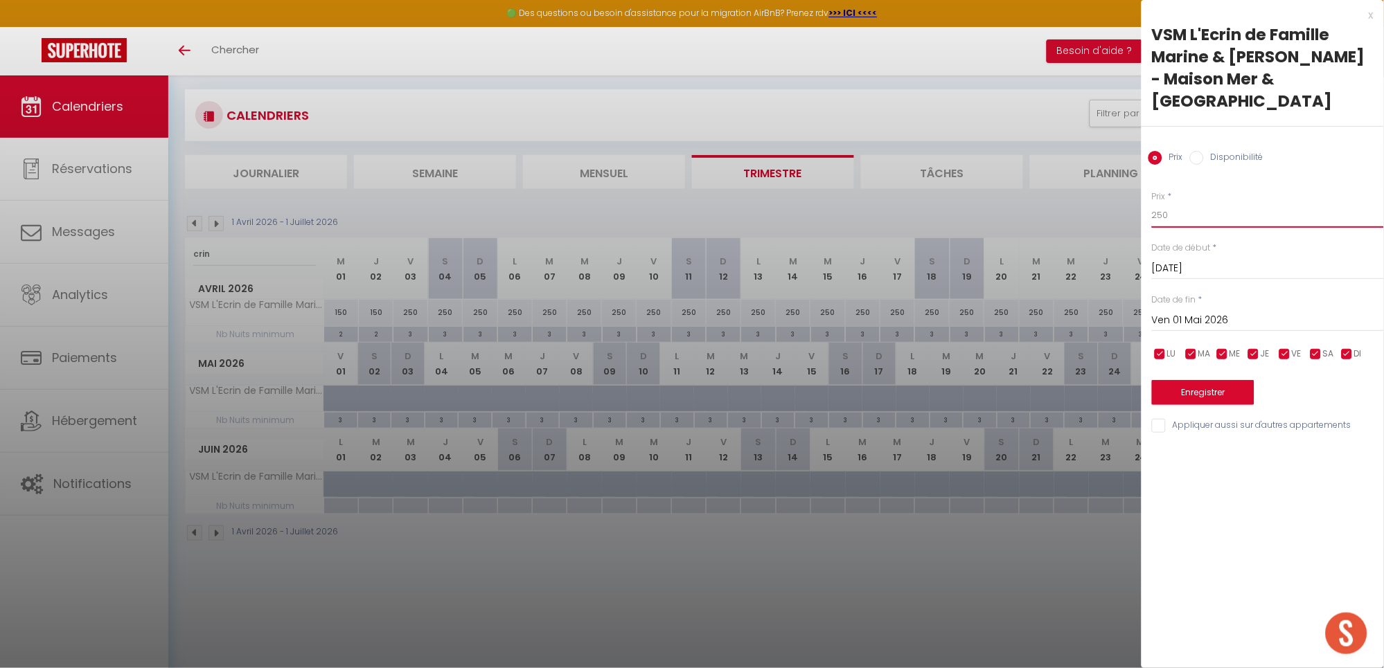
drag, startPoint x: 1179, startPoint y: 218, endPoint x: 1088, endPoint y: 208, distance: 91.2
click at [1088, 208] on body "🟢 Des questions ou besoin d'assistance pour la migration AirBnB? Prenez rdv >>>…" at bounding box center [692, 335] width 1384 height 668
type input "200"
click at [1287, 355] on input "checkbox" at bounding box center [1285, 355] width 14 height 14
checkbox input "false"
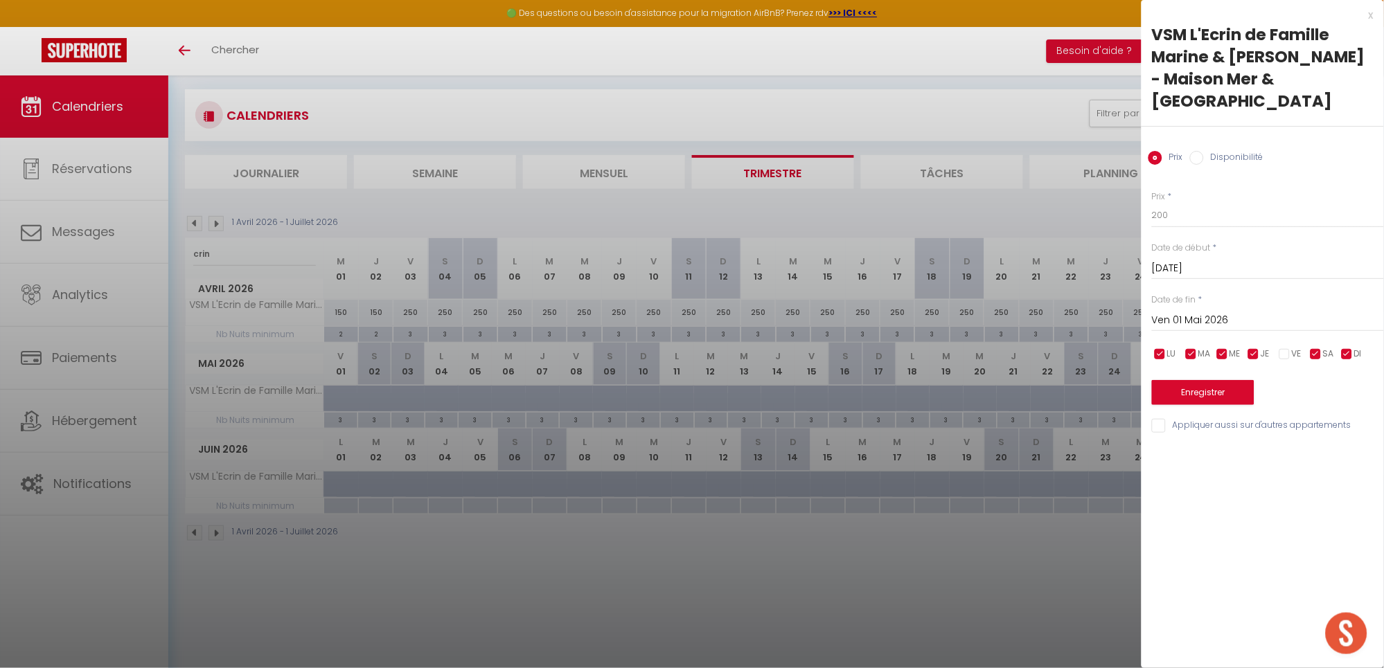
click at [1316, 354] on input "checkbox" at bounding box center [1316, 355] width 14 height 14
checkbox input "false"
click at [1346, 355] on input "checkbox" at bounding box center [1347, 355] width 14 height 14
checkbox input "false"
click at [1242, 393] on button "Enregistrer" at bounding box center [1203, 392] width 102 height 25
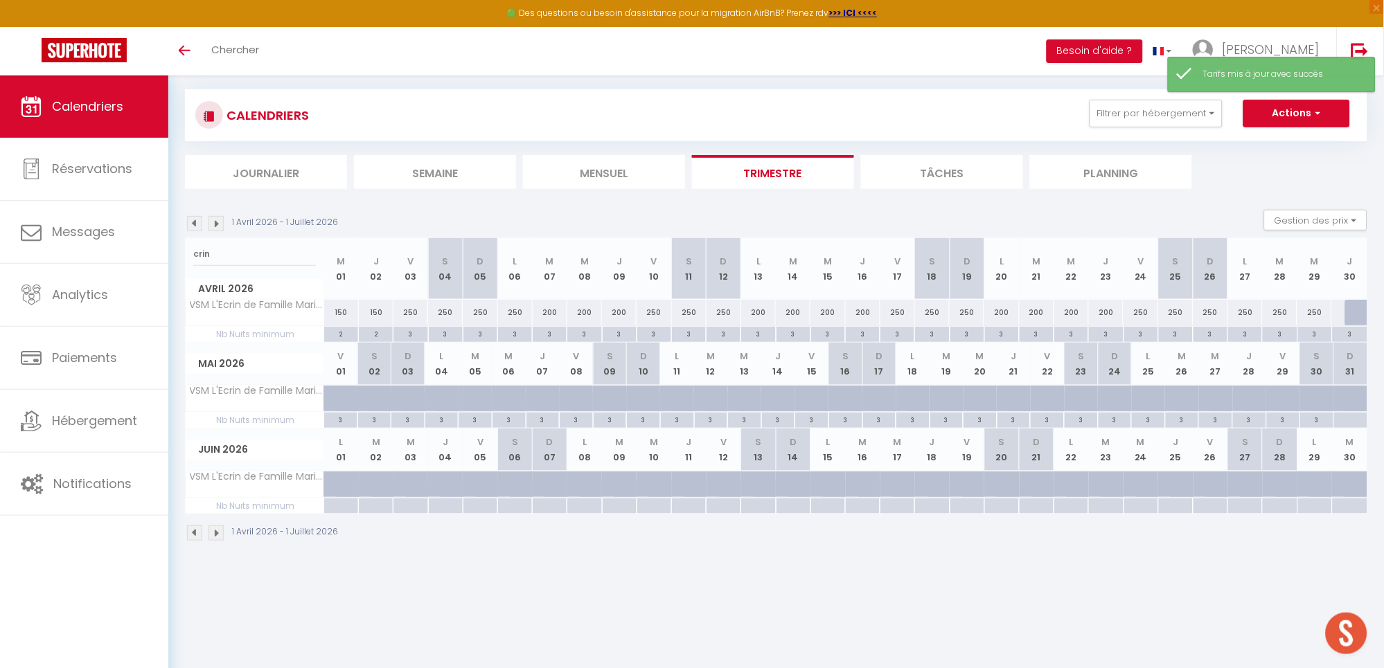
click at [655, 316] on div "250" at bounding box center [653, 313] width 35 height 26
type input "250"
type input "Ven 10 Avril 2026"
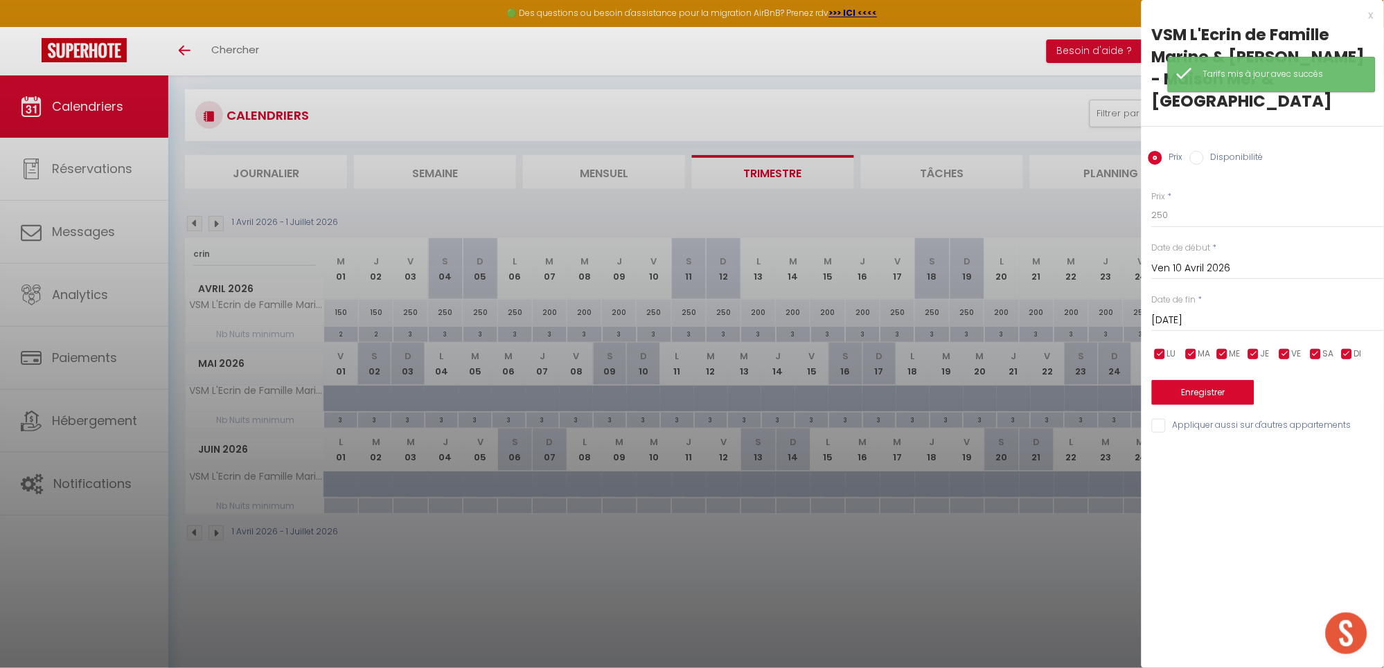
click at [1215, 322] on input "[DATE]" at bounding box center [1268, 321] width 232 height 18
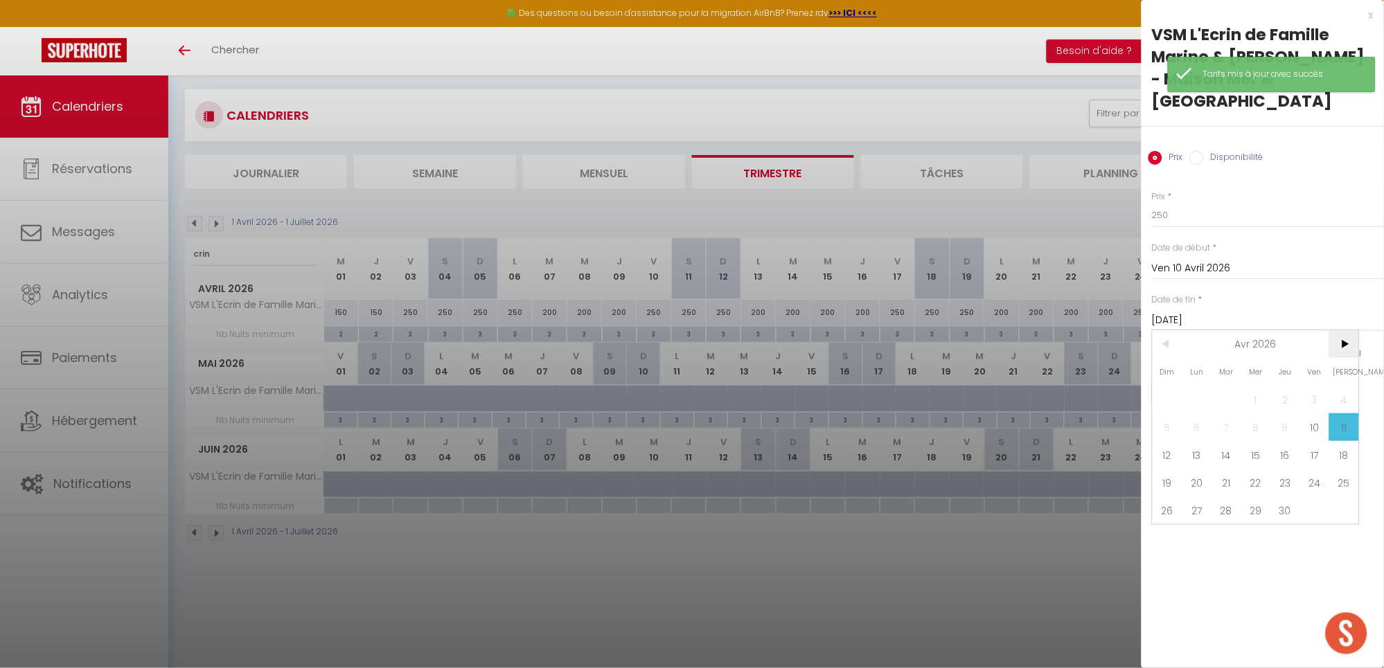
click at [1353, 343] on span ">" at bounding box center [1344, 344] width 30 height 28
click at [1312, 393] on span "1" at bounding box center [1315, 400] width 30 height 28
type input "Ven 01 Mai 2026"
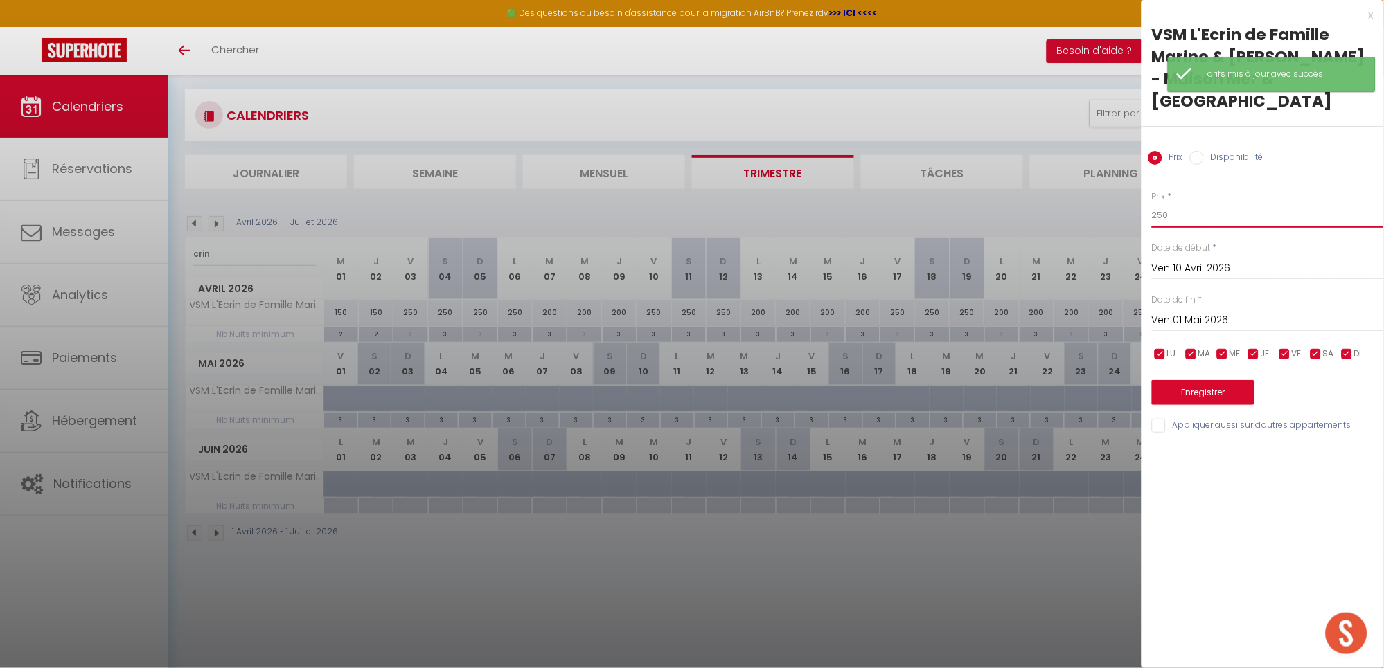
drag, startPoint x: 1197, startPoint y: 212, endPoint x: 825, endPoint y: 221, distance: 372.0
click at [825, 221] on body "🟢 Des questions ou besoin d'assistance pour la migration AirBnB? Prenez rdv >>>…" at bounding box center [692, 335] width 1384 height 668
type input "220"
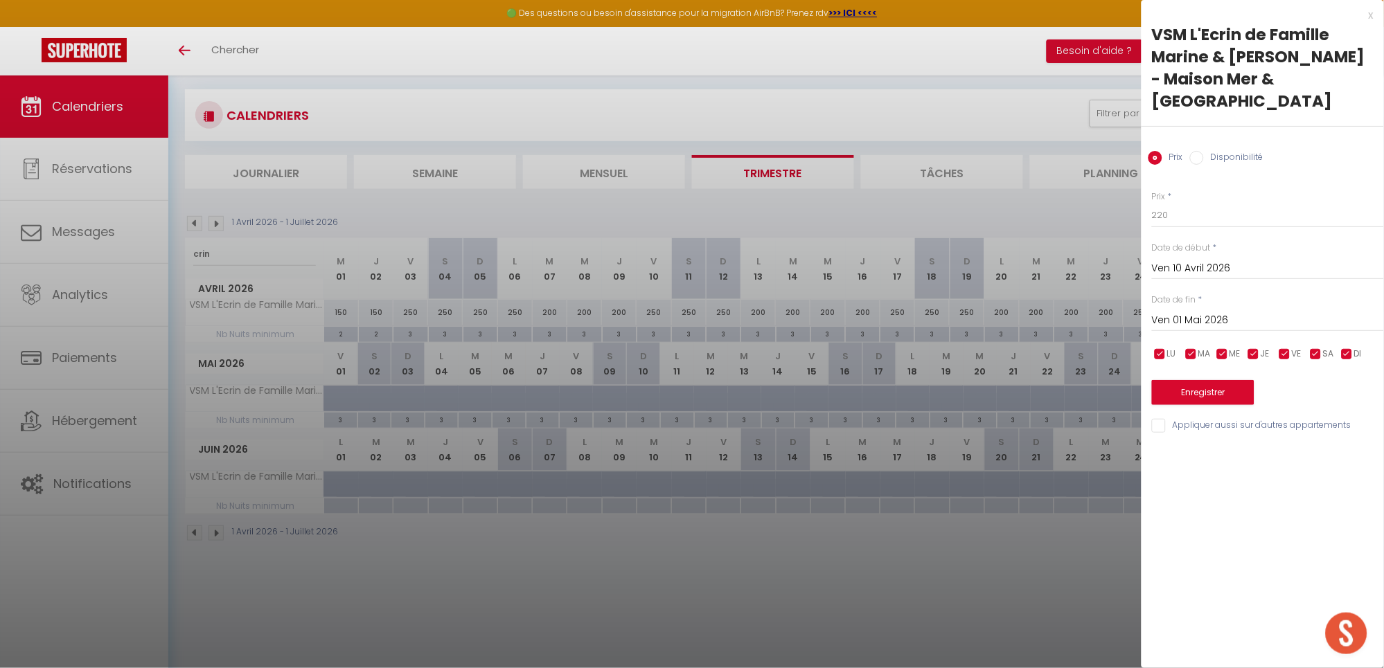
click at [1257, 351] on input "checkbox" at bounding box center [1254, 355] width 14 height 14
checkbox input "false"
drag, startPoint x: 1226, startPoint y: 352, endPoint x: 1200, endPoint y: 352, distance: 25.6
click at [1225, 351] on input "checkbox" at bounding box center [1222, 355] width 14 height 14
checkbox input "false"
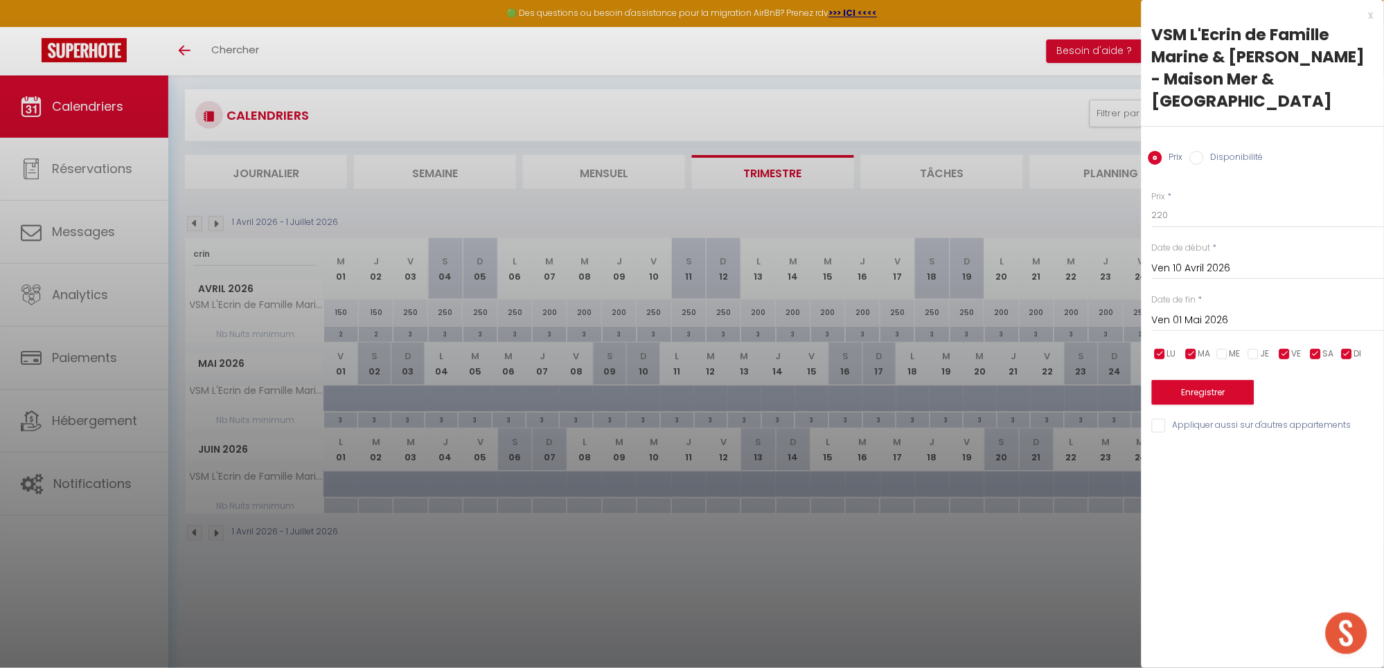
drag, startPoint x: 1192, startPoint y: 353, endPoint x: 1169, endPoint y: 353, distance: 22.9
click at [1191, 353] on input "checkbox" at bounding box center [1191, 355] width 14 height 14
checkbox input "false"
click at [1159, 350] on input "checkbox" at bounding box center [1160, 355] width 14 height 14
checkbox input "false"
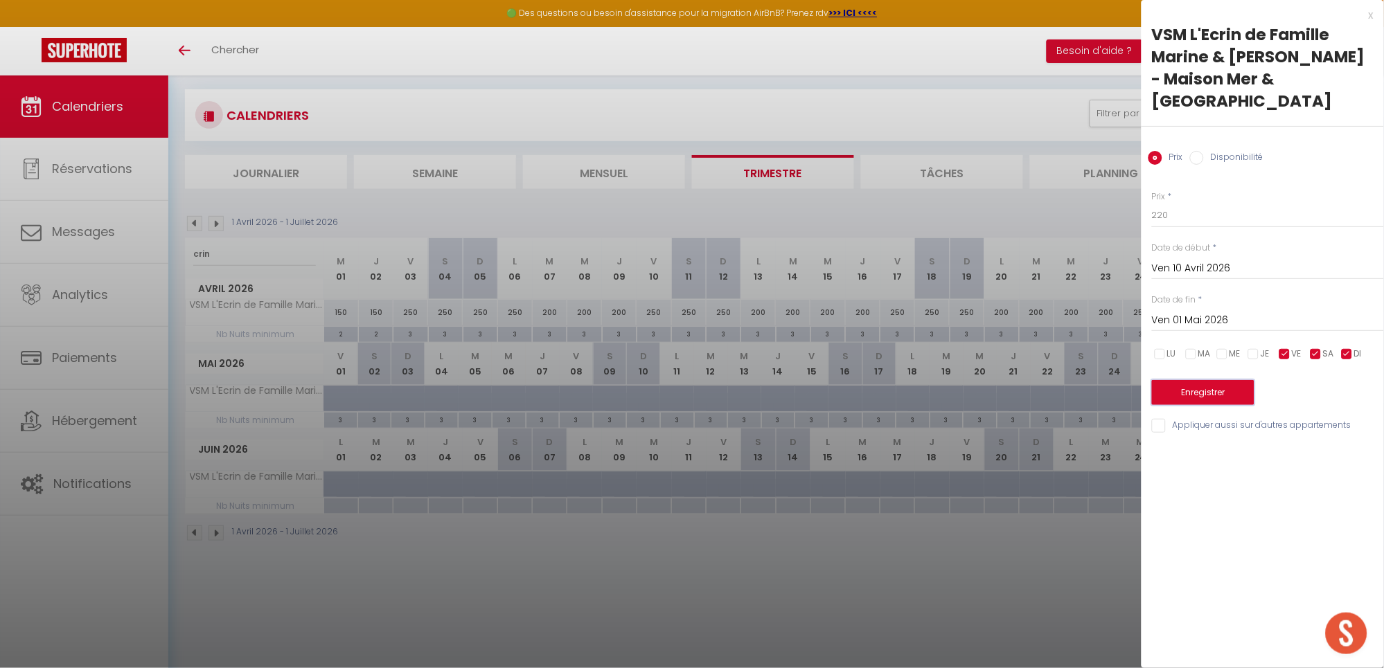
click at [1188, 391] on button "Enregistrer" at bounding box center [1203, 392] width 102 height 25
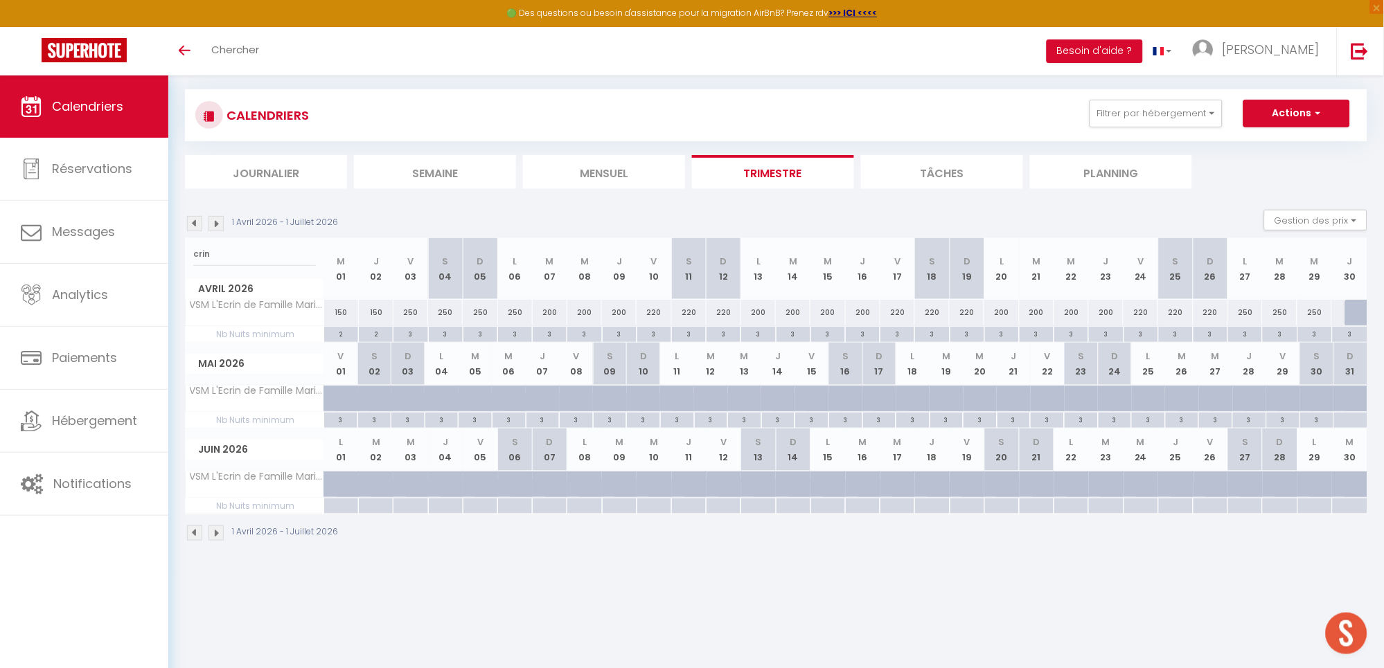
click at [1349, 310] on div at bounding box center [1362, 313] width 35 height 26
type input "250"
select select "1"
type input "Jeu 30 Avril 2026"
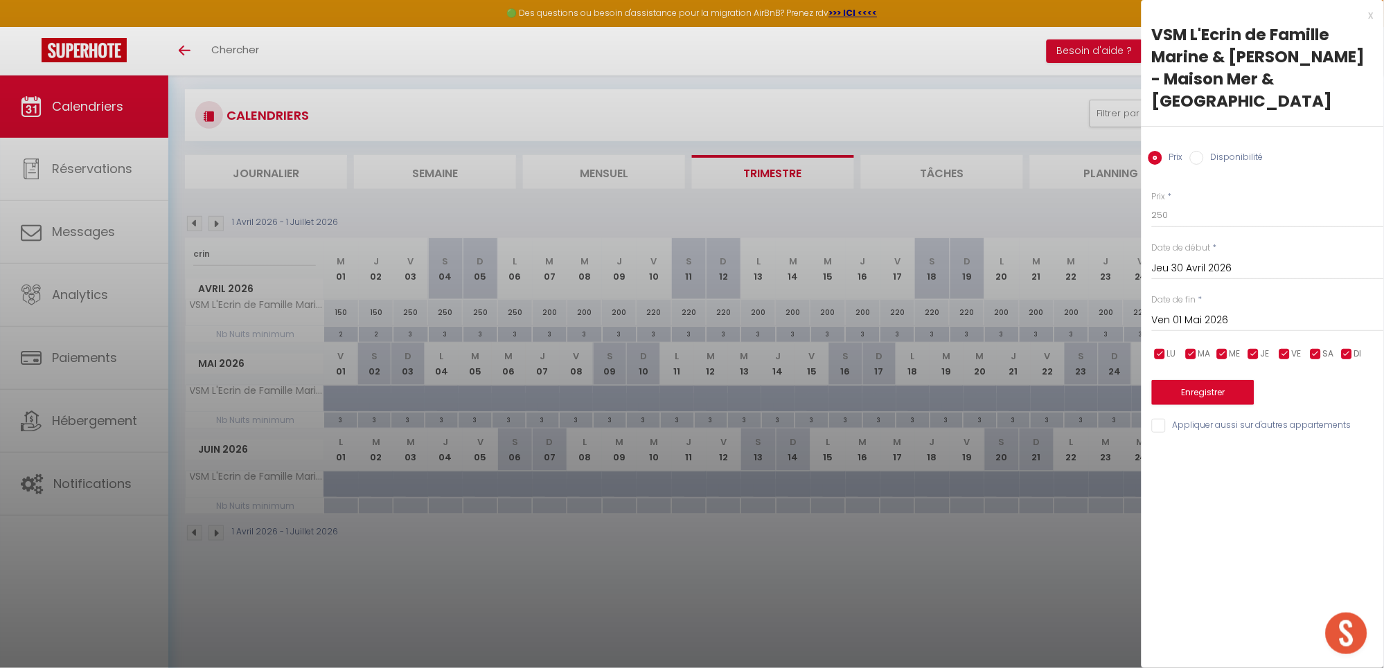
click at [1283, 321] on input "Ven 01 Mai 2026" at bounding box center [1268, 321] width 232 height 18
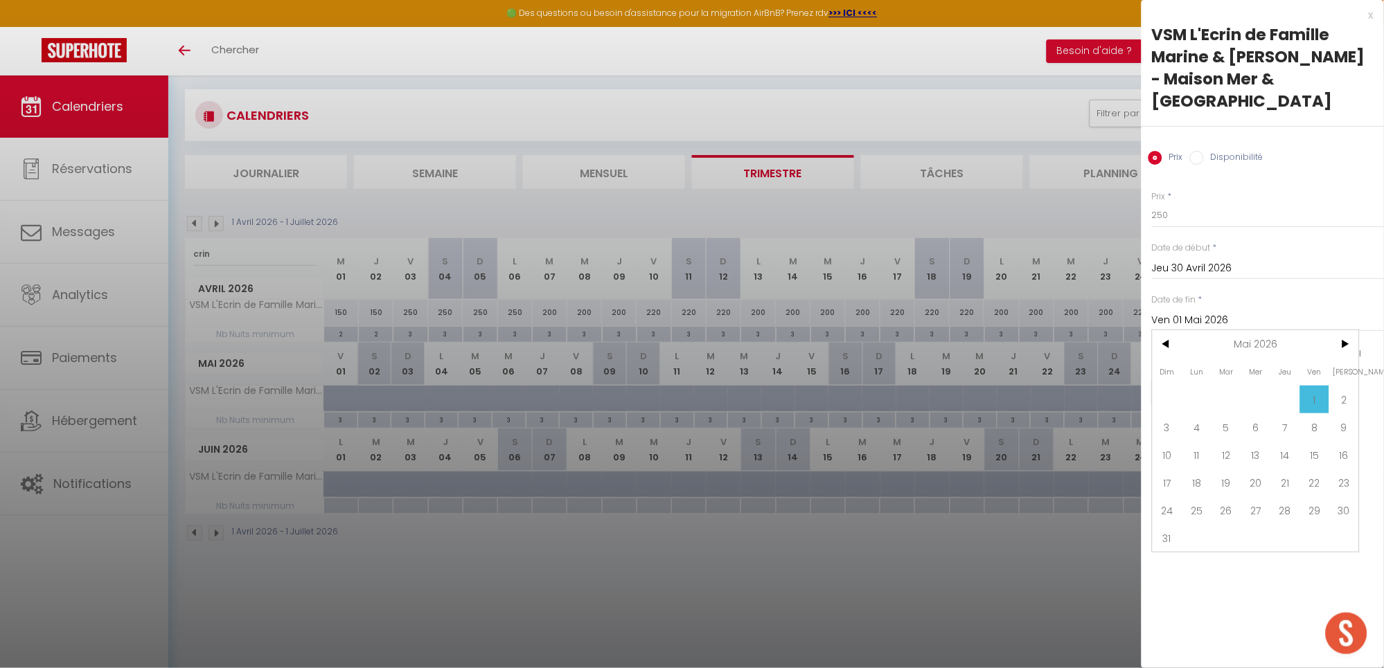
click at [1170, 542] on span "31" at bounding box center [1167, 538] width 30 height 28
type input "Dim 31 Mai 2026"
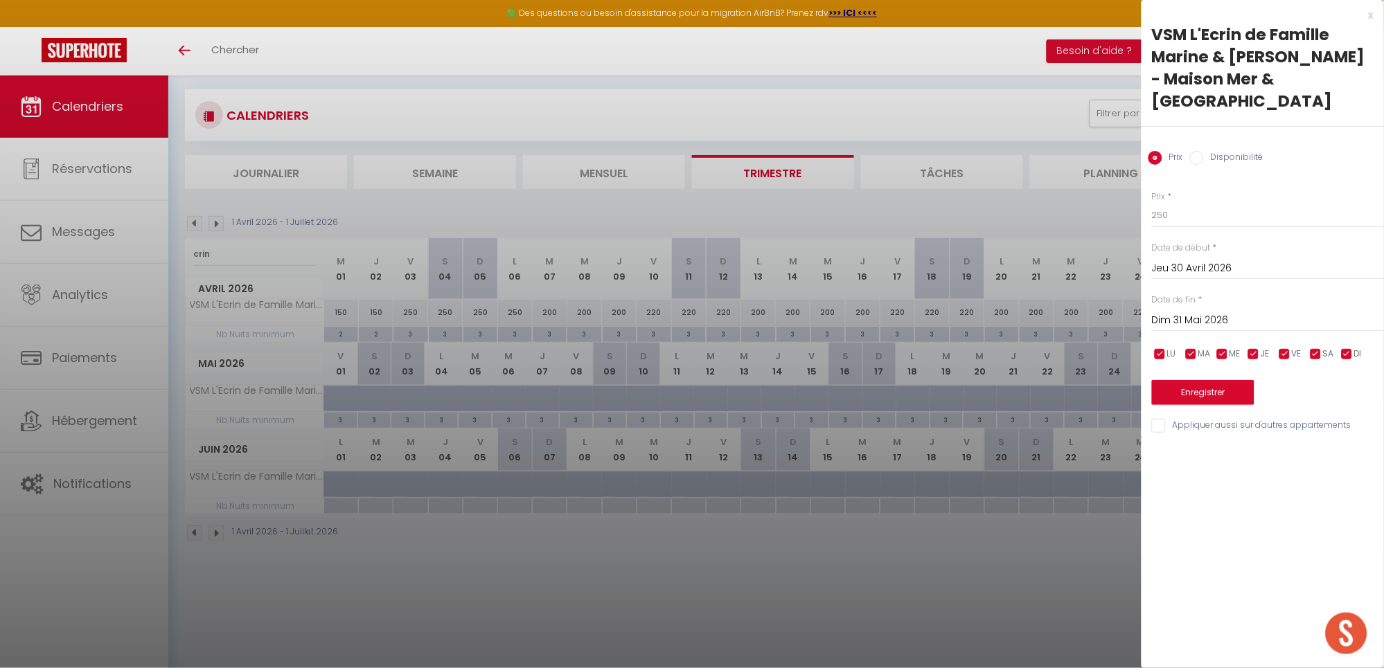
click at [1195, 159] on input "Disponibilité" at bounding box center [1197, 158] width 14 height 14
radio input "true"
radio input "false"
click at [1228, 391] on button "Enregistrer" at bounding box center [1203, 394] width 102 height 25
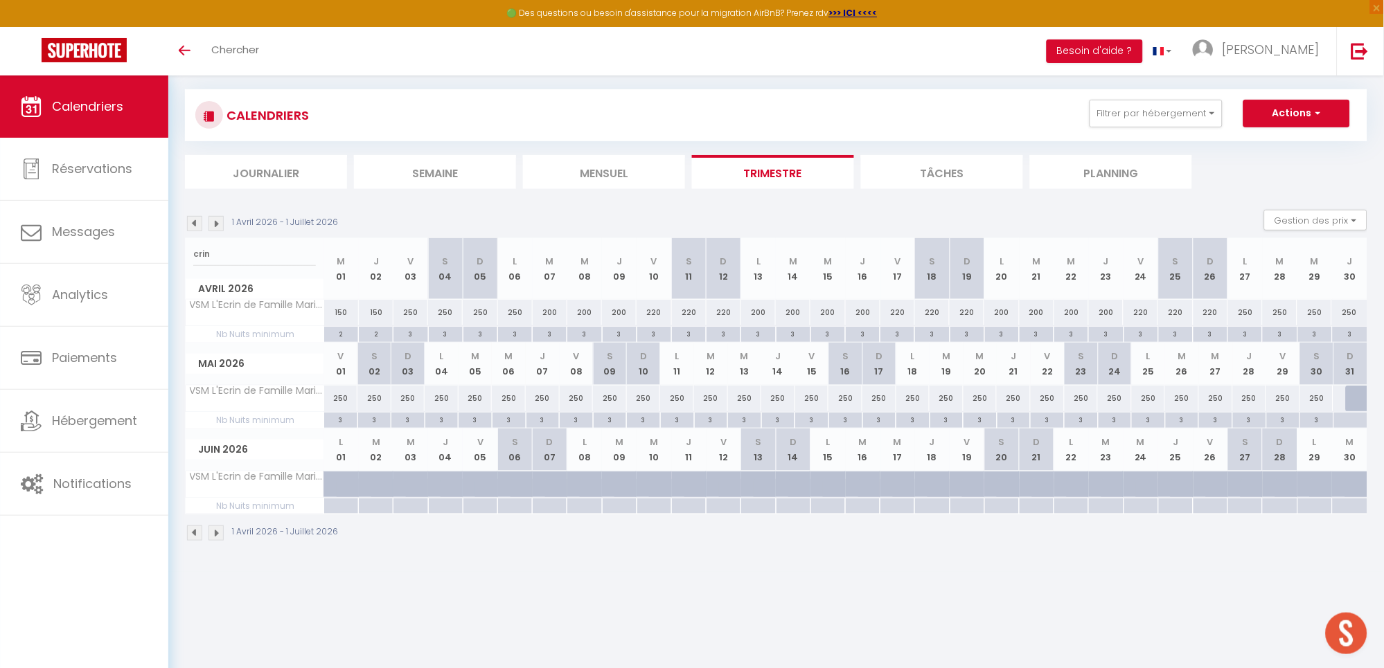
click at [1244, 312] on div "250" at bounding box center [1245, 313] width 35 height 26
select select "1"
type input "Lun 27 Avril 2026"
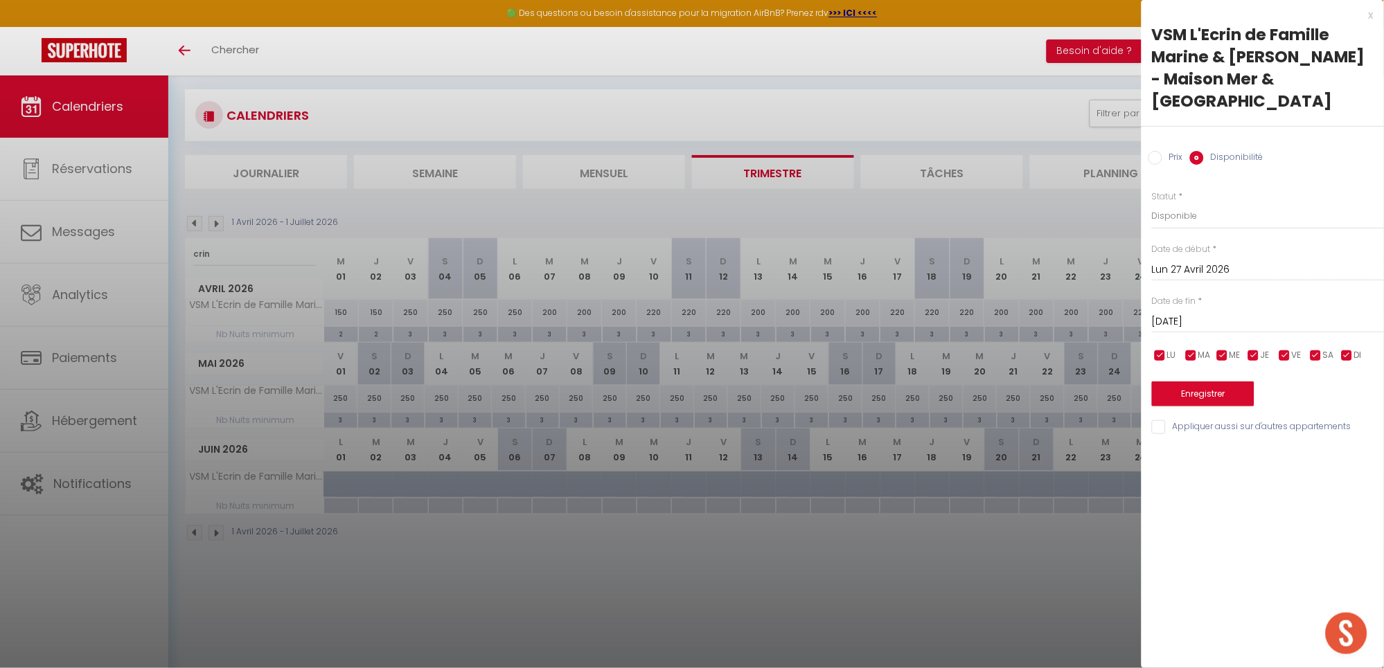
click at [1229, 321] on input "[DATE]" at bounding box center [1268, 322] width 232 height 18
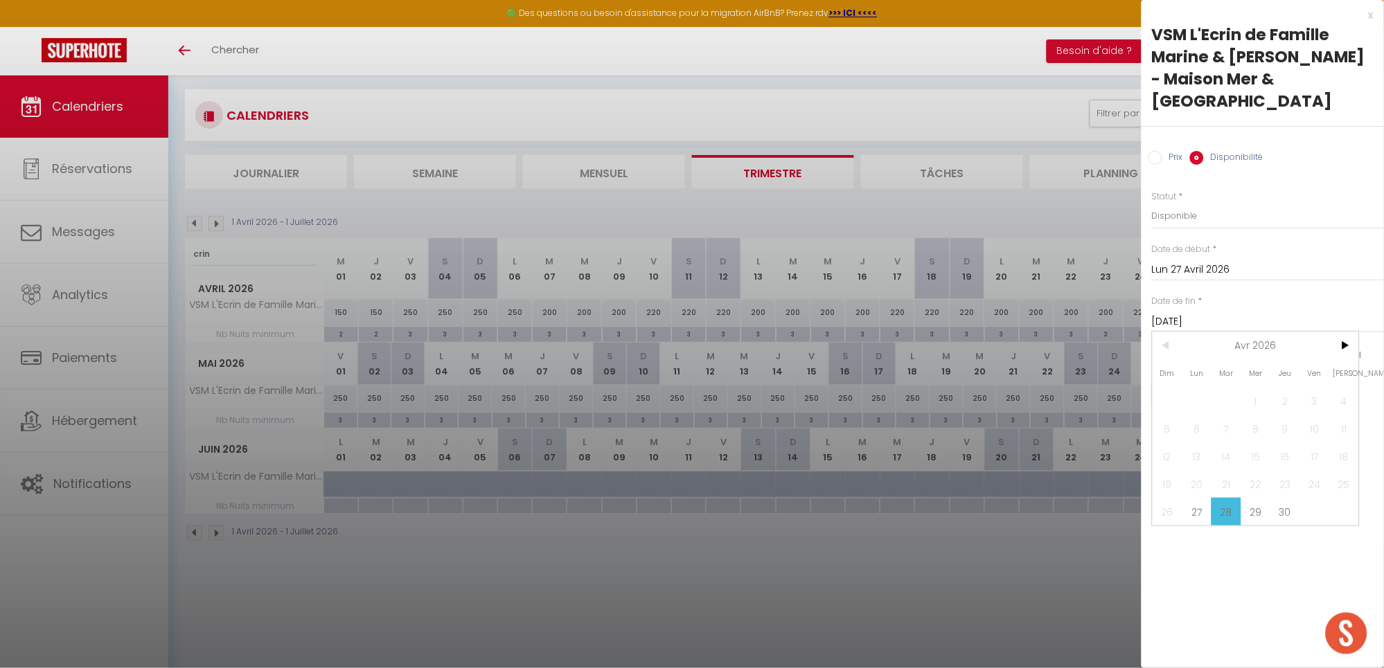
click at [1293, 510] on span "30" at bounding box center [1285, 512] width 30 height 28
type input "Jeu 30 Avril 2026"
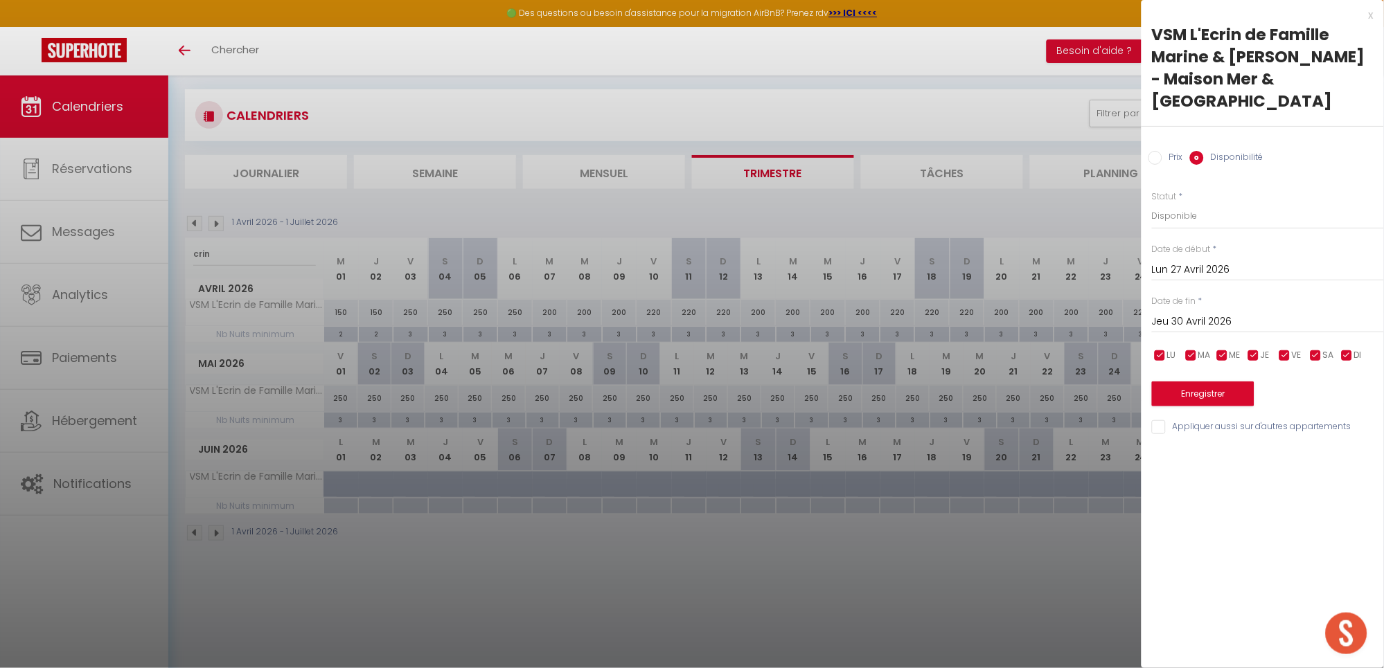
click at [1175, 162] on label "Prix" at bounding box center [1172, 158] width 21 height 15
click at [1162, 162] on input "Prix" at bounding box center [1155, 158] width 14 height 14
radio input "true"
radio input "false"
click at [1186, 214] on input "250" at bounding box center [1268, 215] width 232 height 25
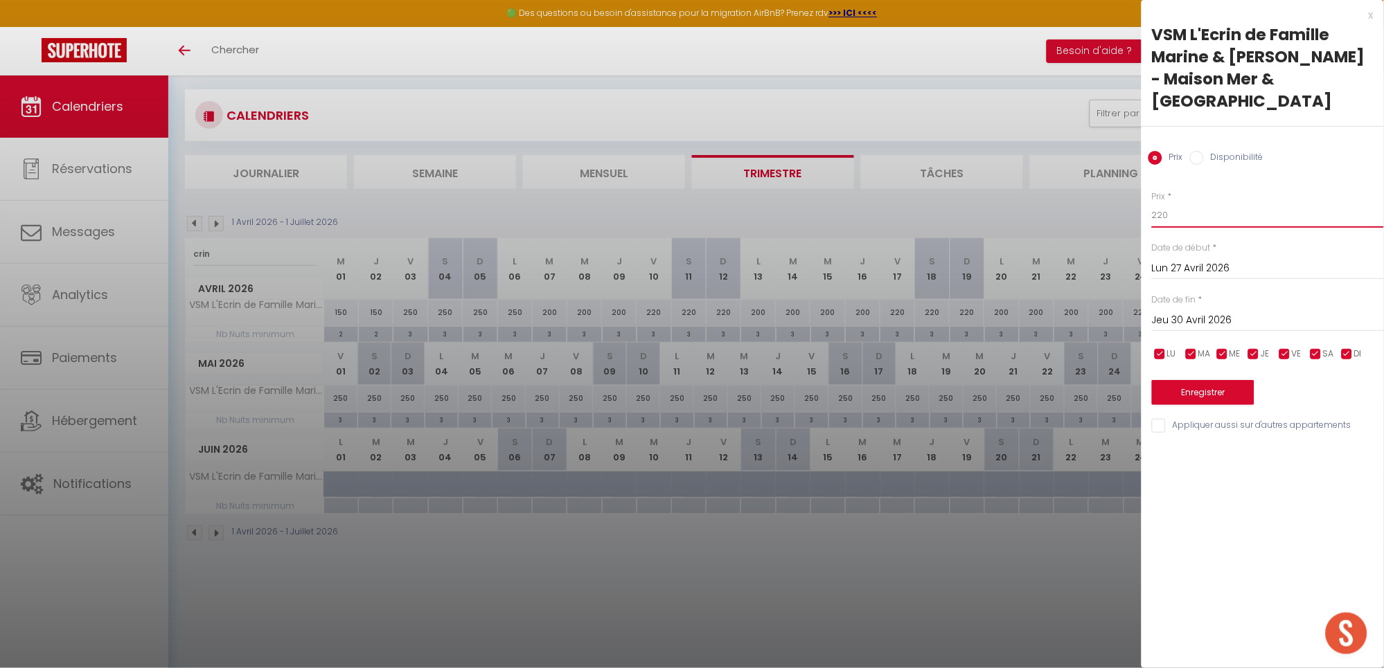
type input "220"
click at [1208, 391] on button "Enregistrer" at bounding box center [1203, 392] width 102 height 25
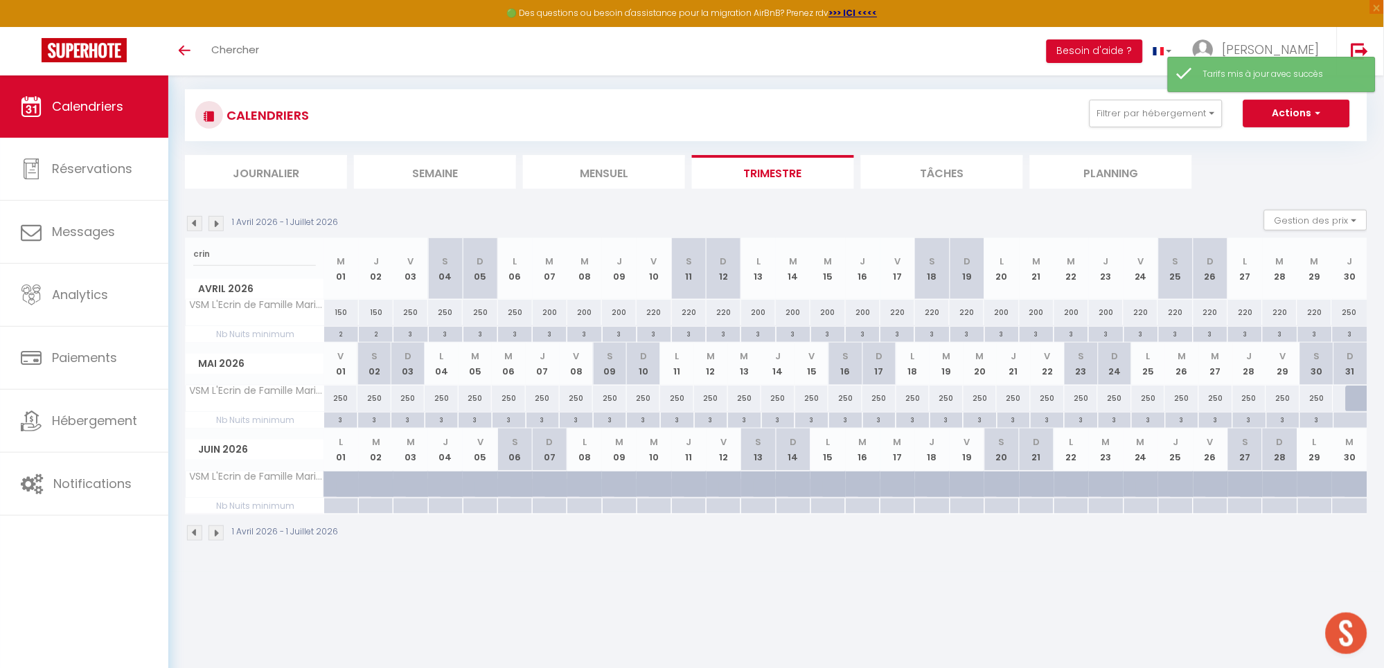
click at [1249, 315] on div "220" at bounding box center [1245, 313] width 35 height 26
type input "220"
type input "Lun 27 Avril 2026"
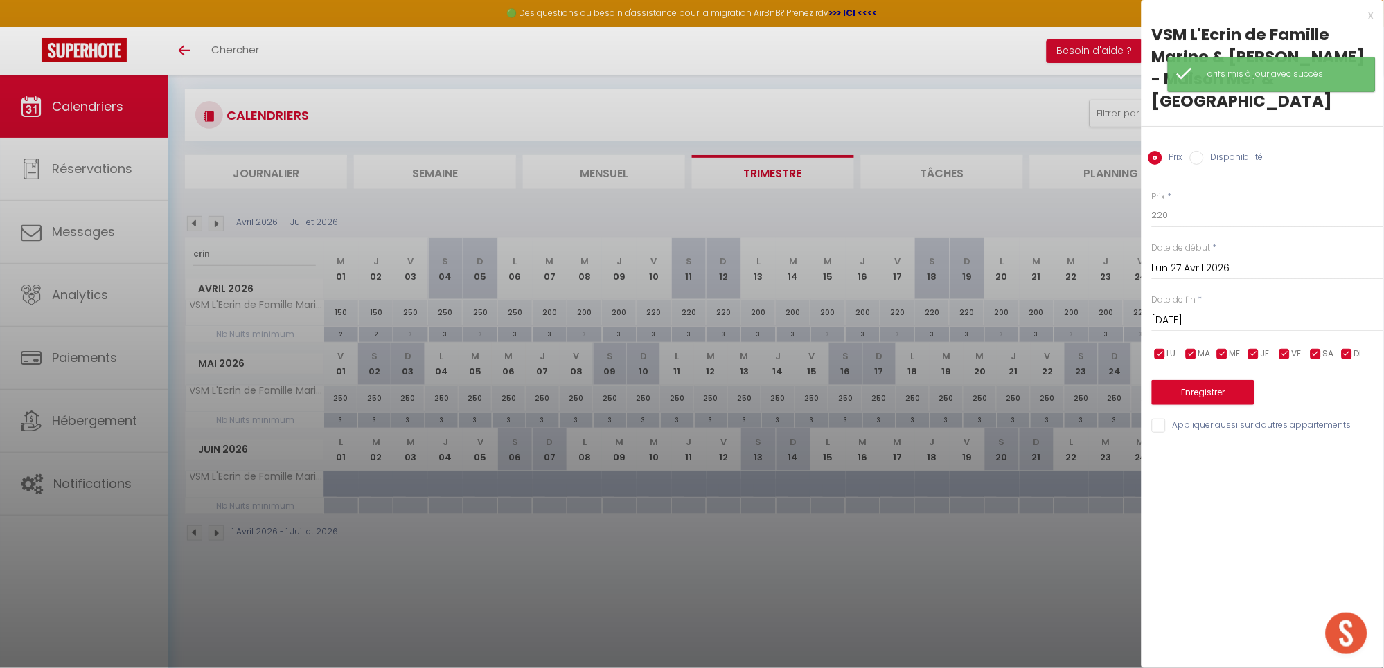
click at [1243, 315] on input "[DATE]" at bounding box center [1268, 321] width 232 height 18
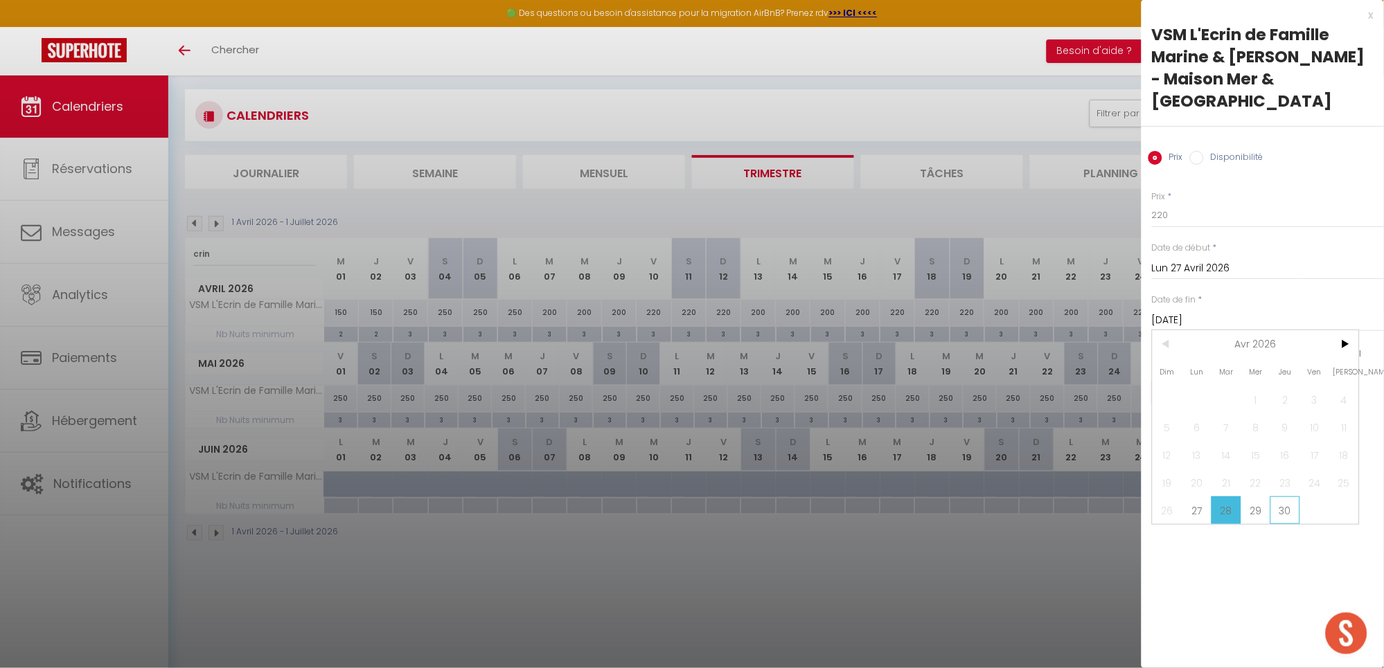
click at [1289, 508] on span "30" at bounding box center [1285, 511] width 30 height 28
type input "Jeu 30 Avril 2026"
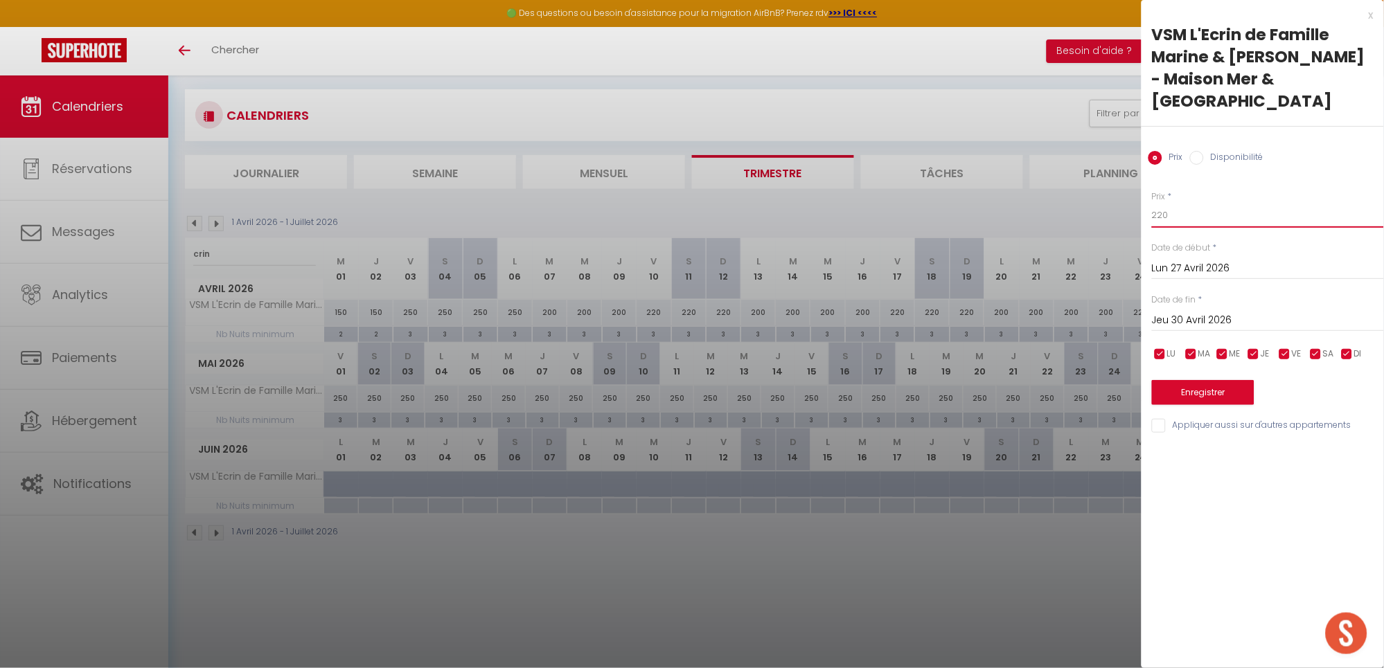
drag, startPoint x: 1139, startPoint y: 209, endPoint x: 1080, endPoint y: 219, distance: 59.7
click at [1080, 219] on body "🟢 Des questions ou besoin d'assistance pour la migration AirBnB? Prenez rdv >>>…" at bounding box center [692, 335] width 1384 height 668
type input "200"
click at [1187, 395] on button "Enregistrer" at bounding box center [1203, 392] width 102 height 25
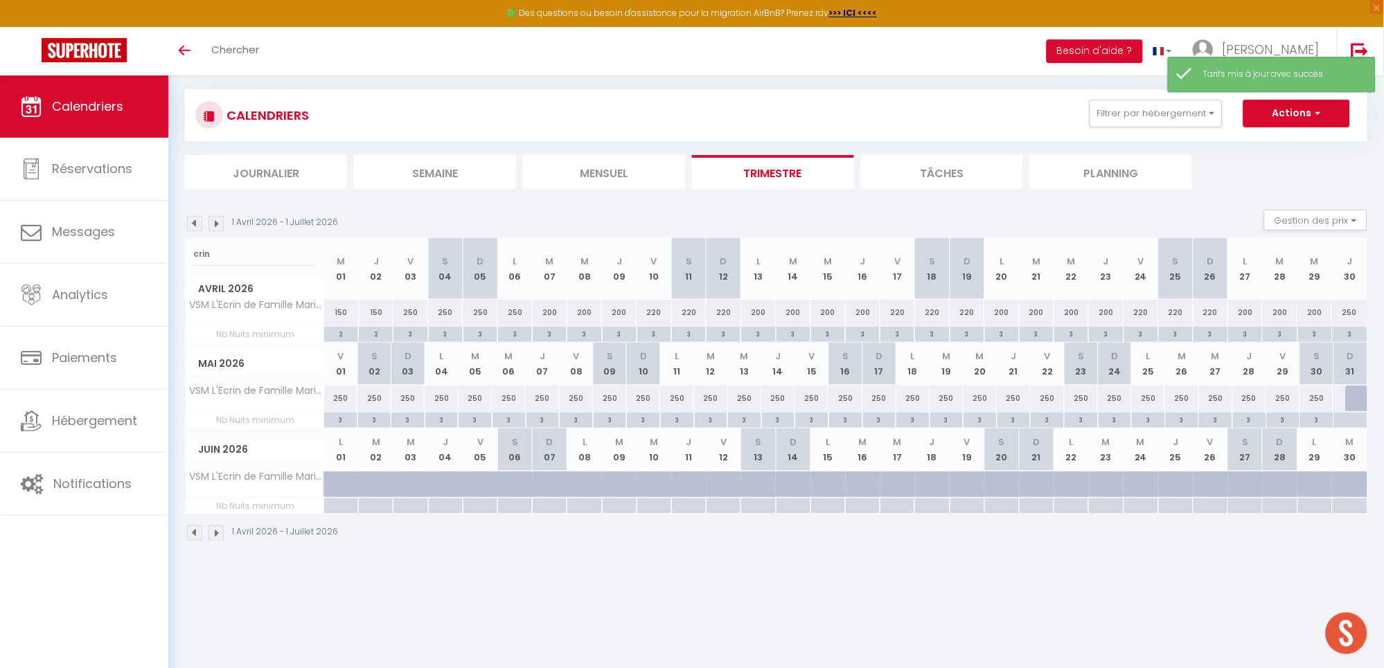
click at [1359, 315] on div "250" at bounding box center [1349, 313] width 35 height 26
type input "250"
type input "Jeu 30 Avril 2026"
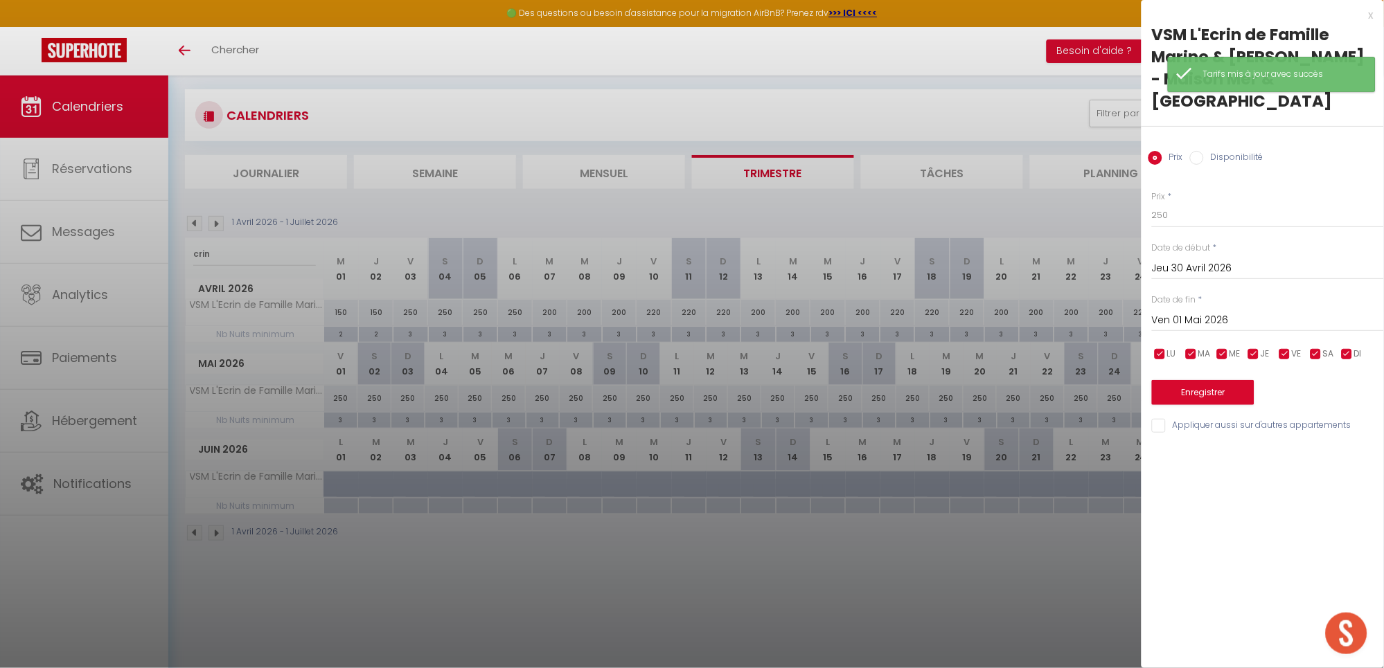
click at [1179, 320] on input "Ven 01 Mai 2026" at bounding box center [1268, 321] width 232 height 18
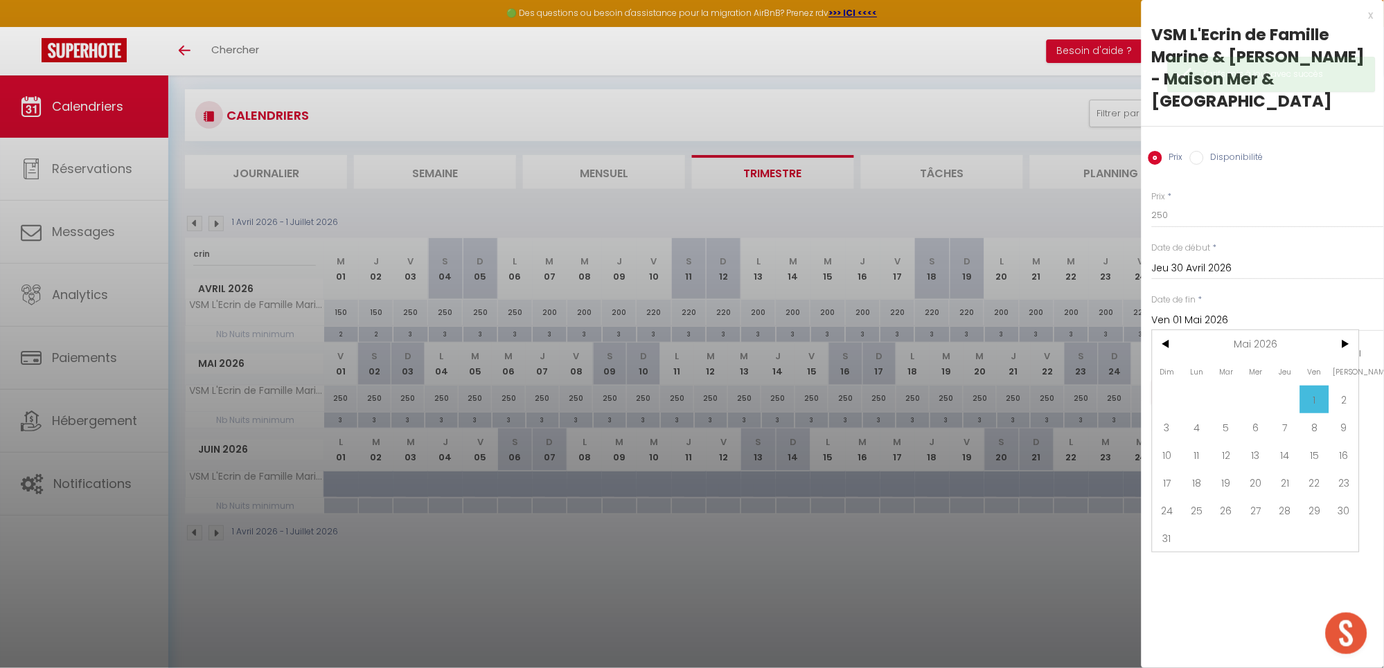
click at [1194, 434] on span "4" at bounding box center [1197, 427] width 30 height 28
type input "Lun 04 Mai 2026"
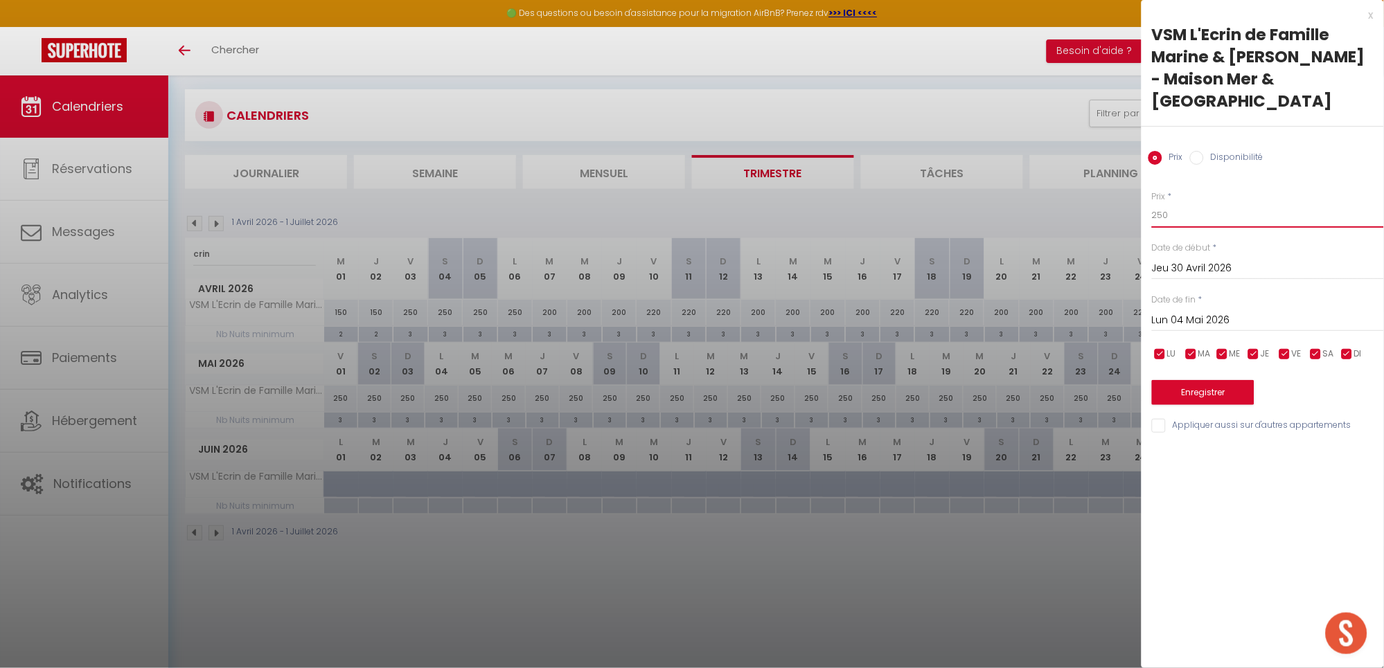
drag, startPoint x: 1182, startPoint y: 208, endPoint x: 1116, endPoint y: 211, distance: 65.8
click at [1117, 211] on body "🟢 Des questions ou besoin d'assistance pour la migration AirBnB? Prenez rdv >>>…" at bounding box center [692, 335] width 1384 height 668
type input "280"
click at [1226, 392] on button "Enregistrer" at bounding box center [1203, 392] width 102 height 25
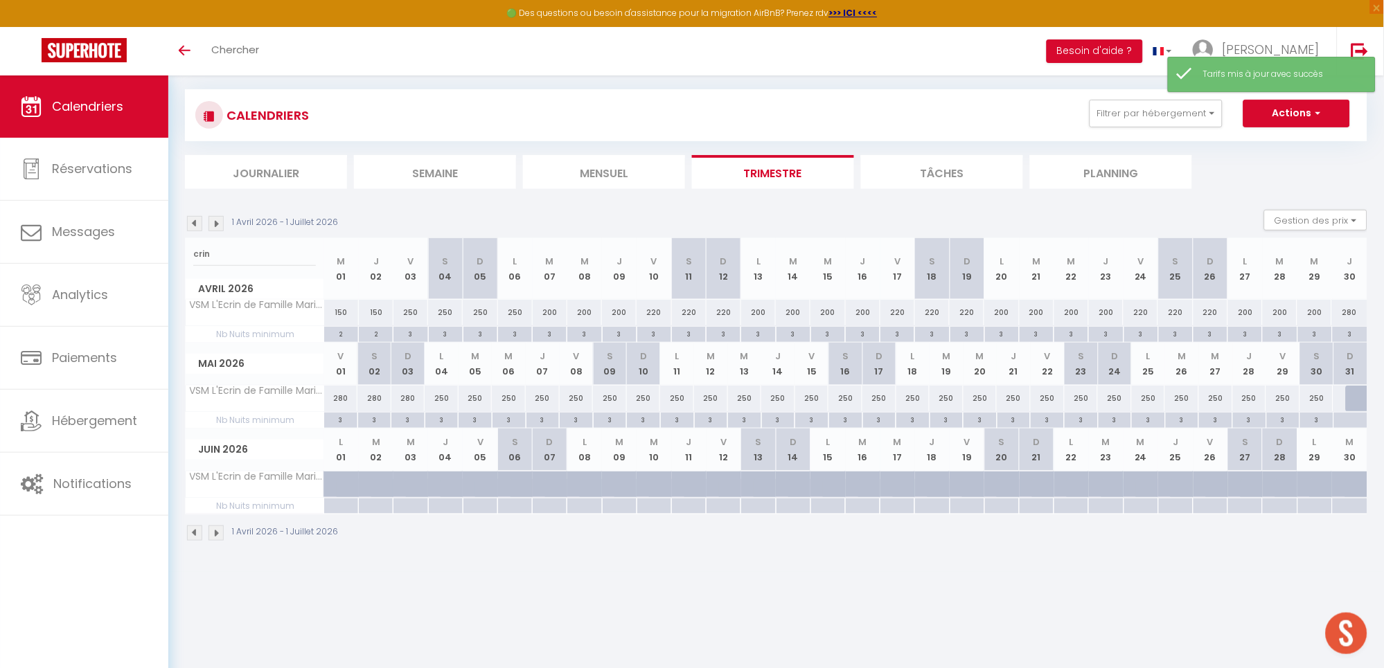
click at [438, 399] on div "250" at bounding box center [442, 399] width 34 height 26
type input "250"
type input "Lun 04 Mai 2026"
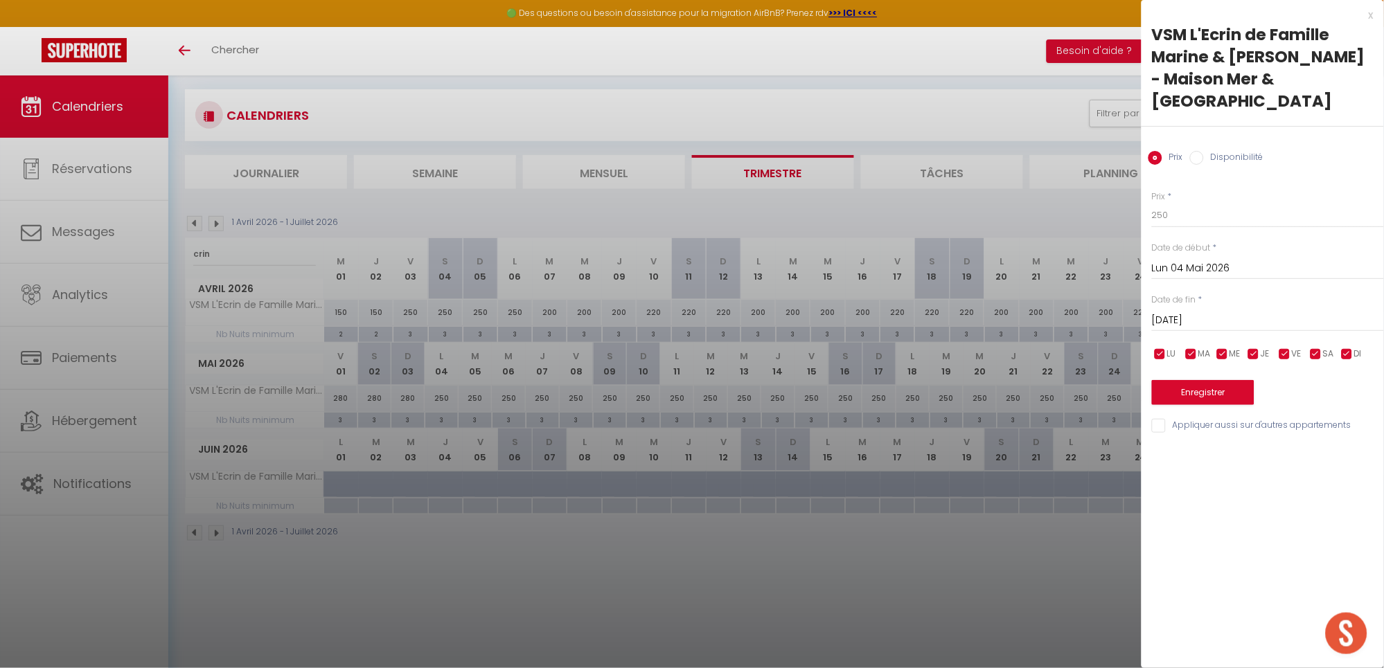
click at [1215, 316] on input "[DATE]" at bounding box center [1268, 321] width 232 height 18
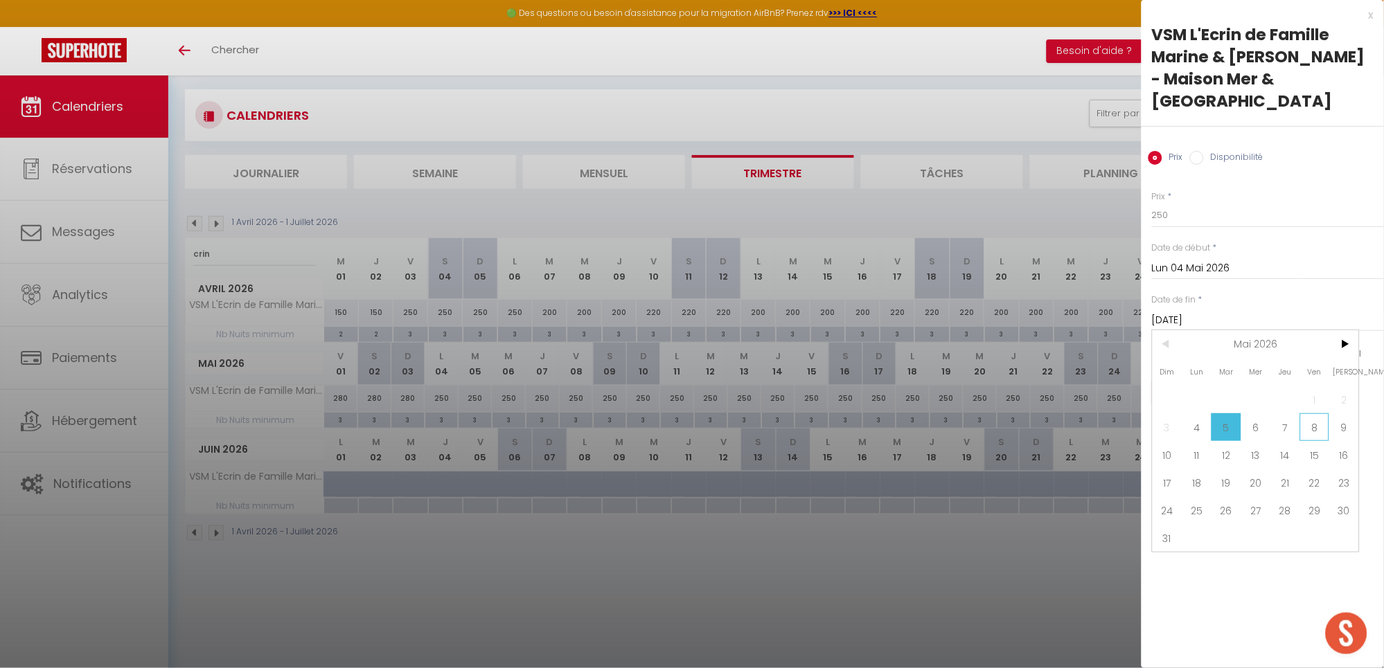
click at [1314, 420] on span "8" at bounding box center [1315, 427] width 30 height 28
type input "Ven 08 Mai 2026"
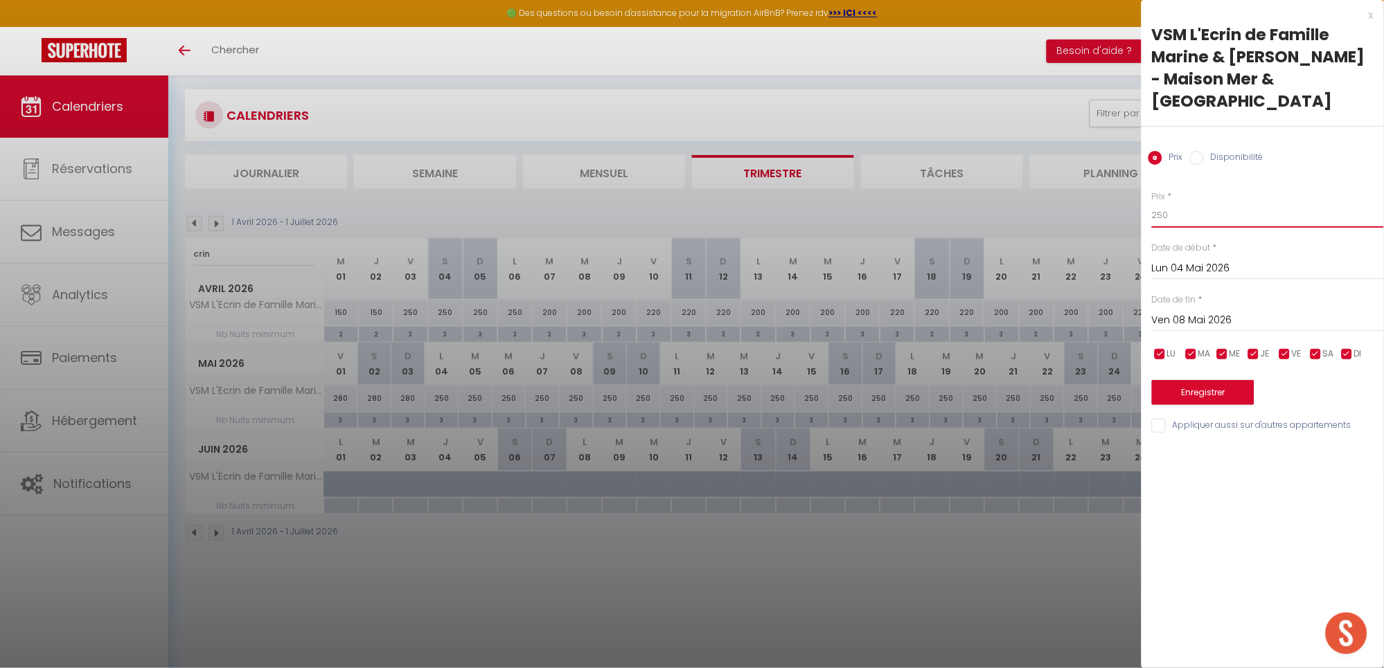
drag, startPoint x: 1193, startPoint y: 215, endPoint x: 1028, endPoint y: 222, distance: 165.7
click at [1028, 222] on body "🟢 Des questions ou besoin d'assistance pour la migration AirBnB? Prenez rdv >>>…" at bounding box center [692, 335] width 1384 height 668
type input "220"
click at [1211, 388] on button "Enregistrer" at bounding box center [1203, 392] width 102 height 25
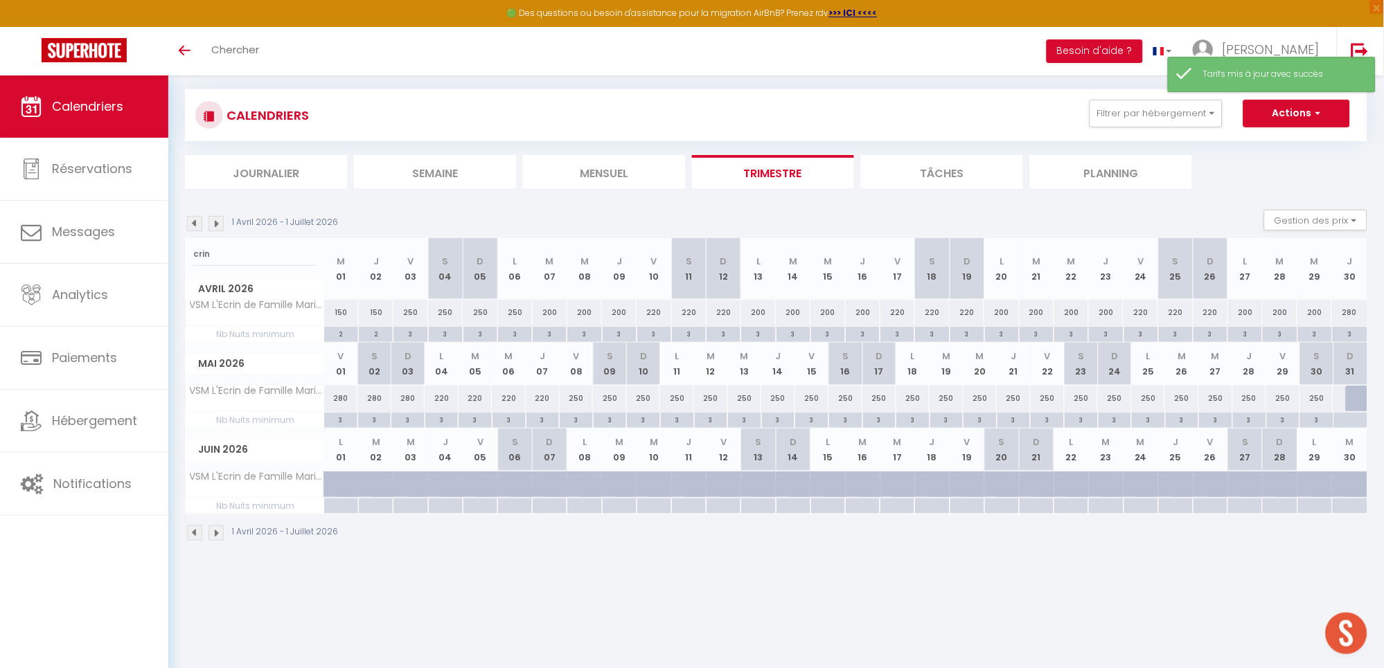
click at [547, 409] on div "220" at bounding box center [543, 399] width 34 height 26
type input "220"
type input "Jeu 07 Mai 2026"
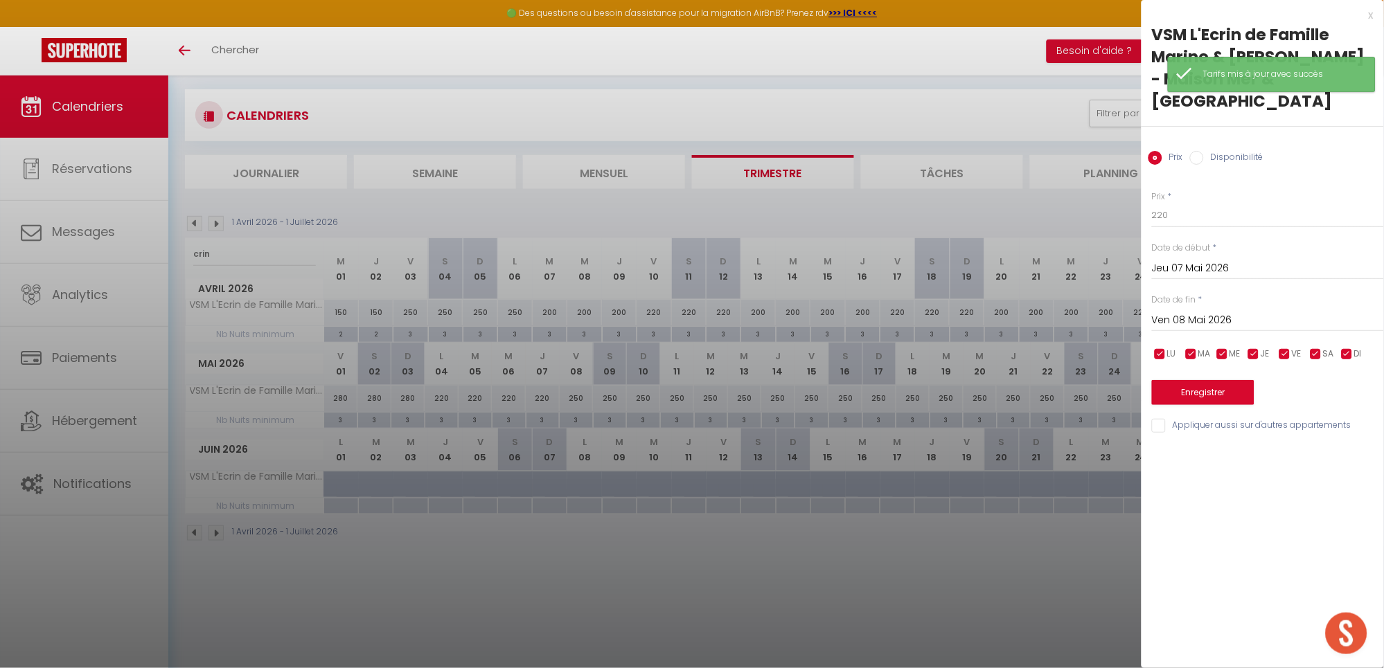
click at [1226, 325] on input "Ven 08 Mai 2026" at bounding box center [1268, 321] width 232 height 18
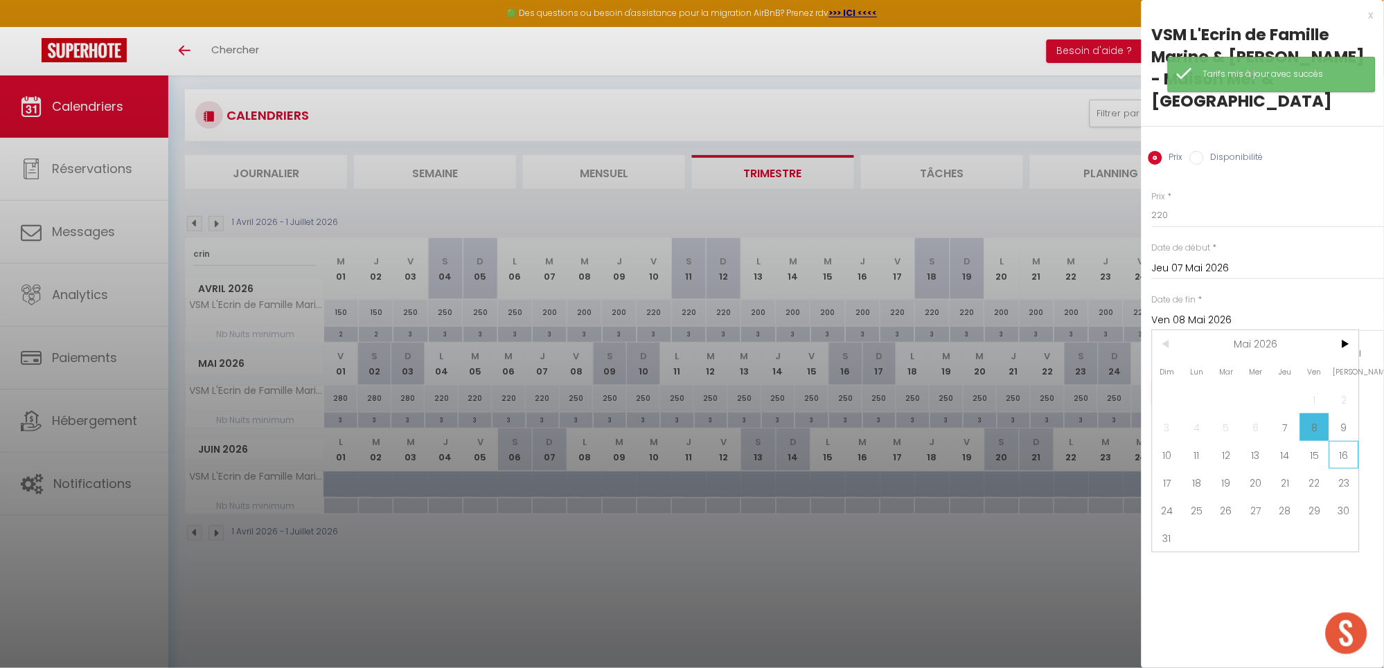
click at [1350, 451] on span "16" at bounding box center [1344, 455] width 30 height 28
type input "[DATE]"
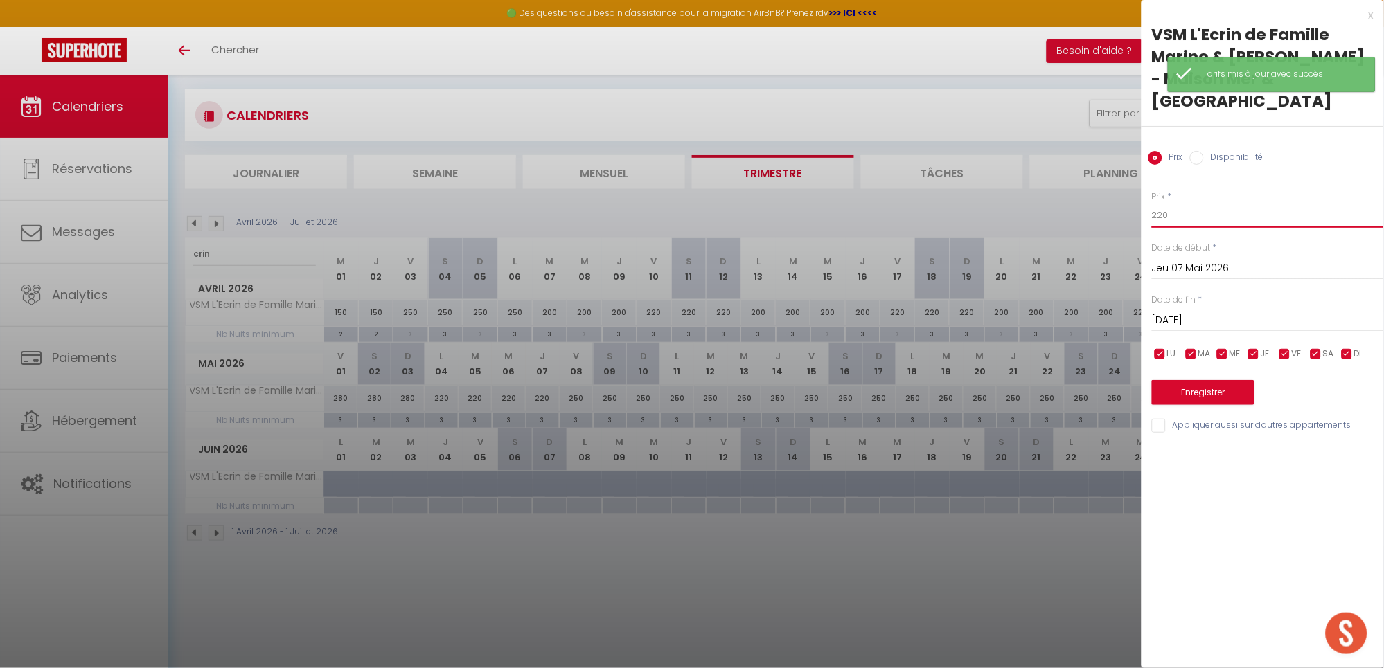
drag, startPoint x: 1187, startPoint y: 209, endPoint x: 1016, endPoint y: 218, distance: 171.3
click at [1016, 218] on body "🟢 Des questions ou besoin d'assistance pour la migration AirBnB? Prenez rdv >>>…" at bounding box center [692, 335] width 1384 height 668
type input "280"
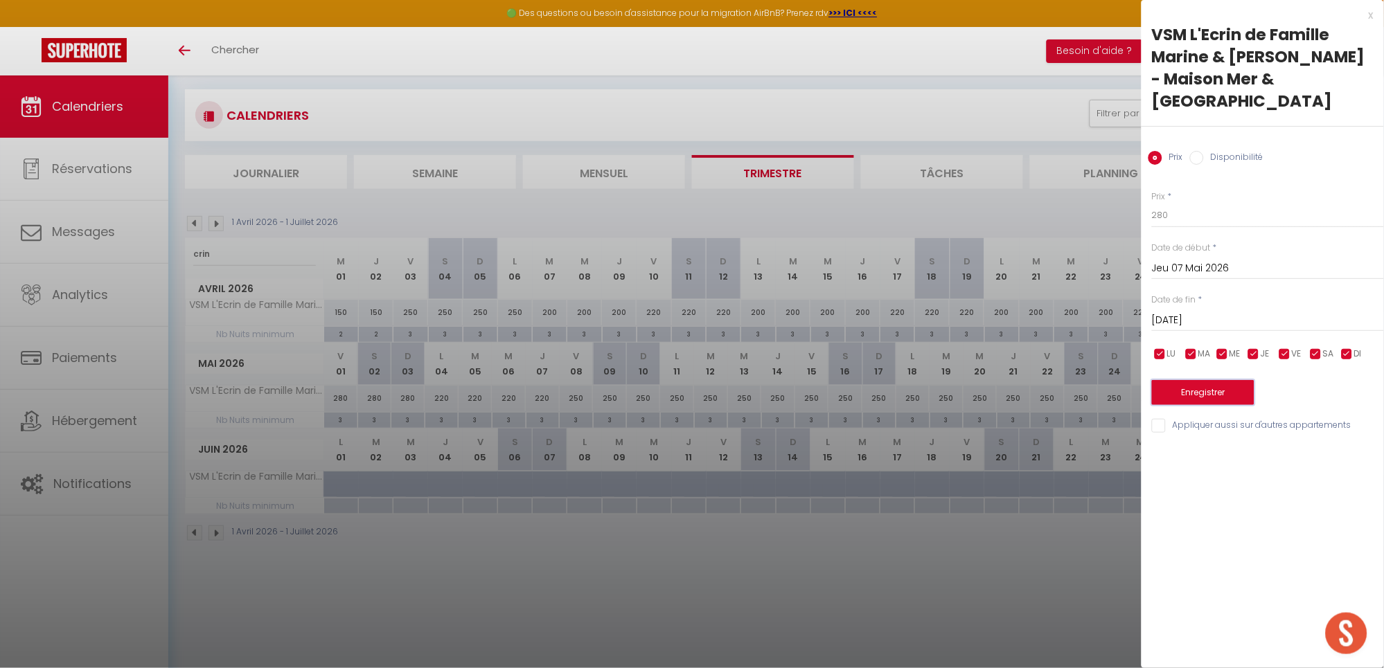
click at [1188, 393] on button "Enregistrer" at bounding box center [1203, 392] width 102 height 25
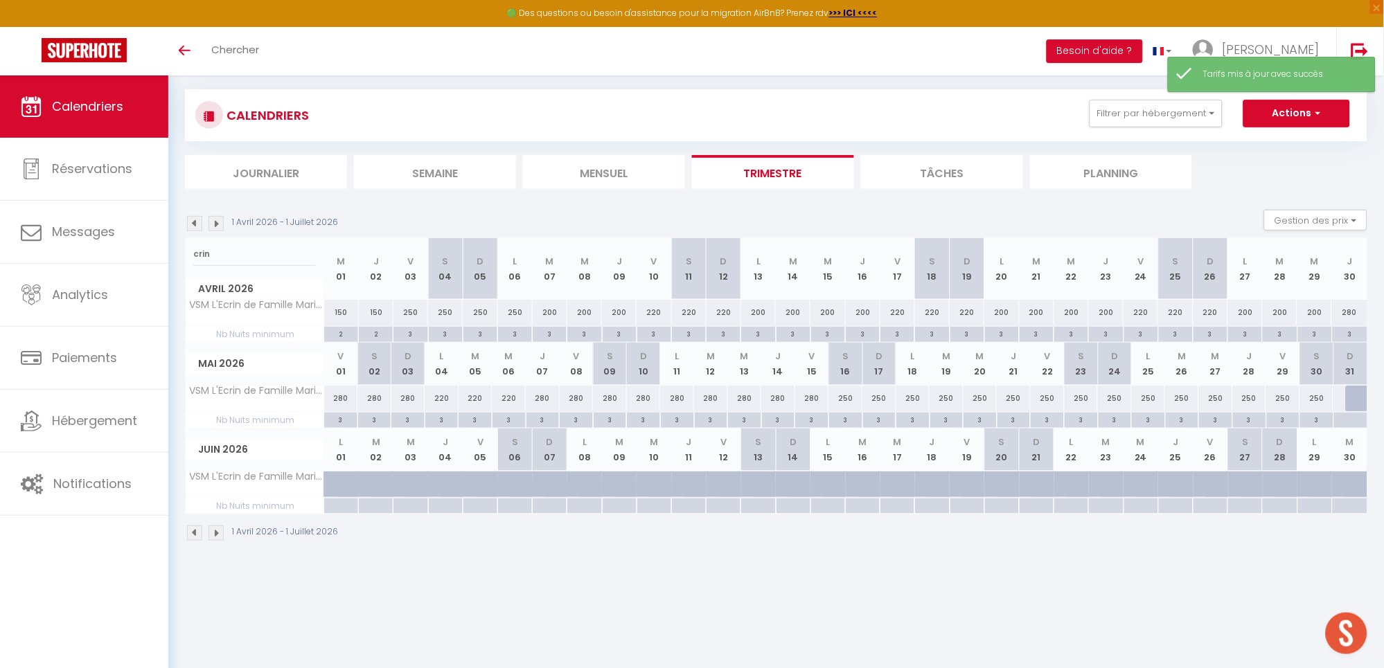
click at [644, 398] on div "280" at bounding box center [644, 399] width 34 height 26
type input "280"
type input "Dim 10 Mai 2026"
type input "Lun 11 Mai 2026"
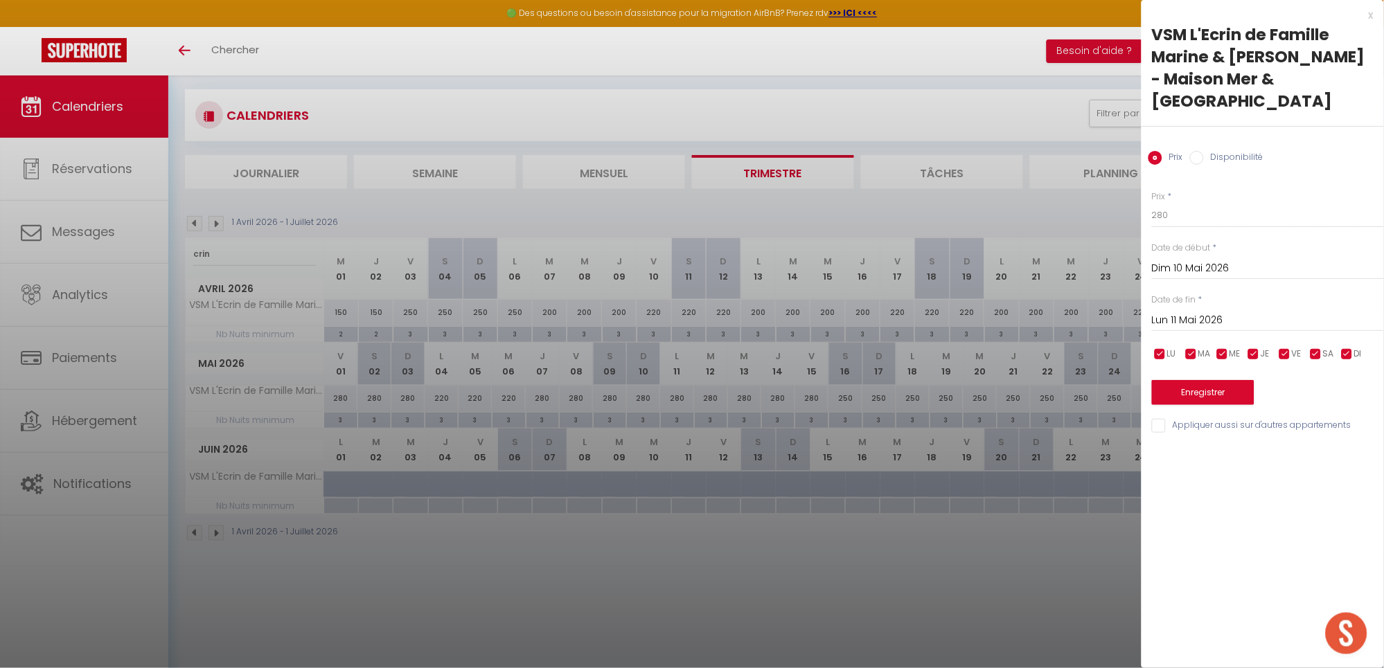
click at [644, 398] on div at bounding box center [692, 334] width 1384 height 668
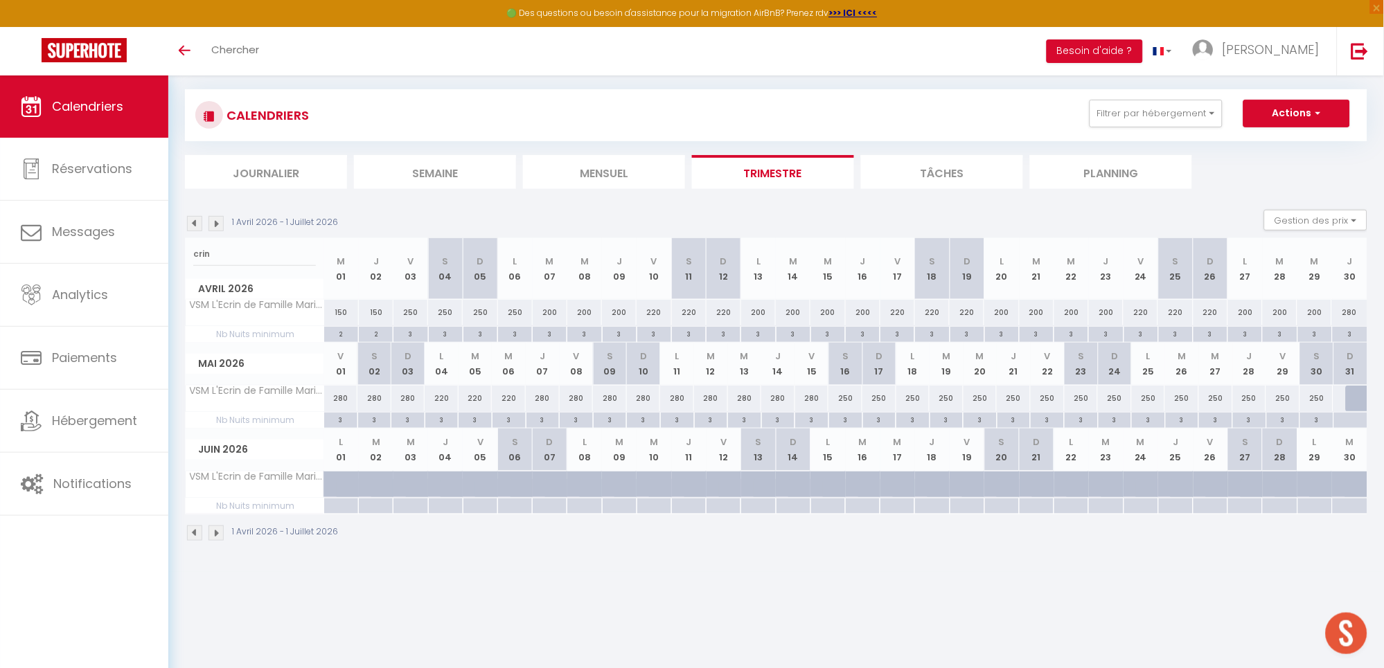
click at [672, 400] on div "280" at bounding box center [677, 399] width 34 height 26
type input "280"
type input "Lun 11 Mai 2026"
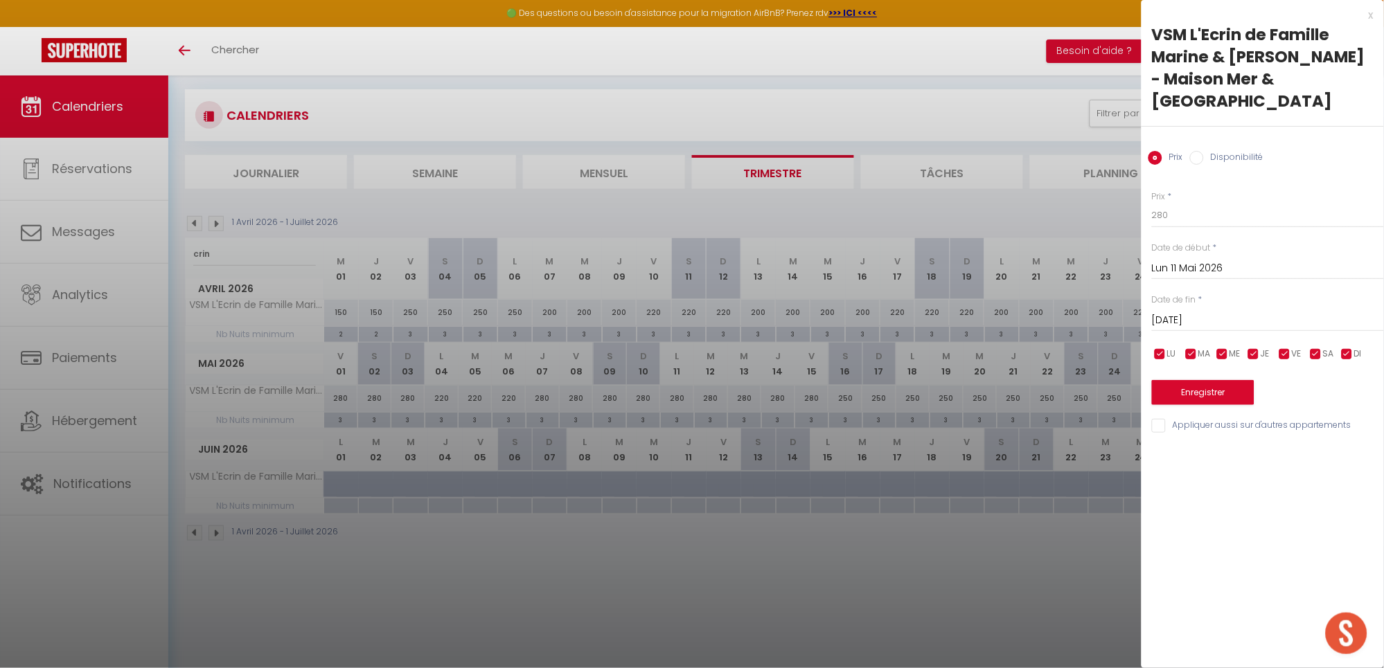
click at [1188, 323] on input "[DATE]" at bounding box center [1268, 321] width 232 height 18
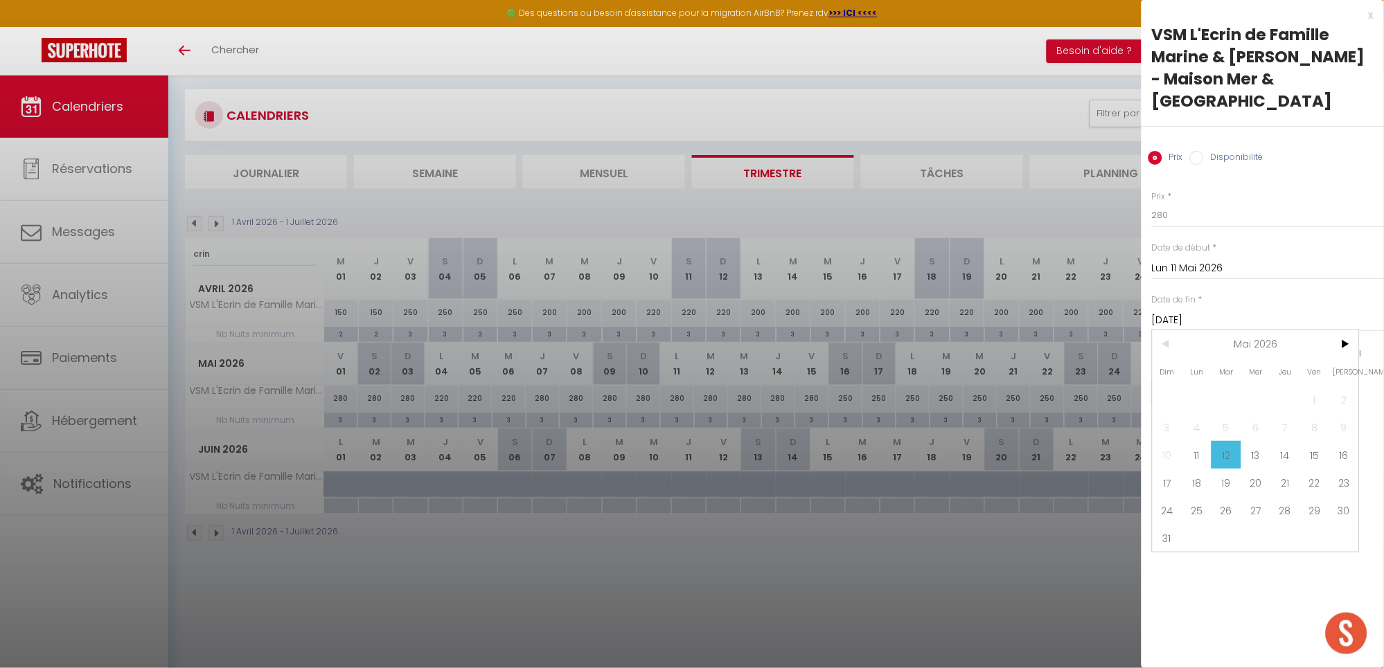
click at [1258, 459] on span "13" at bounding box center [1256, 455] width 30 height 28
type input "Mer 13 Mai 2026"
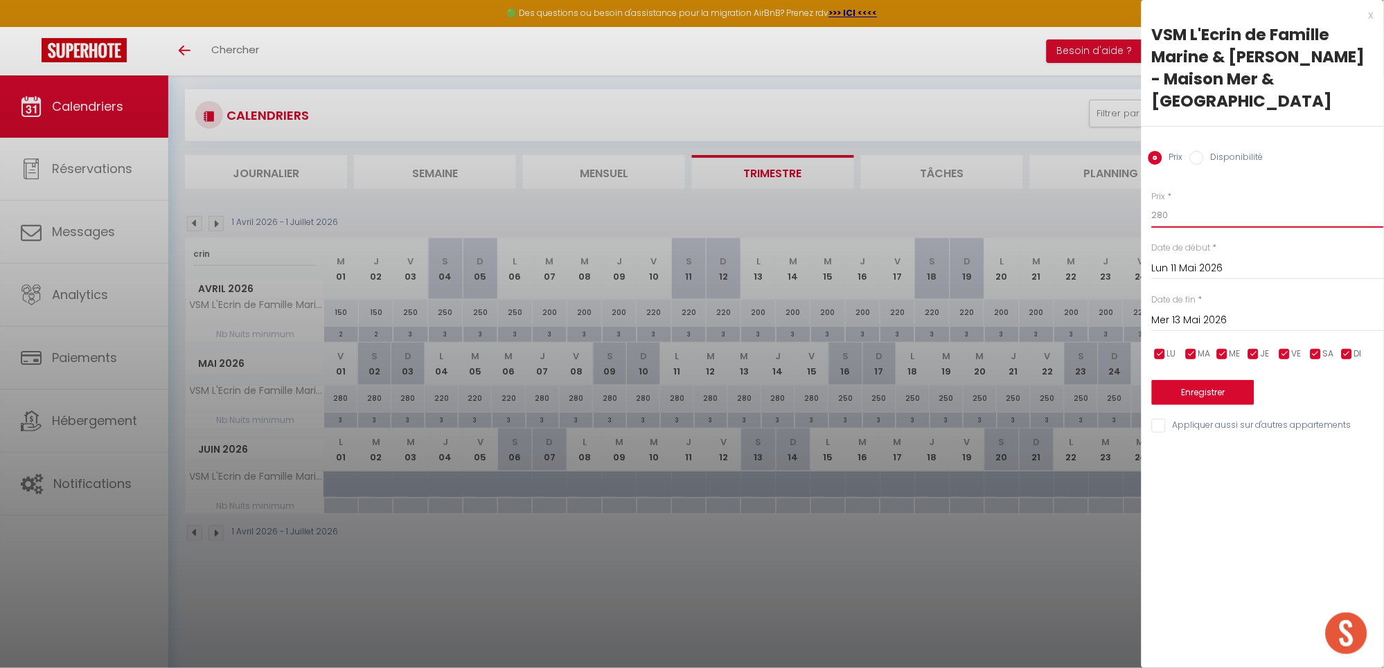
drag, startPoint x: 1180, startPoint y: 214, endPoint x: 1048, endPoint y: 213, distance: 131.6
click at [1048, 213] on body "🟢 Des questions ou besoin d'assistance pour la migration AirBnB? Prenez rdv >>>…" at bounding box center [692, 335] width 1384 height 668
type input "200"
click at [1190, 392] on button "Enregistrer" at bounding box center [1203, 392] width 102 height 25
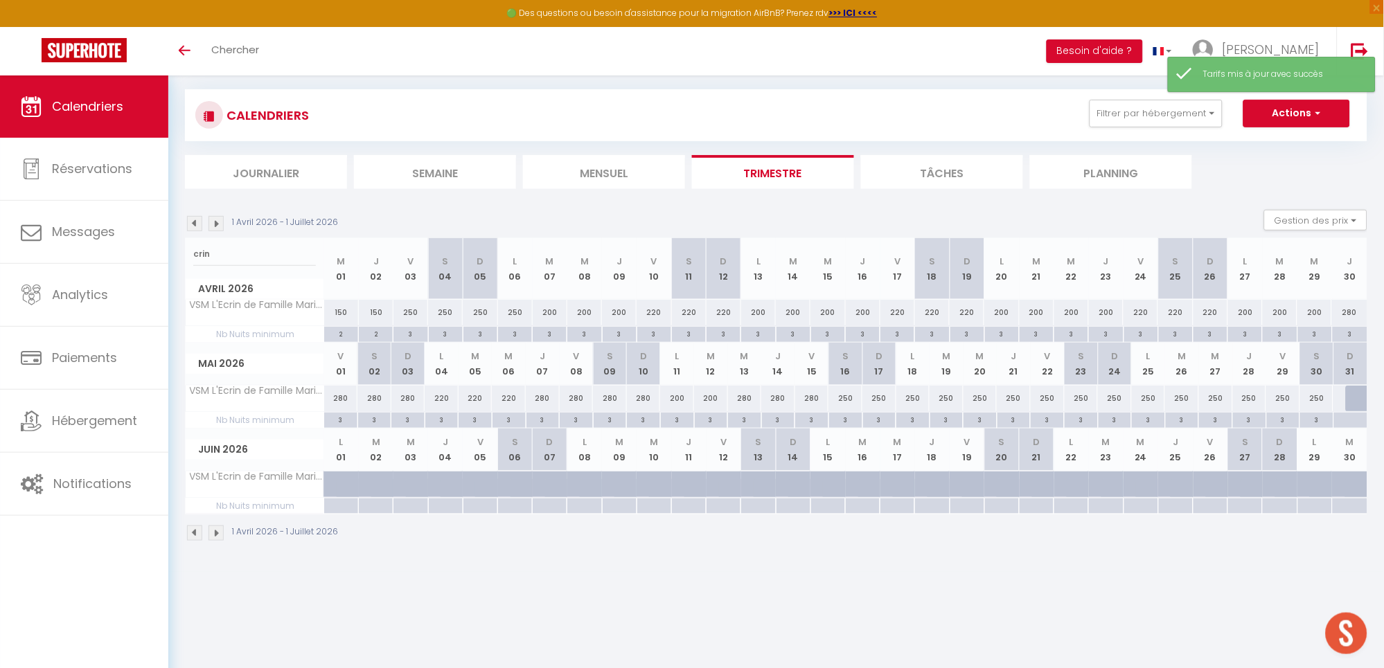
click at [749, 400] on div "280" at bounding box center [745, 399] width 34 height 26
type input "280"
type input "Mer 13 Mai 2026"
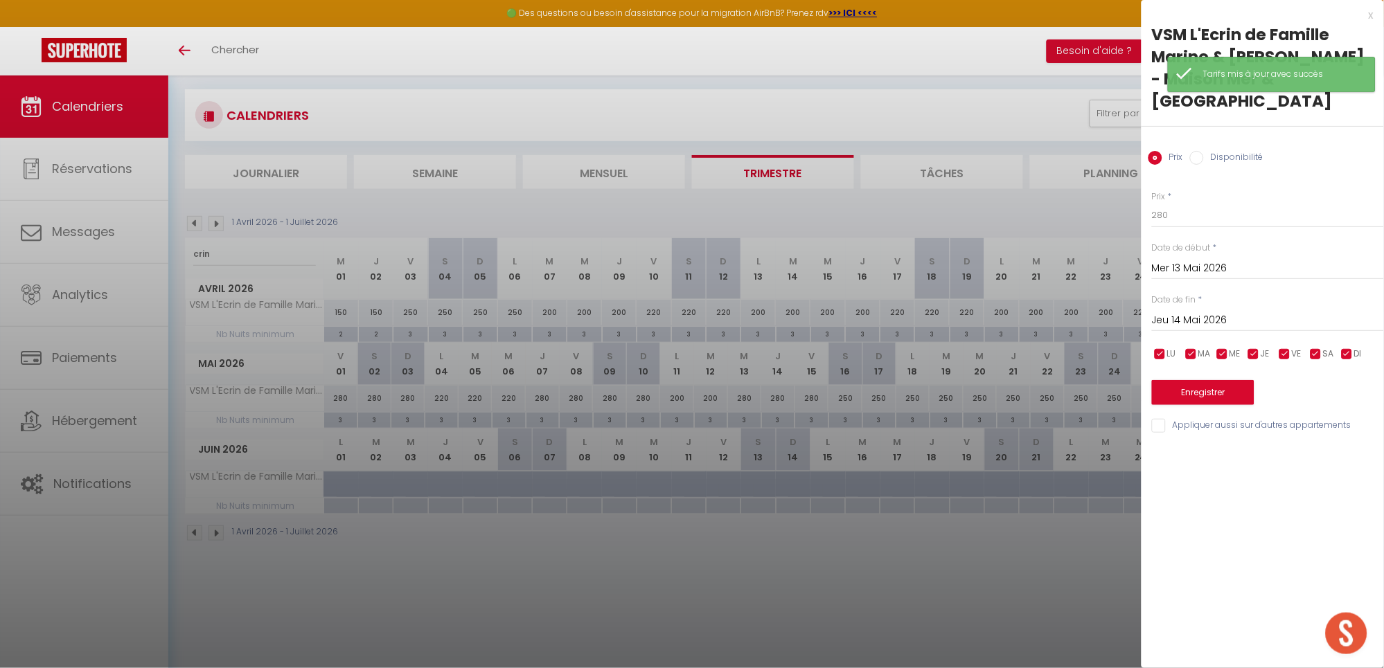
click at [1225, 313] on input "Jeu 14 Mai 2026" at bounding box center [1268, 321] width 232 height 18
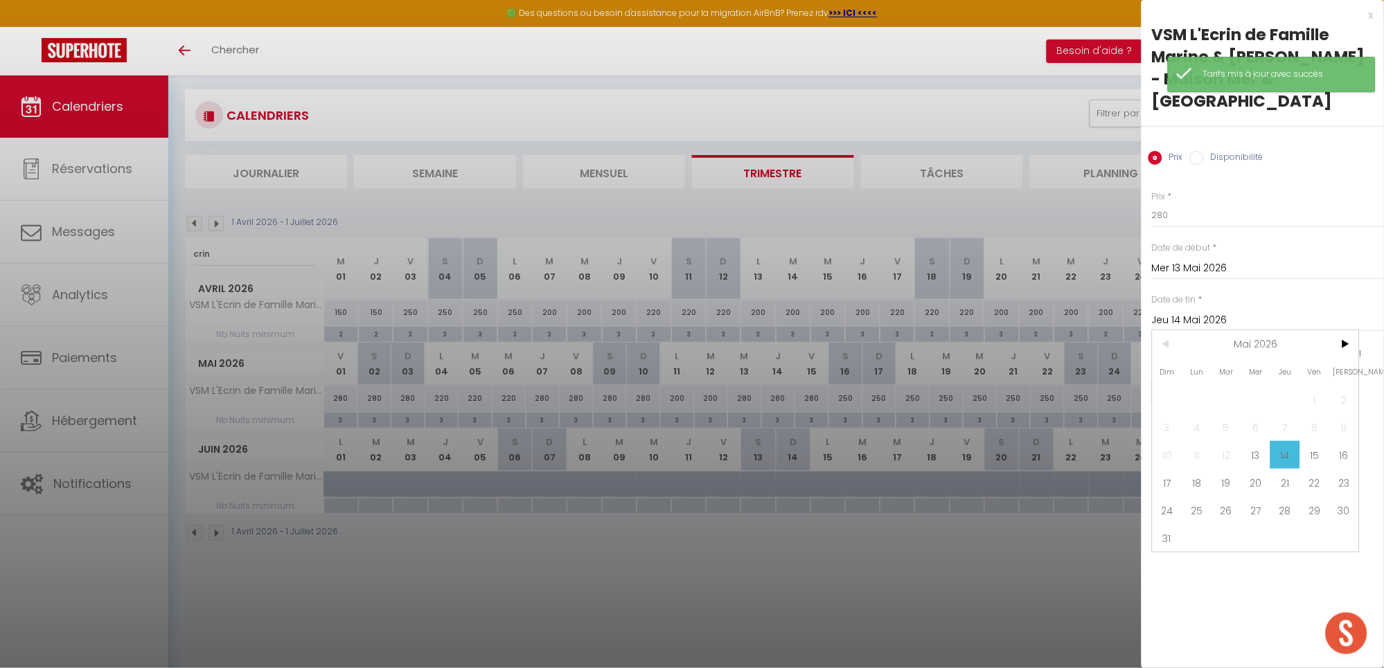
drag, startPoint x: 1168, startPoint y: 475, endPoint x: 1169, endPoint y: 425, distance: 50.6
click at [1166, 476] on span "17" at bounding box center [1167, 483] width 30 height 28
type input "Dim 17 Mai 2026"
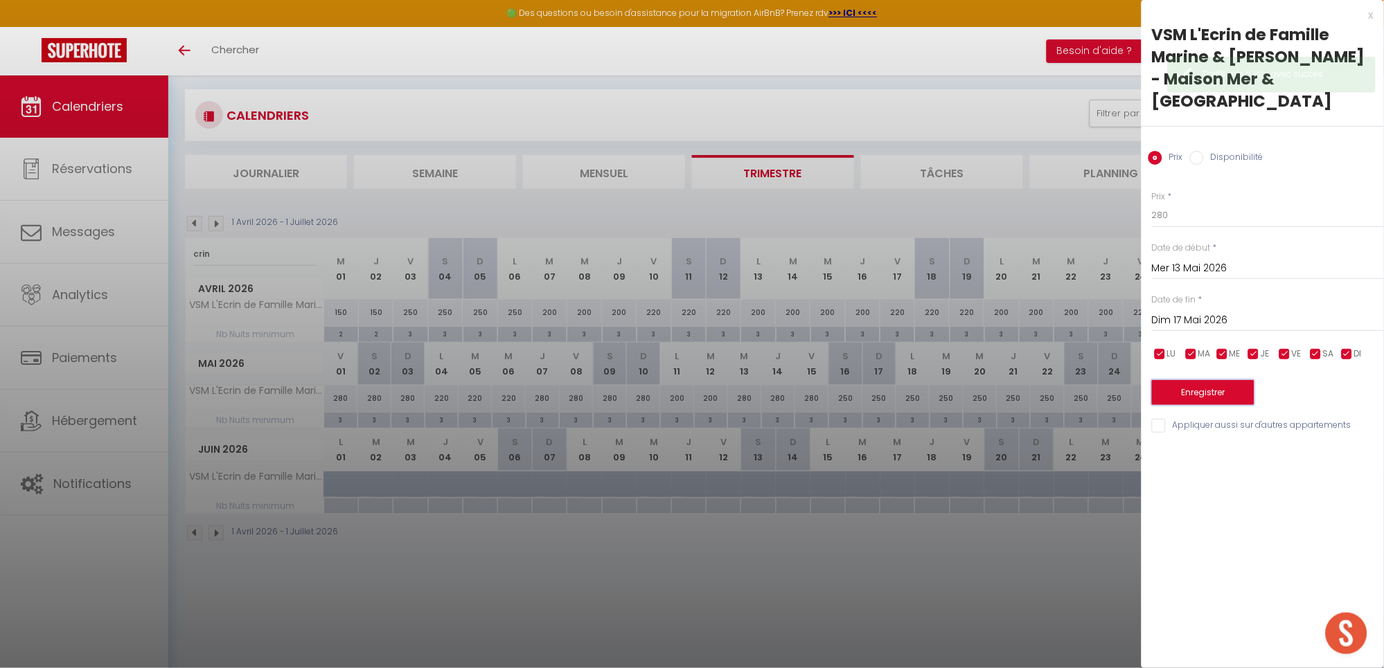
click at [1203, 387] on button "Enregistrer" at bounding box center [1203, 392] width 102 height 25
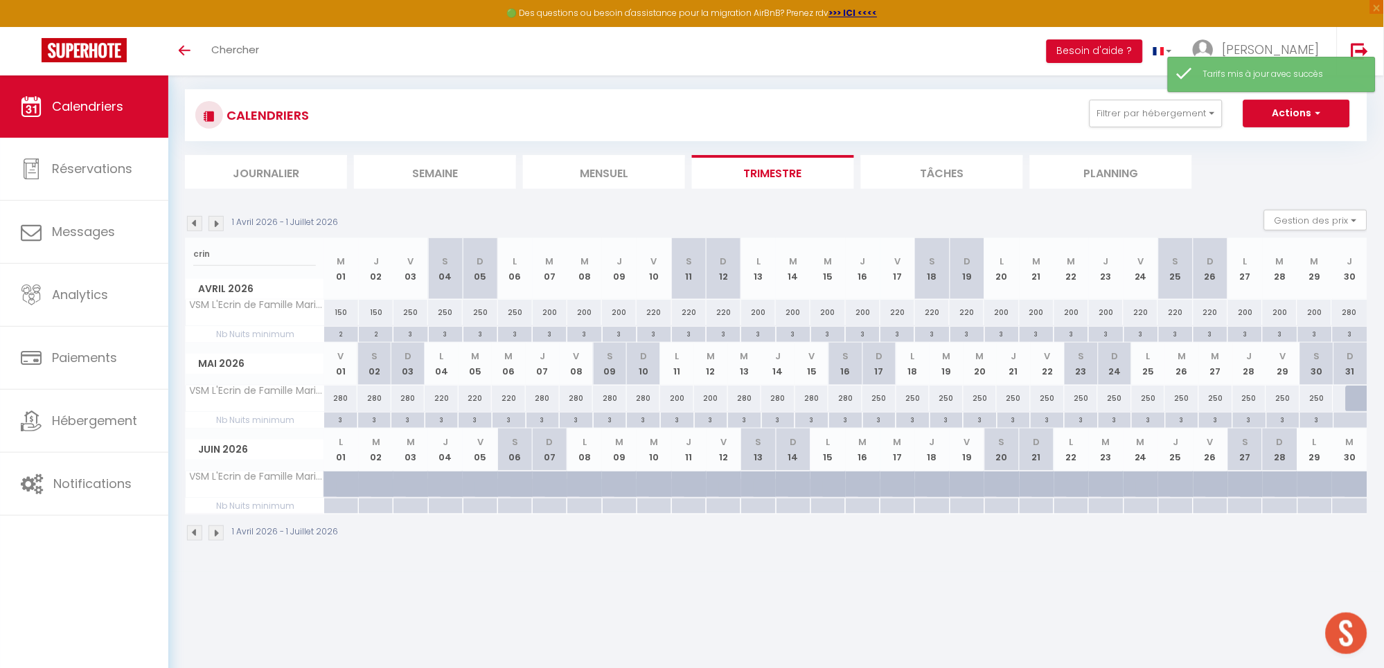
click at [887, 400] on div "250" at bounding box center [879, 399] width 34 height 26
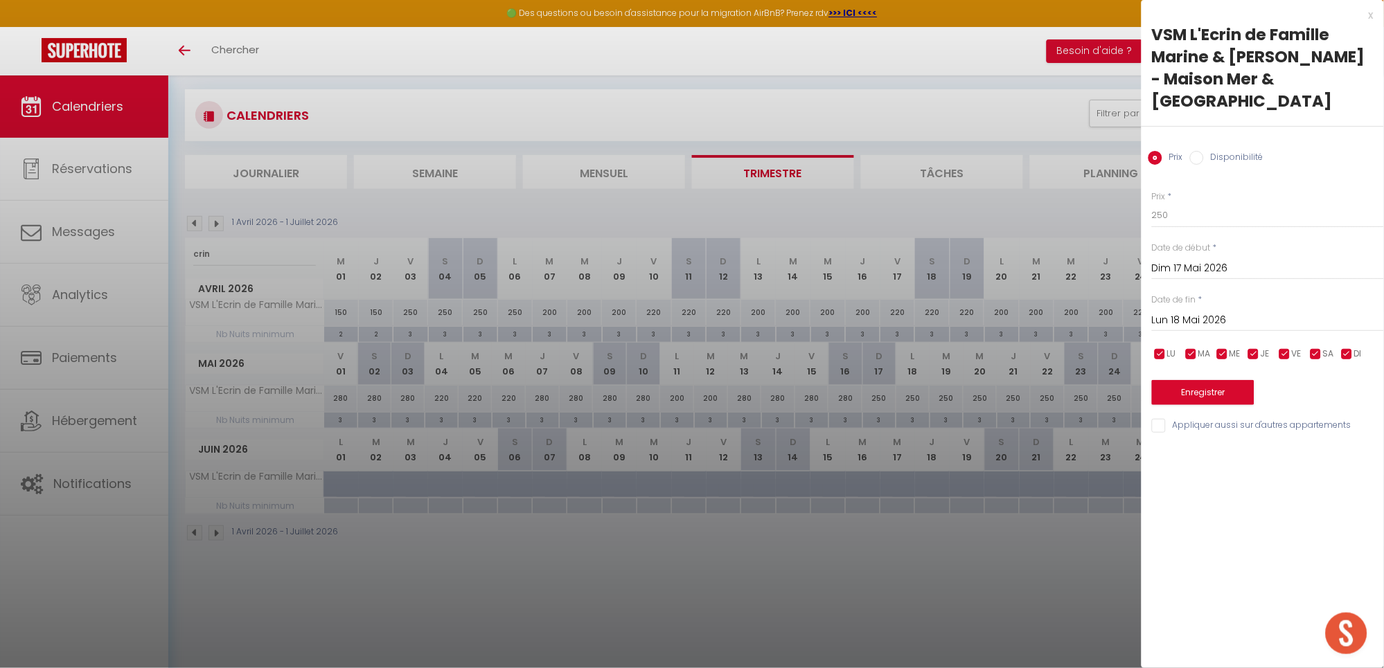
click at [1170, 313] on input "Lun 18 Mai 2026" at bounding box center [1268, 321] width 232 height 18
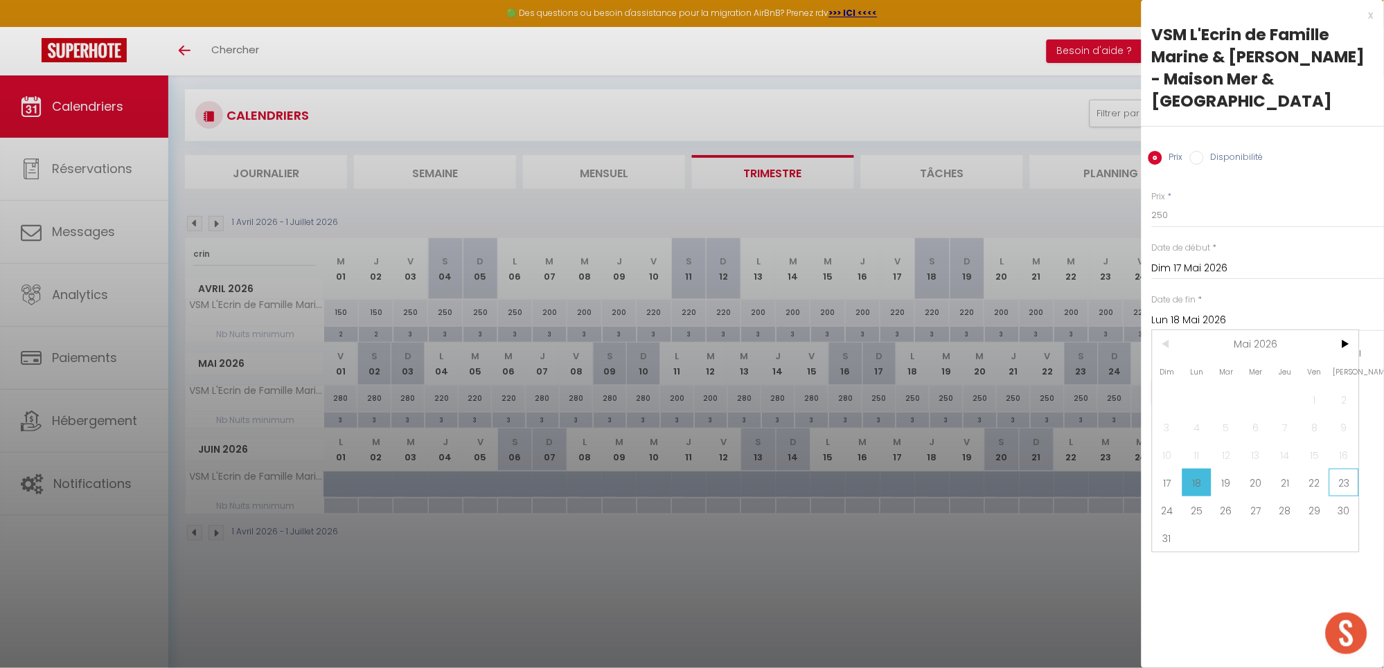
click at [1344, 486] on span "23" at bounding box center [1344, 483] width 30 height 28
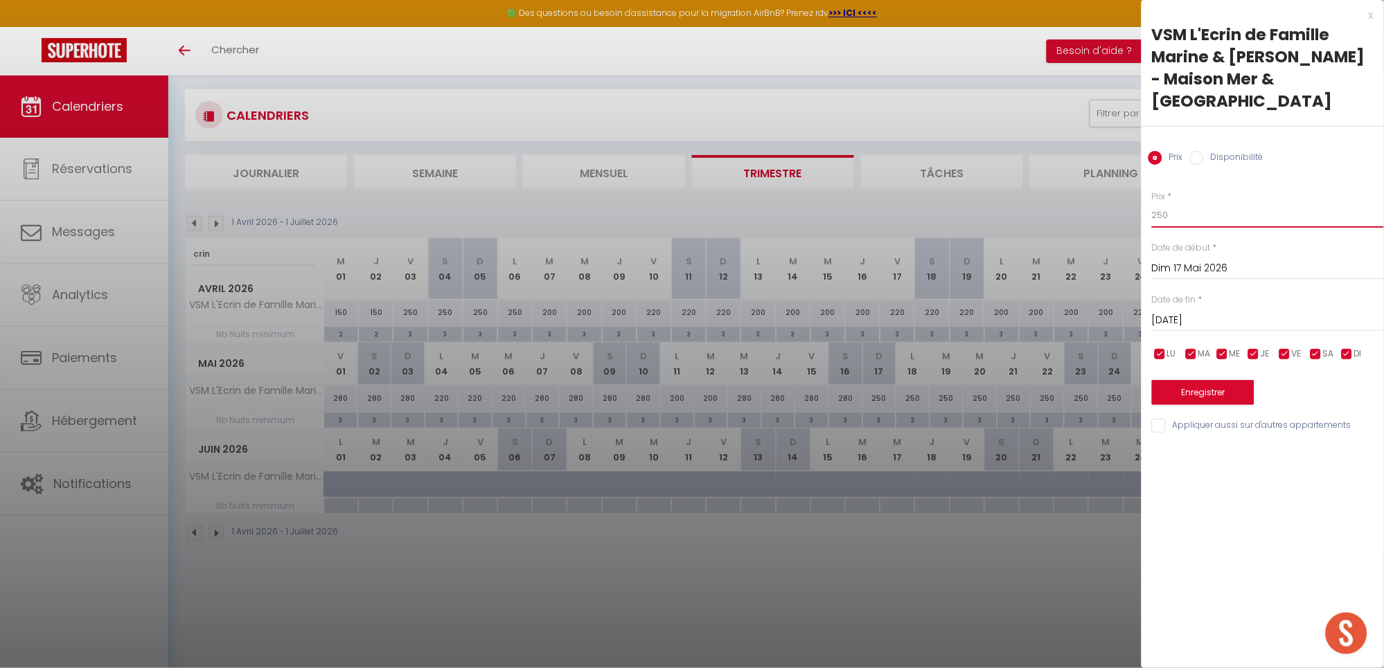
click at [1203, 220] on input "250" at bounding box center [1268, 215] width 232 height 25
click at [1210, 393] on button "Enregistrer" at bounding box center [1203, 392] width 102 height 25
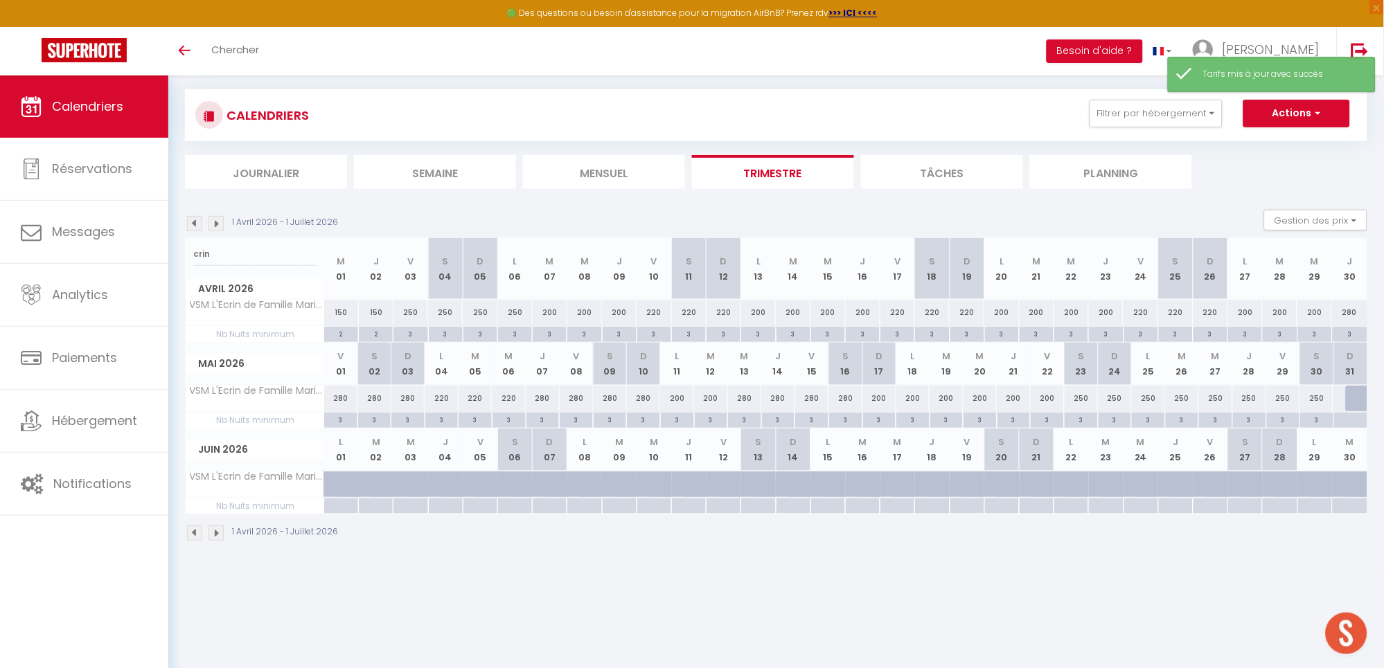
click at [780, 419] on div "3" at bounding box center [778, 419] width 33 height 13
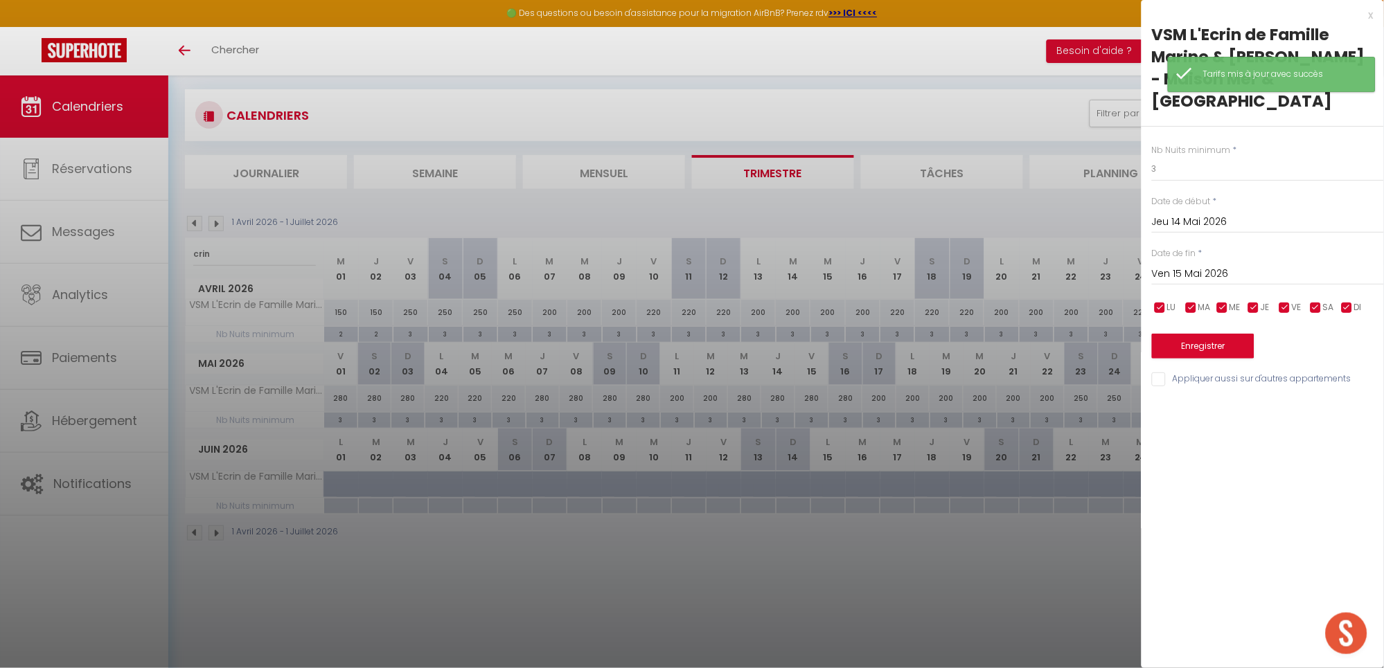
click at [1201, 272] on input "Ven 15 Mai 2026" at bounding box center [1268, 274] width 232 height 18
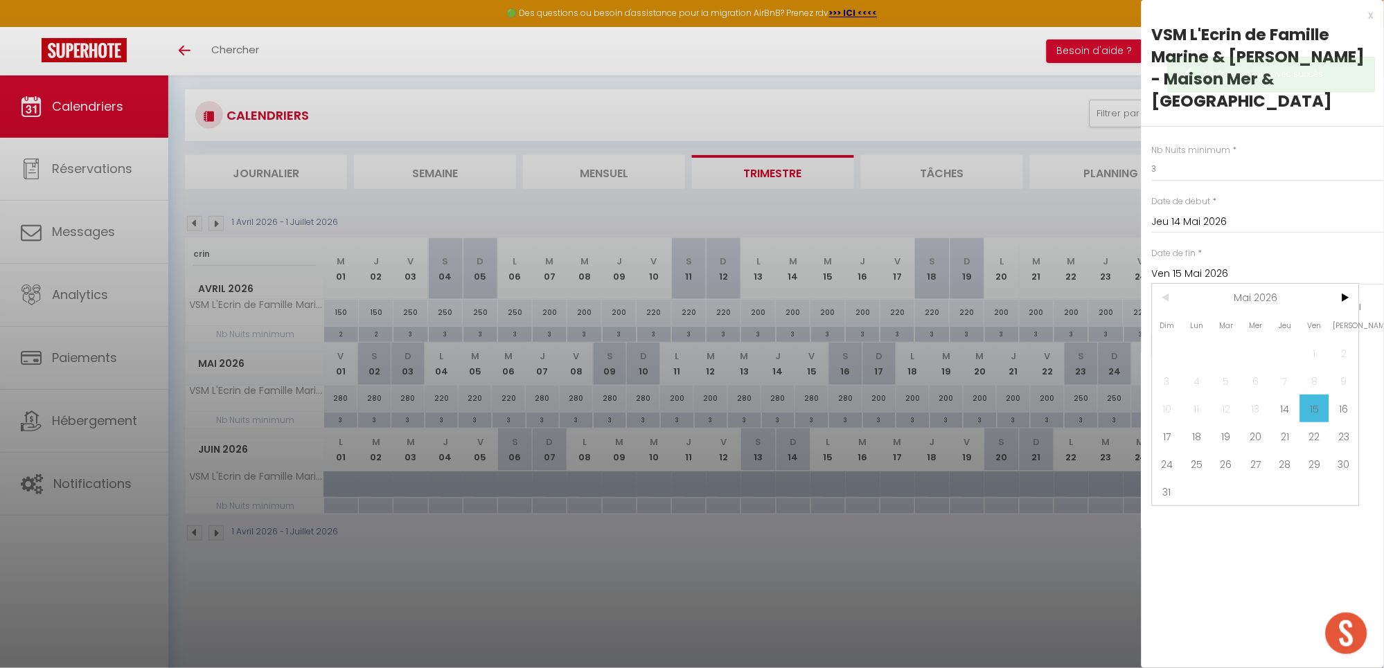
click at [1204, 439] on span "18" at bounding box center [1197, 436] width 30 height 28
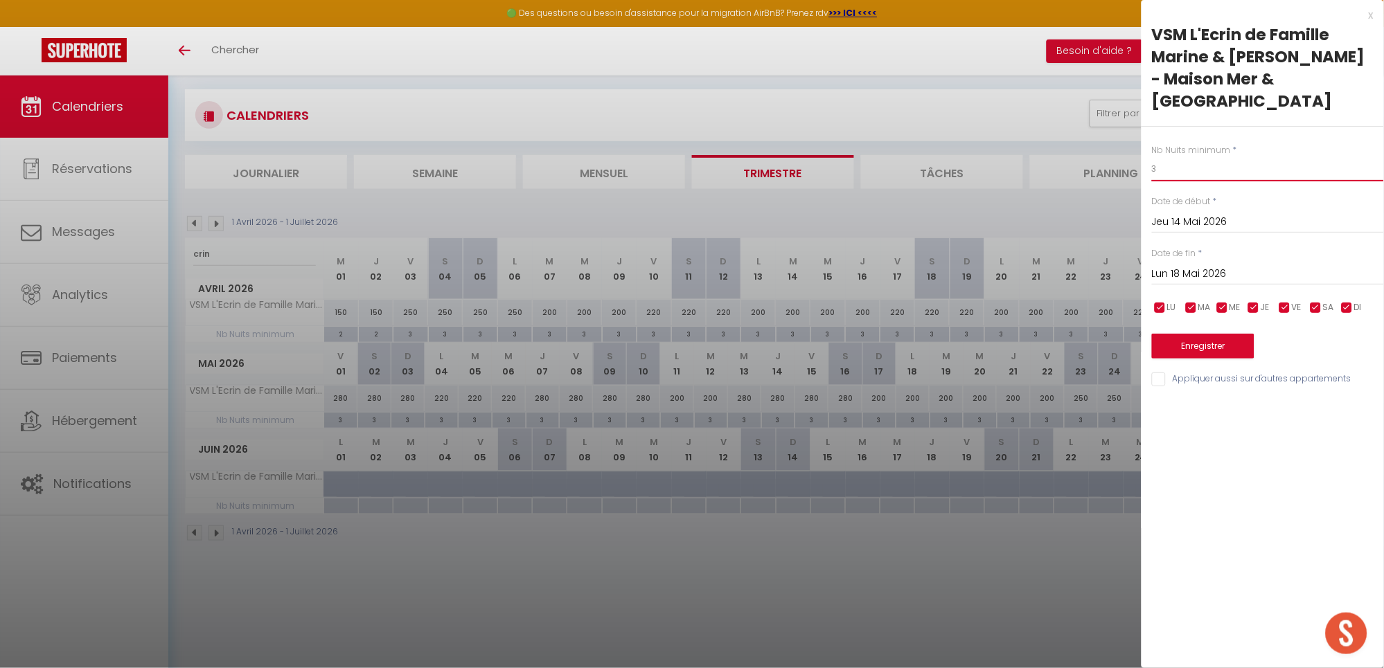
click at [1168, 173] on input "3" at bounding box center [1268, 169] width 232 height 25
click at [1199, 339] on button "Enregistrer" at bounding box center [1203, 346] width 102 height 25
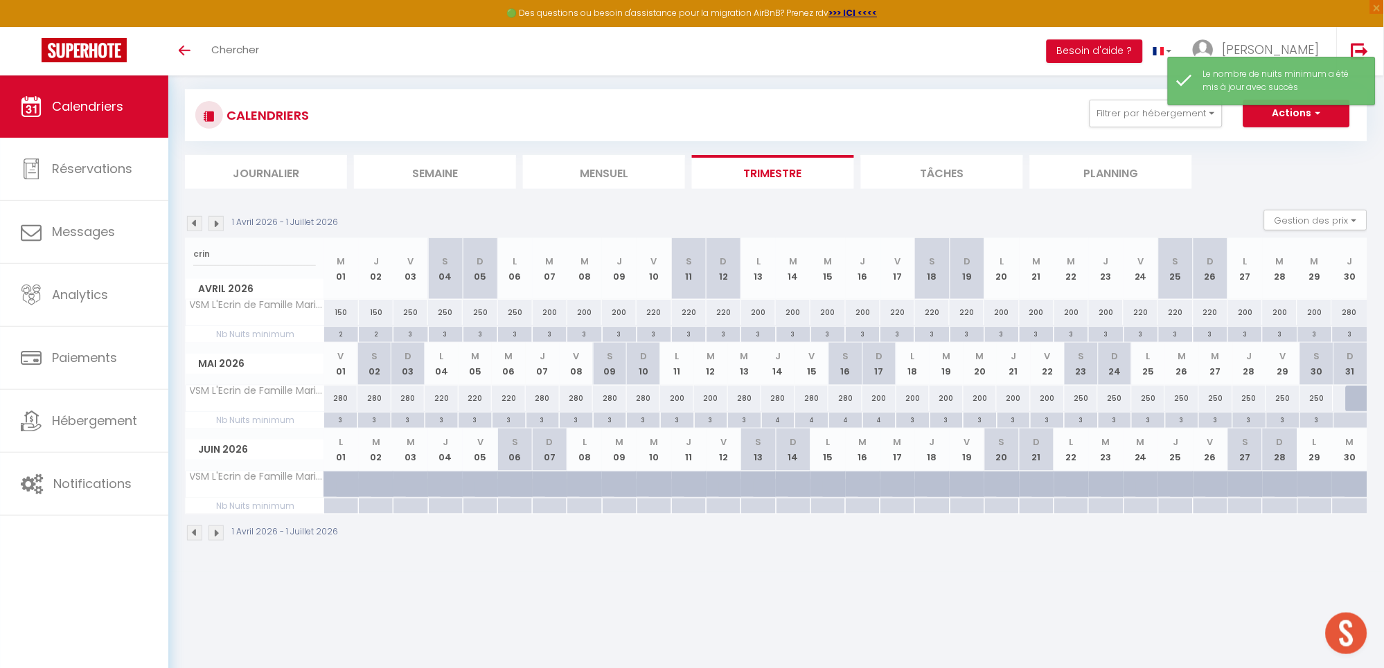
click at [747, 422] on div "3" at bounding box center [744, 419] width 33 height 13
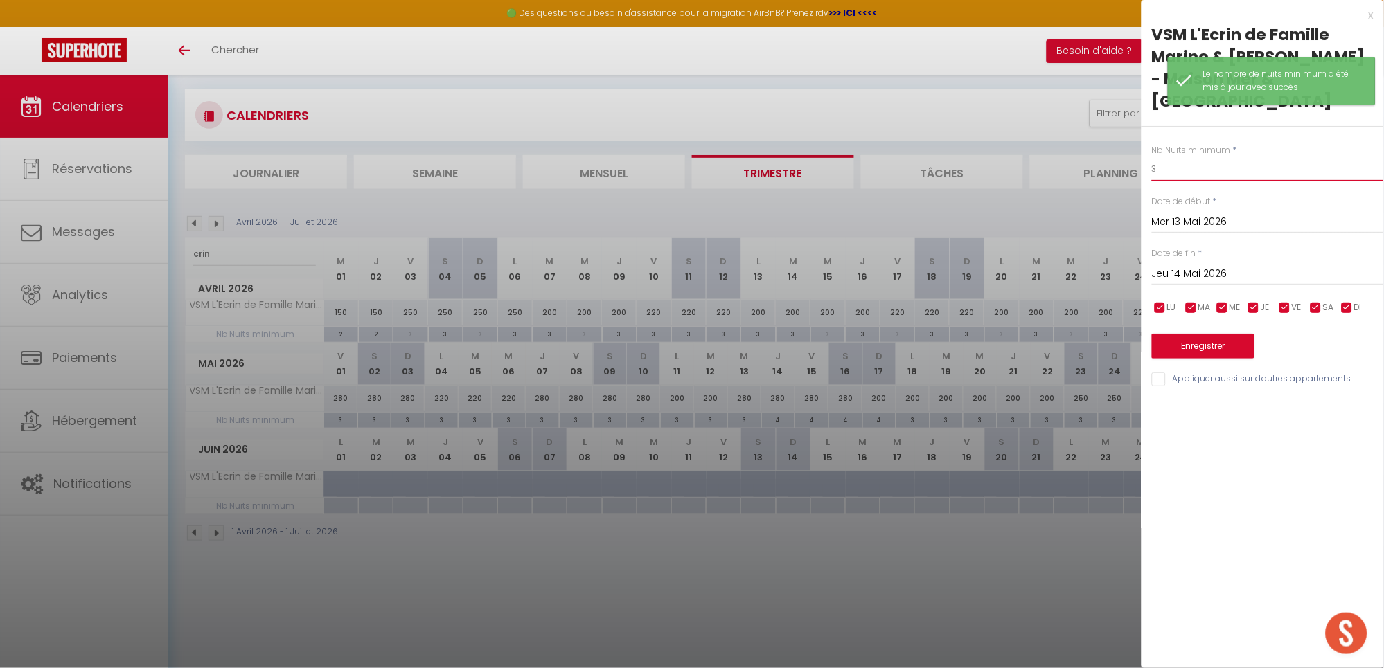
click at [1183, 166] on input "3" at bounding box center [1268, 169] width 232 height 25
click at [1195, 344] on button "Enregistrer" at bounding box center [1203, 346] width 102 height 25
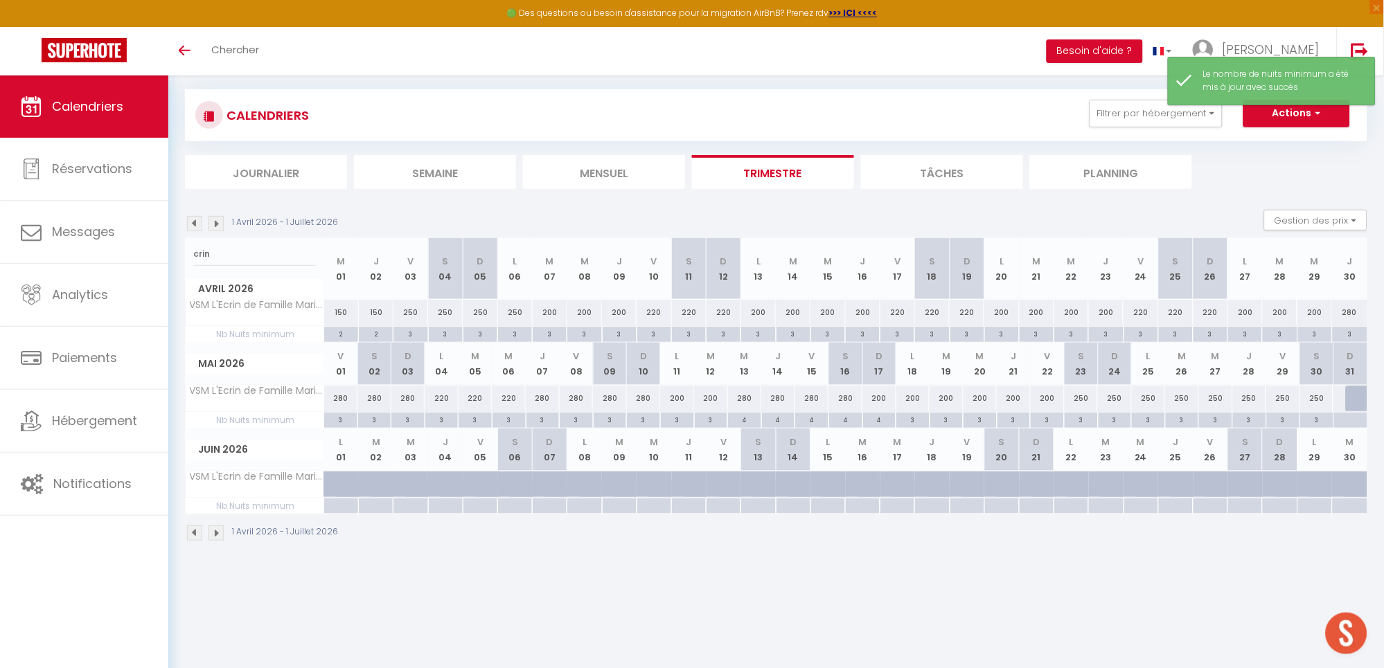
click at [880, 422] on div "4" at bounding box center [879, 419] width 33 height 13
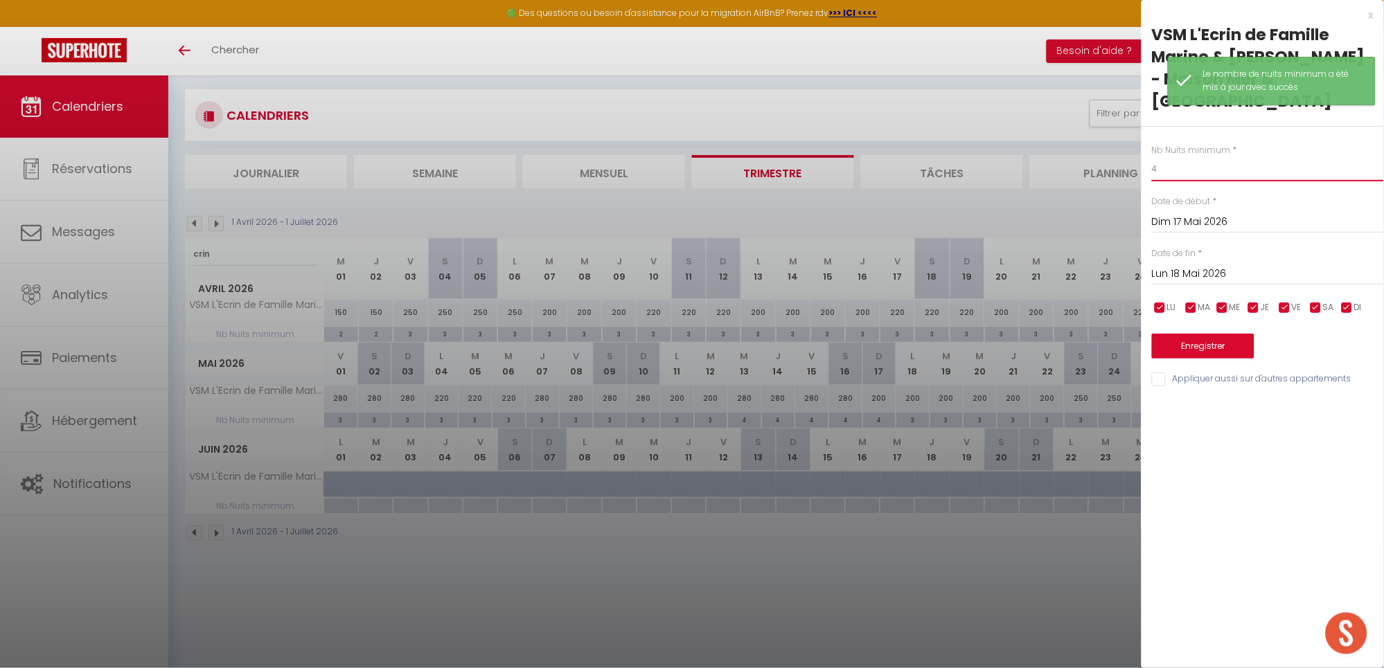
click at [1179, 174] on input "4" at bounding box center [1268, 169] width 232 height 25
click at [1177, 345] on button "Enregistrer" at bounding box center [1203, 346] width 102 height 25
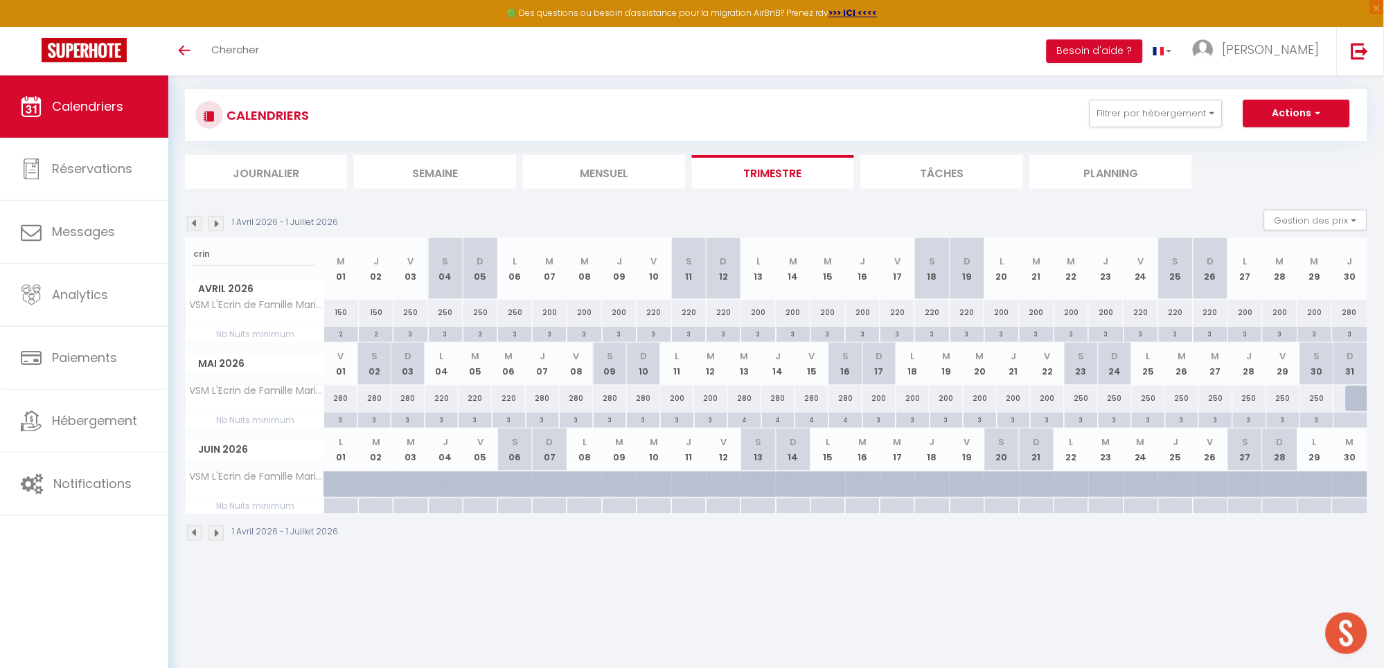
click at [1044, 399] on div "200" at bounding box center [1047, 399] width 34 height 26
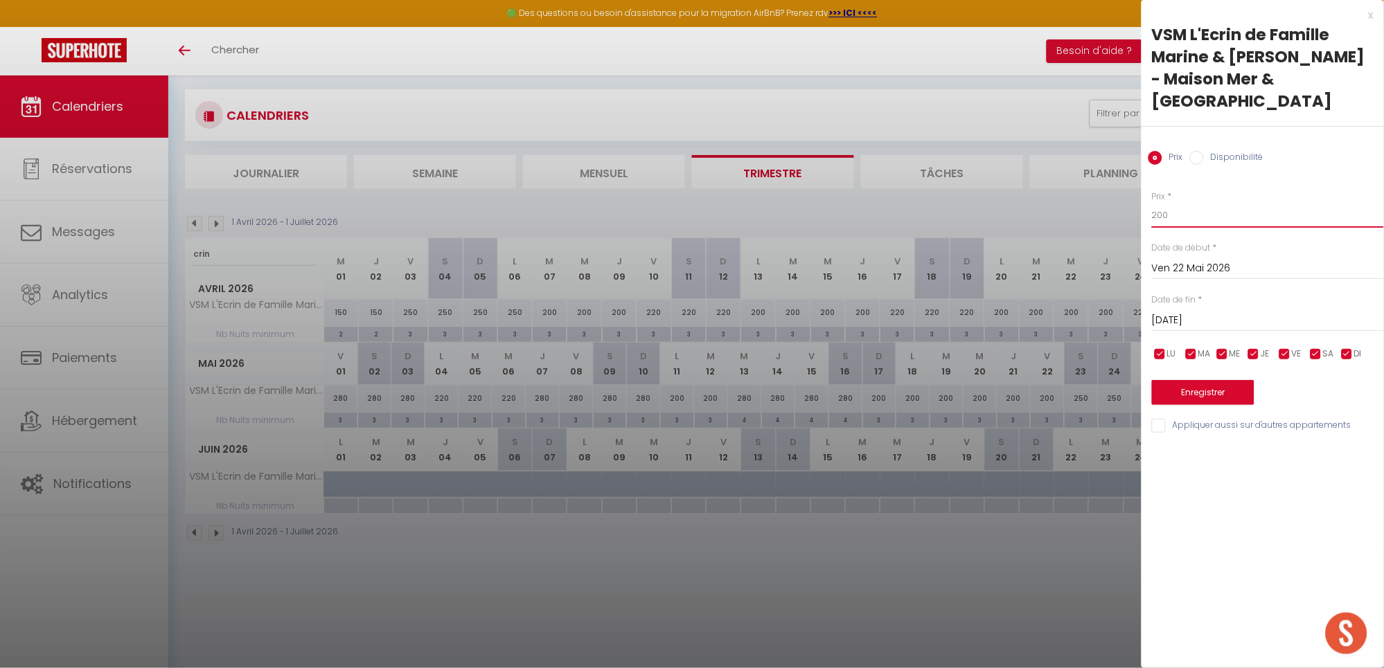
drag, startPoint x: 1202, startPoint y: 215, endPoint x: 1022, endPoint y: 220, distance: 179.4
click at [1022, 220] on body "🟢 Des questions ou besoin d'assistance pour la migration AirBnB? Prenez rdv >>>…" at bounding box center [692, 335] width 1384 height 668
click at [1182, 384] on button "Enregistrer" at bounding box center [1203, 392] width 102 height 25
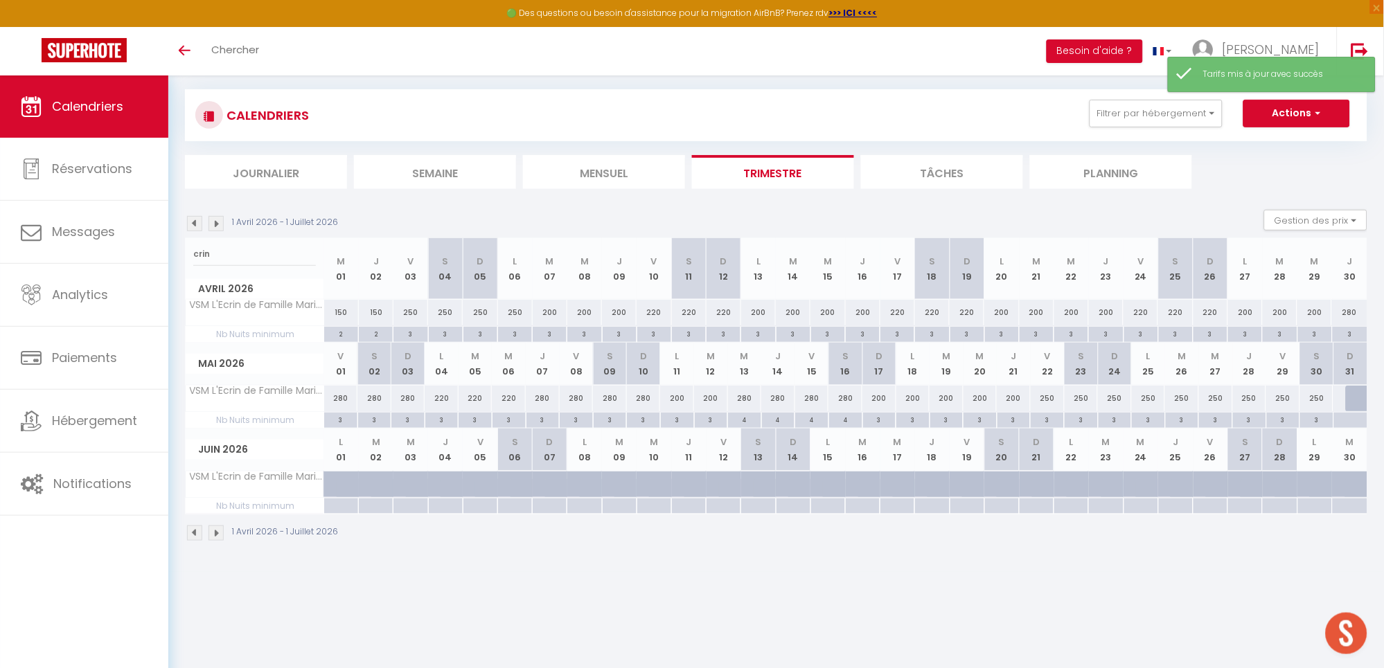
click at [1177, 399] on div "250" at bounding box center [1182, 399] width 34 height 26
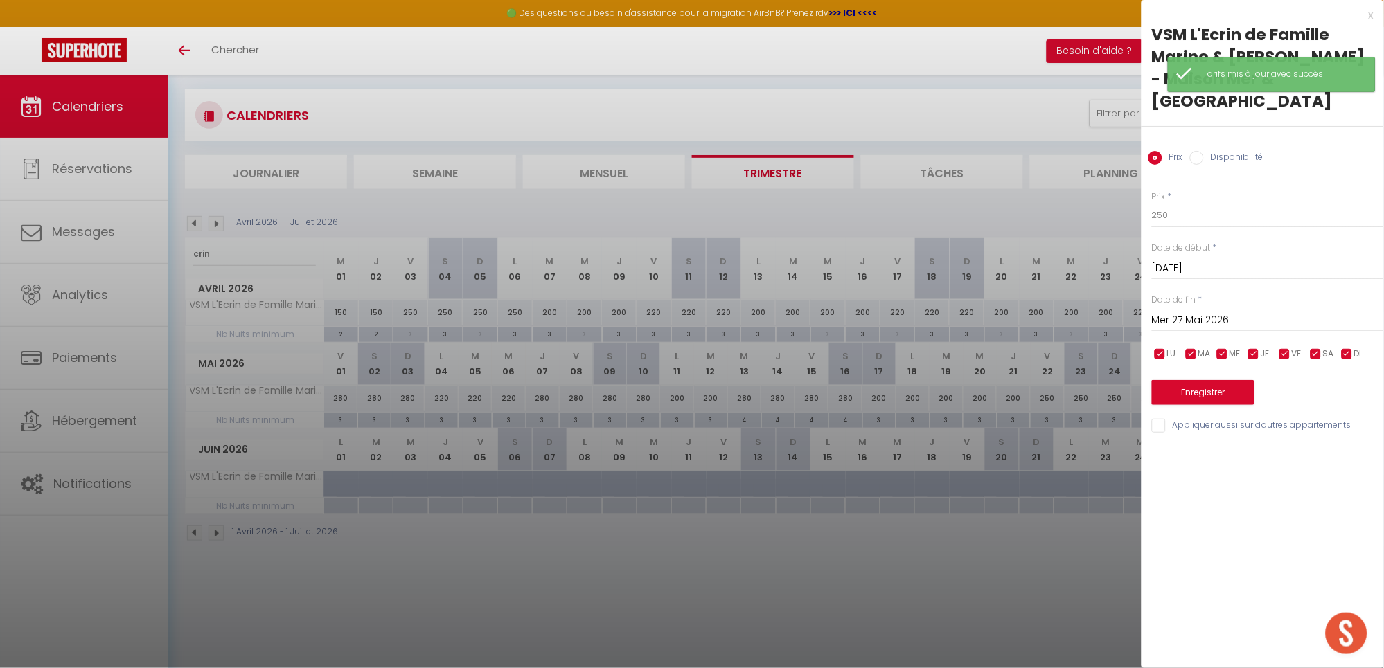
click at [1195, 328] on input "Mer 27 Mai 2026" at bounding box center [1268, 321] width 232 height 18
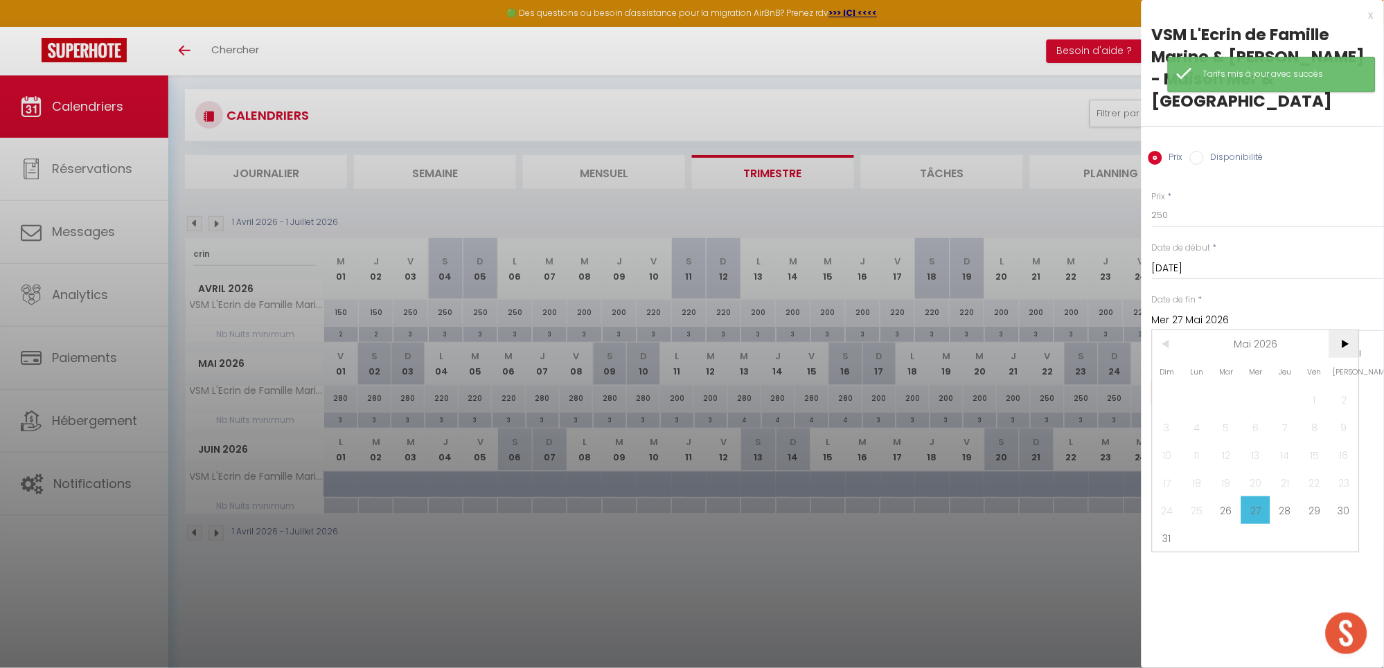
click at [1346, 341] on span ">" at bounding box center [1344, 344] width 30 height 28
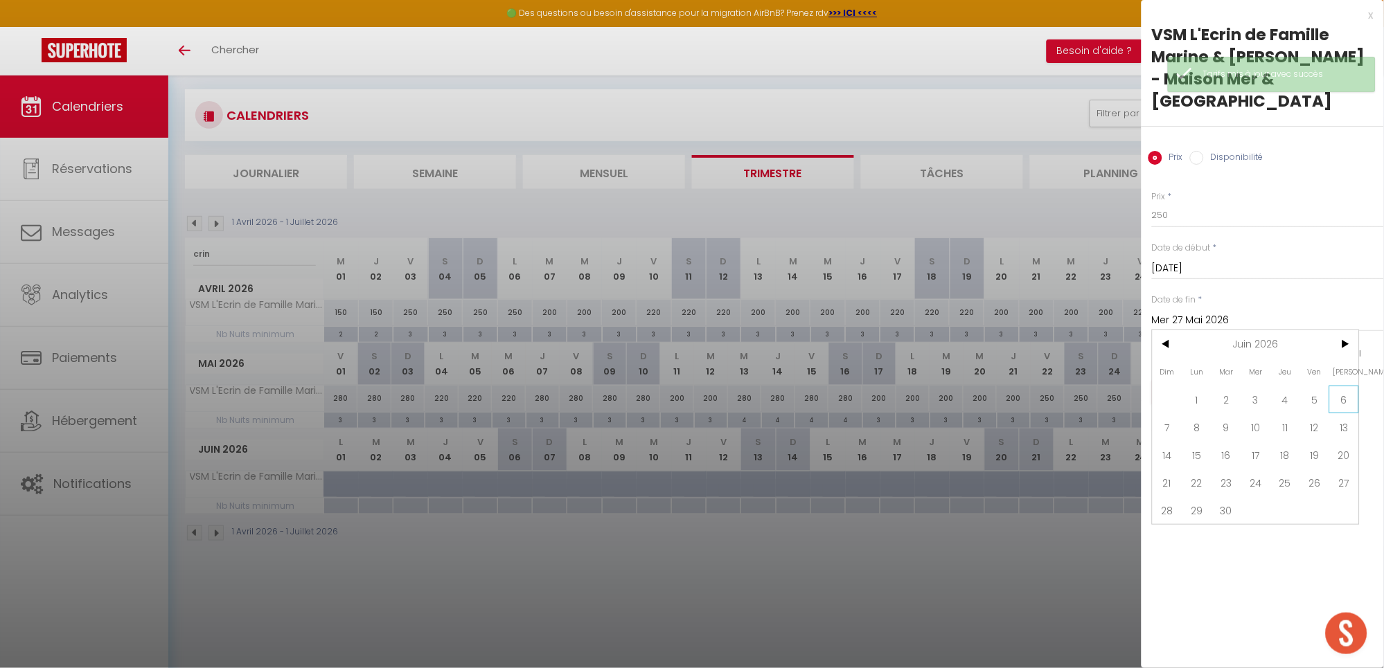
click at [1349, 404] on span "6" at bounding box center [1344, 400] width 30 height 28
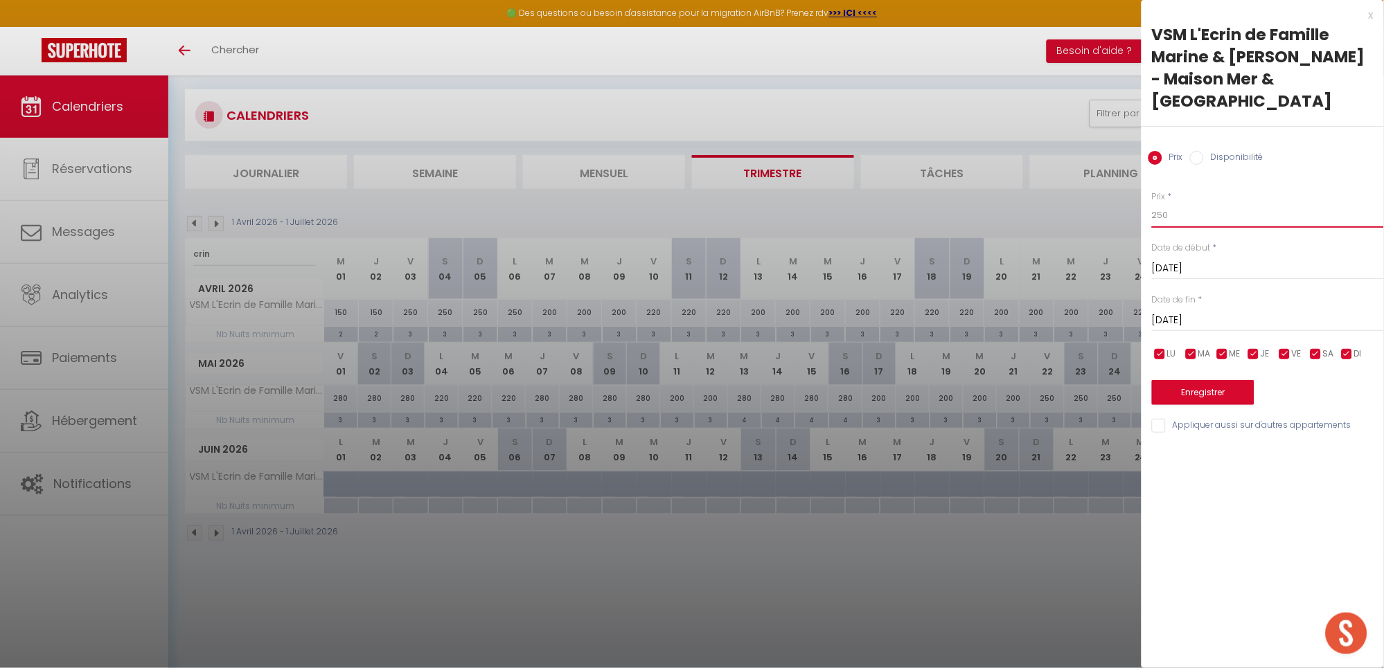
drag, startPoint x: 1195, startPoint y: 214, endPoint x: 1075, endPoint y: 219, distance: 119.9
click at [1075, 219] on body "🟢 Des questions ou besoin d'assistance pour la migration AirBnB? Prenez rdv >>>…" at bounding box center [692, 335] width 1384 height 668
click at [1195, 393] on button "Enregistrer" at bounding box center [1203, 392] width 102 height 25
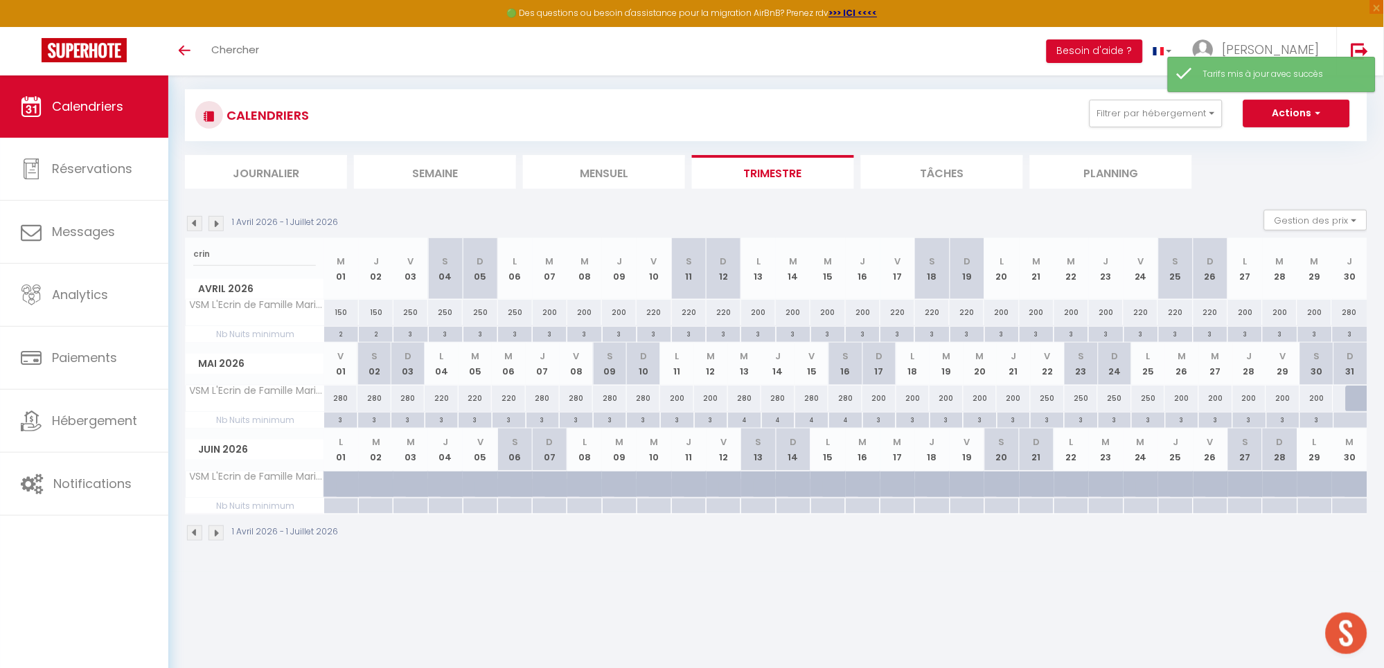
click at [1355, 393] on div at bounding box center [1363, 399] width 34 height 26
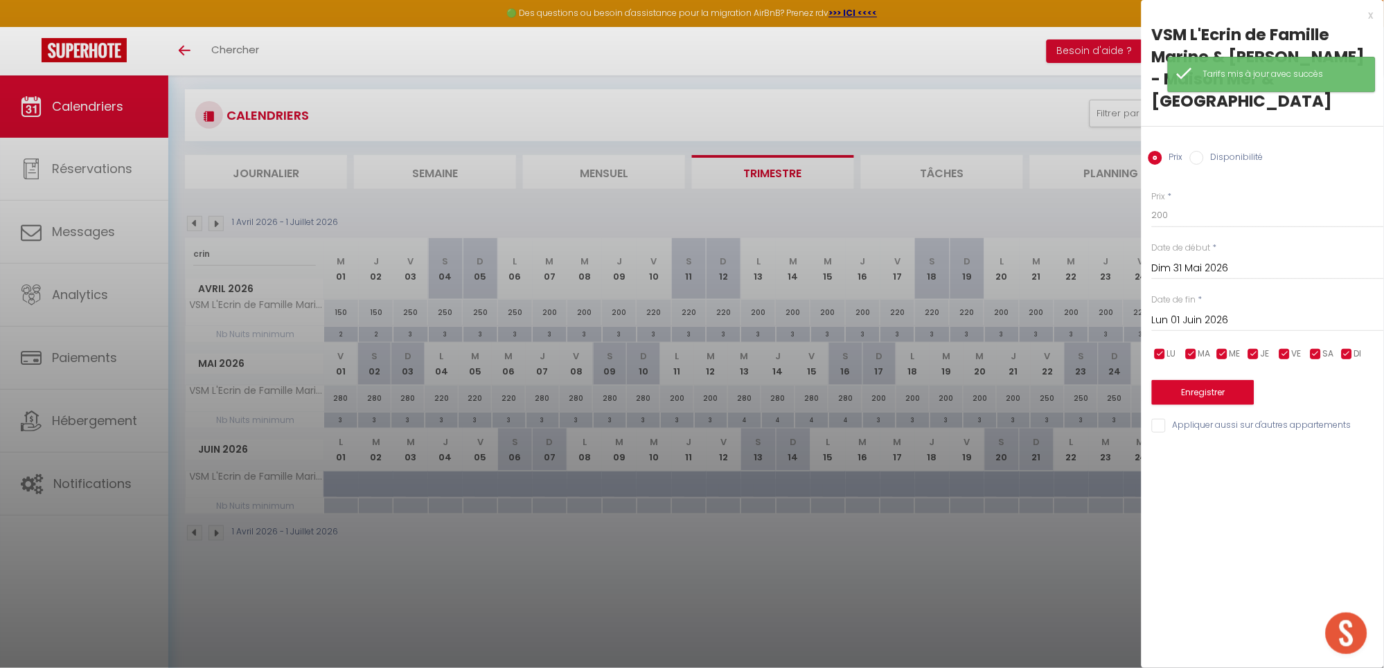
click at [1241, 323] on input "Lun 01 Juin 2026" at bounding box center [1268, 321] width 232 height 18
click at [1341, 344] on span ">" at bounding box center [1344, 344] width 30 height 28
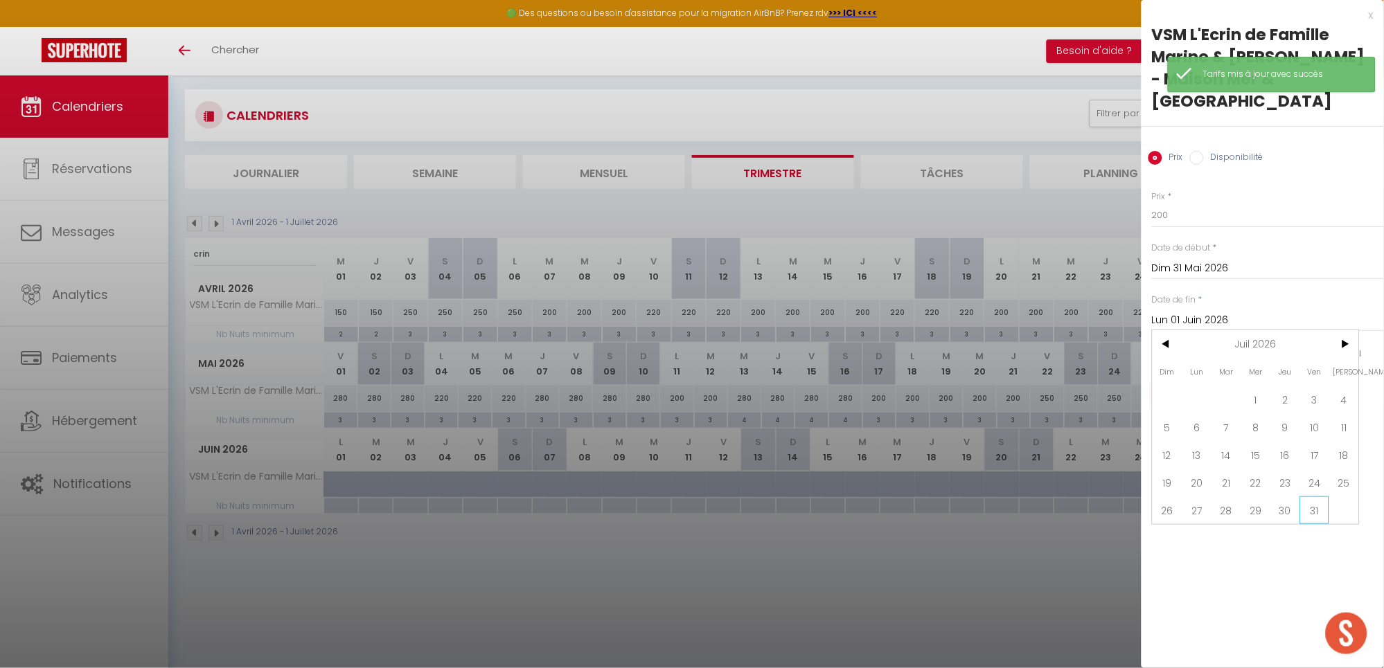
click at [1319, 508] on span "31" at bounding box center [1315, 511] width 30 height 28
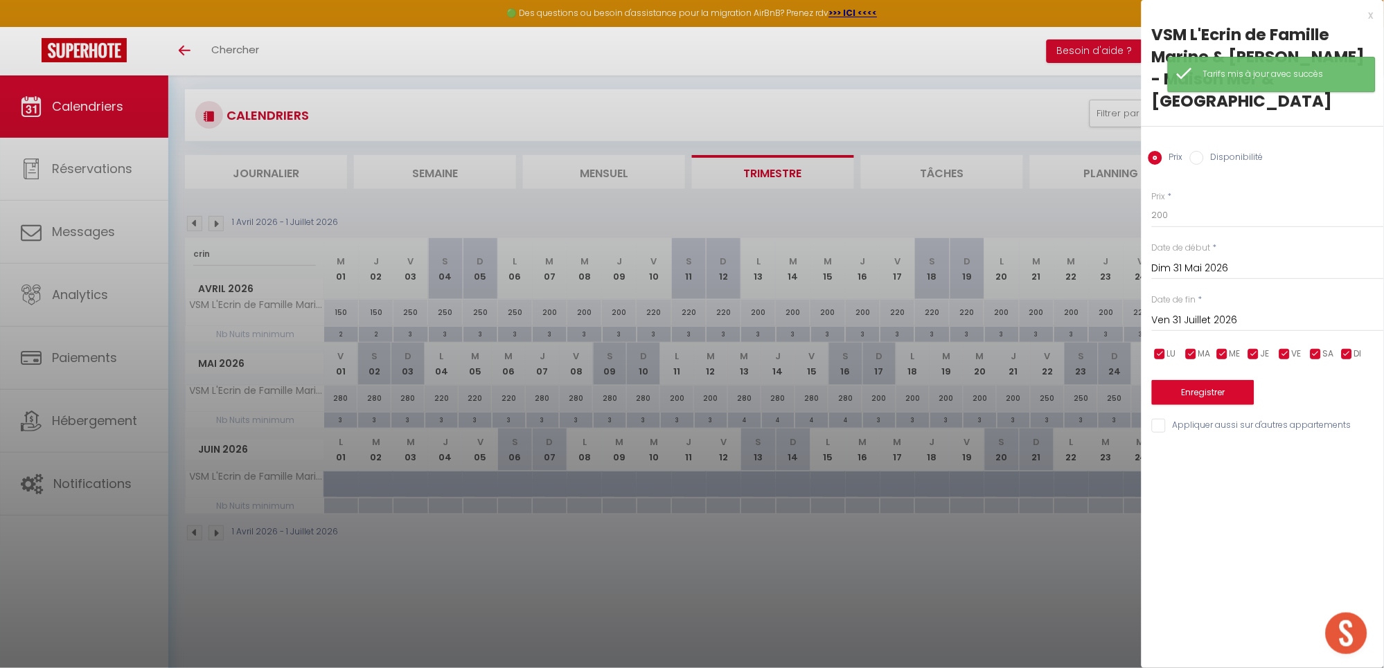
click at [1195, 161] on input "Disponibilité" at bounding box center [1197, 158] width 14 height 14
click at [1213, 393] on button "Enregistrer" at bounding box center [1203, 394] width 102 height 25
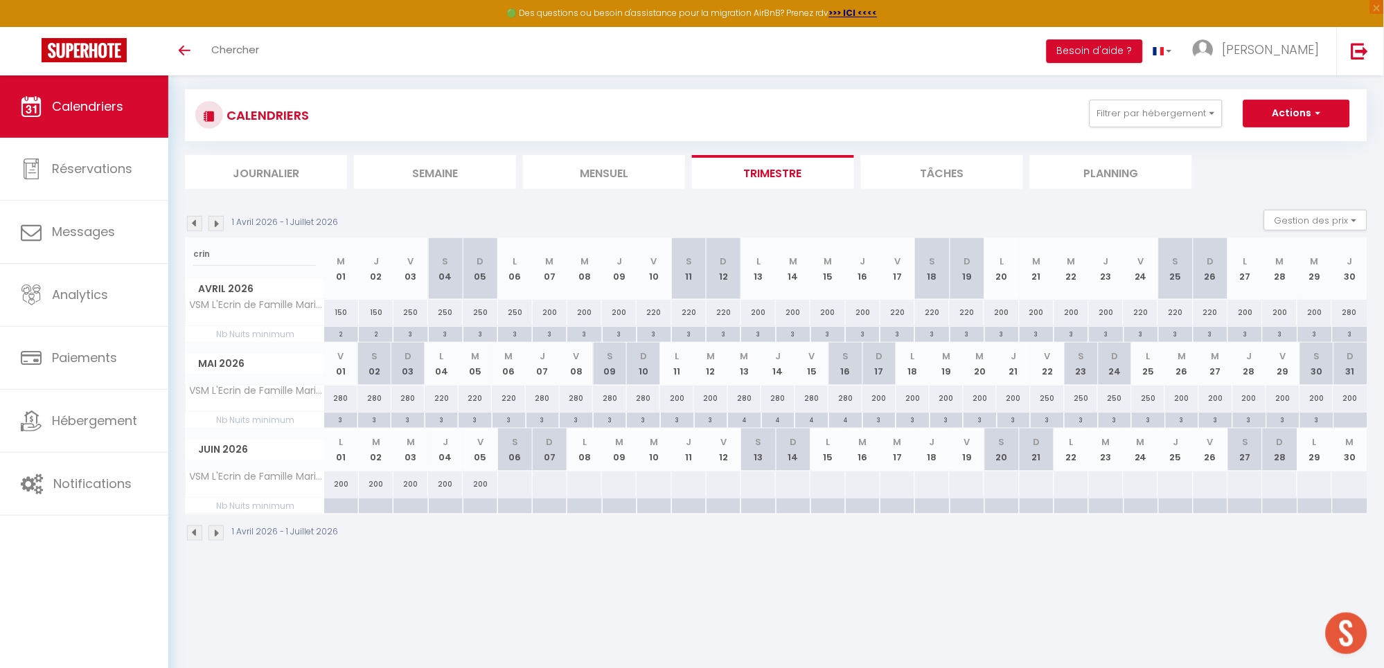
click at [1279, 399] on div "200" at bounding box center [1283, 399] width 34 height 26
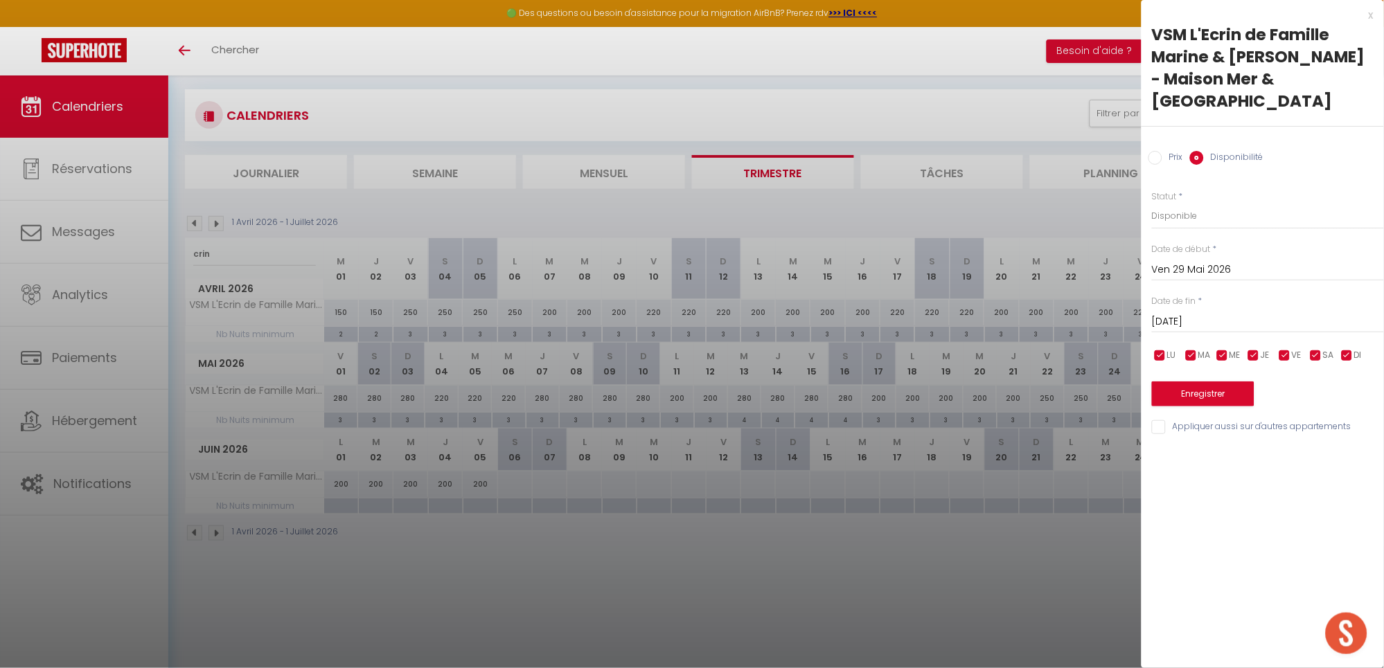
click at [1205, 322] on input "[DATE]" at bounding box center [1268, 322] width 232 height 18
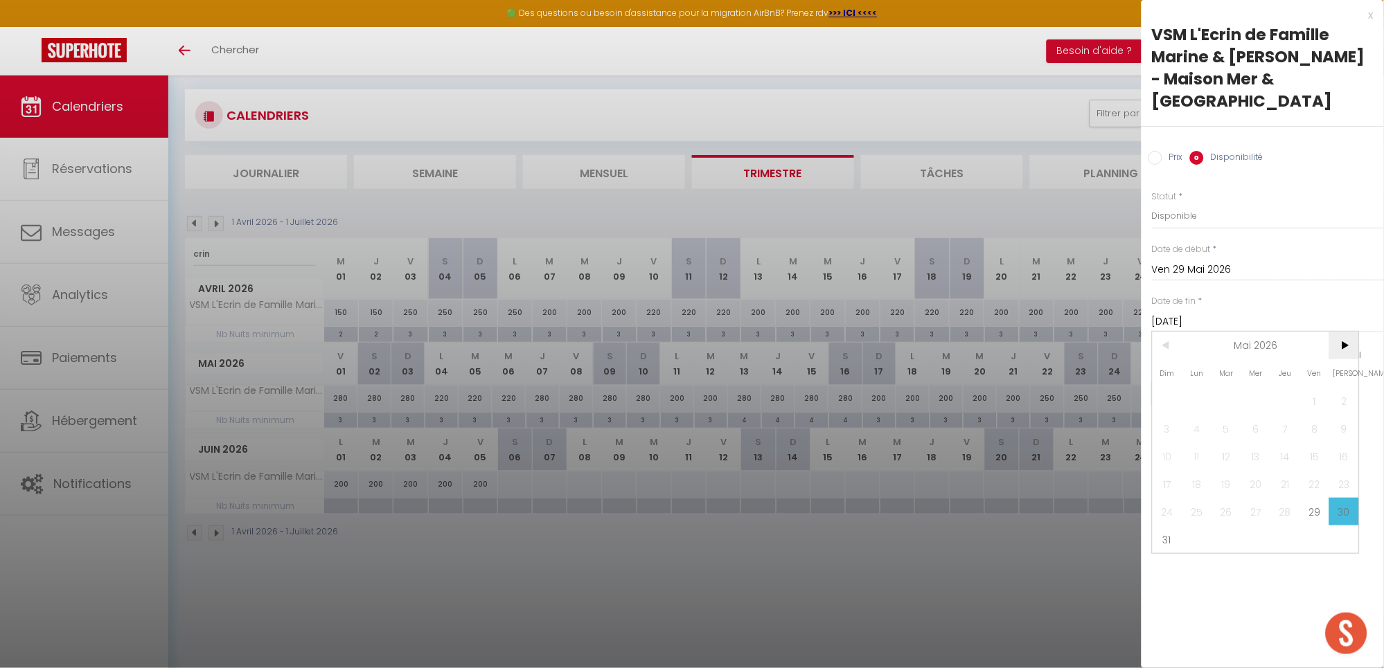
click at [1353, 343] on span ">" at bounding box center [1344, 346] width 30 height 28
click at [1199, 404] on span "1" at bounding box center [1197, 401] width 30 height 28
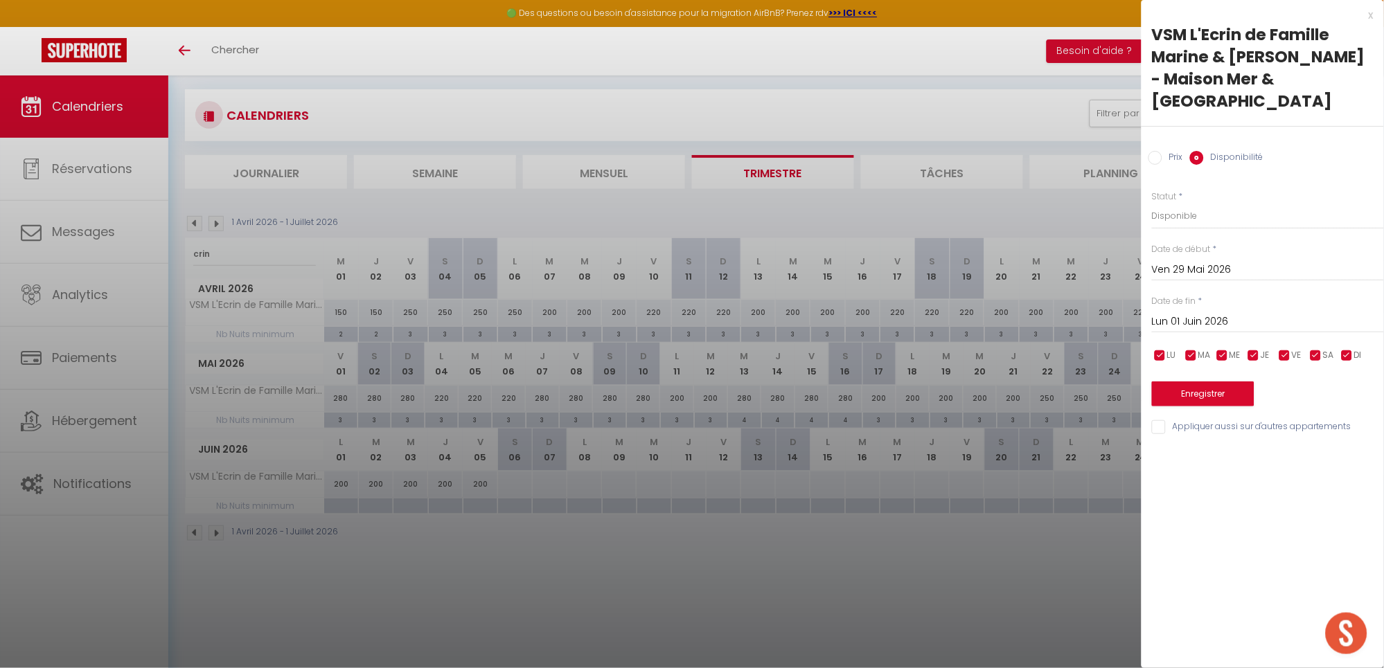
click at [1164, 159] on label "Prix" at bounding box center [1172, 158] width 21 height 15
click at [1162, 159] on input "Prix" at bounding box center [1155, 158] width 14 height 14
drag, startPoint x: 1115, startPoint y: 213, endPoint x: 1038, endPoint y: 213, distance: 76.9
click at [1038, 213] on body "🟢 Des questions ou besoin d'assistance pour la migration AirBnB? Prenez rdv >>>…" at bounding box center [692, 335] width 1384 height 668
click at [1213, 382] on button "Enregistrer" at bounding box center [1203, 392] width 102 height 25
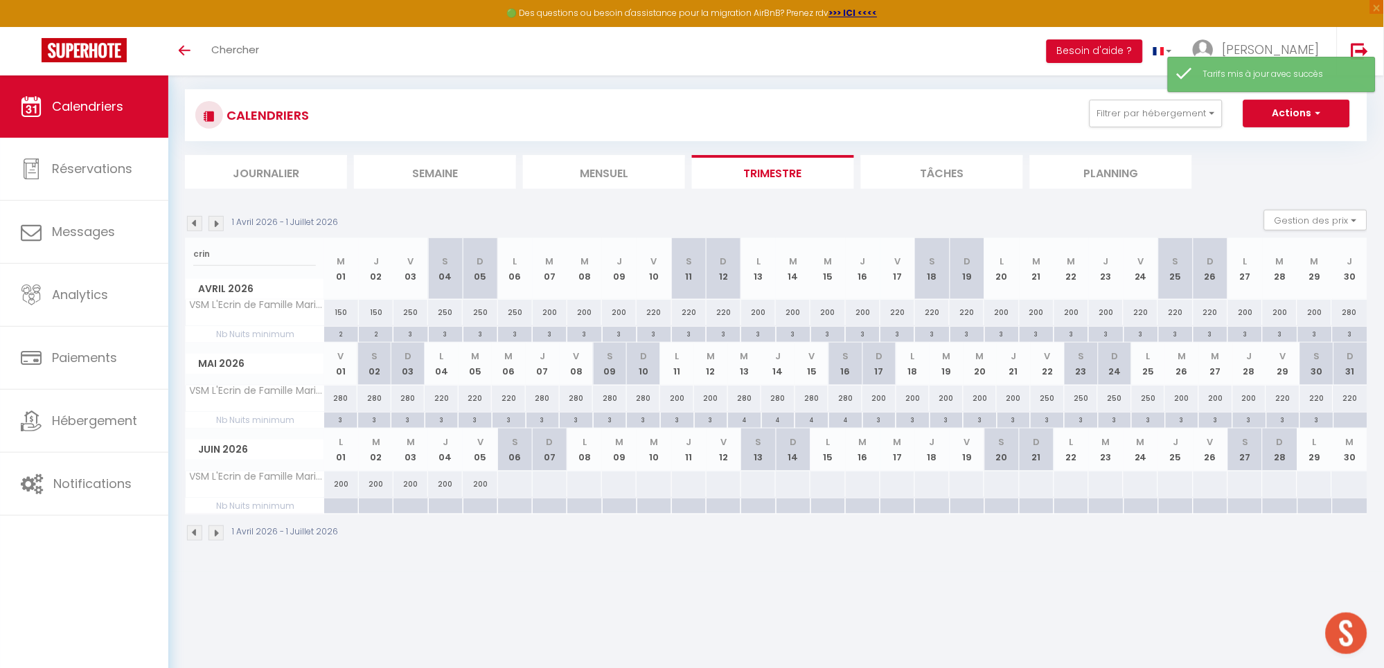
click at [1355, 419] on div at bounding box center [1350, 421] width 34 height 16
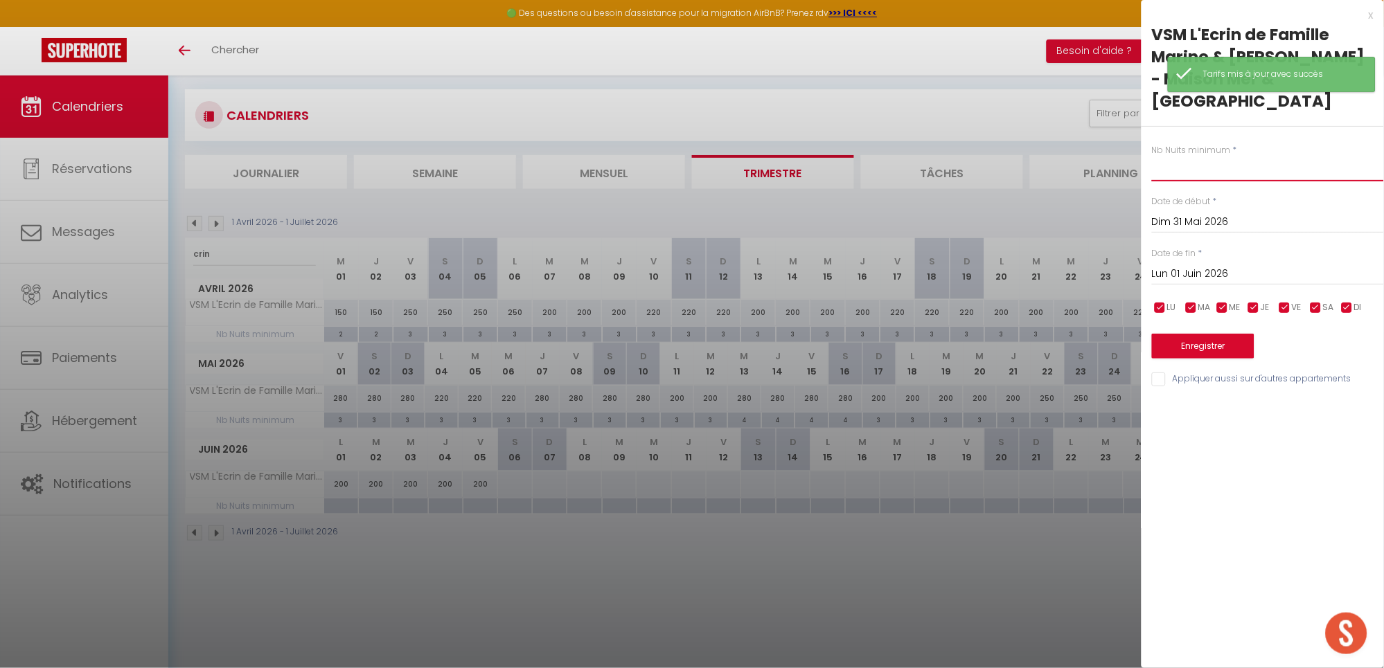
click at [1180, 161] on input "text" at bounding box center [1268, 169] width 232 height 25
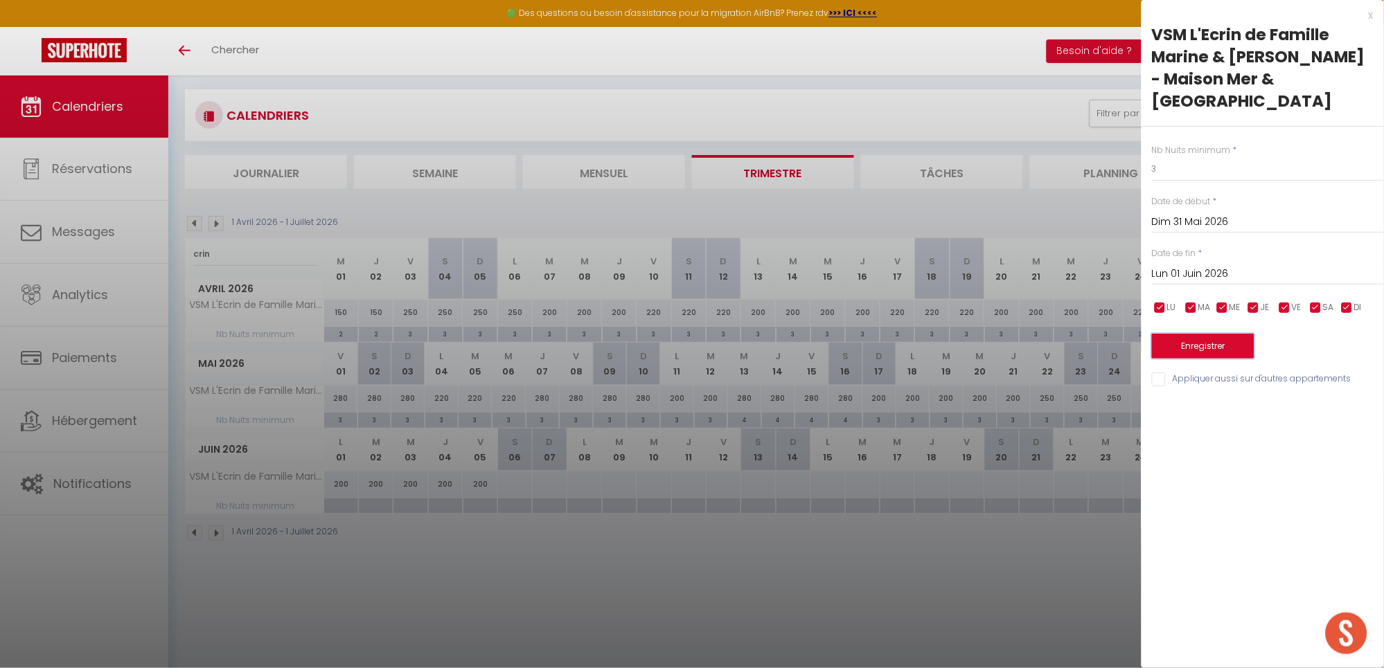
click at [1193, 349] on button "Enregistrer" at bounding box center [1203, 346] width 102 height 25
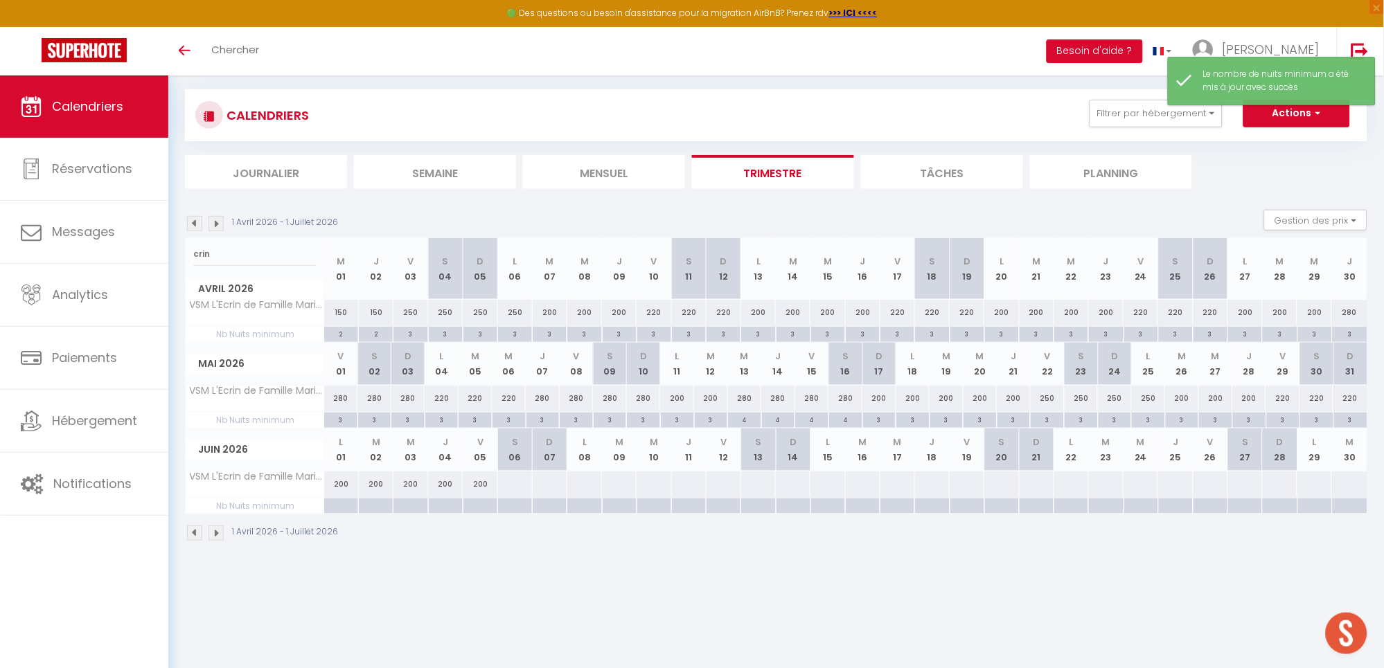
click at [330, 509] on div at bounding box center [340, 507] width 35 height 16
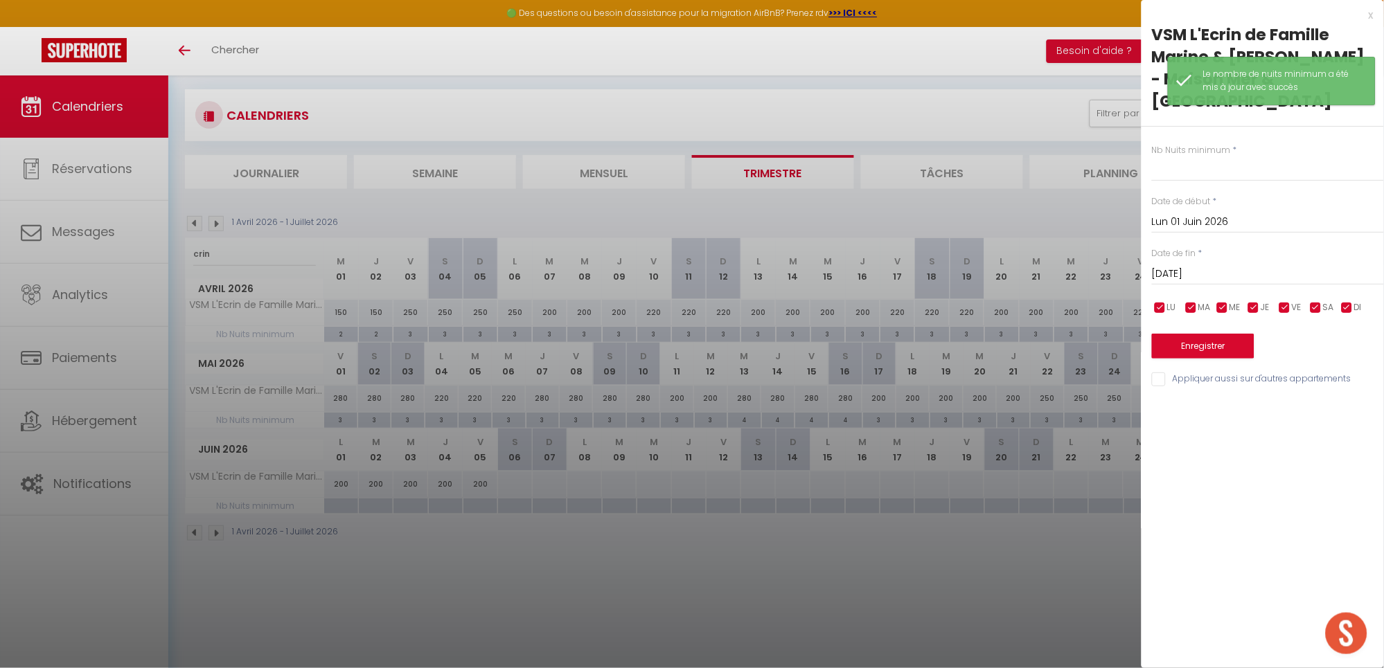
click at [1267, 267] on input "[DATE]" at bounding box center [1268, 274] width 232 height 18
click at [1345, 351] on span "6" at bounding box center [1344, 353] width 30 height 28
click at [1209, 168] on input "text" at bounding box center [1268, 169] width 232 height 25
click at [1219, 347] on button "Enregistrer" at bounding box center [1203, 346] width 102 height 25
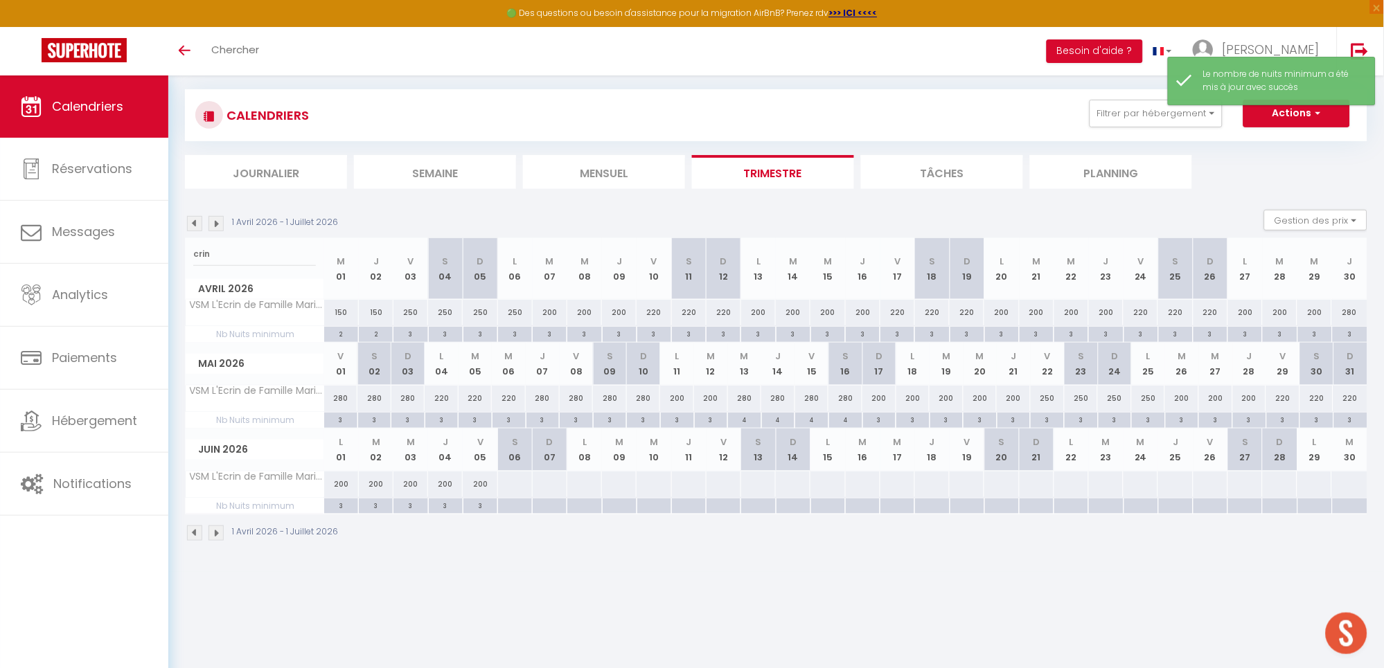
click at [479, 508] on div "3" at bounding box center [480, 505] width 34 height 13
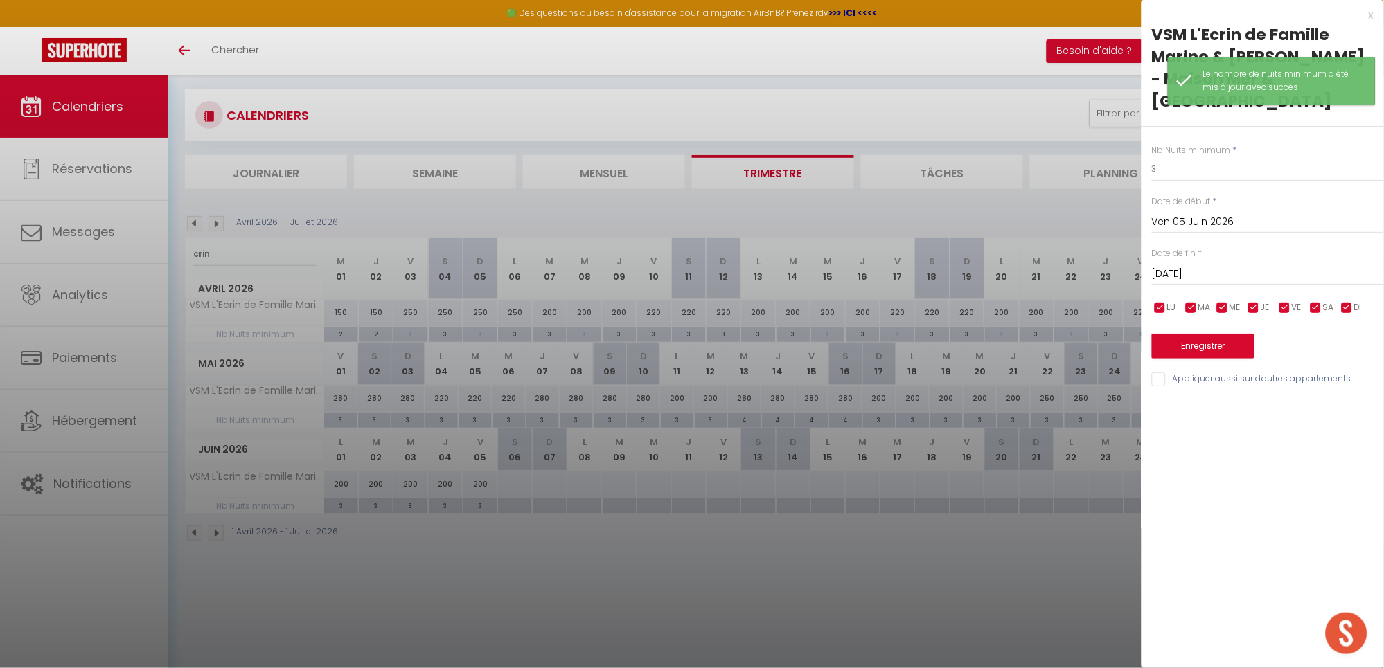
click at [1203, 270] on input "[DATE]" at bounding box center [1268, 274] width 232 height 18
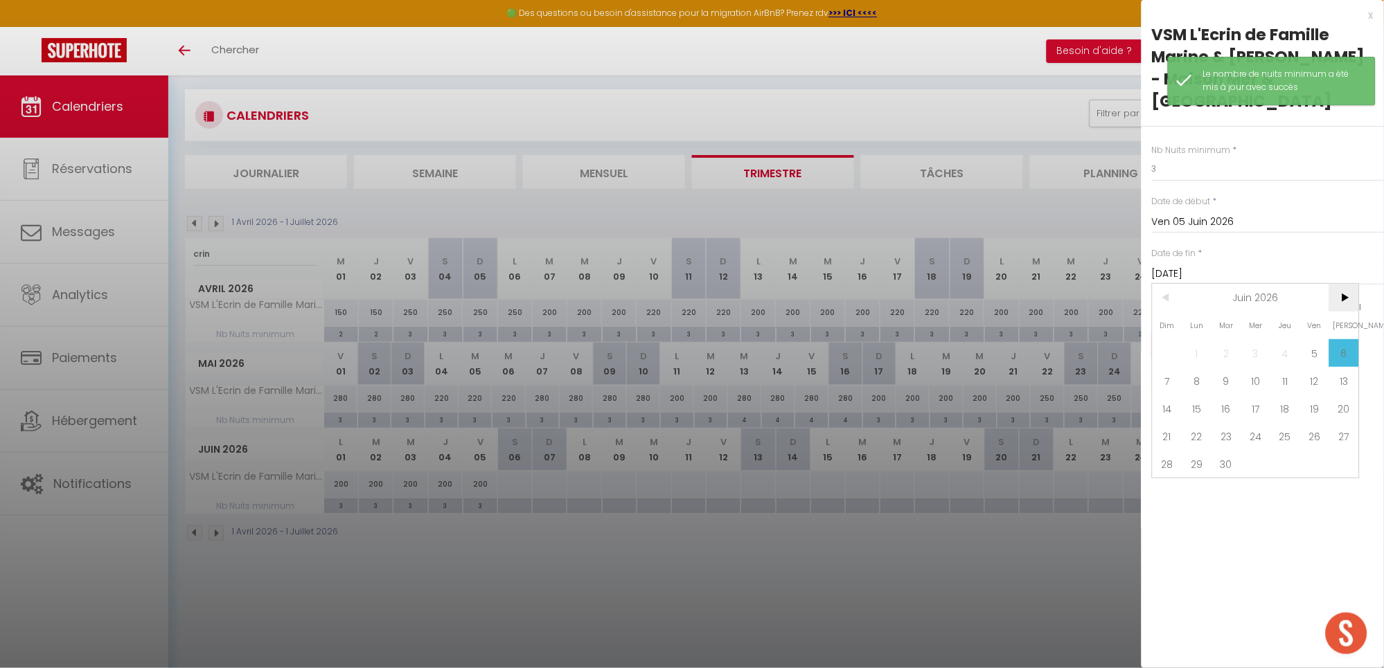
click at [1342, 294] on span ">" at bounding box center [1344, 298] width 30 height 28
click at [1343, 294] on span ">" at bounding box center [1344, 298] width 30 height 28
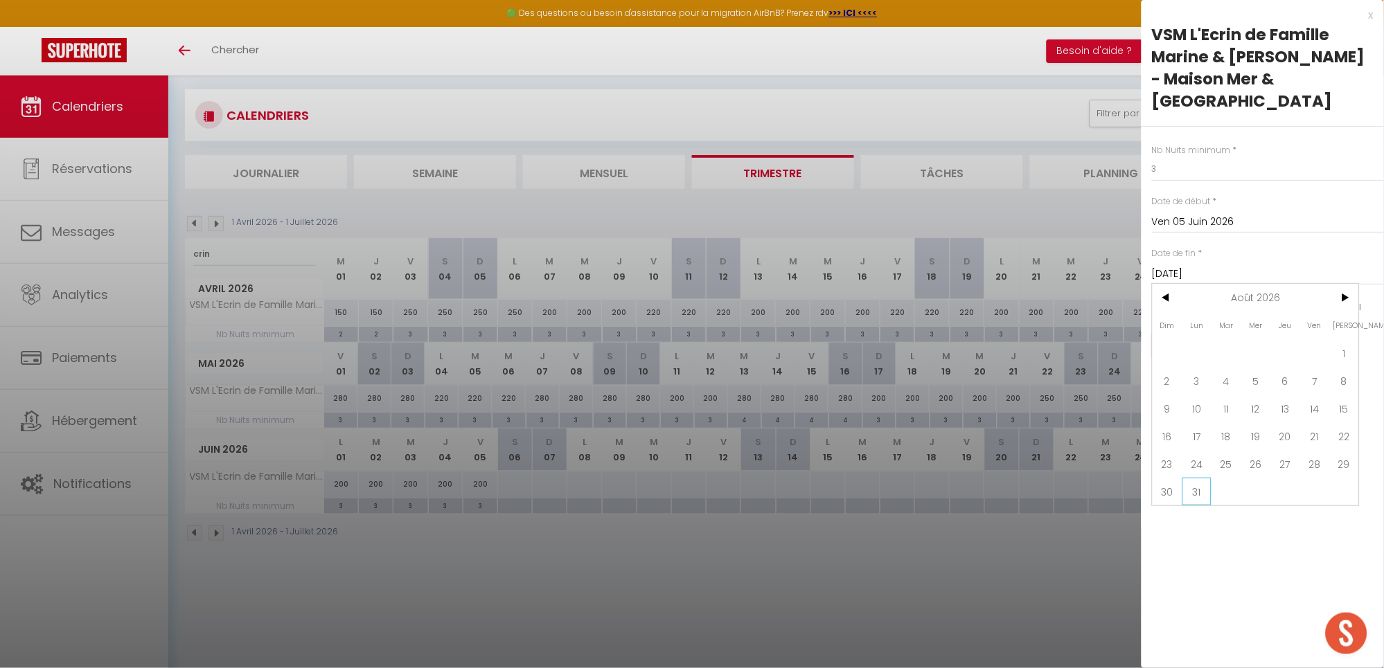
click at [1192, 488] on span "31" at bounding box center [1197, 492] width 30 height 28
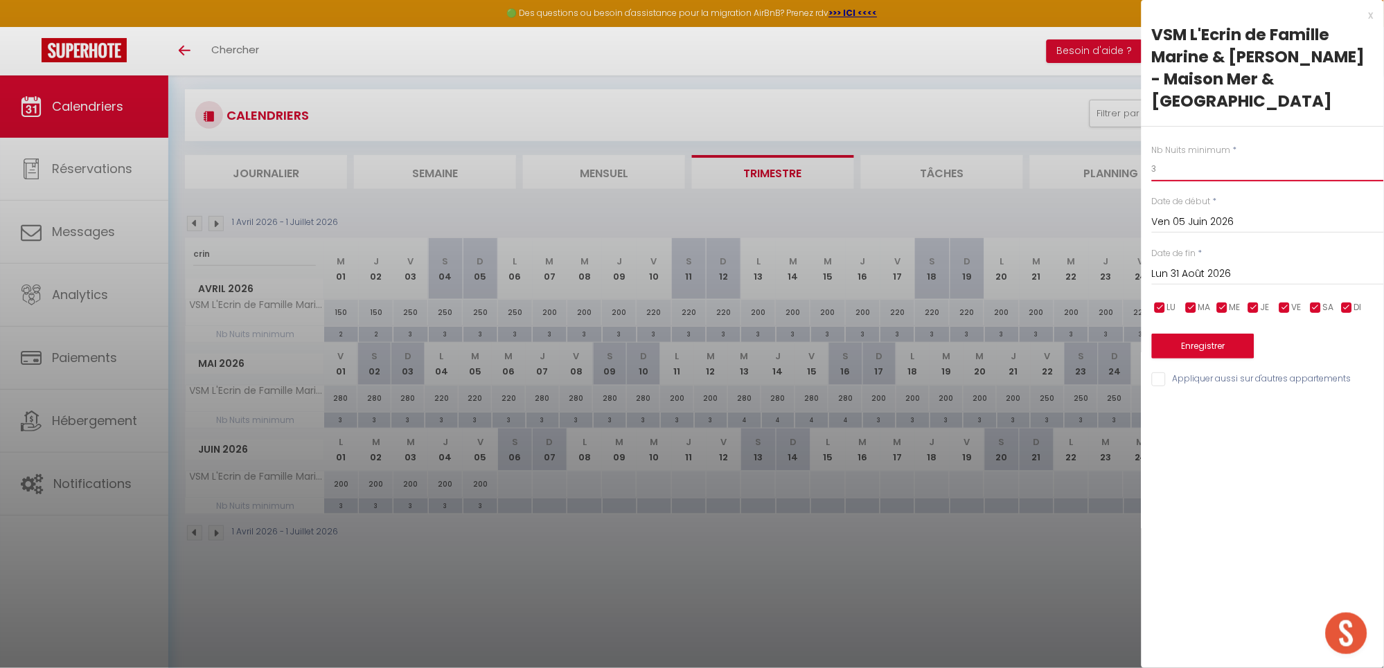
click at [1177, 168] on input "3" at bounding box center [1268, 169] width 232 height 25
click at [1194, 350] on button "Enregistrer" at bounding box center [1203, 346] width 102 height 25
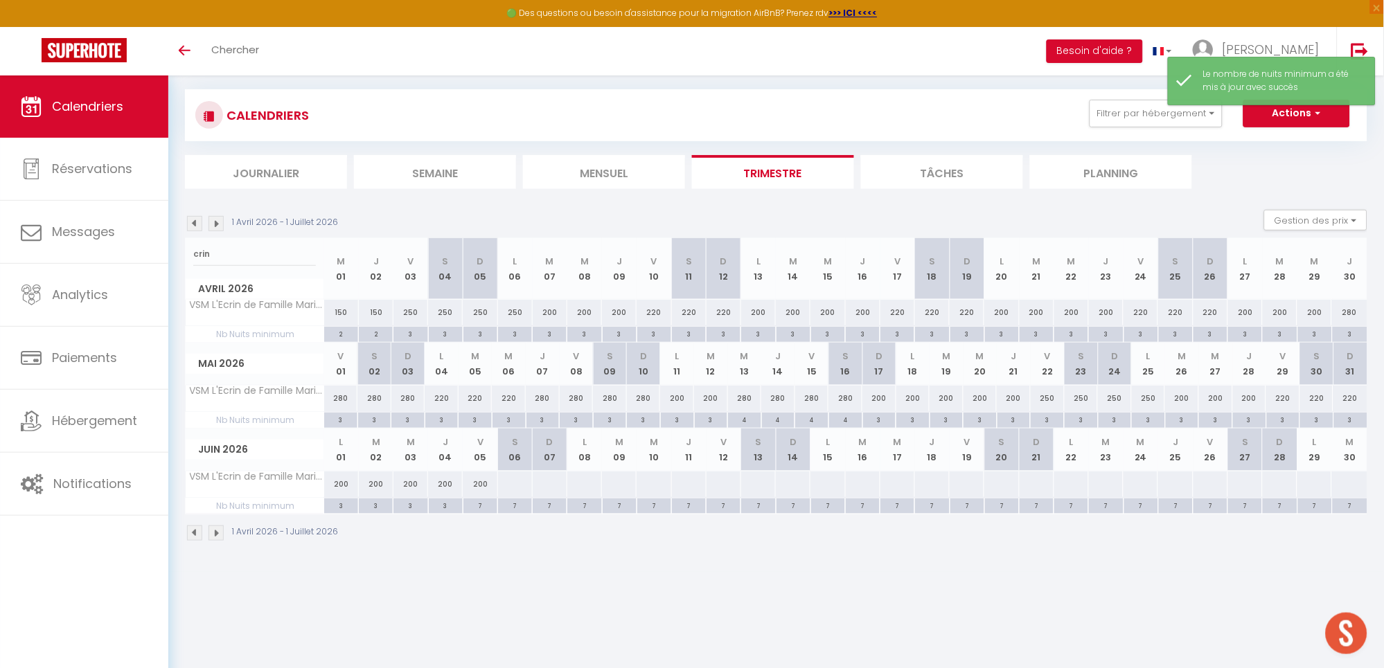
click at [476, 494] on div "200" at bounding box center [480, 485] width 35 height 26
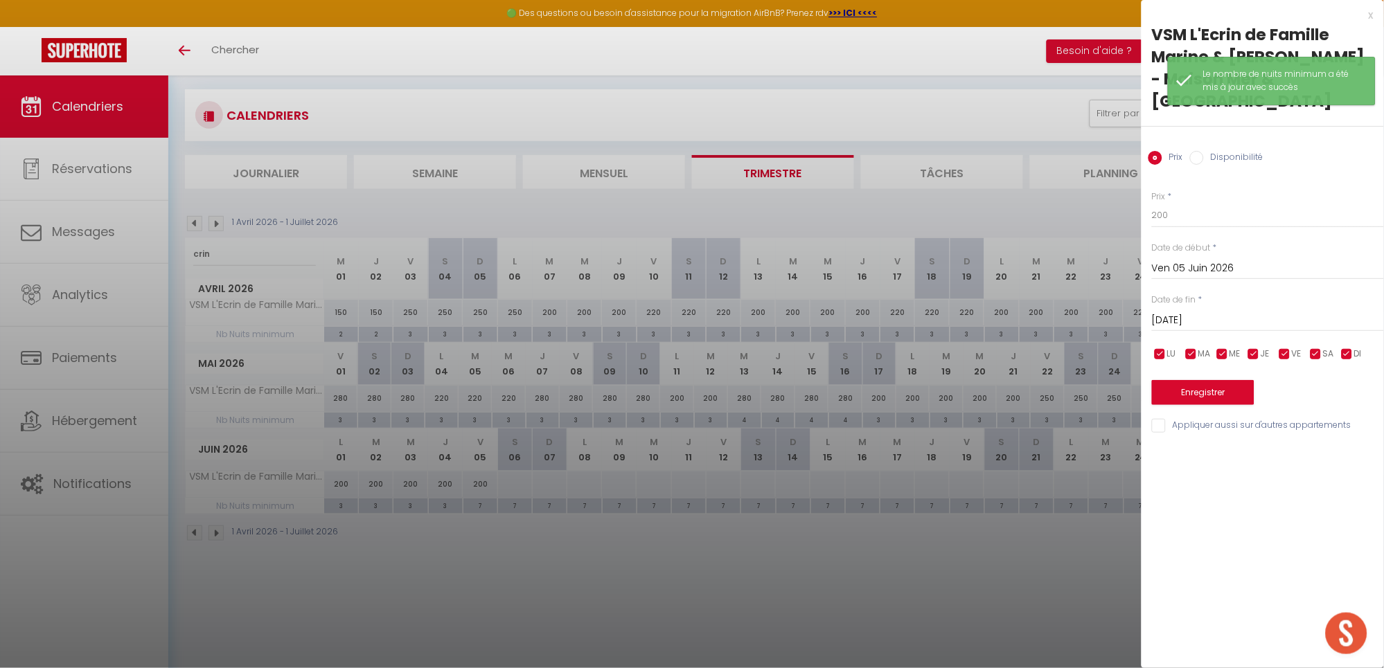
click at [1187, 319] on input "[DATE]" at bounding box center [1268, 321] width 232 height 18
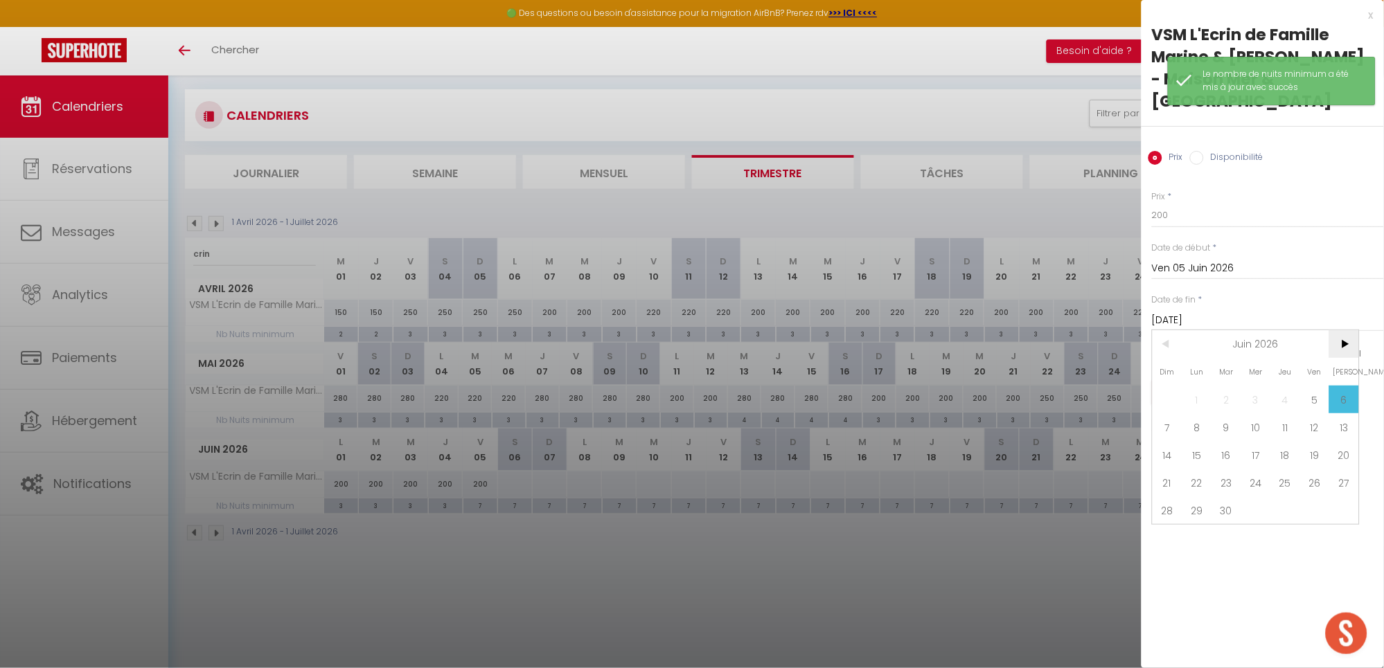
click at [1341, 341] on span ">" at bounding box center [1344, 344] width 30 height 28
click at [1198, 533] on span "31" at bounding box center [1197, 538] width 30 height 28
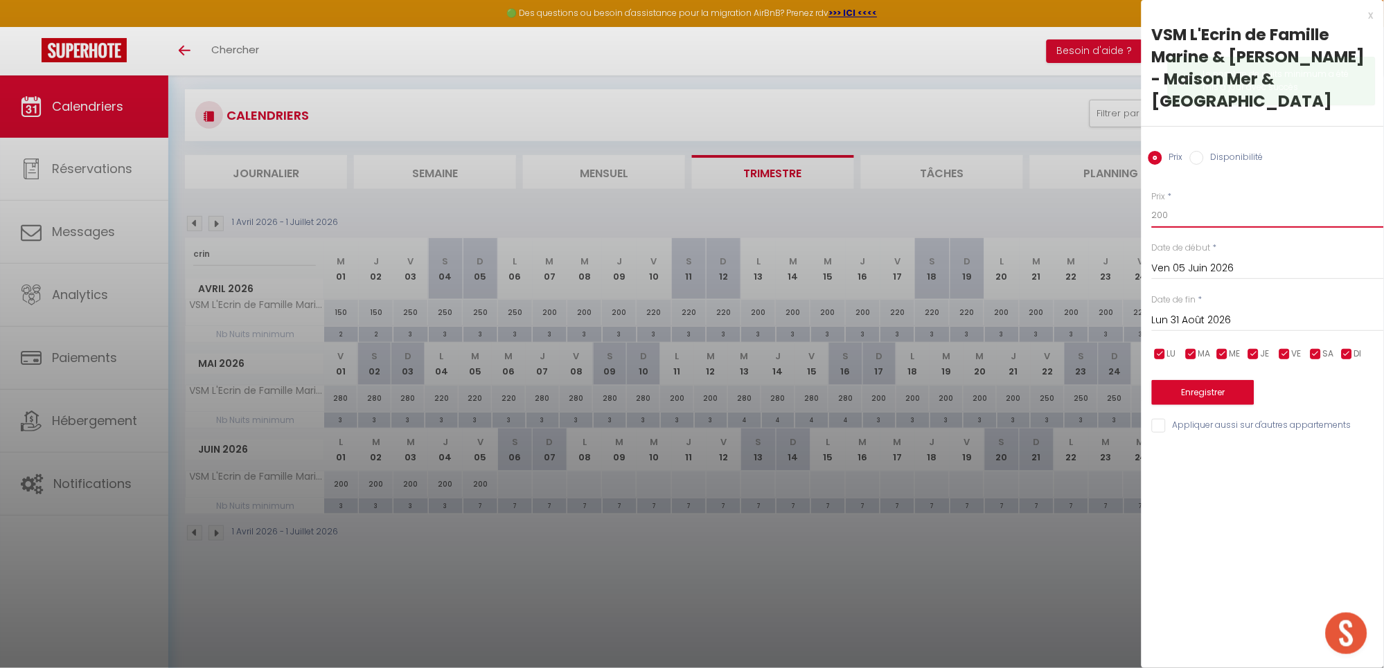
drag, startPoint x: 1192, startPoint y: 216, endPoint x: 962, endPoint y: 230, distance: 230.3
click at [962, 230] on body "🟢 Des questions ou besoin d'assistance pour la migration AirBnB? Prenez rdv >>>…" at bounding box center [692, 335] width 1384 height 668
click at [1240, 402] on button "Enregistrer" at bounding box center [1203, 392] width 102 height 25
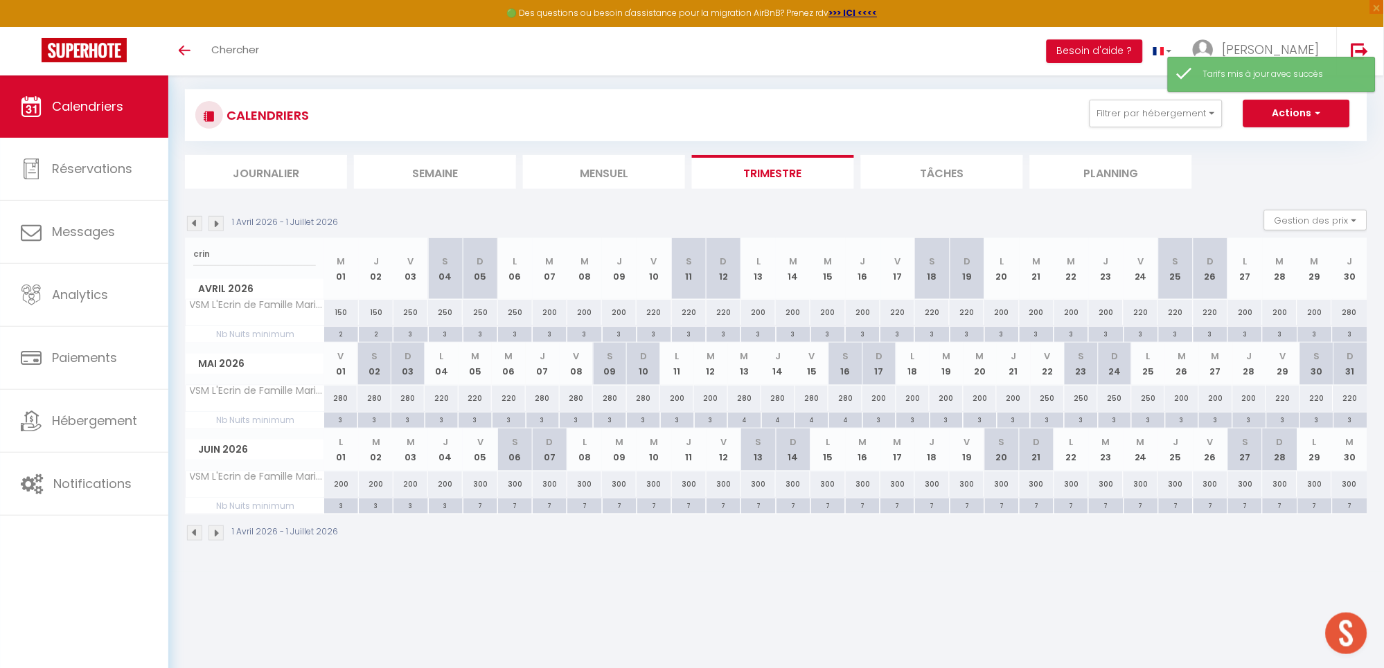
click at [472, 482] on div "300" at bounding box center [480, 485] width 35 height 26
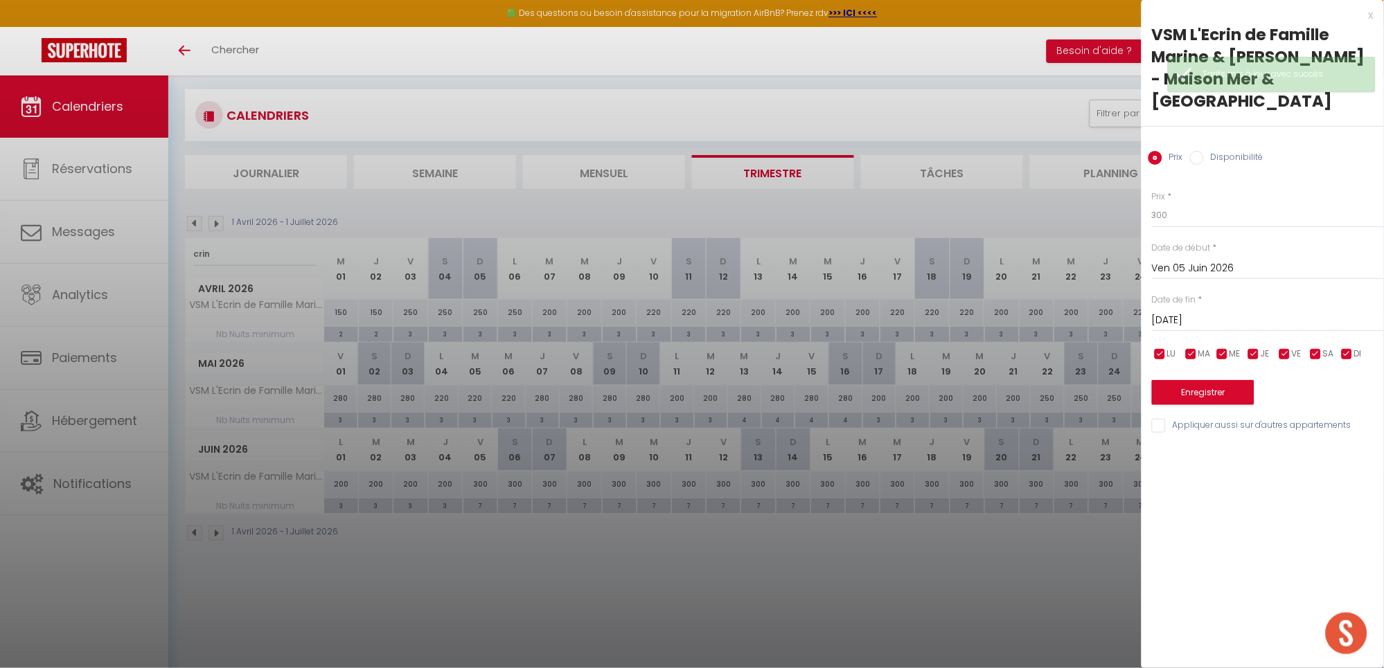
click at [472, 481] on div at bounding box center [692, 334] width 1384 height 668
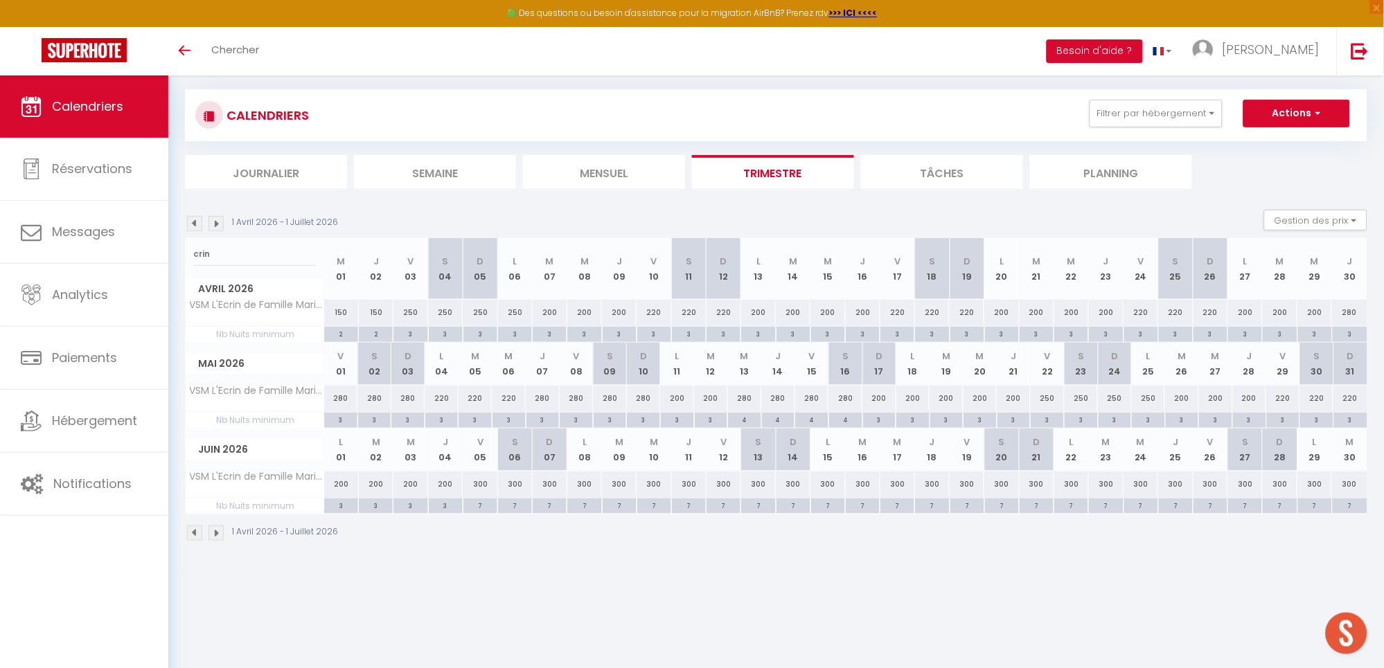
click at [217, 226] on img at bounding box center [215, 223] width 15 height 15
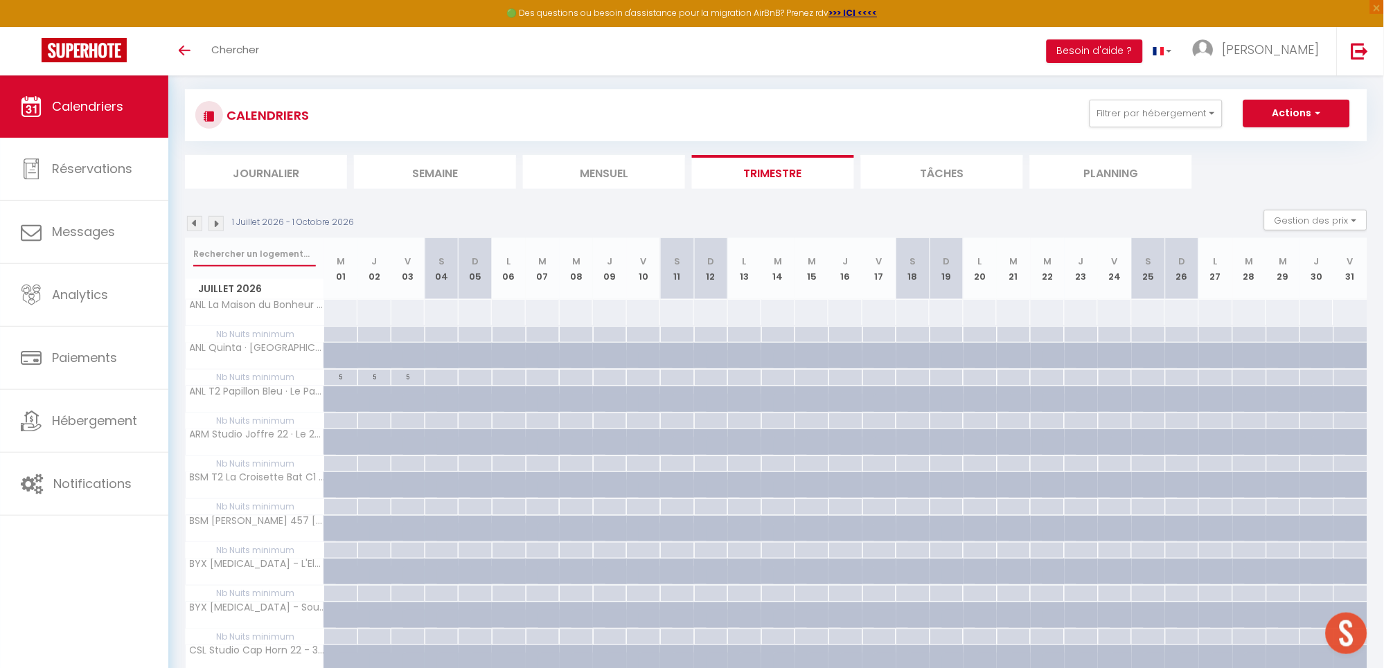
click at [227, 255] on input "text" at bounding box center [254, 254] width 123 height 25
